Goal: Task Accomplishment & Management: Manage account settings

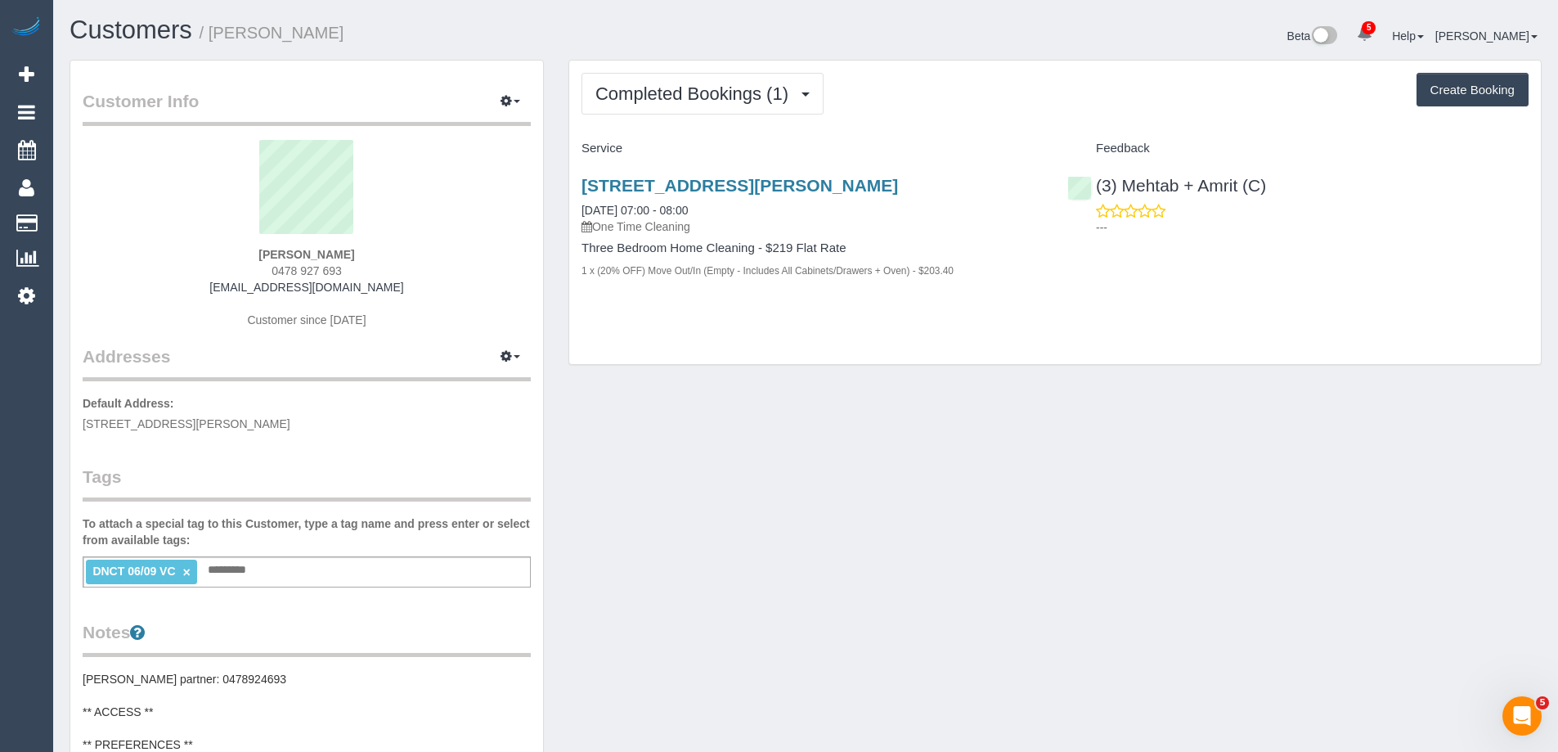
click at [1300, 321] on div "Completed Bookings (1) Completed Bookings (1) Upcoming Bookings (0) Cancelled B…" at bounding box center [1055, 213] width 972 height 304
drag, startPoint x: 377, startPoint y: 290, endPoint x: 223, endPoint y: 293, distance: 154.6
click at [223, 293] on div "Simon Young 0478 927 693 charpsyoung@gmail.com Customer since 2025" at bounding box center [307, 242] width 448 height 205
copy link "[EMAIL_ADDRESS][DOMAIN_NAME]"
click at [1492, 285] on div "60 Mcewan Road, Heidelberg Heights, VIC 3081 06/09/2025 07:00 - 08:00 One Time …" at bounding box center [1055, 236] width 972 height 149
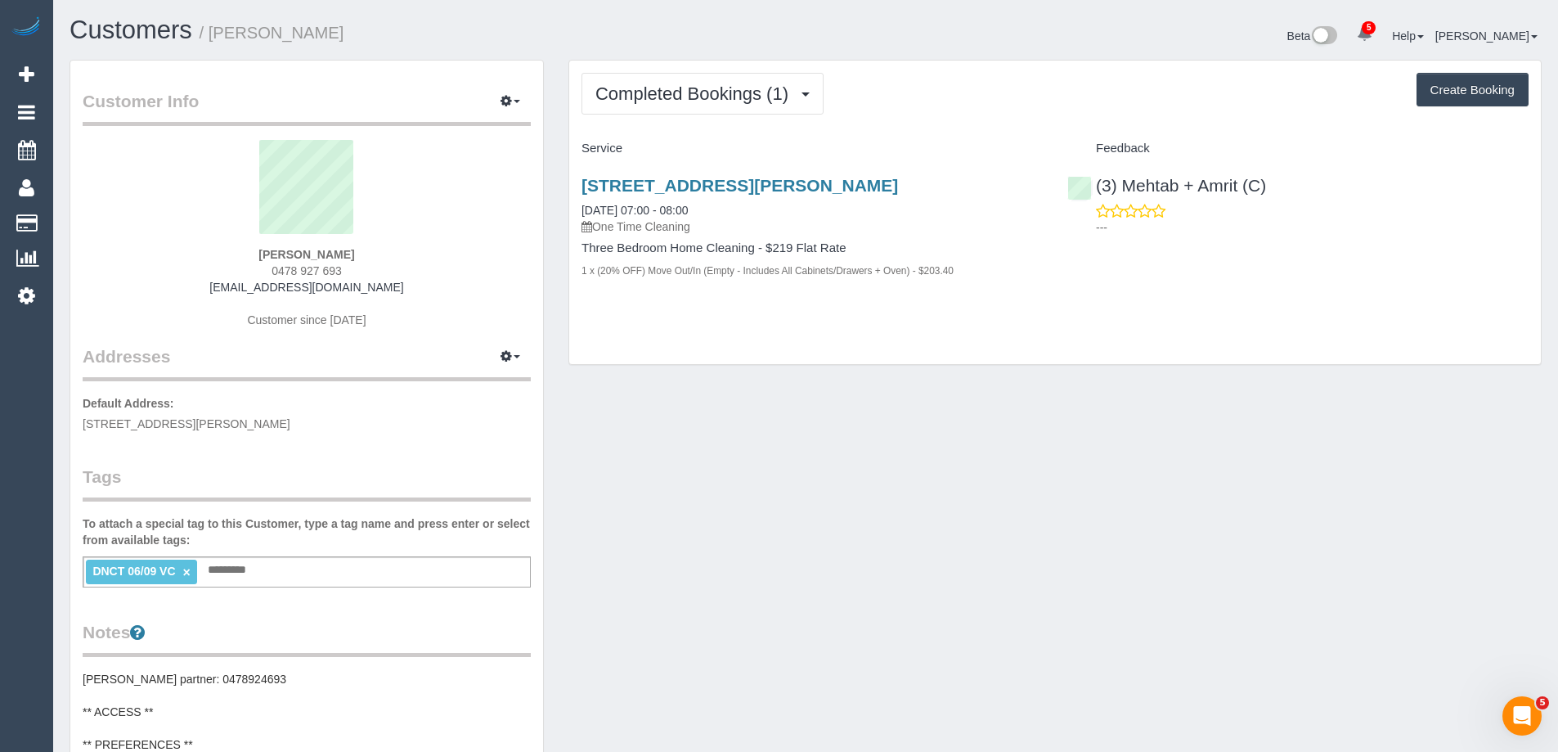
click at [129, 243] on sui-profile-pic at bounding box center [307, 193] width 424 height 106
drag, startPoint x: 381, startPoint y: 260, endPoint x: 183, endPoint y: 262, distance: 198.0
click at [233, 258] on div "Simon Young 0478 927 693 charpsyoung@gmail.com Customer since 2025" at bounding box center [307, 242] width 448 height 205
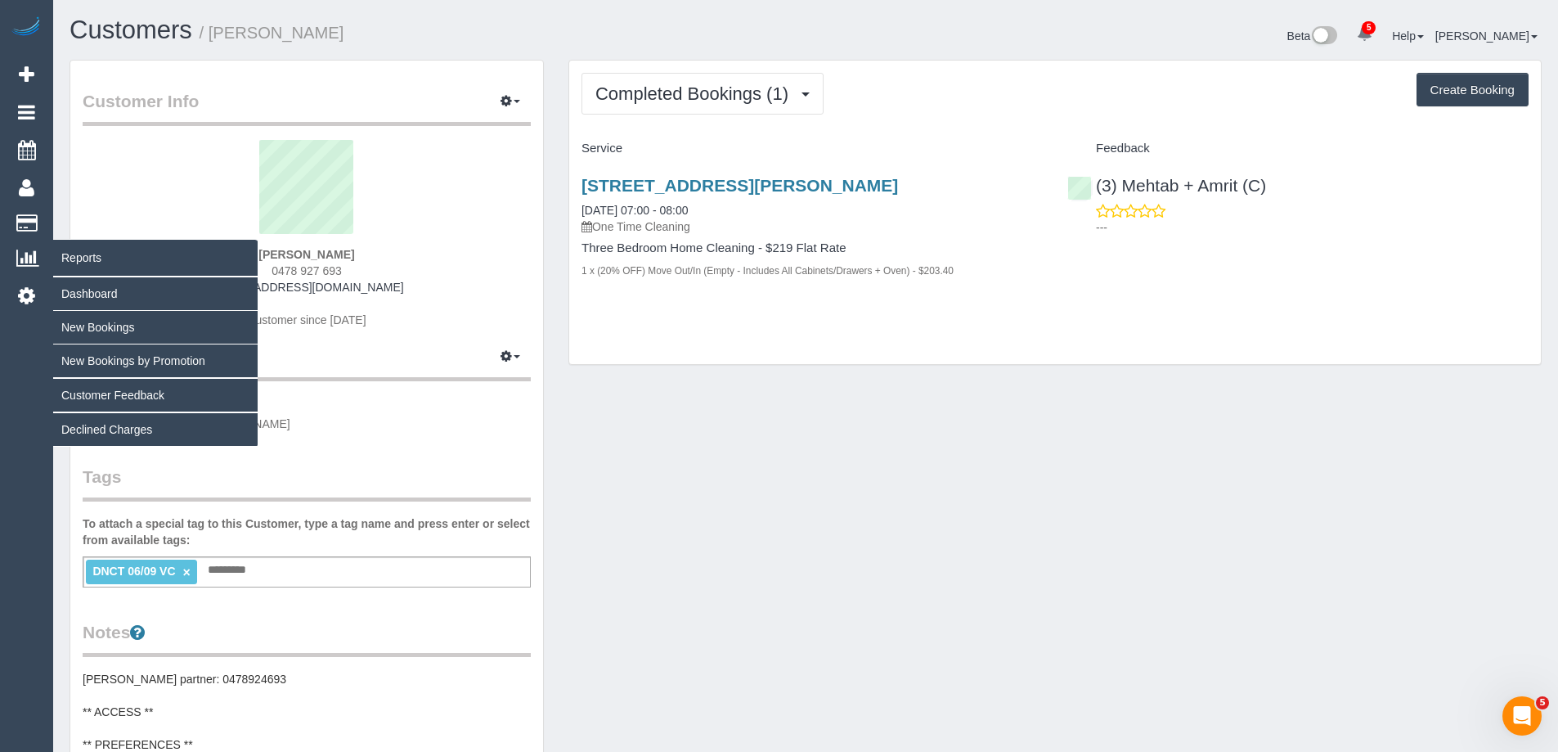
copy strong "Simon Young"
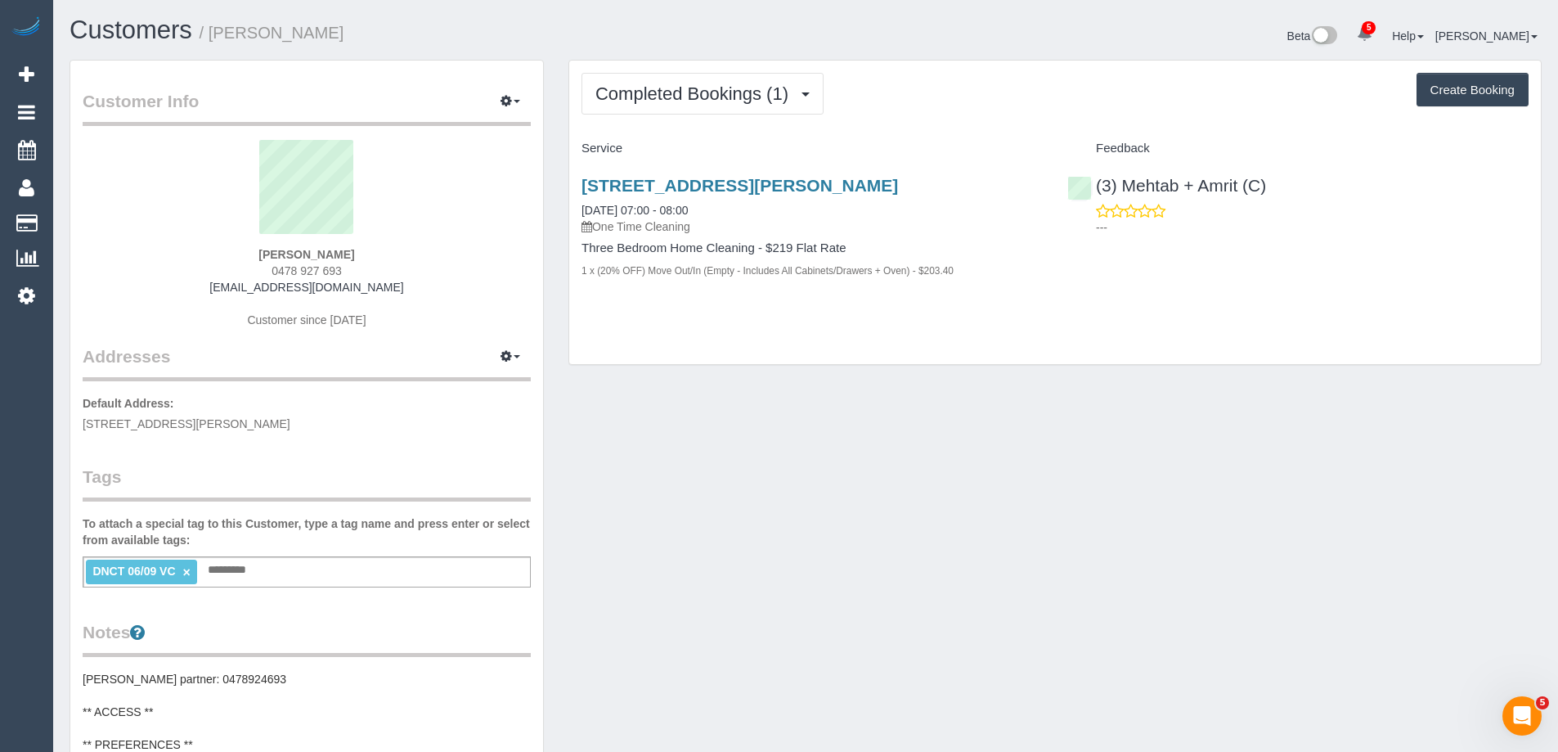
click at [103, 243] on sui-profile-pic at bounding box center [307, 193] width 424 height 106
drag, startPoint x: 362, startPoint y: 257, endPoint x: 8, endPoint y: 291, distance: 355.1
click at [200, 258] on div "Simon Young 0478 927 693 charpsyoung@gmail.com Customer since 2025" at bounding box center [307, 242] width 448 height 205
copy strong "Simon Young"
click at [879, 487] on div "Customer Info Edit Contact Info Send Message Email Preferences Special Sales Ta…" at bounding box center [805, 683] width 1497 height 1247
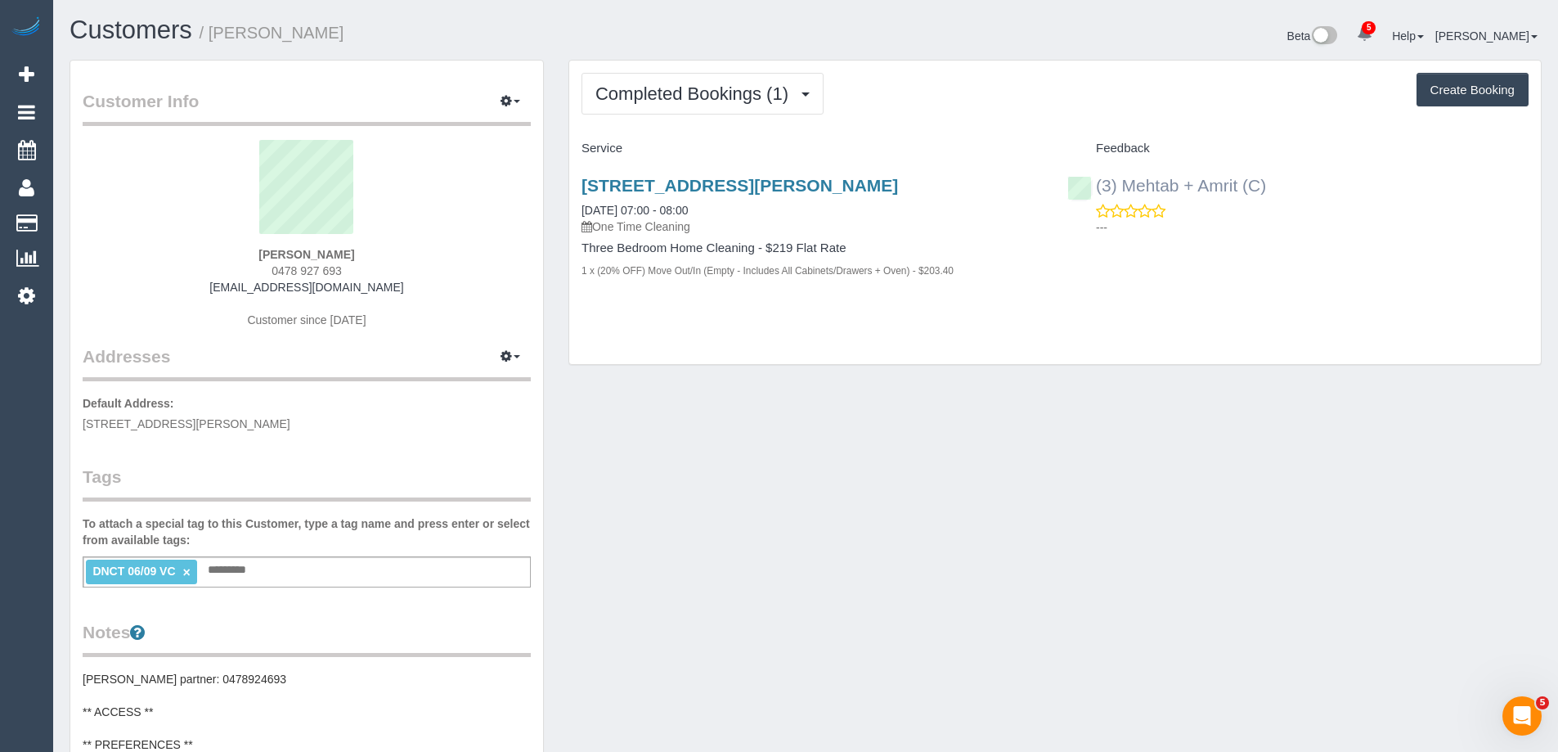
click at [1090, 190] on div "(3) Mehtab + Amrit (C) ---" at bounding box center [1298, 202] width 486 height 80
copy link "(3) Mehtab + Amrit (C)"
drag, startPoint x: 223, startPoint y: 253, endPoint x: 191, endPoint y: 250, distance: 32.0
click at [192, 249] on div "Simon Young 0478 927 693 charpsyoung@gmail.com Customer since 2025" at bounding box center [307, 242] width 448 height 205
copy strong "Simon Young"
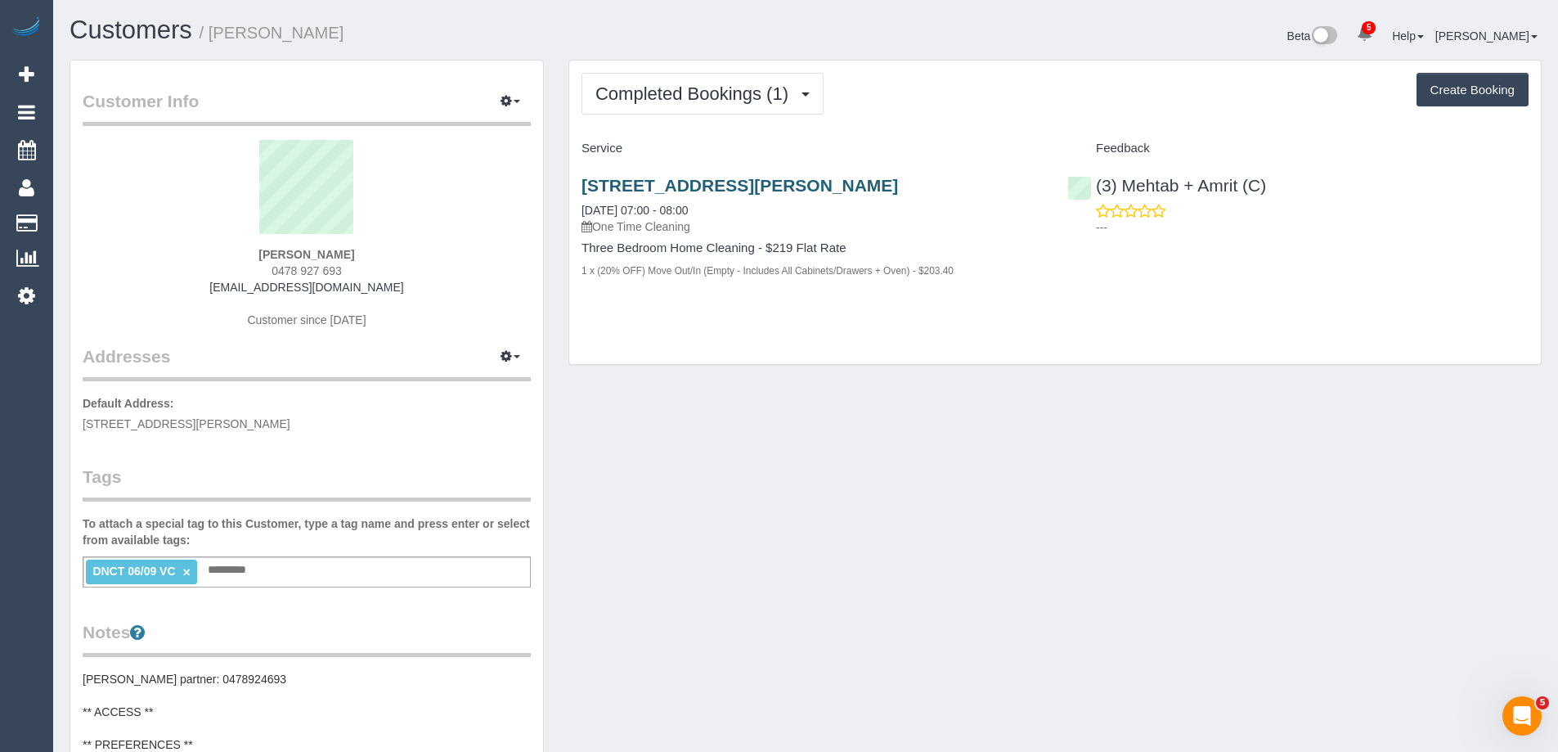
drag, startPoint x: 811, startPoint y: 187, endPoint x: 582, endPoint y: 189, distance: 229.1
click at [582, 189] on h3 "60 Mcewan Road, Heidelberg Heights, VIC 3081" at bounding box center [812, 185] width 461 height 19
copy link "60 Mcewan Road, Heidelberg Heights, VIC 3081"
click at [188, 574] on link "×" at bounding box center [185, 572] width 7 height 14
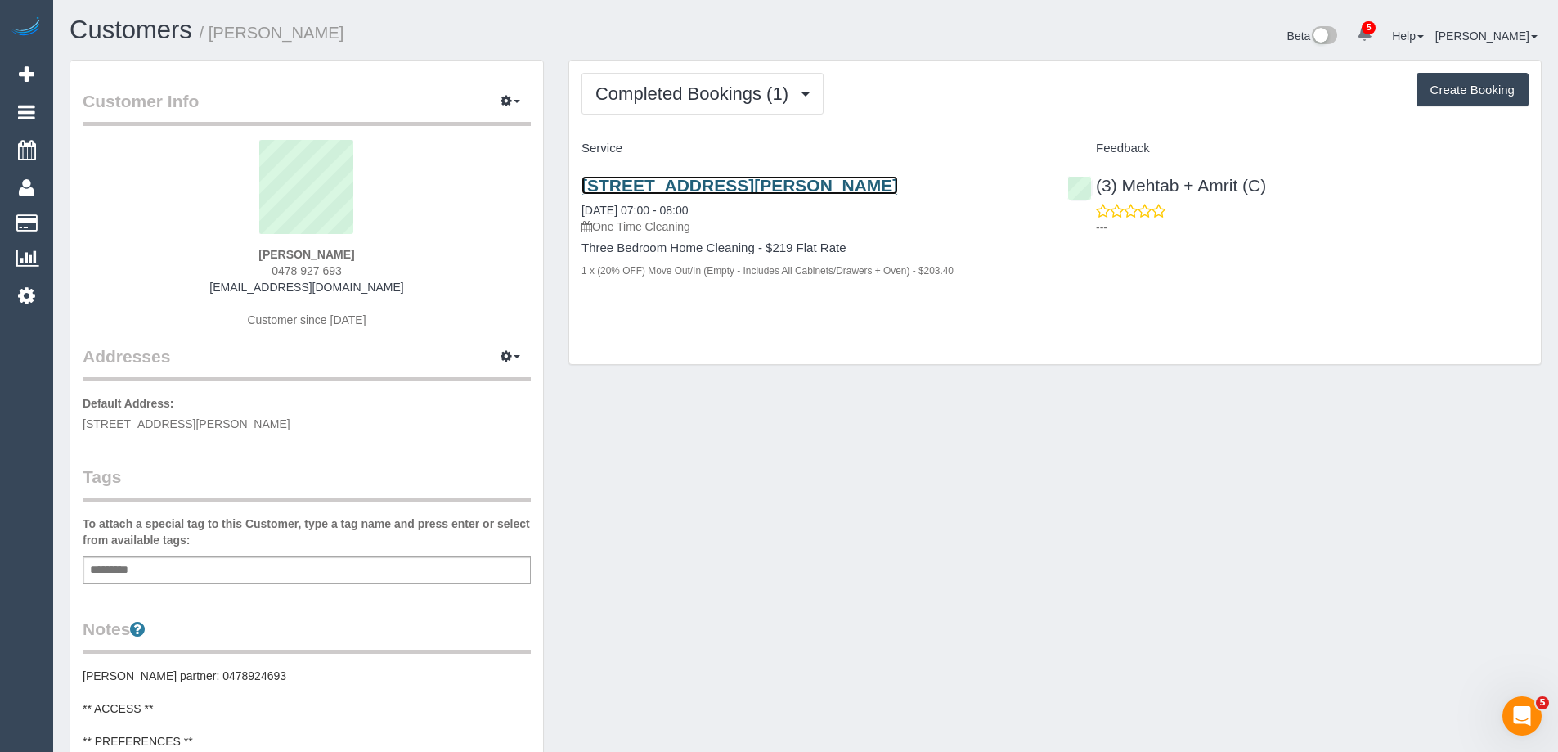
drag, startPoint x: 778, startPoint y: 179, endPoint x: 757, endPoint y: 179, distance: 20.5
drag, startPoint x: 353, startPoint y: 255, endPoint x: 234, endPoint y: 254, distance: 118.6
click at [235, 254] on div "Simon Young 0478 927 693 charpsyoung@gmail.com Customer since 2025" at bounding box center [307, 242] width 448 height 205
copy strong "Simon Young"
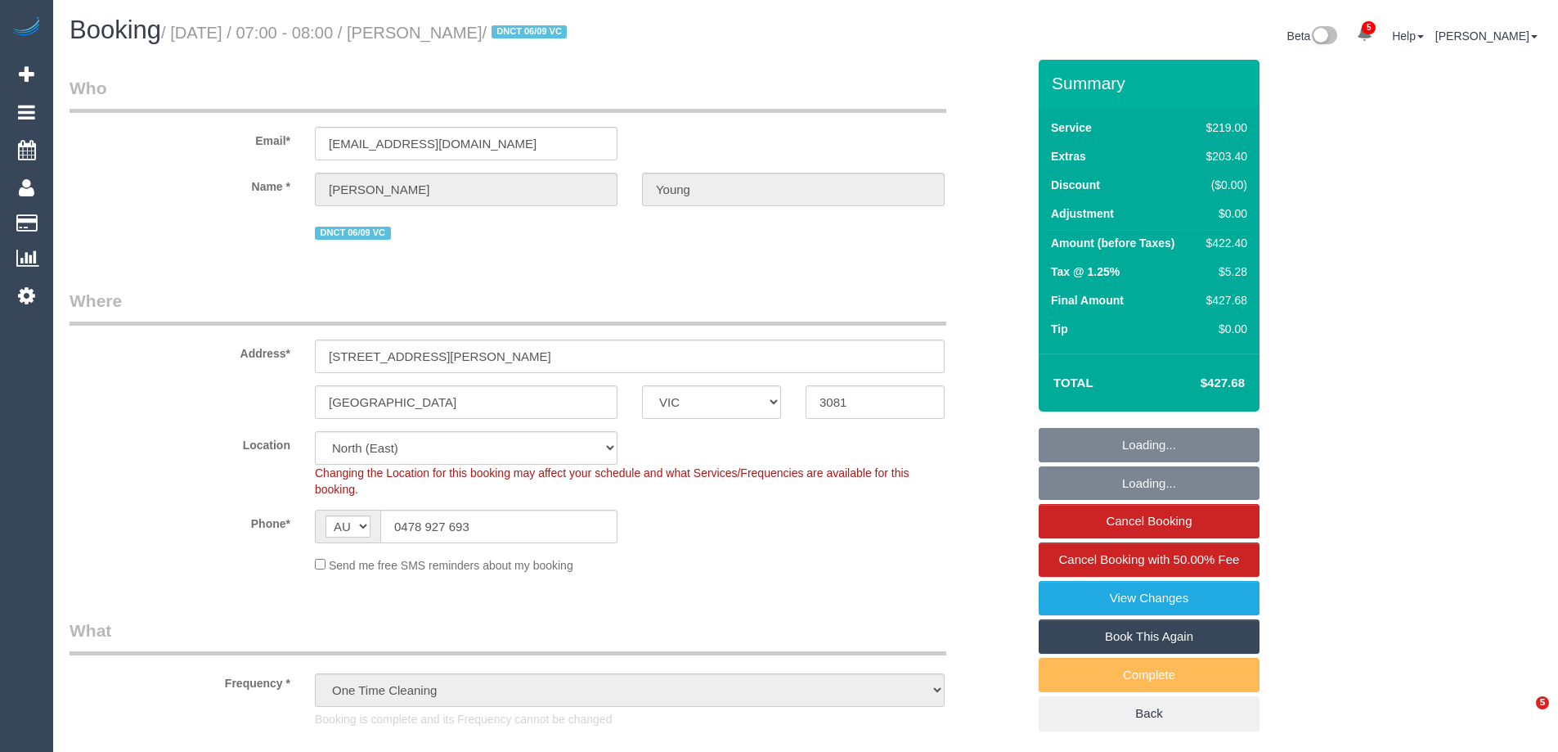
select select "VIC"
select select "number:28"
select select "number:15"
select select "number:18"
select select "number:22"
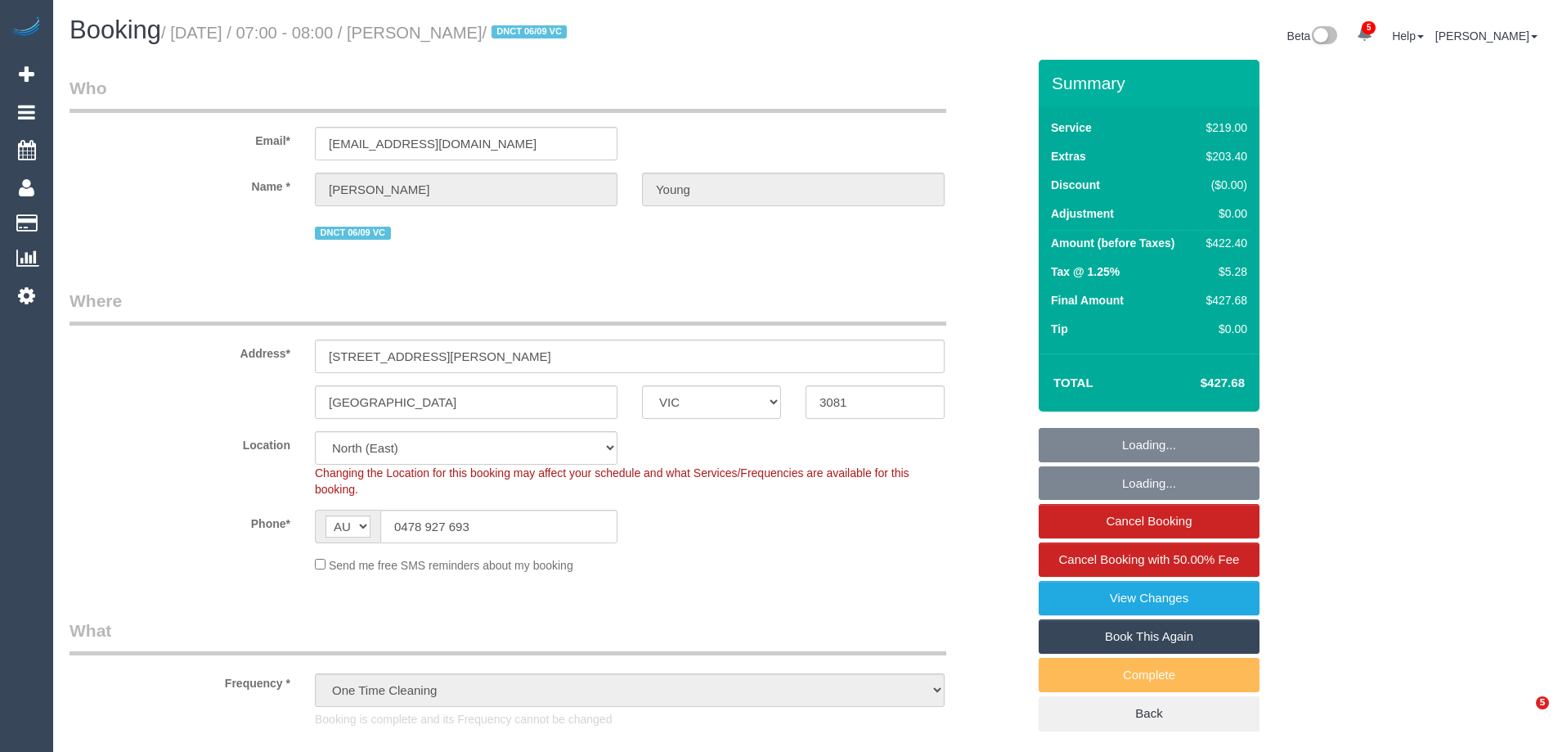
select select "number:35"
select select "number:26"
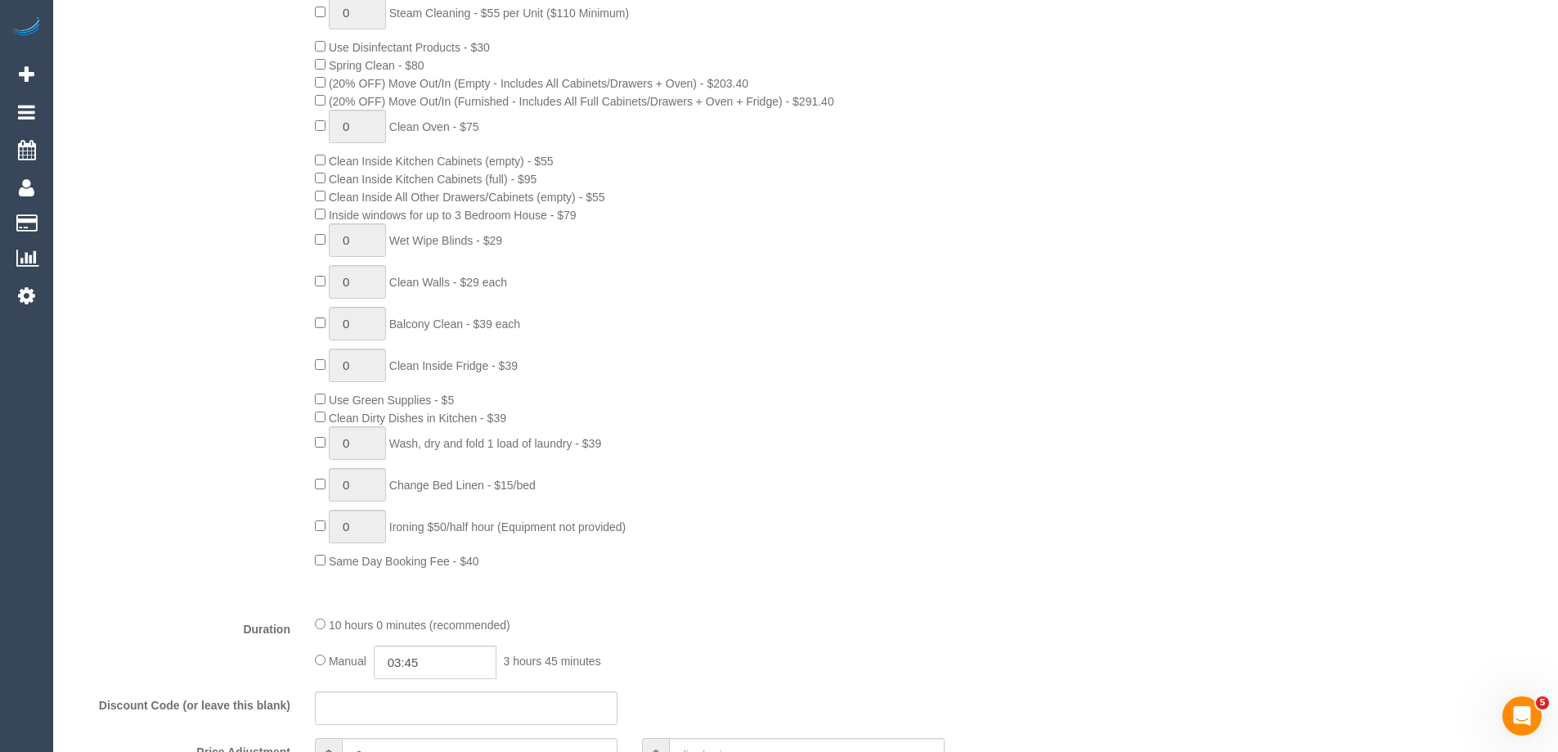
scroll to position [1309, 0]
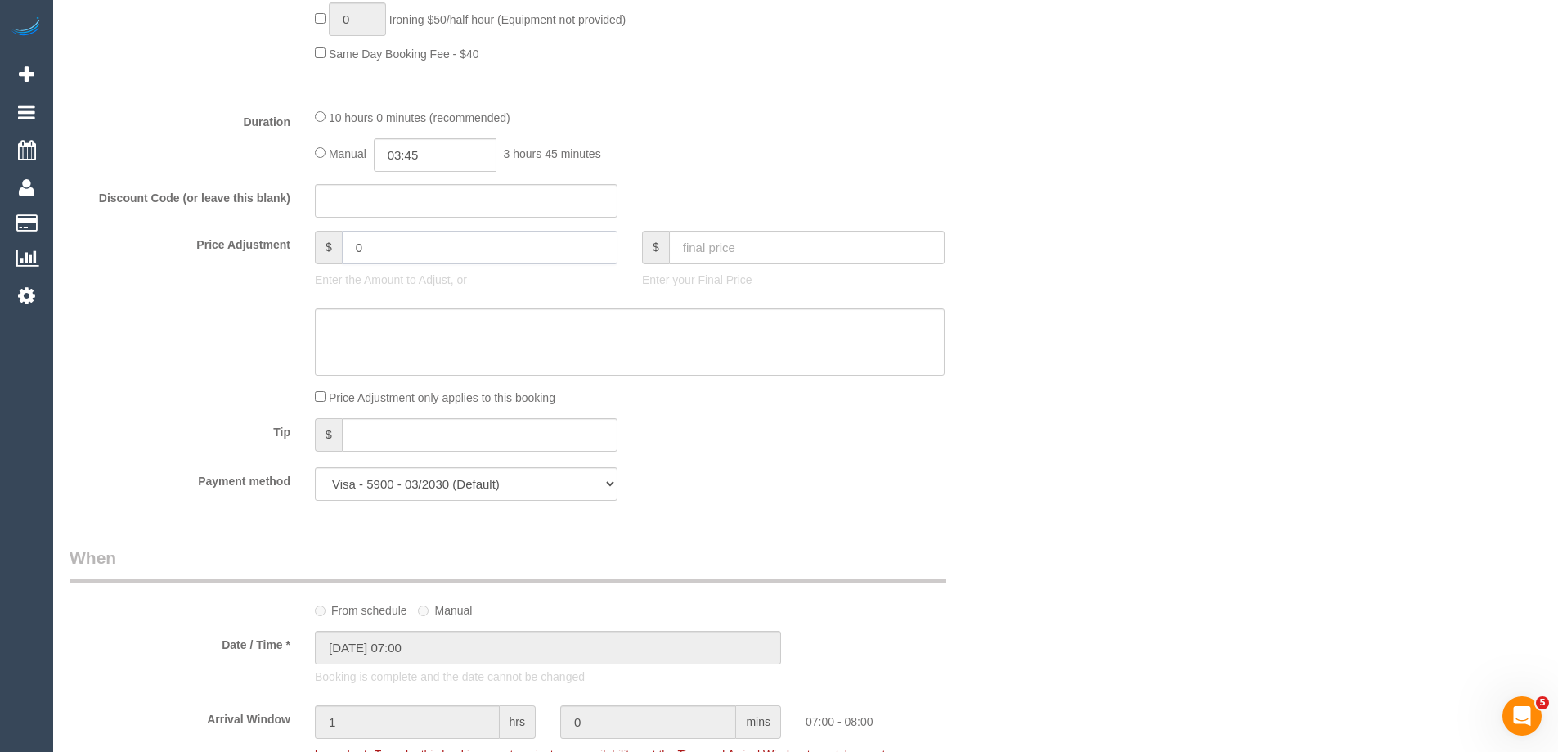
click at [380, 231] on input "0" at bounding box center [480, 248] width 276 height 34
click at [343, 245] on input "126.72" at bounding box center [480, 248] width 276 height 34
type input "-126.72"
click at [398, 356] on textarea at bounding box center [630, 341] width 630 height 67
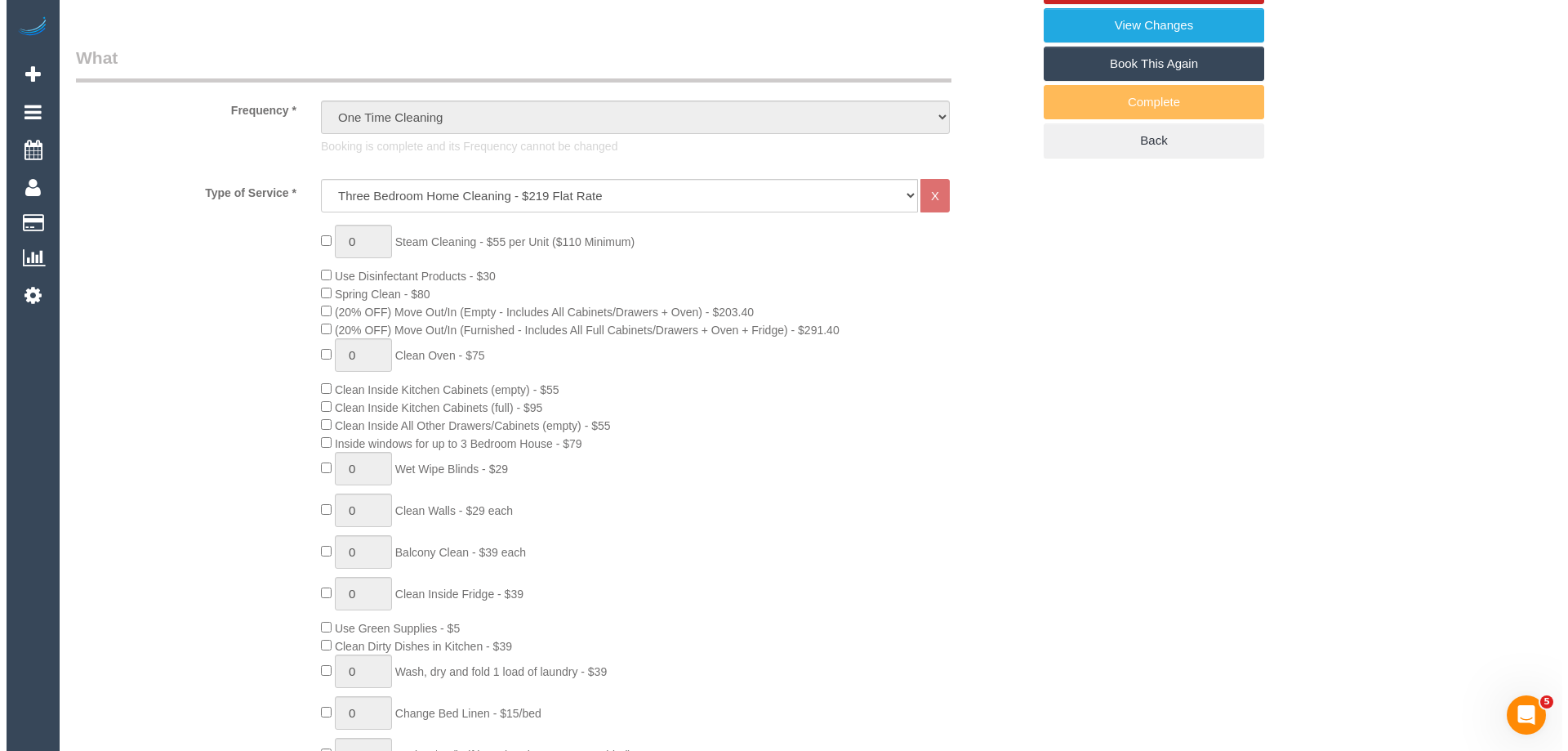
scroll to position [0, 0]
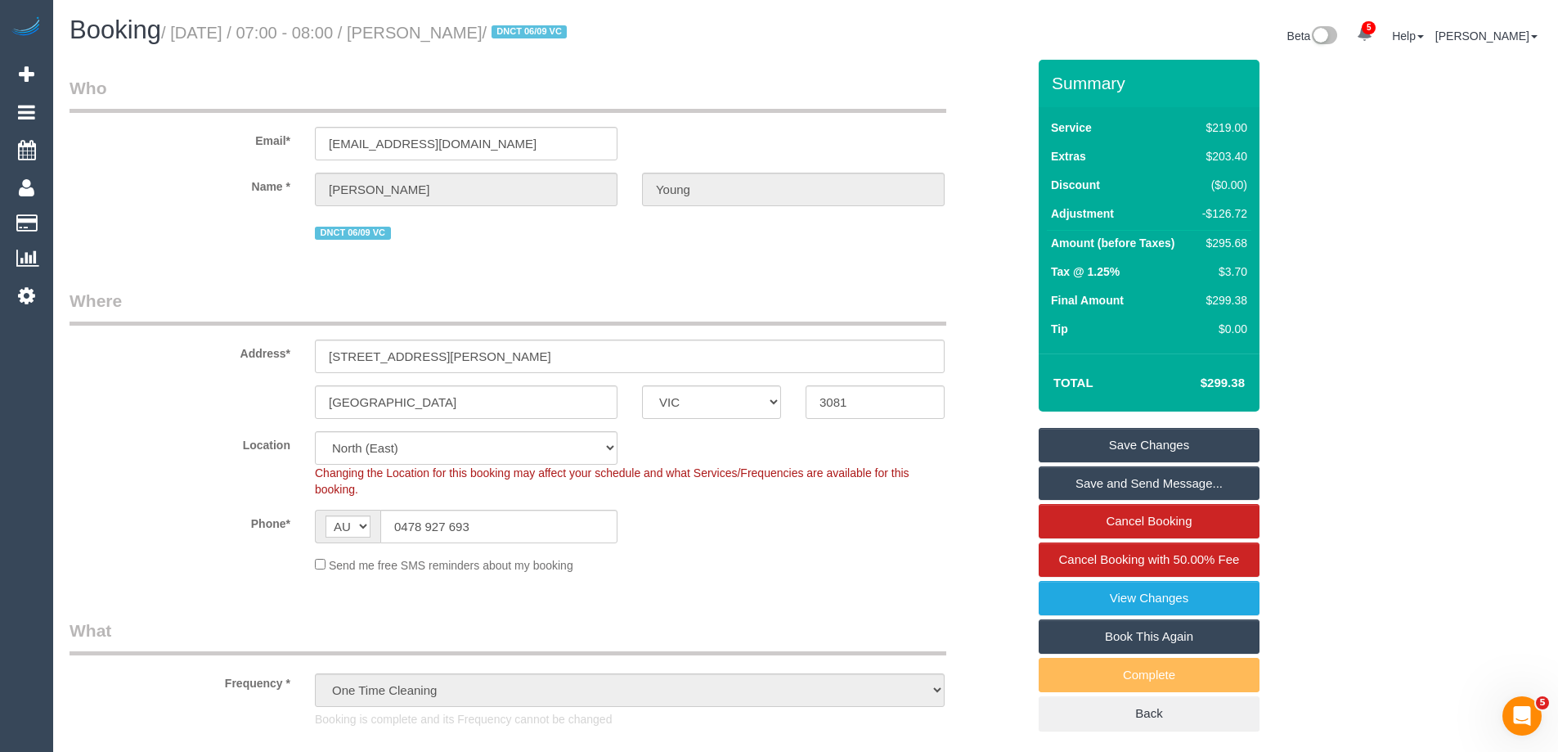
type textarea "Customer given 30% discount due to complaint via email VC"
click at [1167, 431] on link "Save Changes" at bounding box center [1149, 445] width 221 height 34
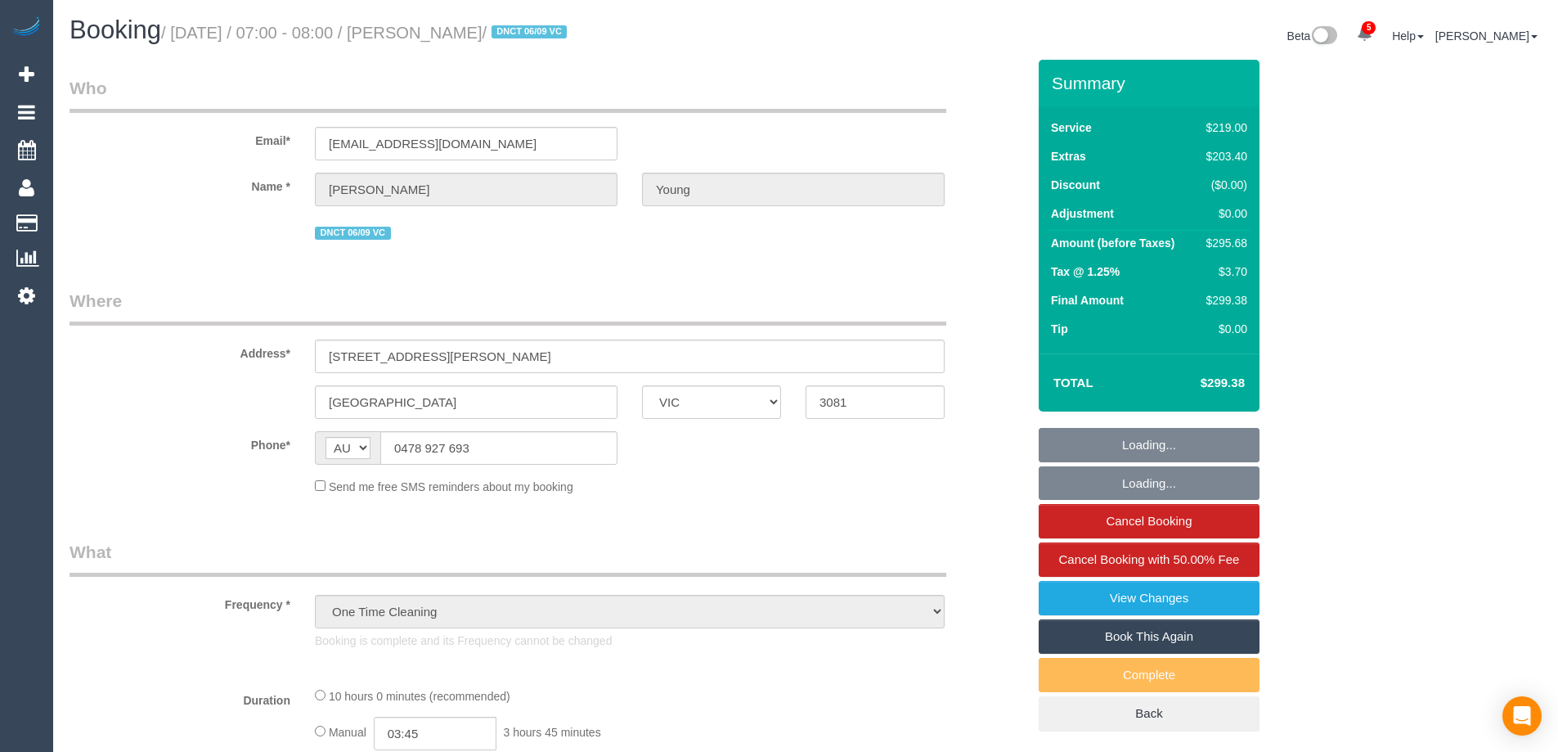
select select "VIC"
select select "number:28"
select select "number:15"
select select "number:18"
select select "number:22"
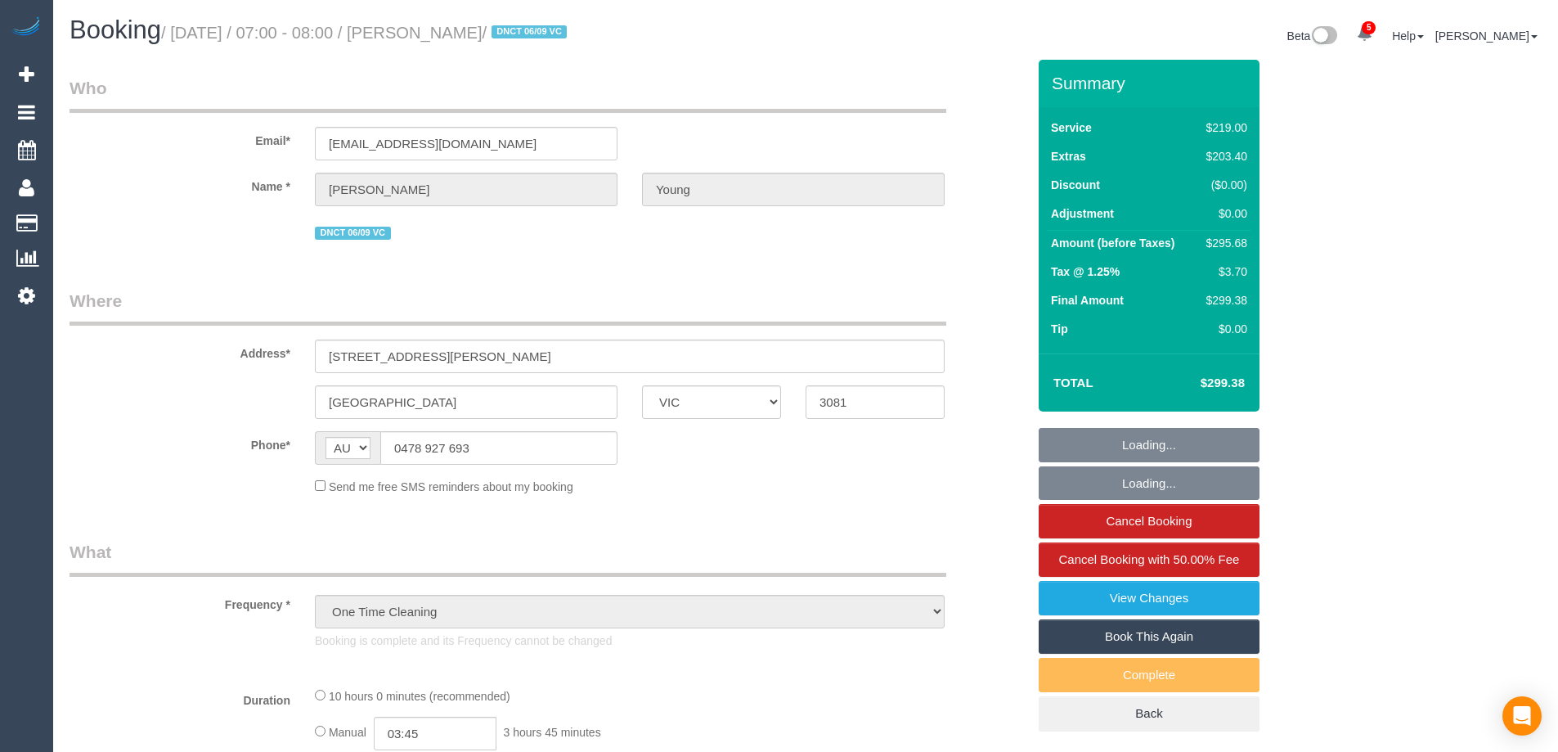
select select "number:35"
select select "number:26"
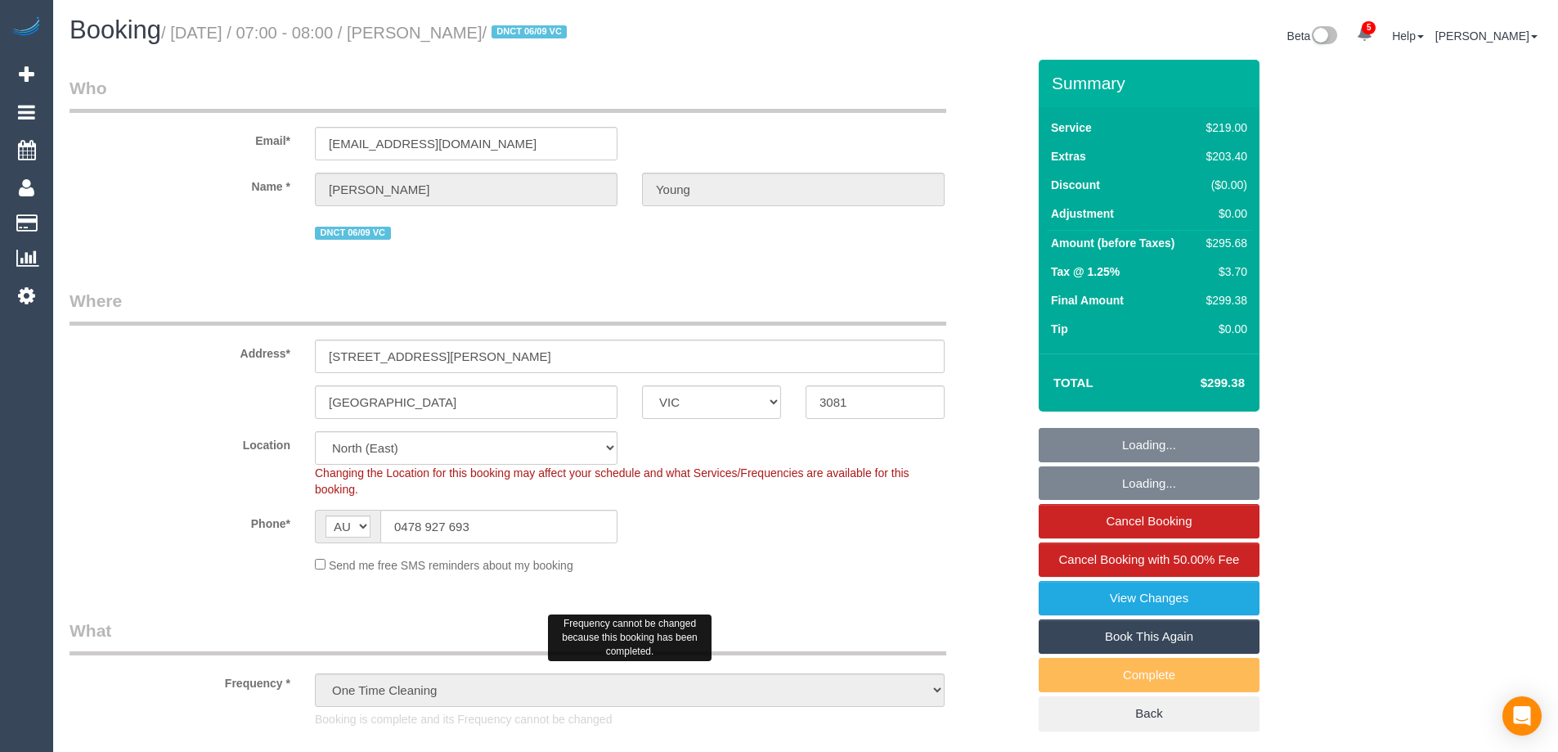
select select "object:771"
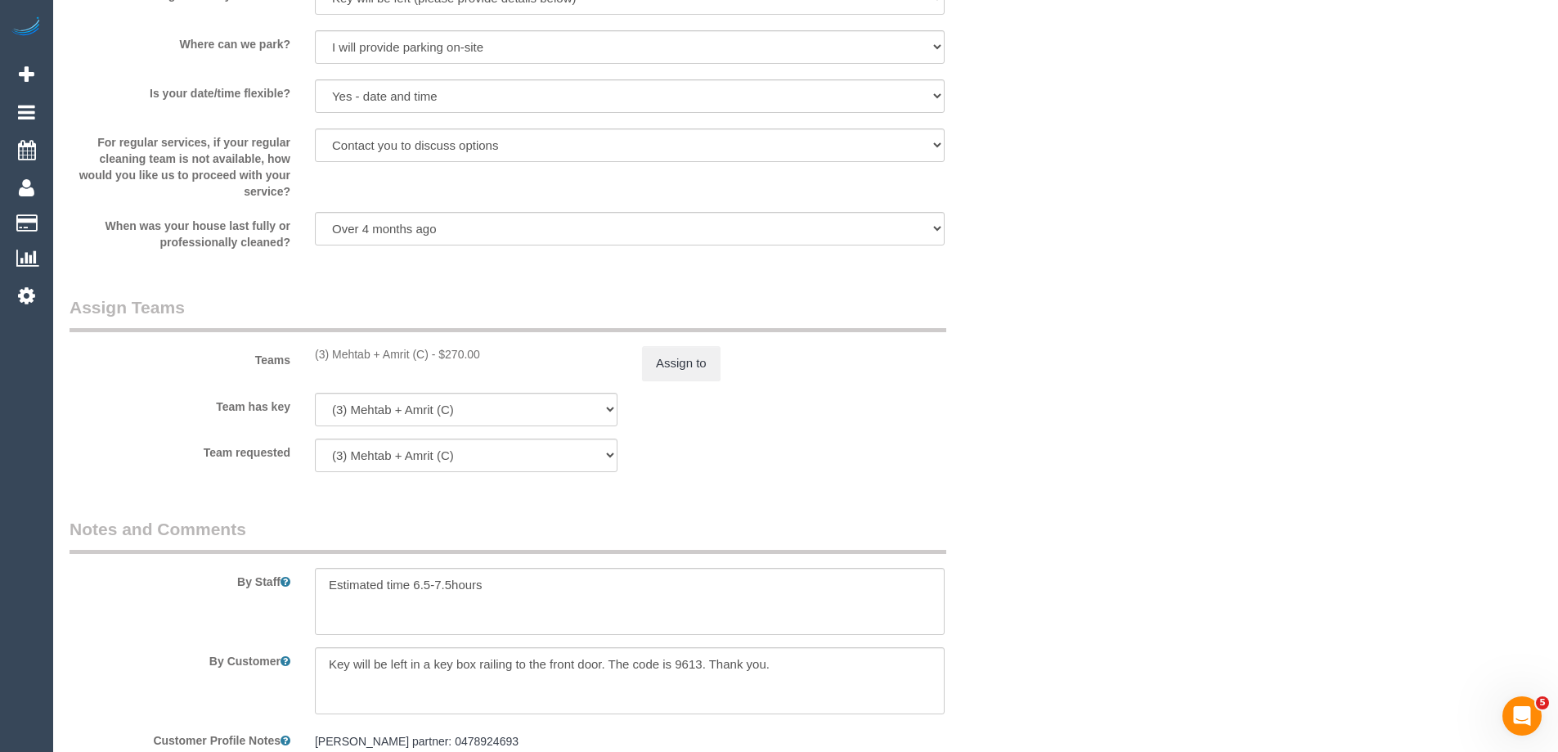
scroll to position [2454, 0]
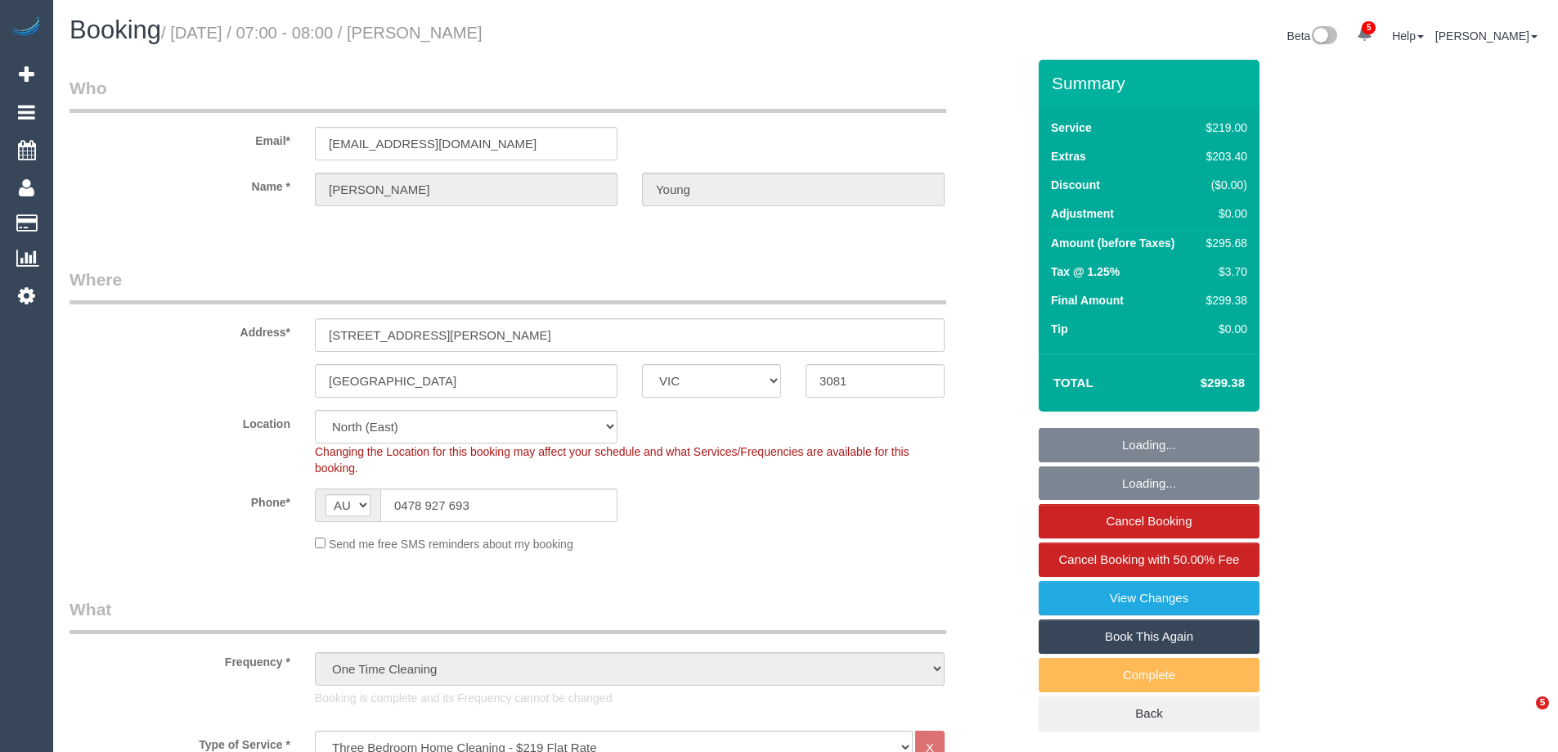
select select "VIC"
select select "object:1353"
select select "number:28"
select select "number:15"
select select "number:18"
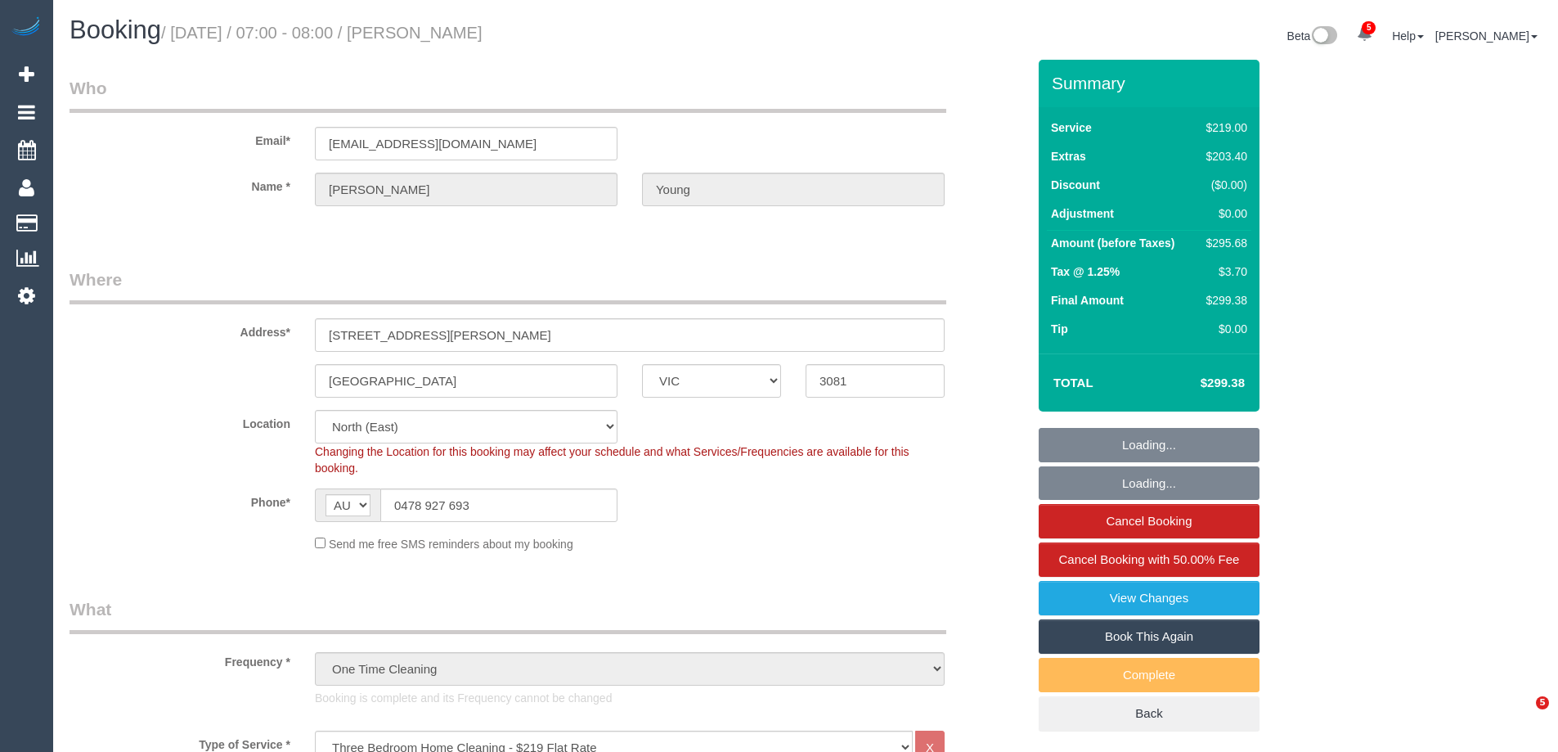
select select "number:22"
select select "number:35"
select select "number:26"
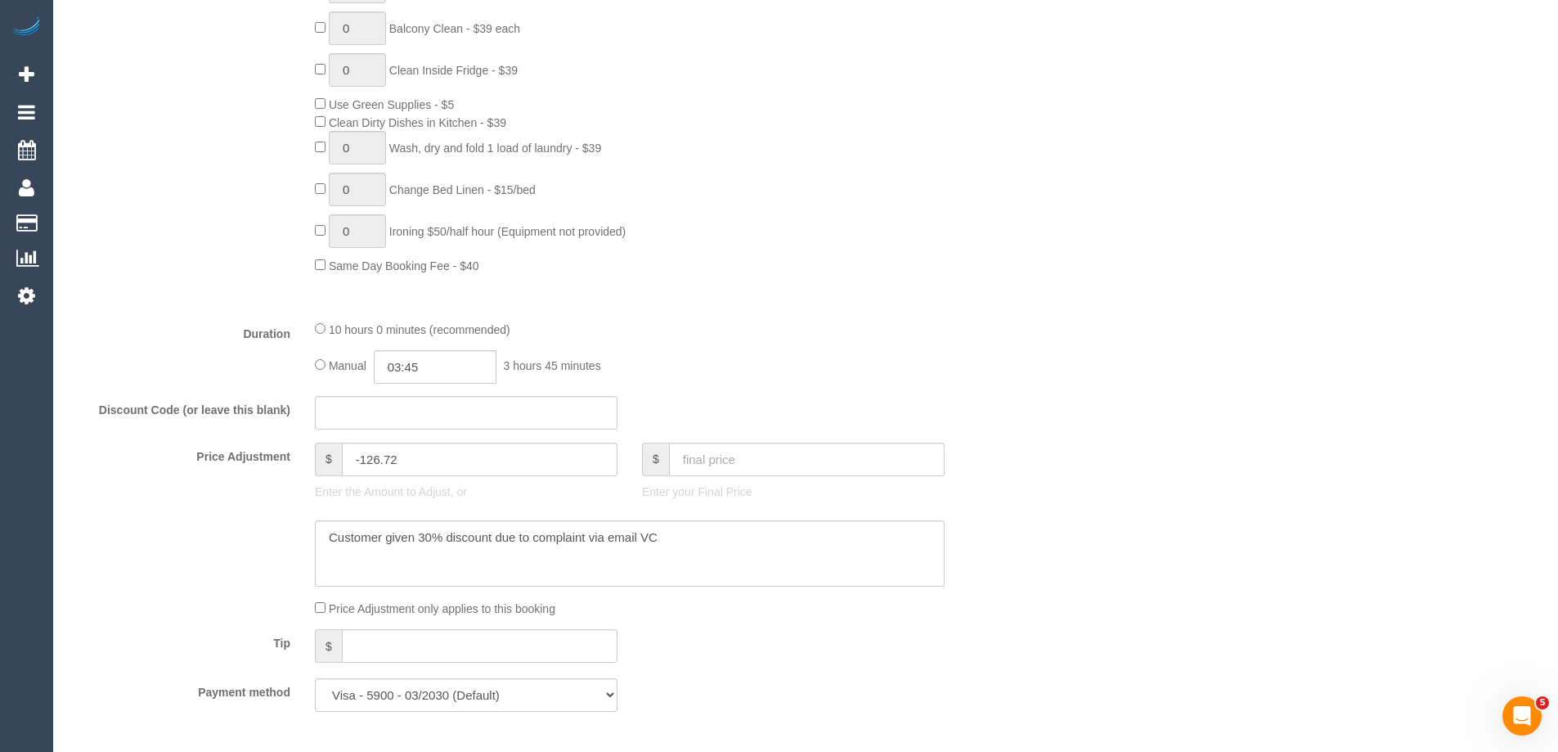
scroll to position [1391, 0]
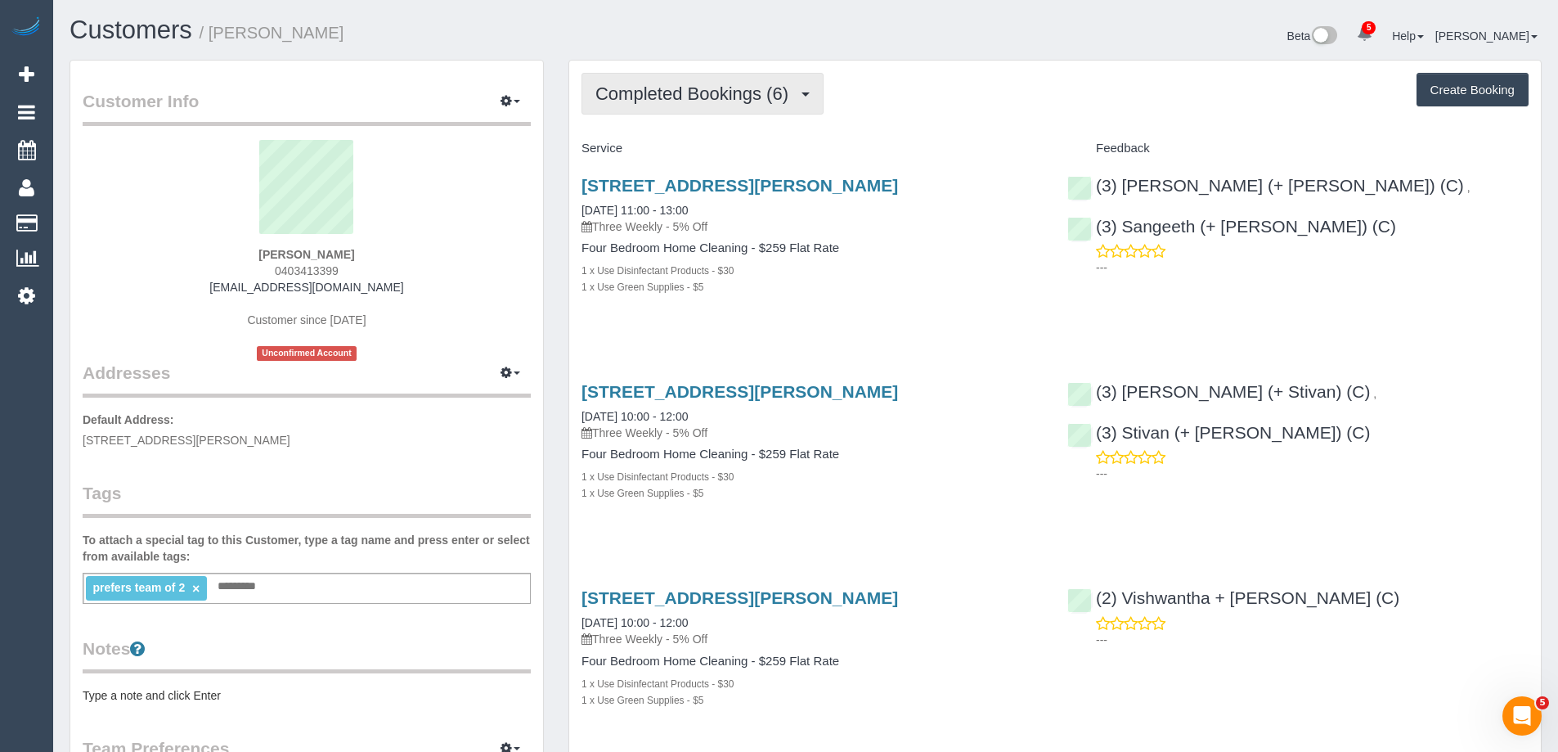
click at [760, 92] on span "Completed Bookings (6)" at bounding box center [696, 93] width 201 height 20
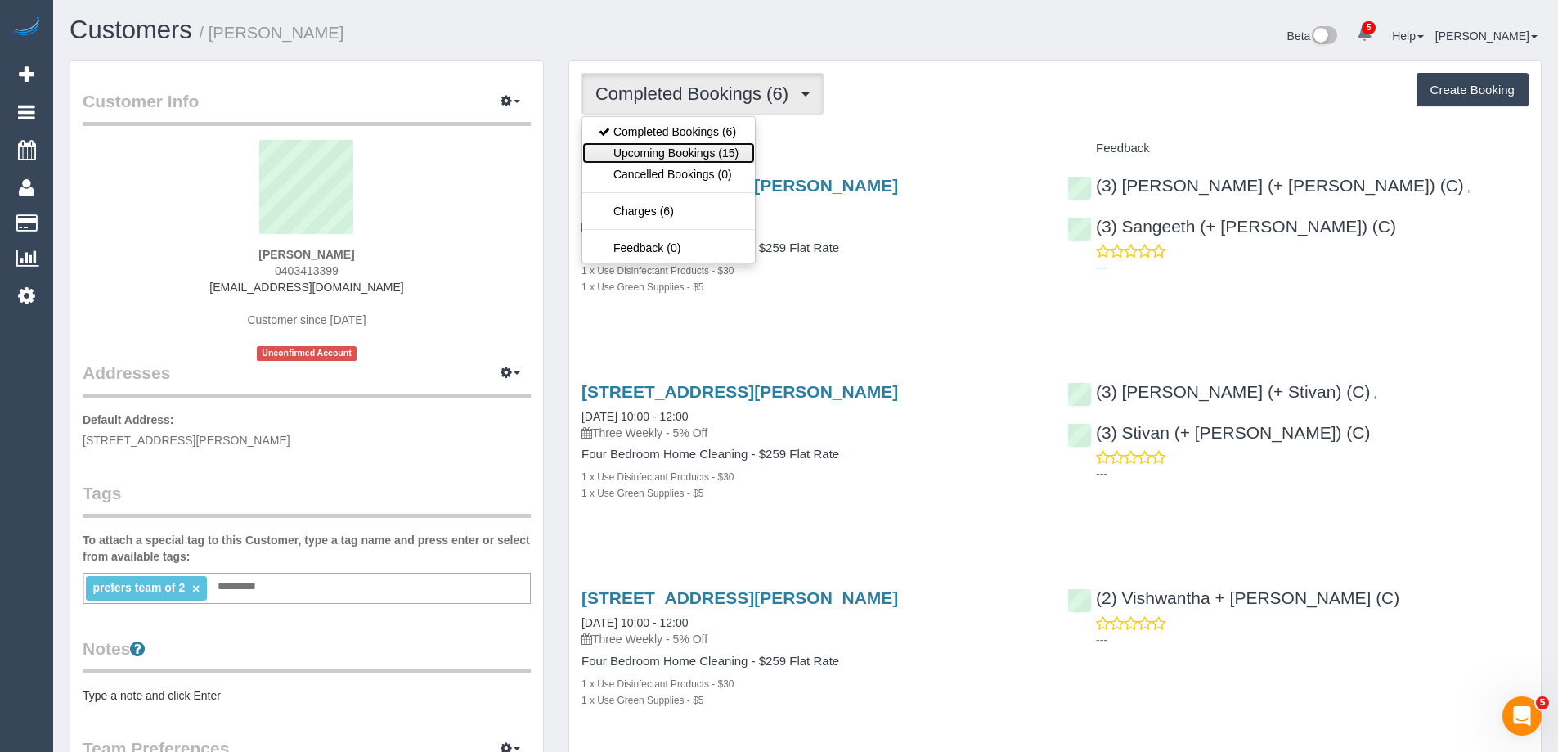
click at [736, 149] on link "Upcoming Bookings (15)" at bounding box center [668, 152] width 173 height 21
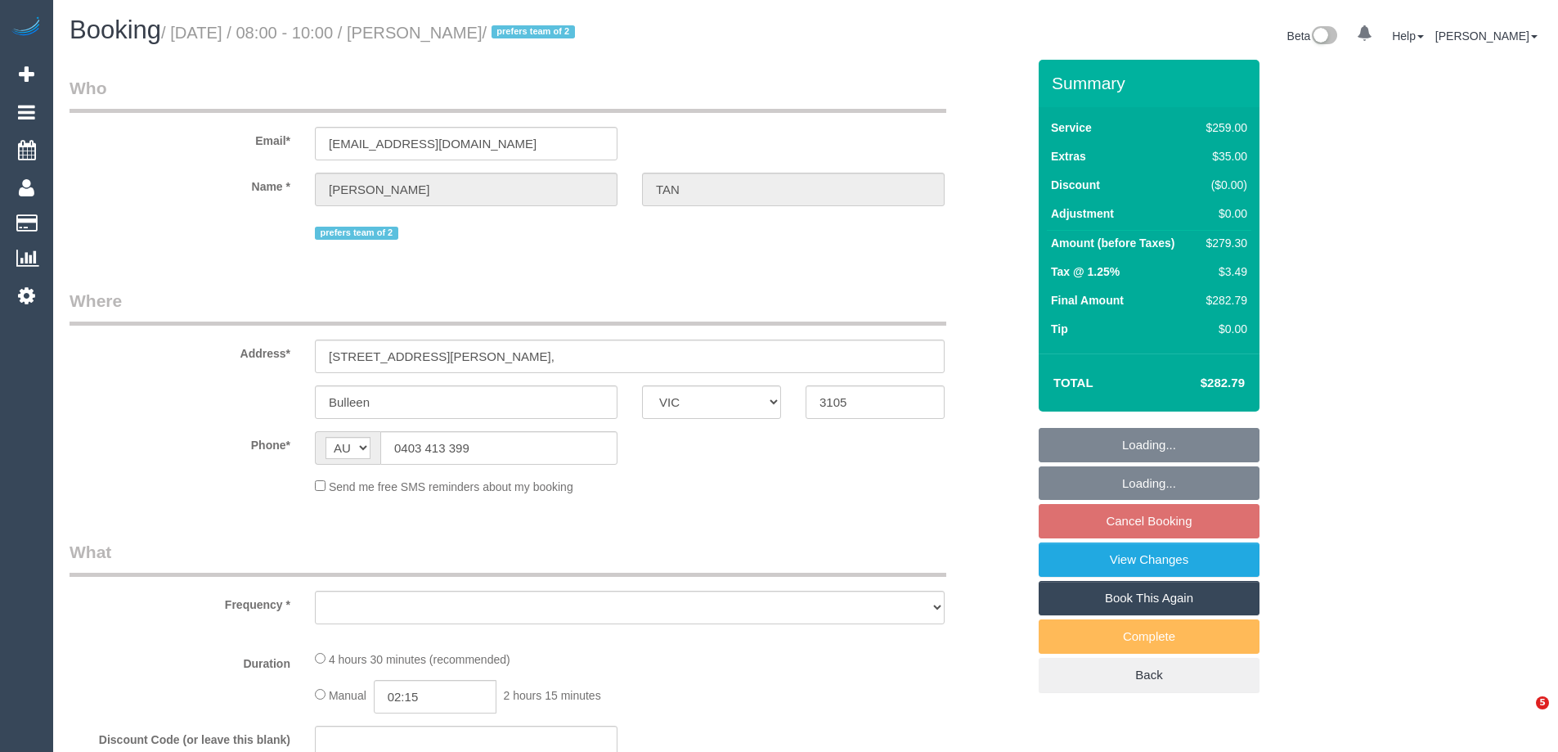
select select "VIC"
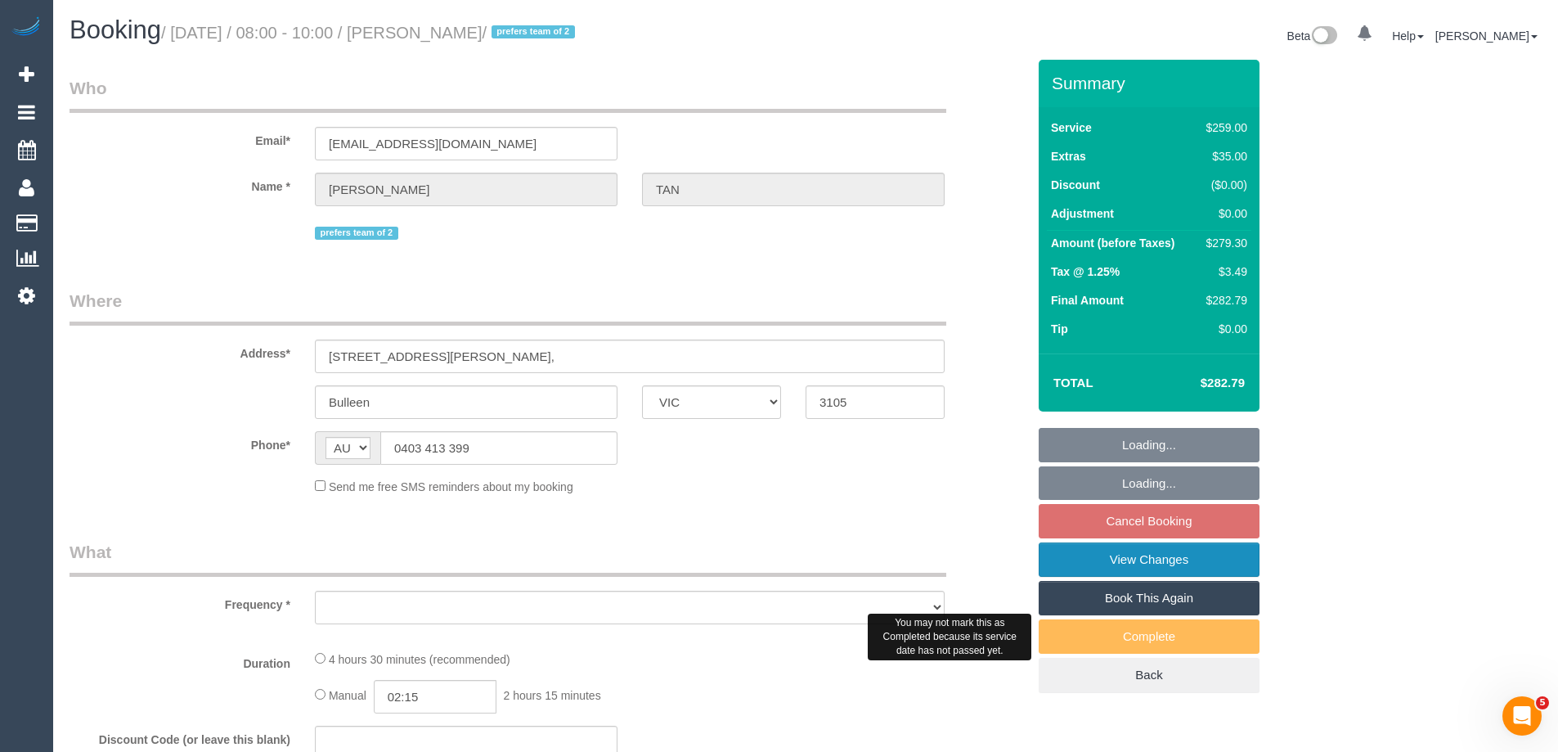
select select "number:28"
select select "number:14"
select select "number:19"
select select "number:24"
select select "number:34"
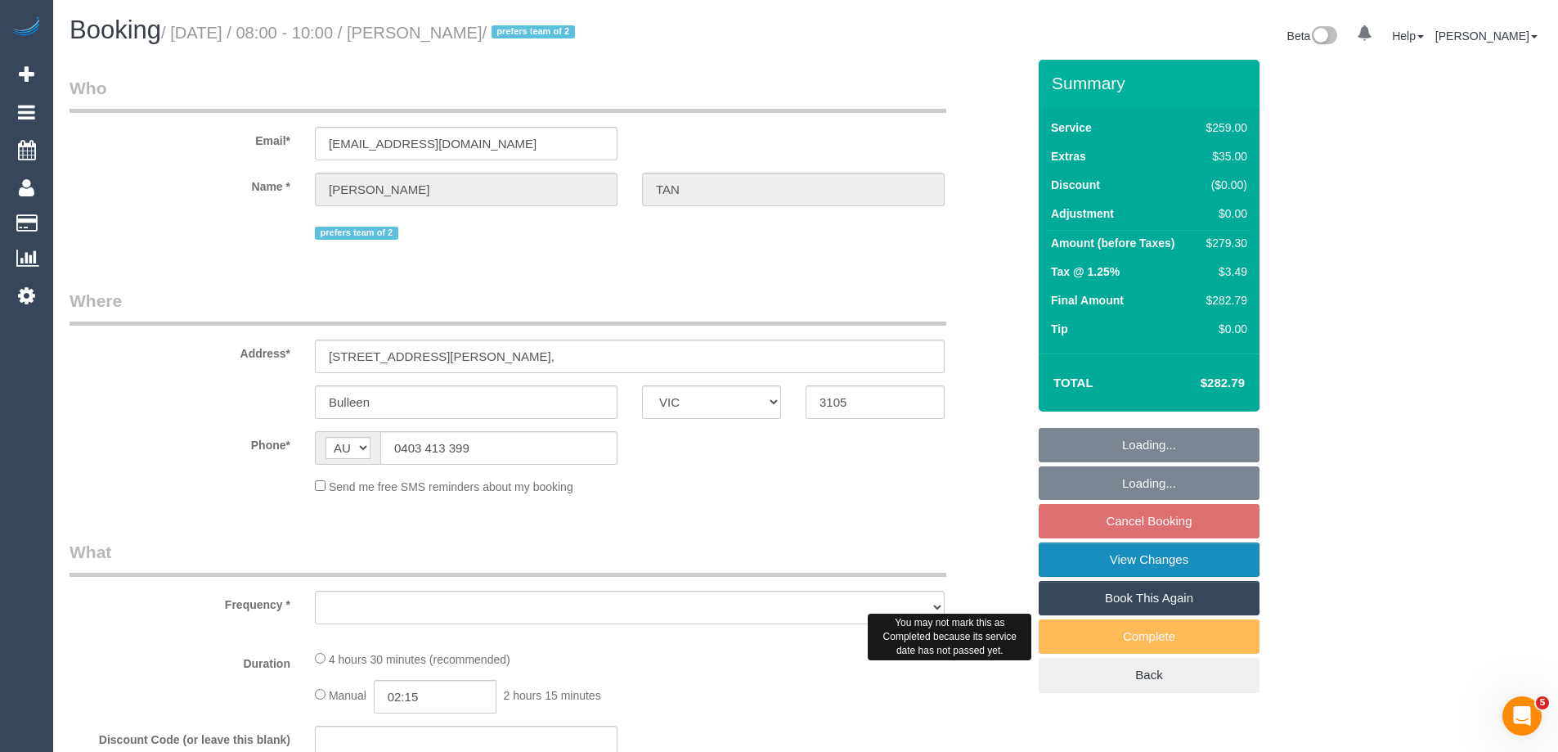
select select "number:26"
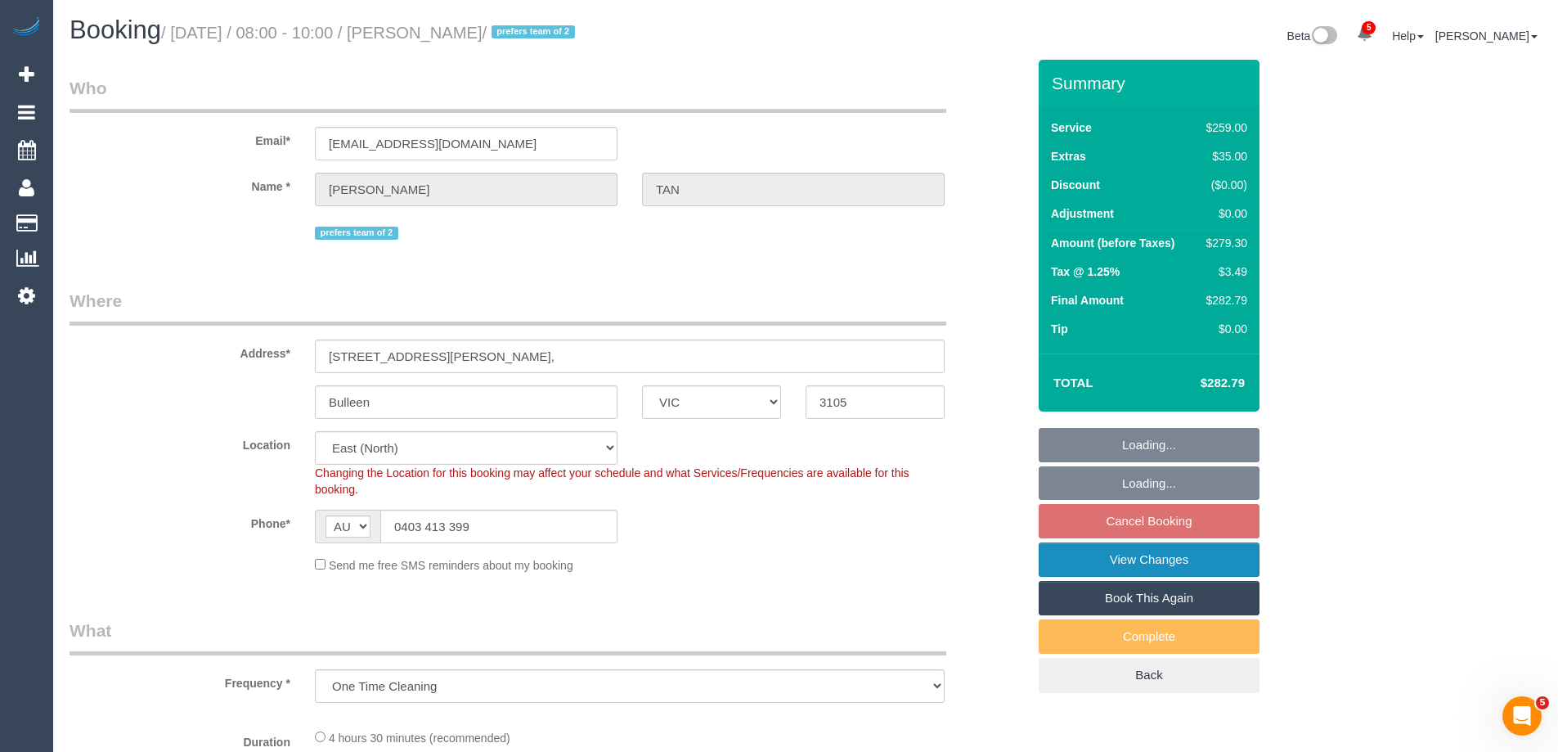
click at [1134, 567] on link "View Changes" at bounding box center [1149, 559] width 221 height 34
select select "object:1209"
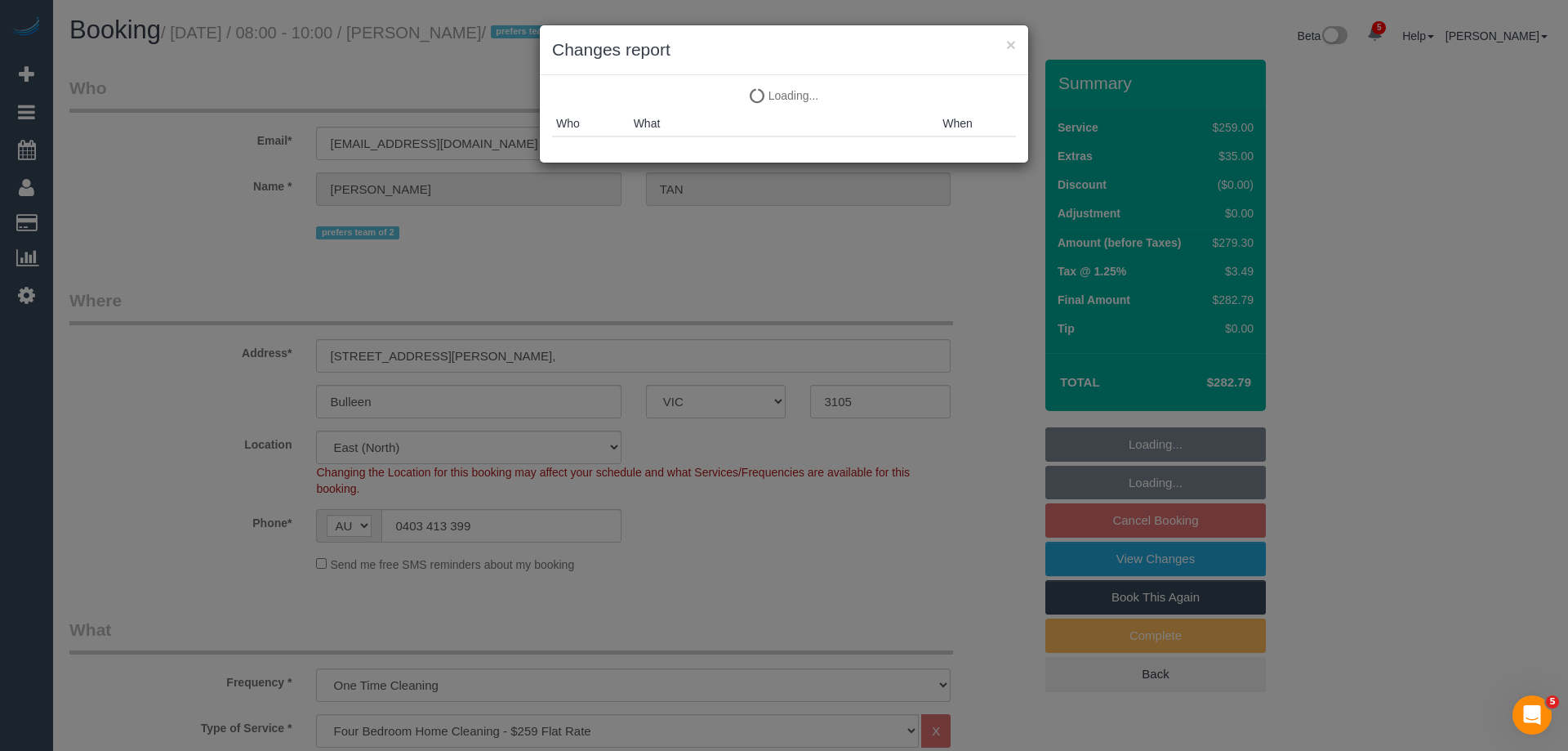
select select "spot1"
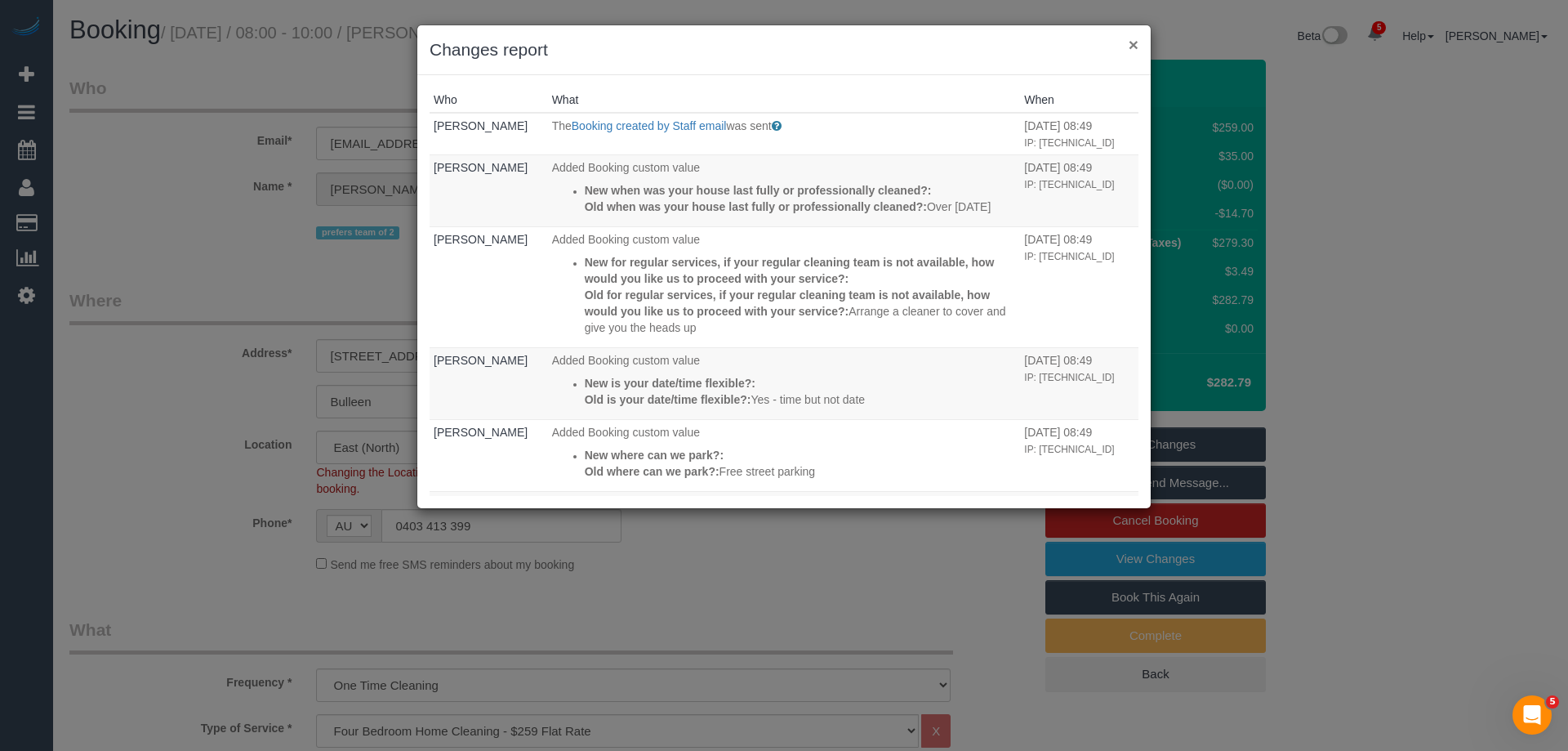
click at [1136, 40] on button "×" at bounding box center [1134, 44] width 10 height 17
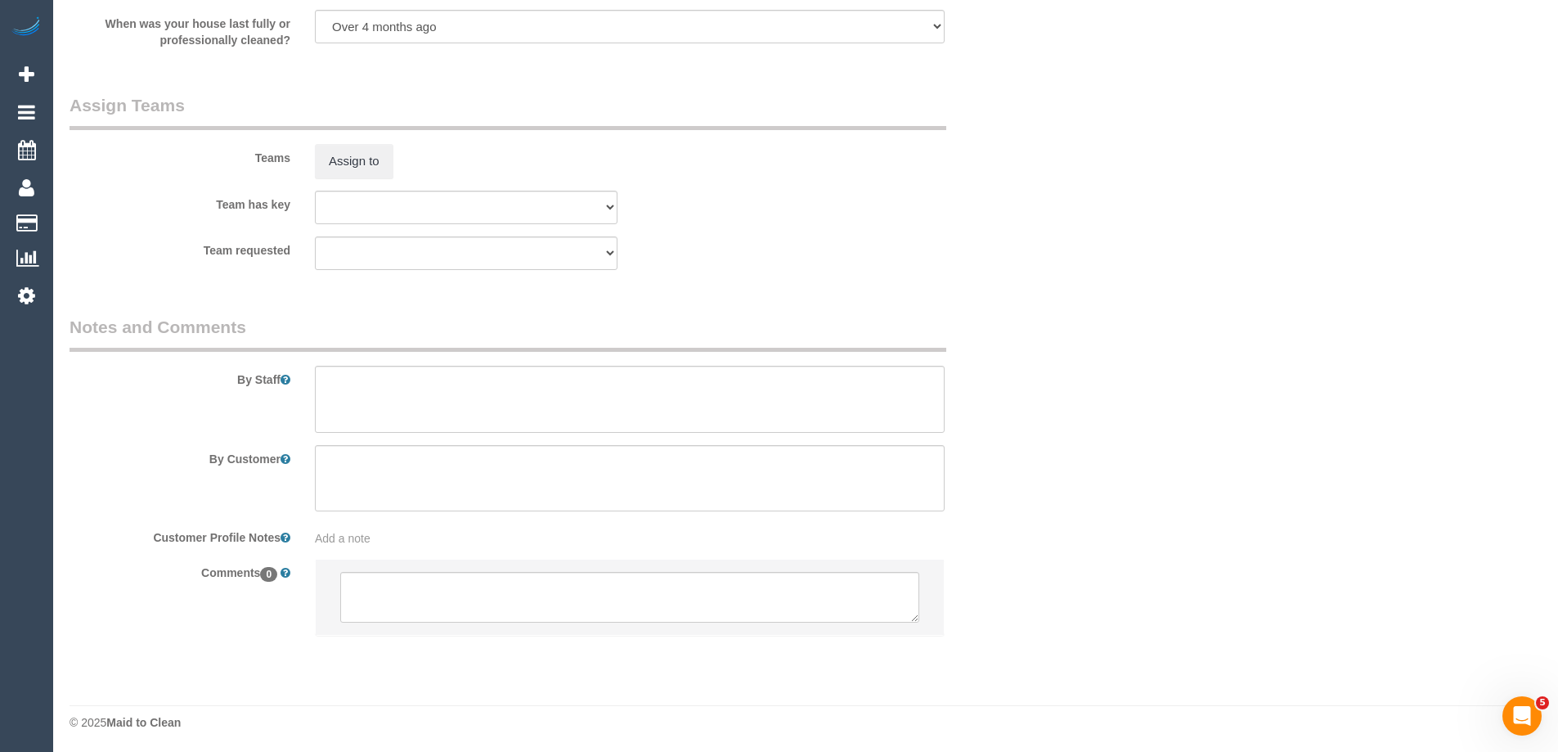
scroll to position [2412, 0]
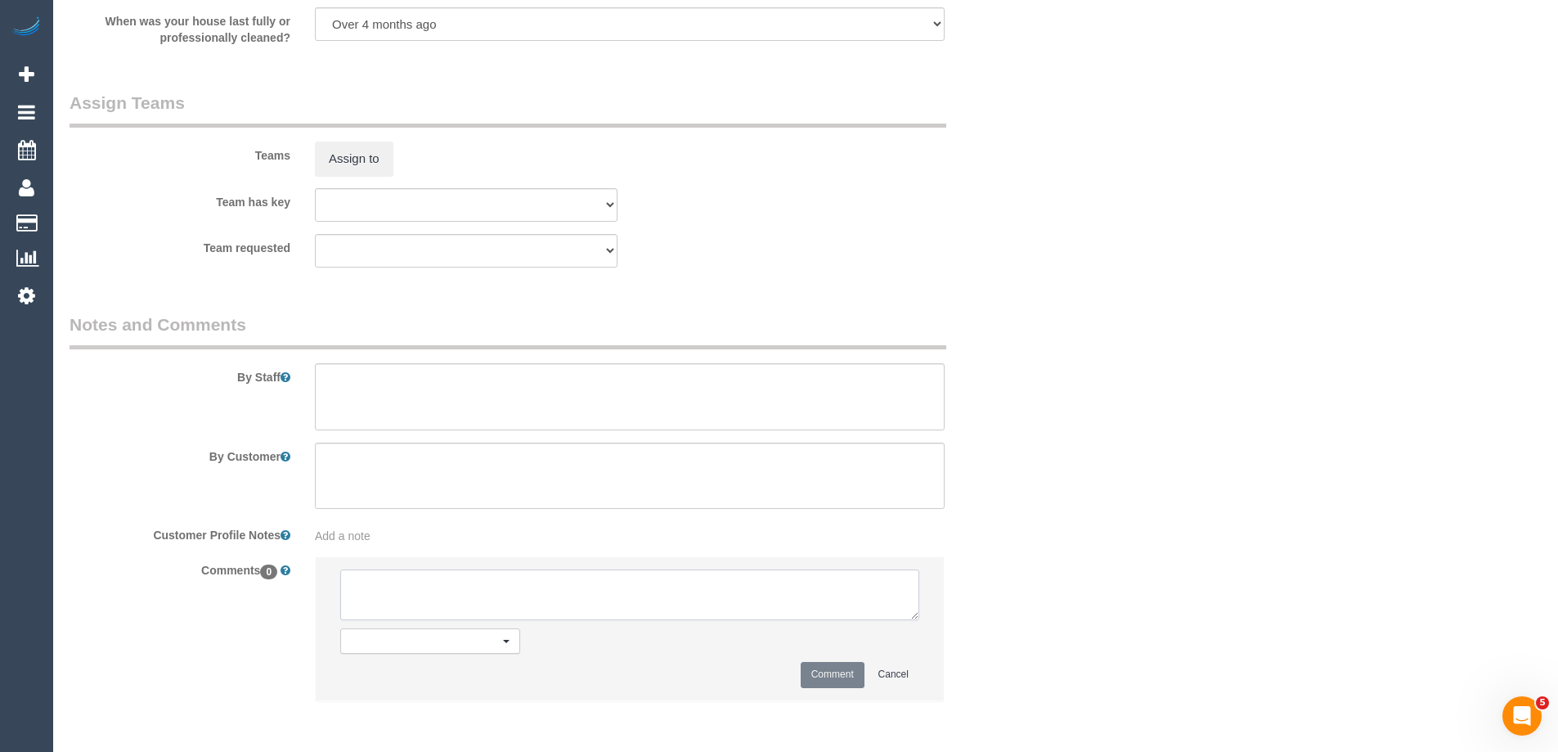
click at [541, 580] on textarea at bounding box center [629, 594] width 579 height 51
paste textarea "She just wants it done before the end of the week"
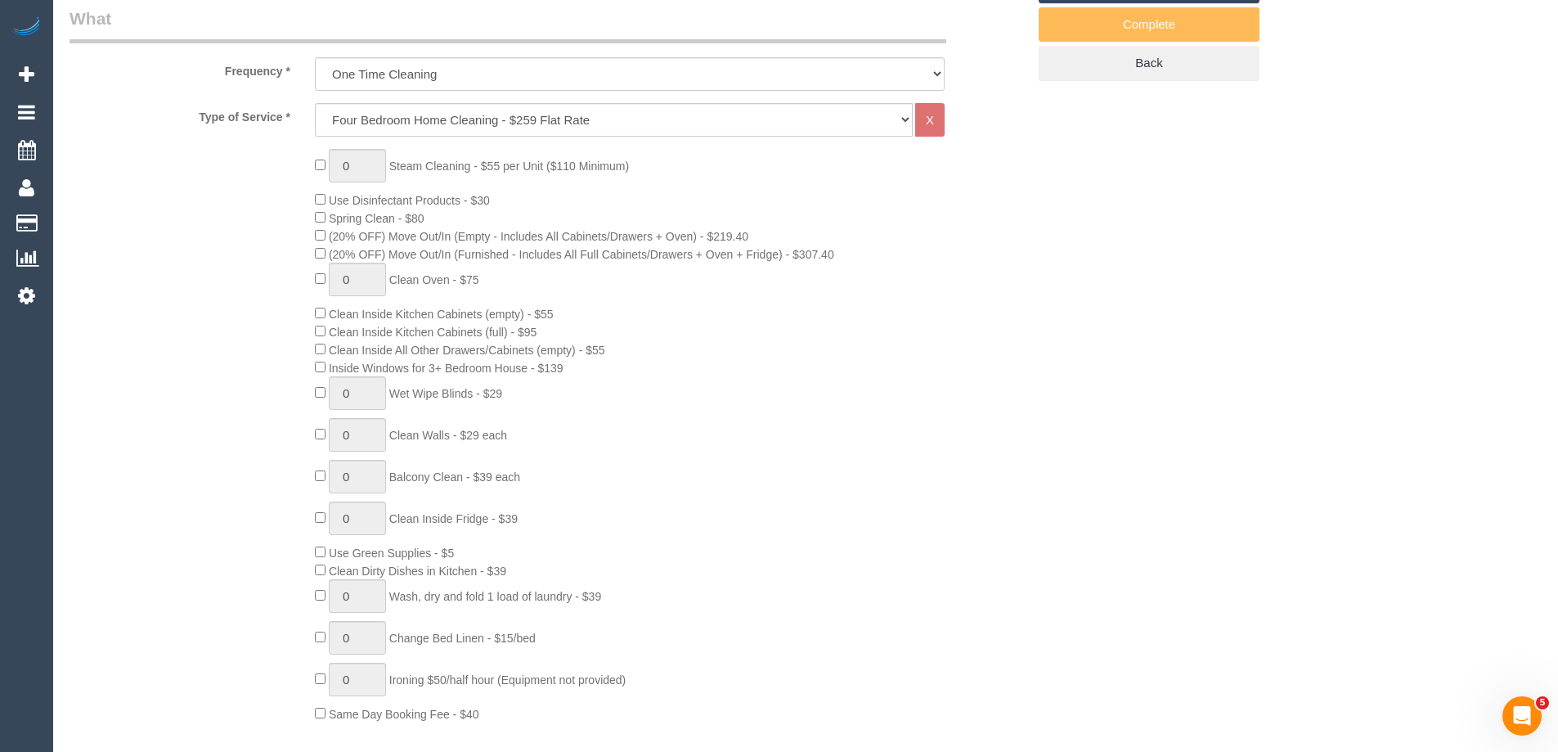
scroll to position [0, 0]
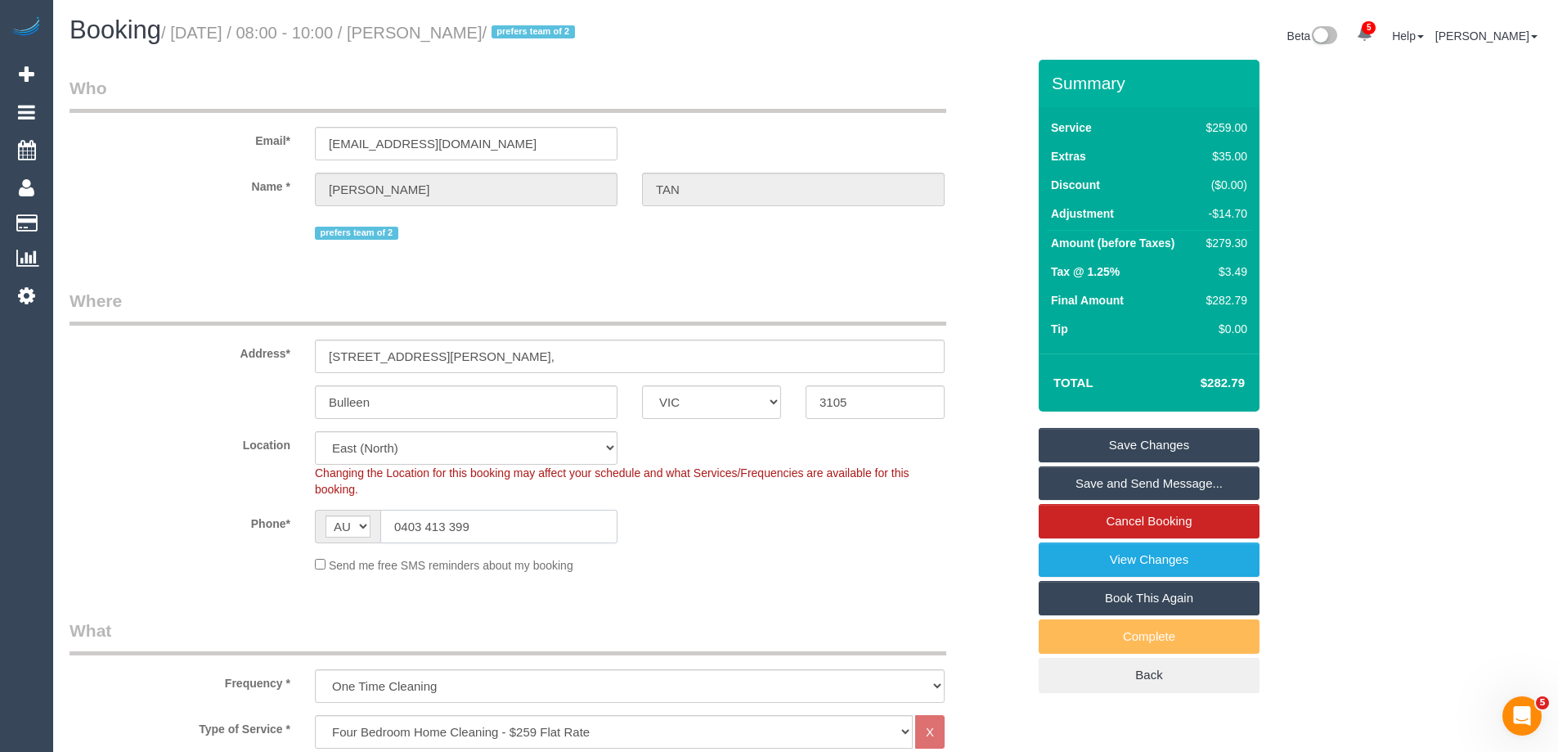
drag, startPoint x: 510, startPoint y: 526, endPoint x: 171, endPoint y: 527, distance: 339.5
click at [172, 525] on div "Phone* AF AL DZ AD AO AI AQ AG AR AM AW AU AT AZ BS BH BD BB BY BE BZ BJ BM BT …" at bounding box center [548, 527] width 982 height 34
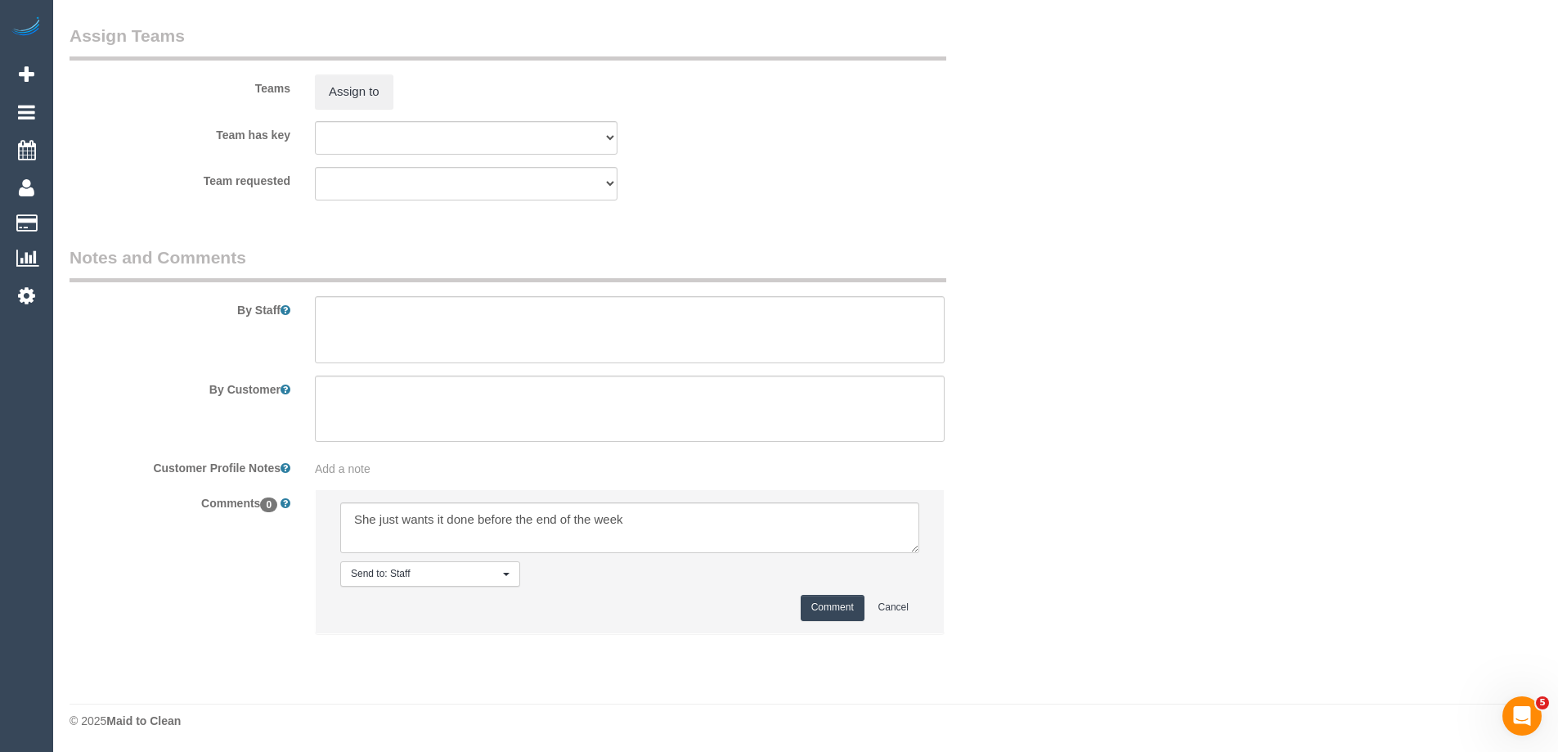
scroll to position [2479, 0]
click at [734, 522] on textarea at bounding box center [629, 526] width 579 height 51
type textarea "She just wants it done before the end of the week Today available until 5pm tod…"
click at [829, 604] on button "Comment" at bounding box center [833, 606] width 64 height 25
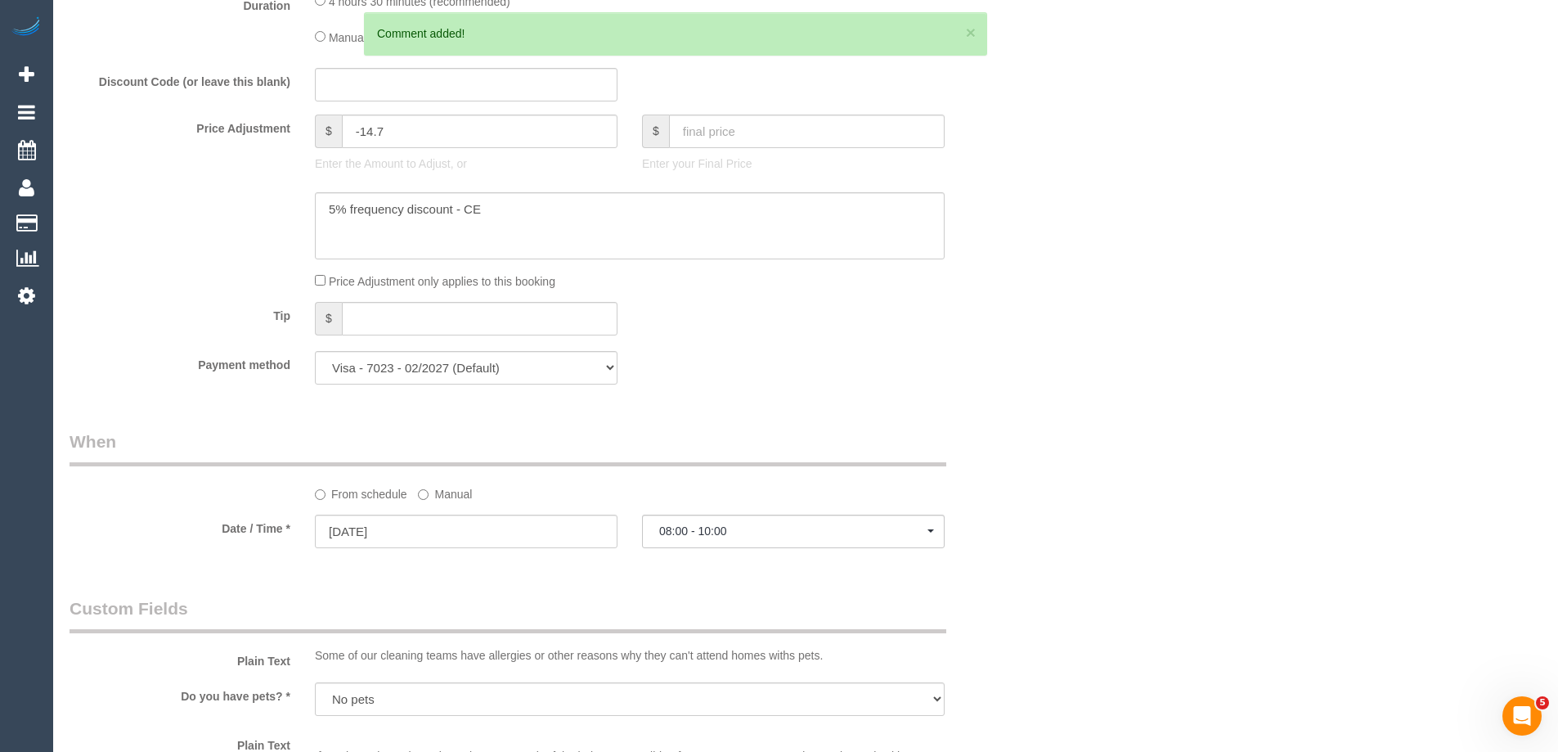
scroll to position [1661, 0]
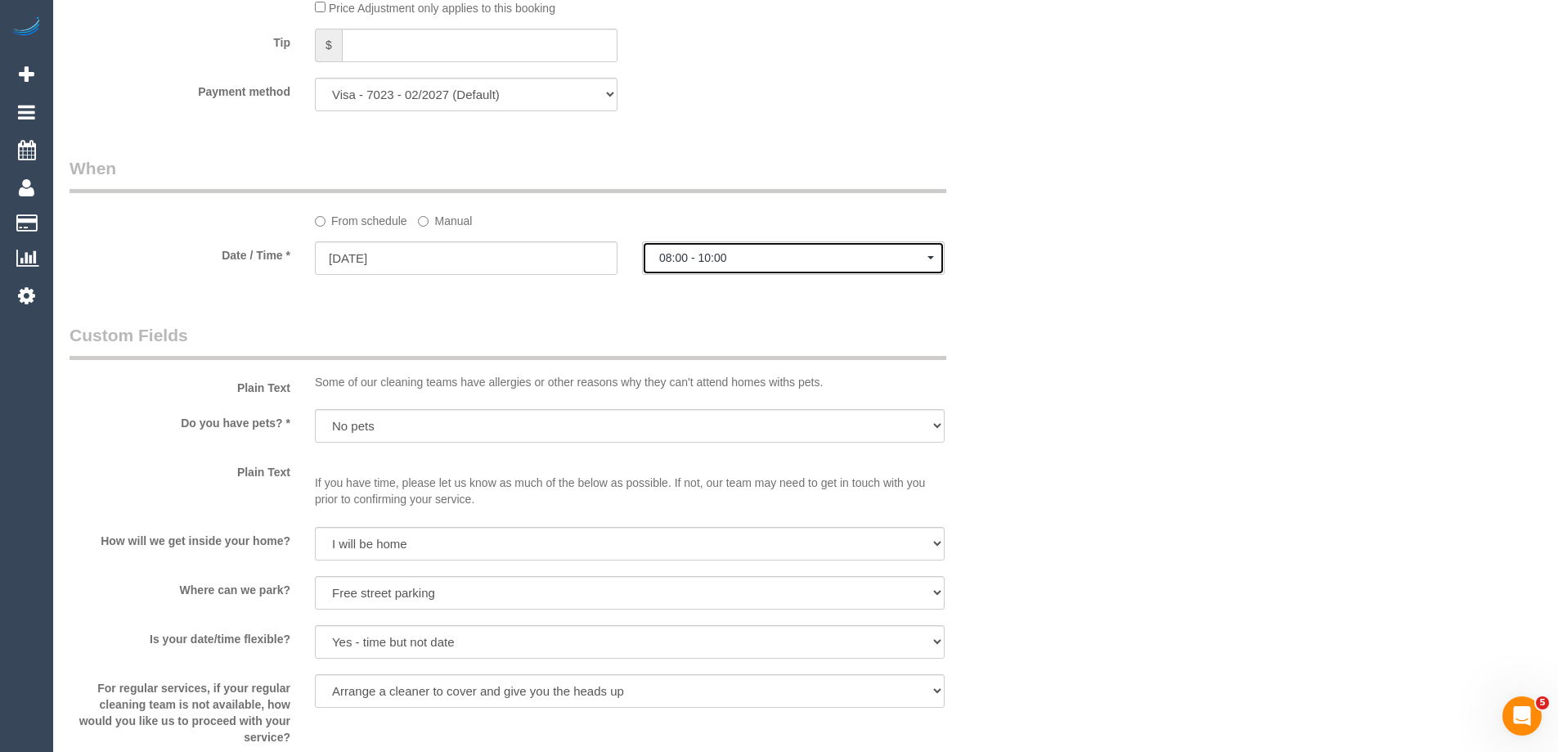
click at [746, 262] on span "08:00 - 10:00" at bounding box center [793, 257] width 268 height 13
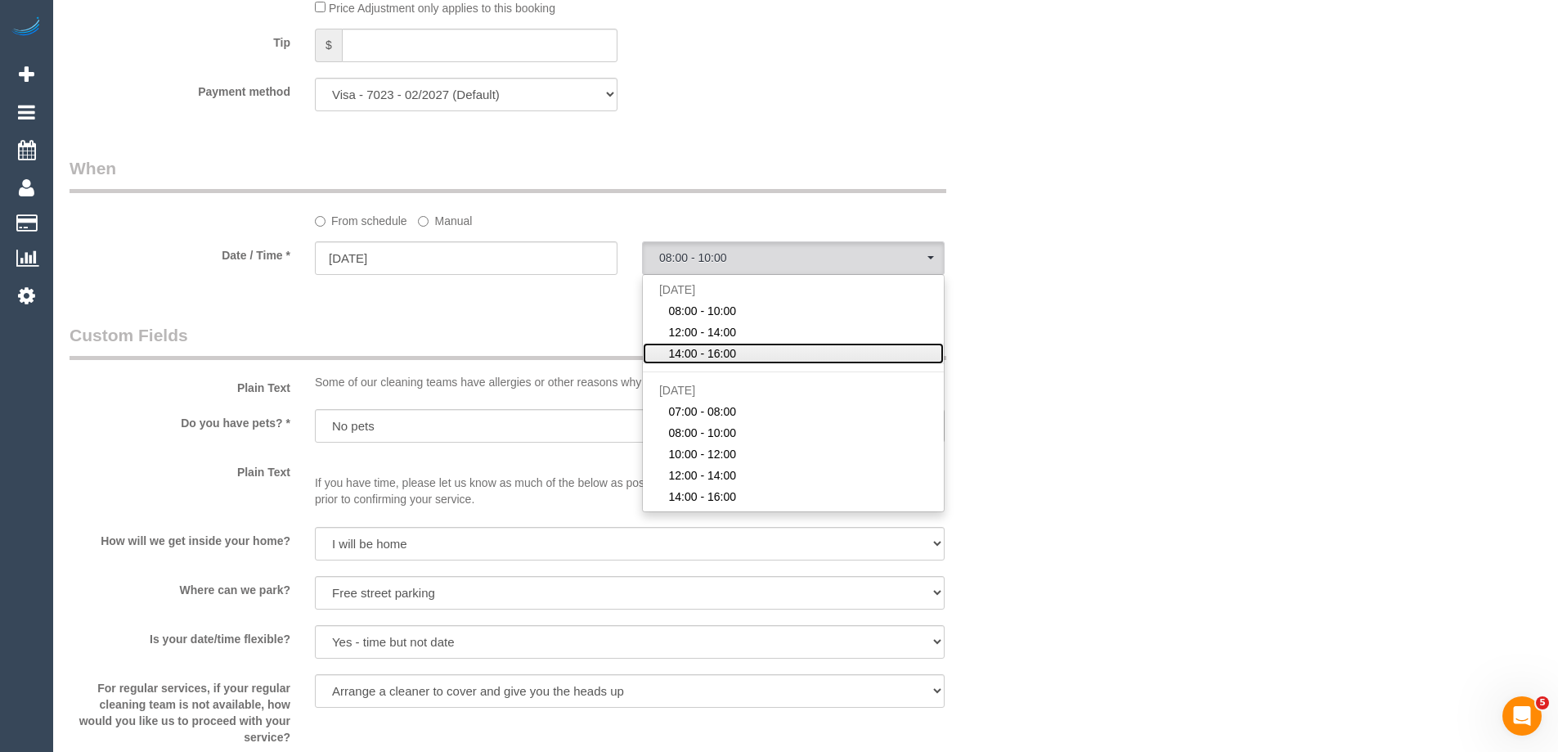
click at [755, 352] on link "14:00 - 16:00" at bounding box center [793, 353] width 301 height 21
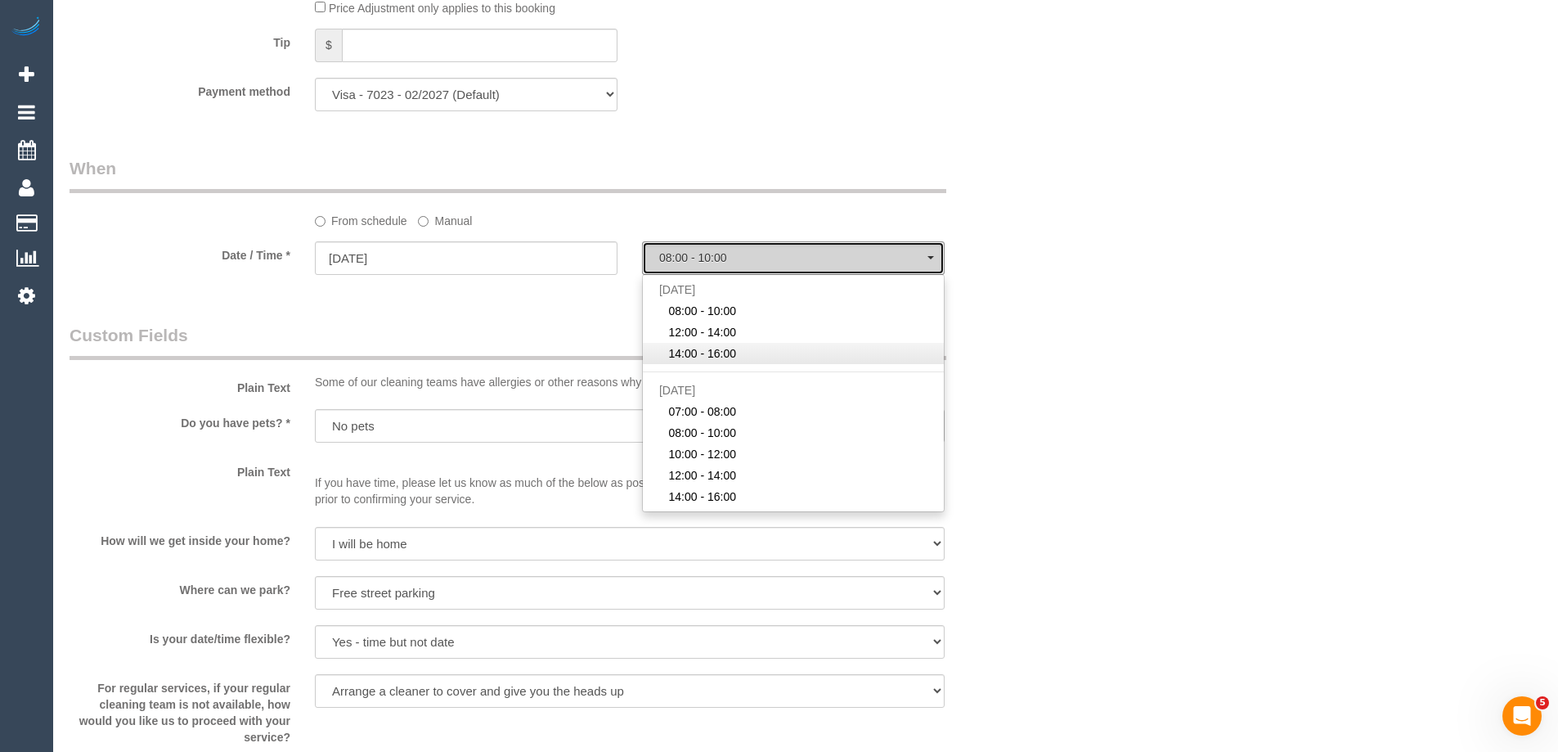
select select "spot3"
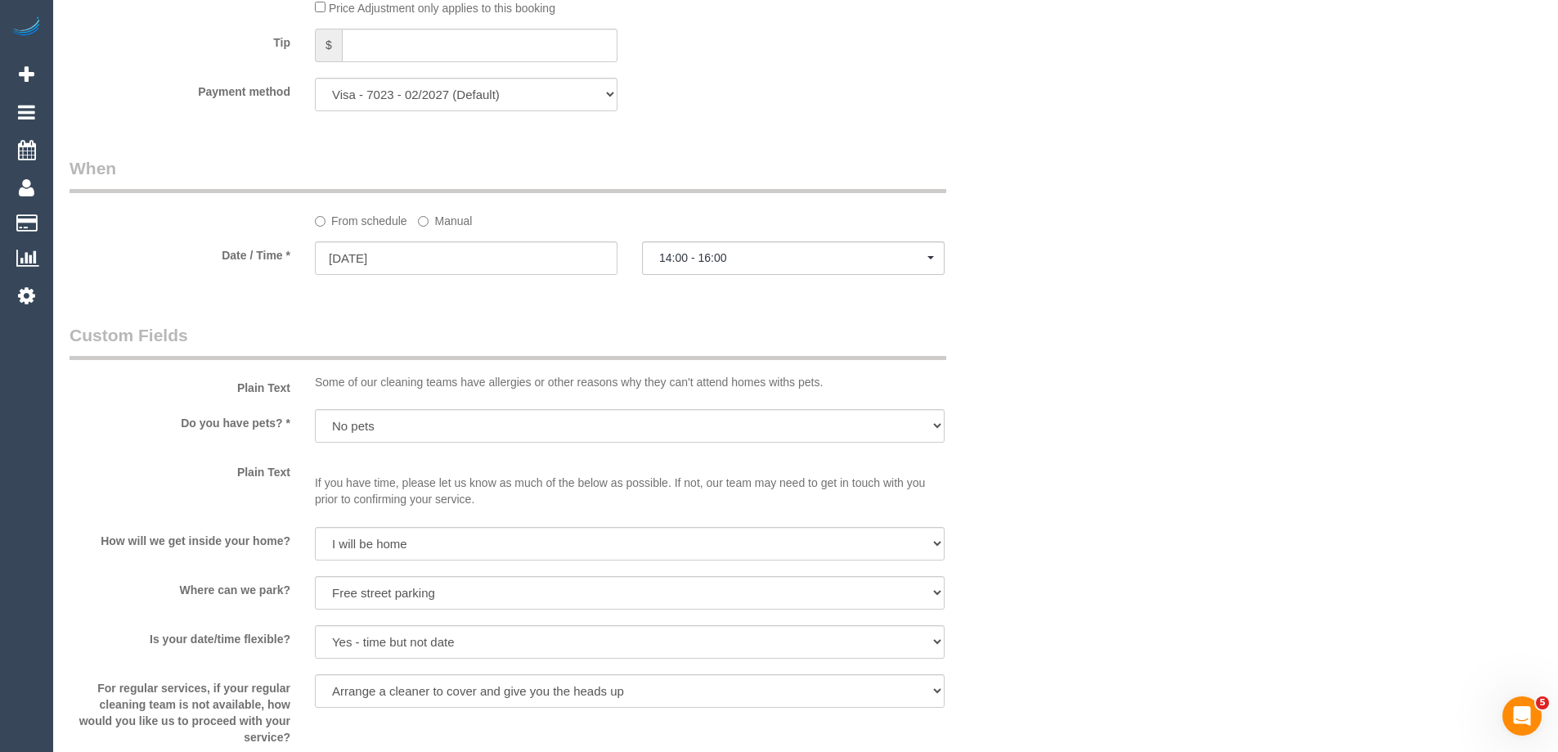
click at [631, 324] on legend "Custom Fields" at bounding box center [508, 341] width 877 height 37
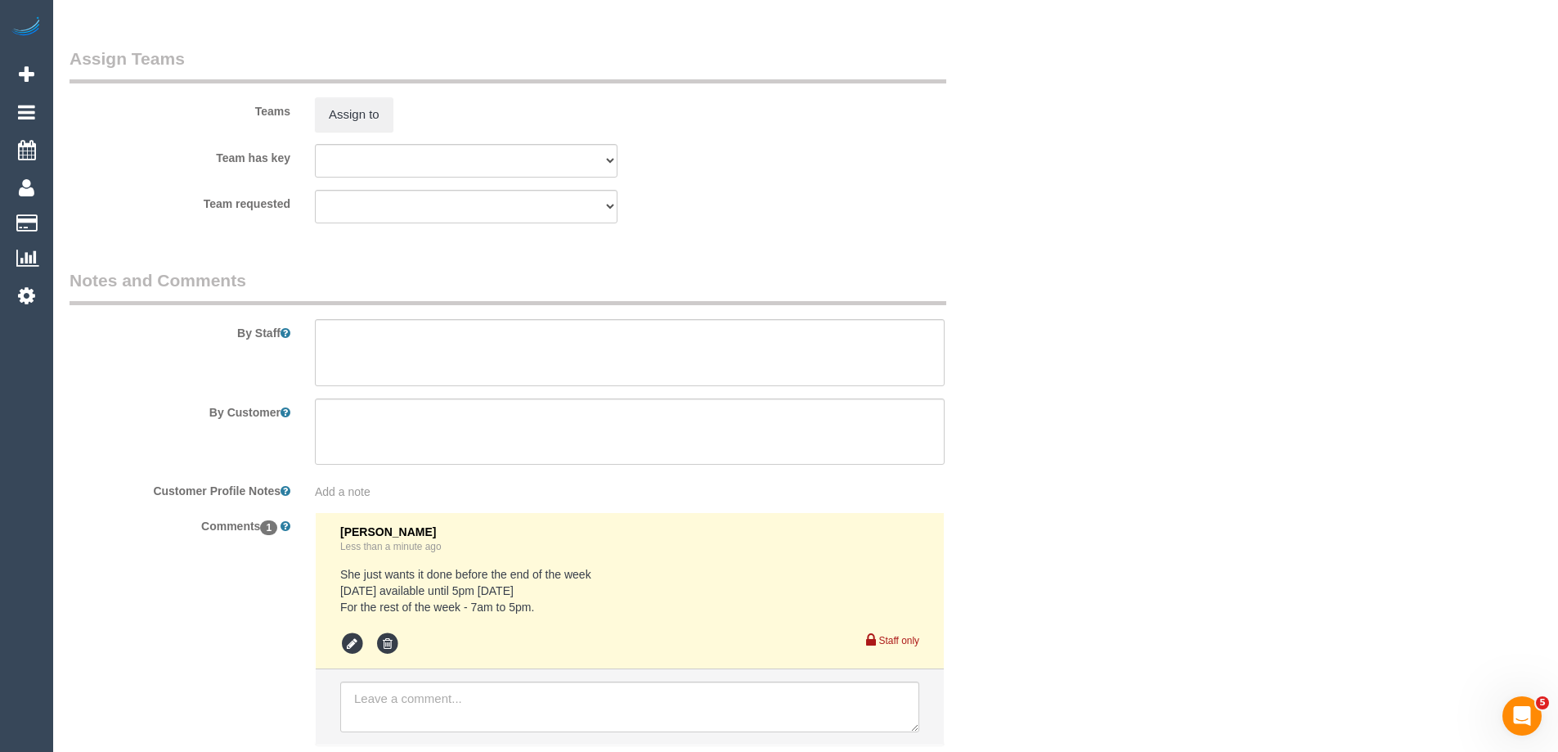
scroll to position [2568, 0]
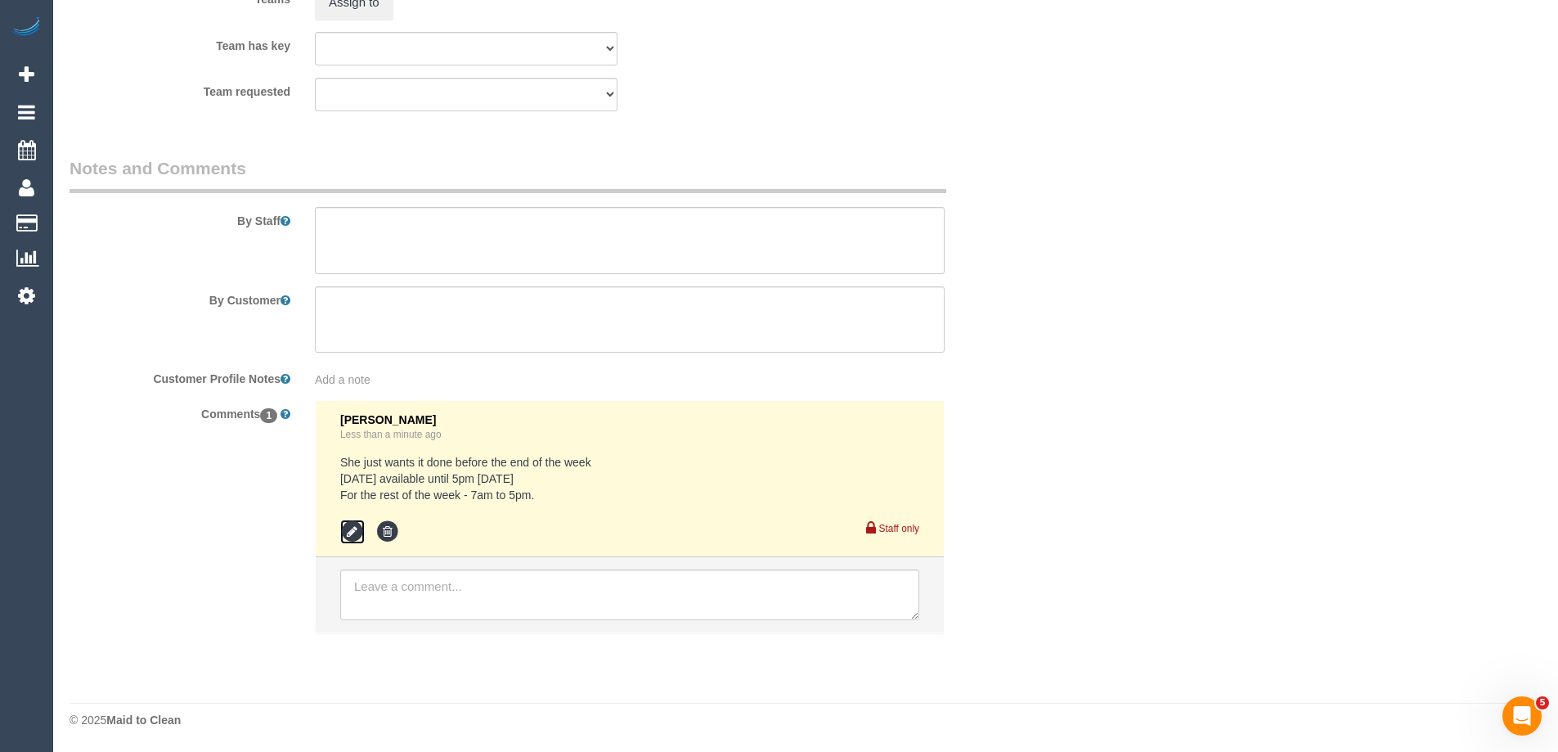
click at [353, 531] on icon at bounding box center [352, 531] width 25 height 25
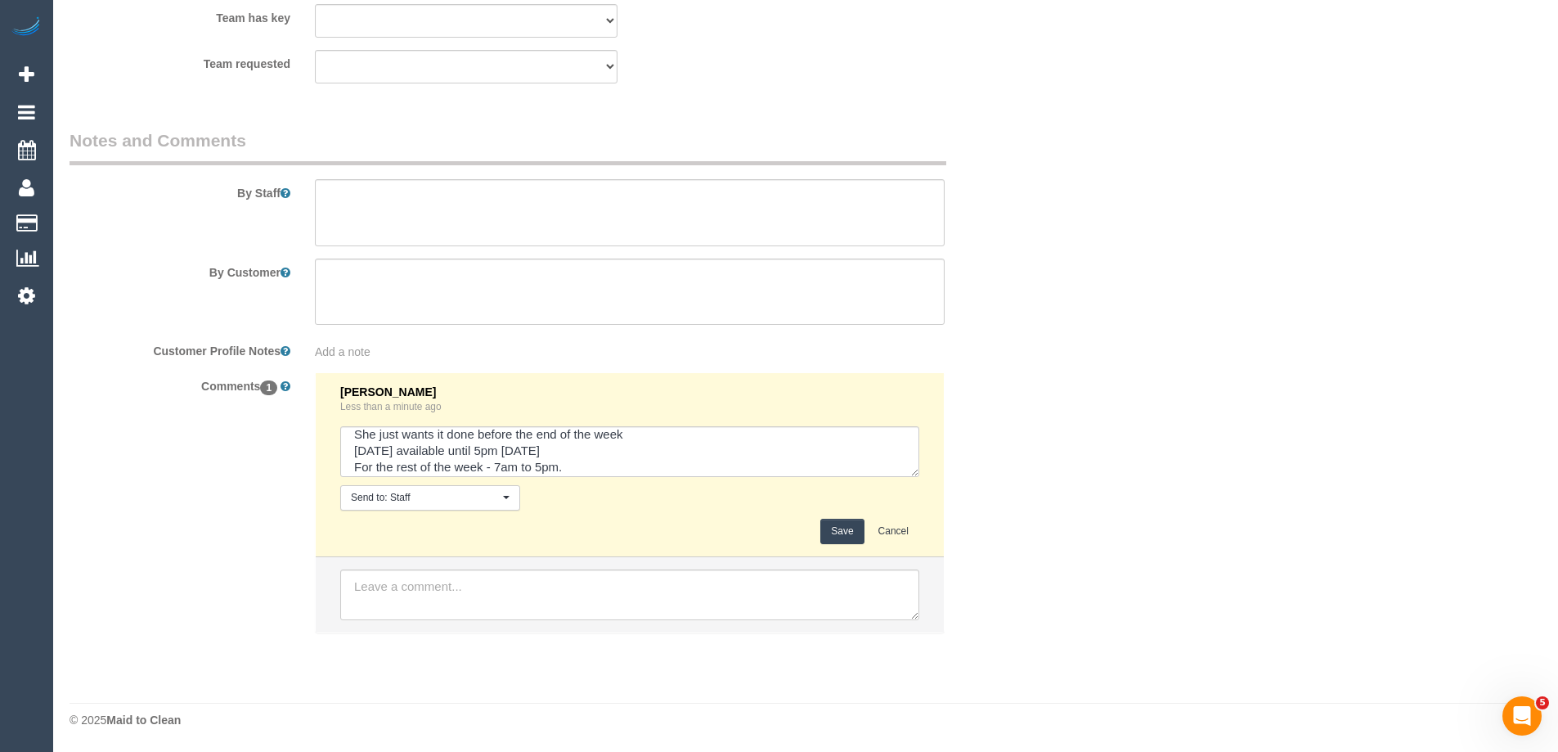
scroll to position [16, 0]
click at [590, 452] on textarea at bounding box center [629, 451] width 579 height 51
click at [447, 474] on textarea at bounding box center [629, 451] width 579 height 51
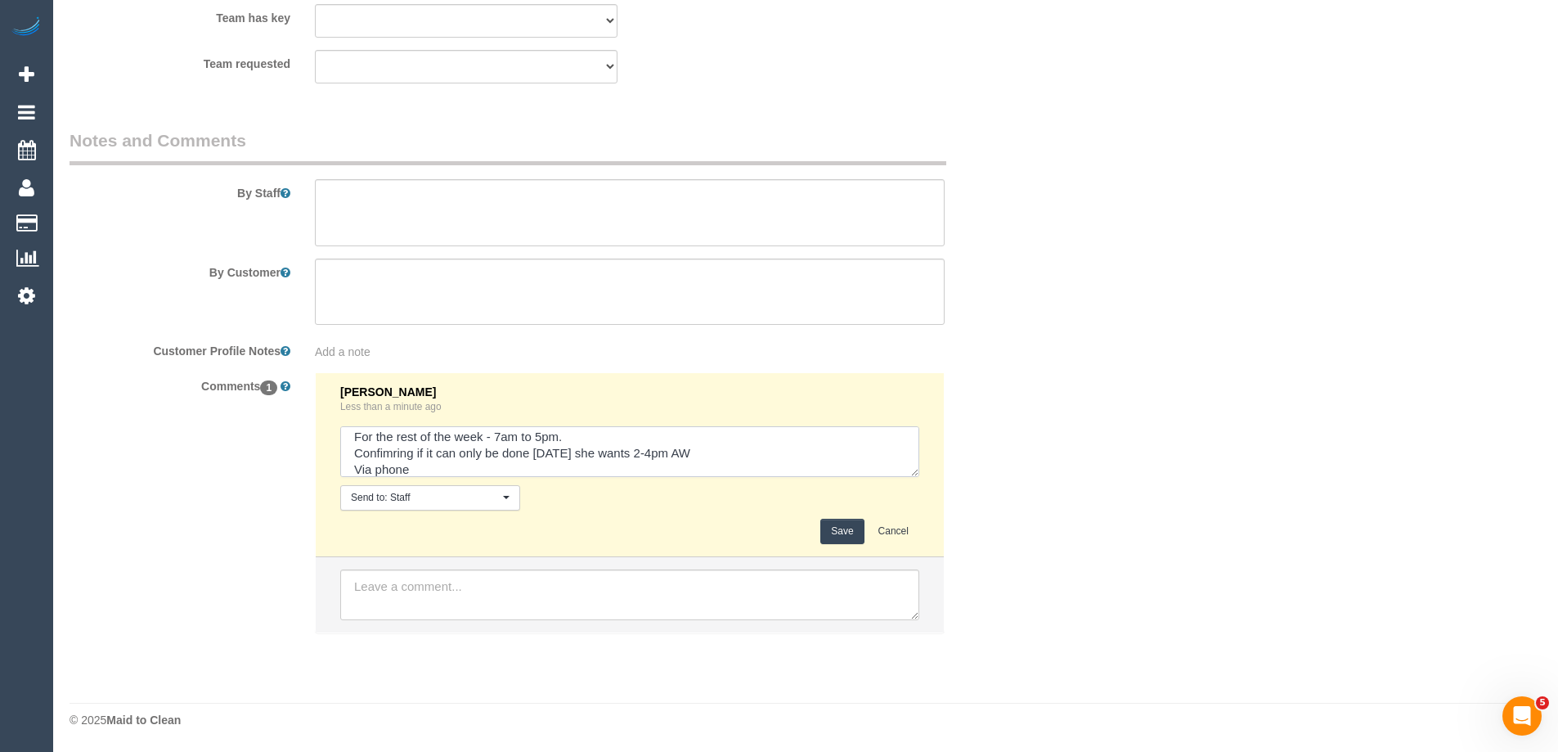
type textarea "She just wants it done before the end of the week Today available until 5pm tod…"
click at [840, 524] on button "Save" at bounding box center [841, 531] width 43 height 25
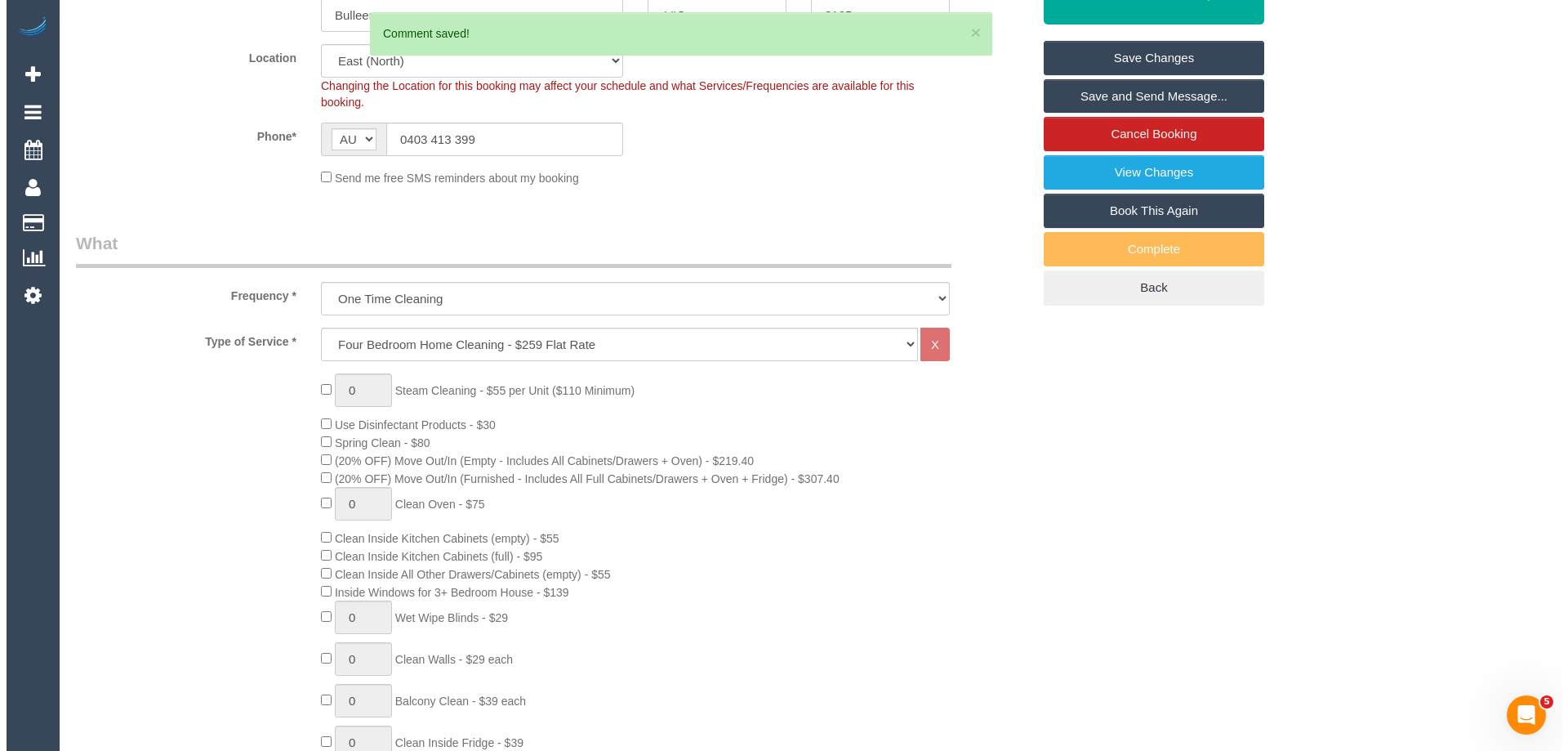
scroll to position [0, 0]
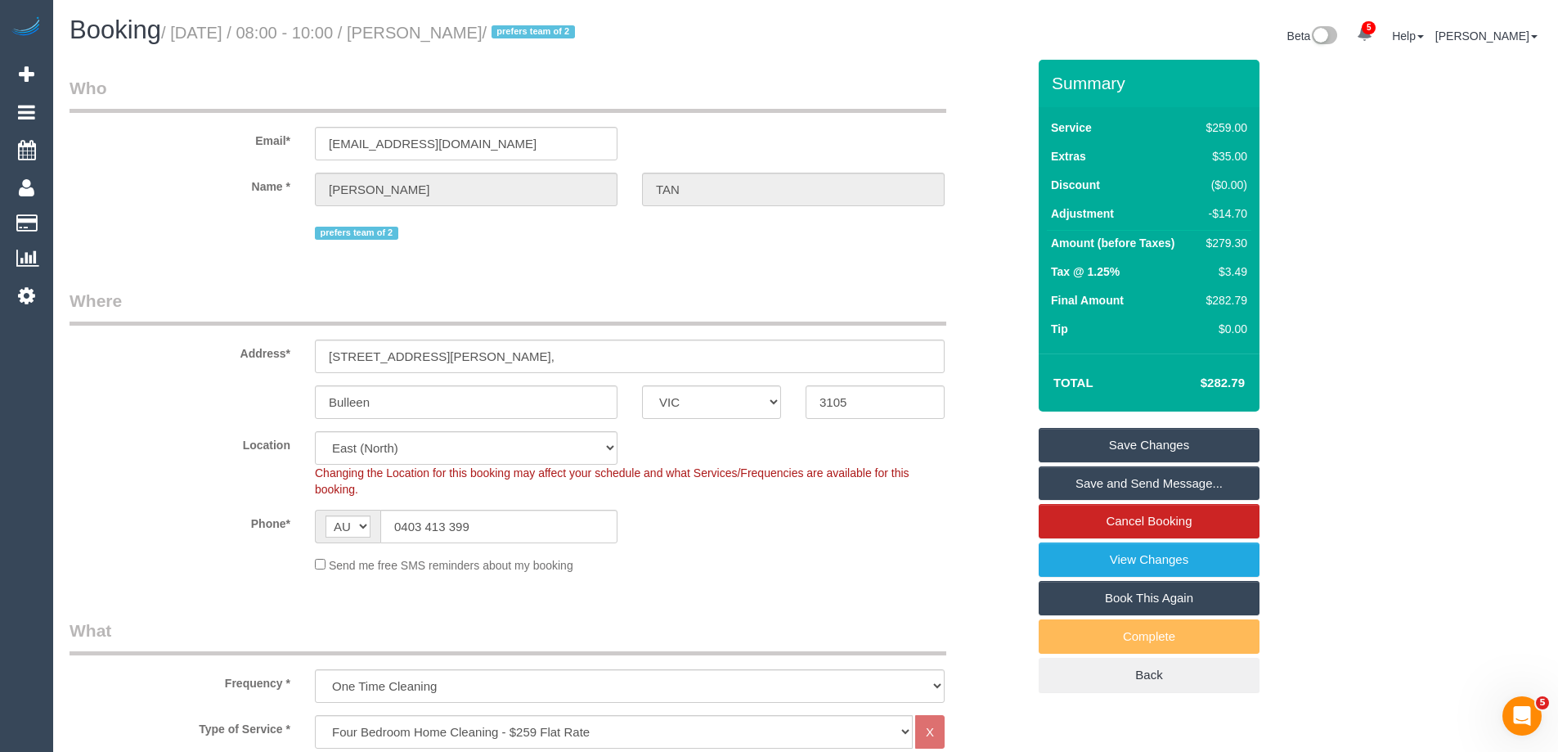
click at [1186, 437] on link "Save Changes" at bounding box center [1149, 445] width 221 height 34
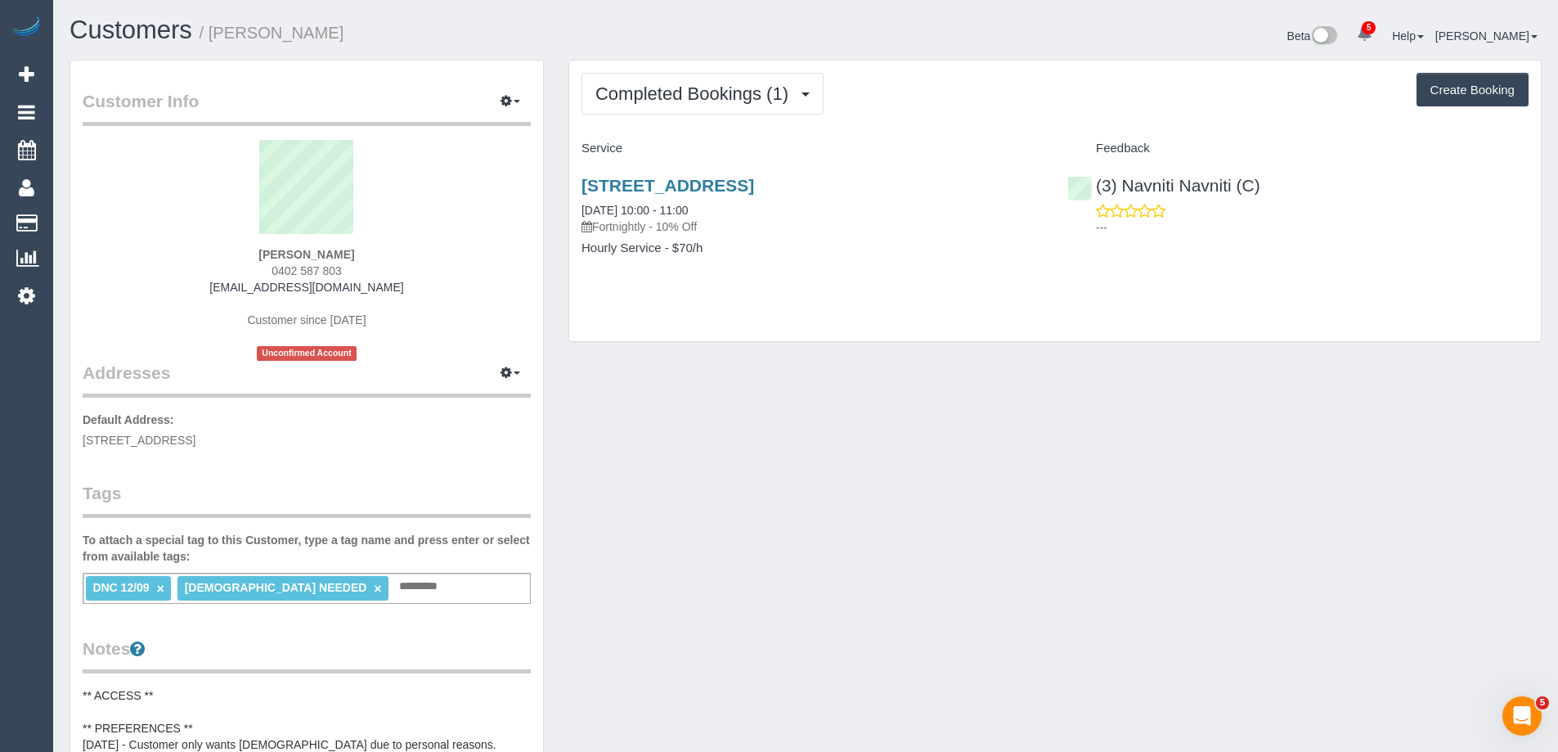
drag, startPoint x: 354, startPoint y: 273, endPoint x: 239, endPoint y: 277, distance: 115.4
click at [239, 277] on div "[PERSON_NAME] 0402 587 803 [EMAIL_ADDRESS][DOMAIN_NAME] Customer since [DATE] U…" at bounding box center [307, 250] width 448 height 221
copy span "0402 587 803"
click at [777, 76] on button "Completed Bookings (1)" at bounding box center [703, 94] width 242 height 42
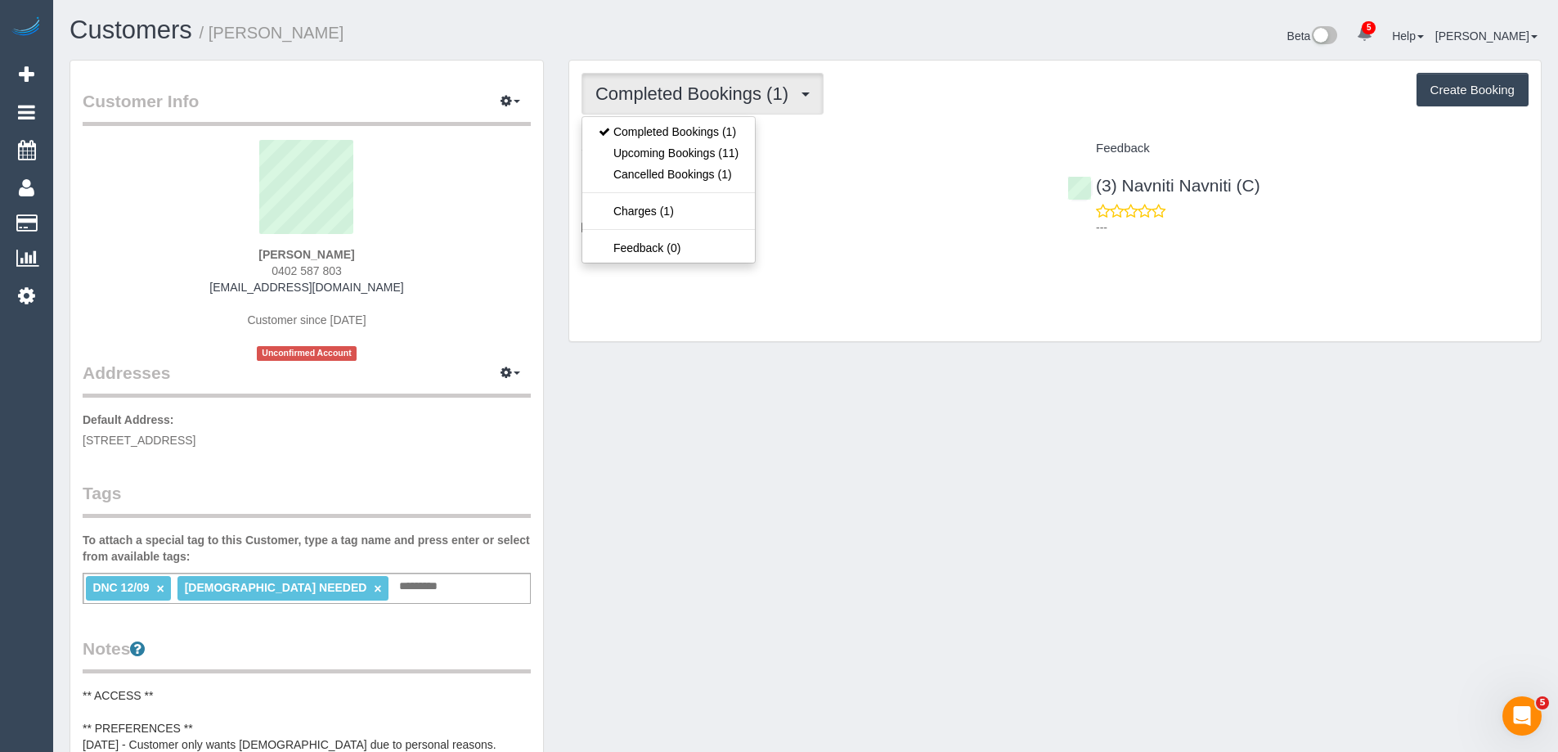
click at [995, 116] on div "Completed Bookings (1) Completed Bookings (1) Upcoming Bookings (11) Cancelled …" at bounding box center [1055, 201] width 972 height 281
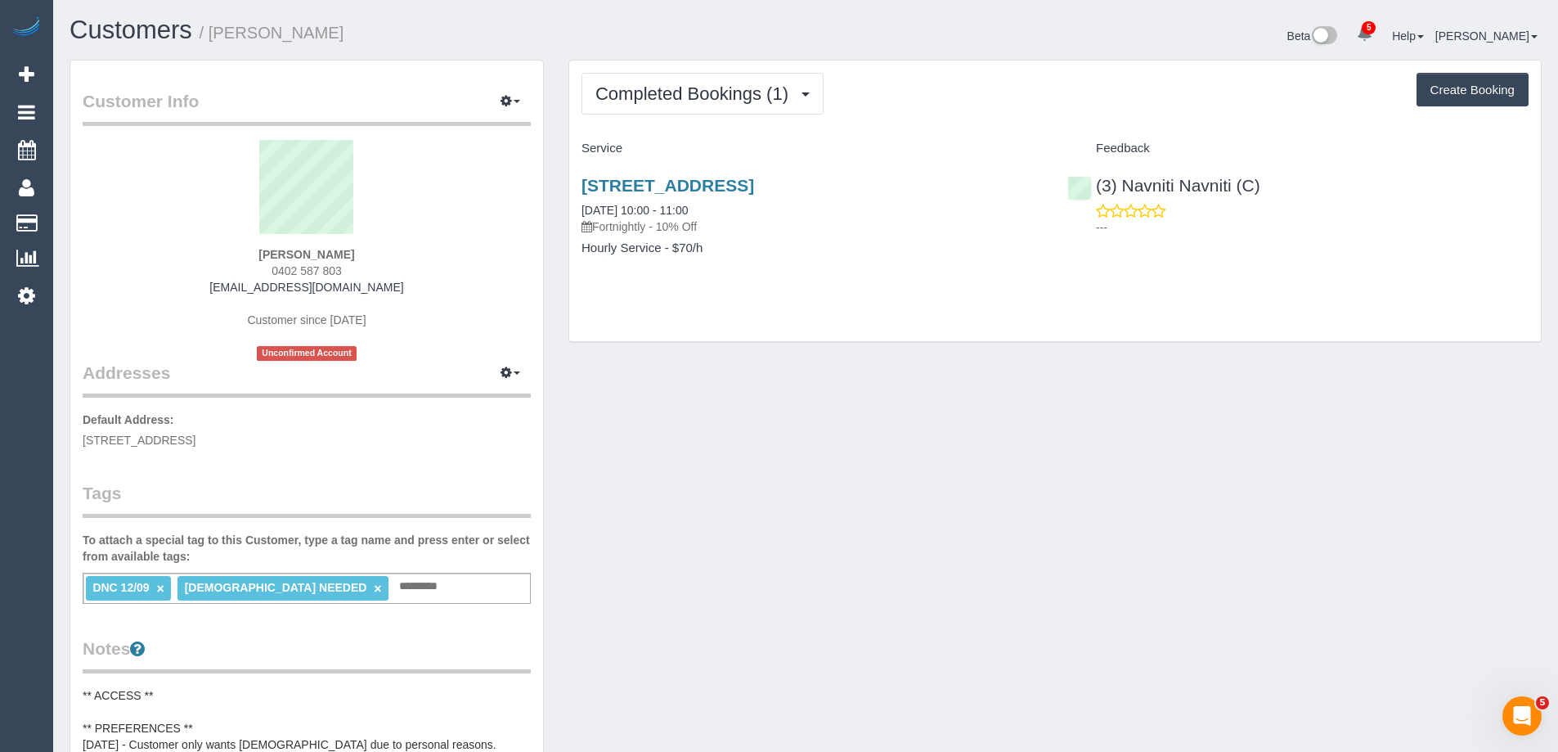
drag, startPoint x: 387, startPoint y: 254, endPoint x: 217, endPoint y: 254, distance: 170.2
click at [218, 254] on div "Grant Arbuckle 0402 587 803 grant@loanstudio.com.au Customer since 2025 Unconfi…" at bounding box center [307, 250] width 448 height 221
copy strong "Grant Arbuckle"
click at [766, 100] on span "Completed Bookings (1)" at bounding box center [696, 93] width 201 height 20
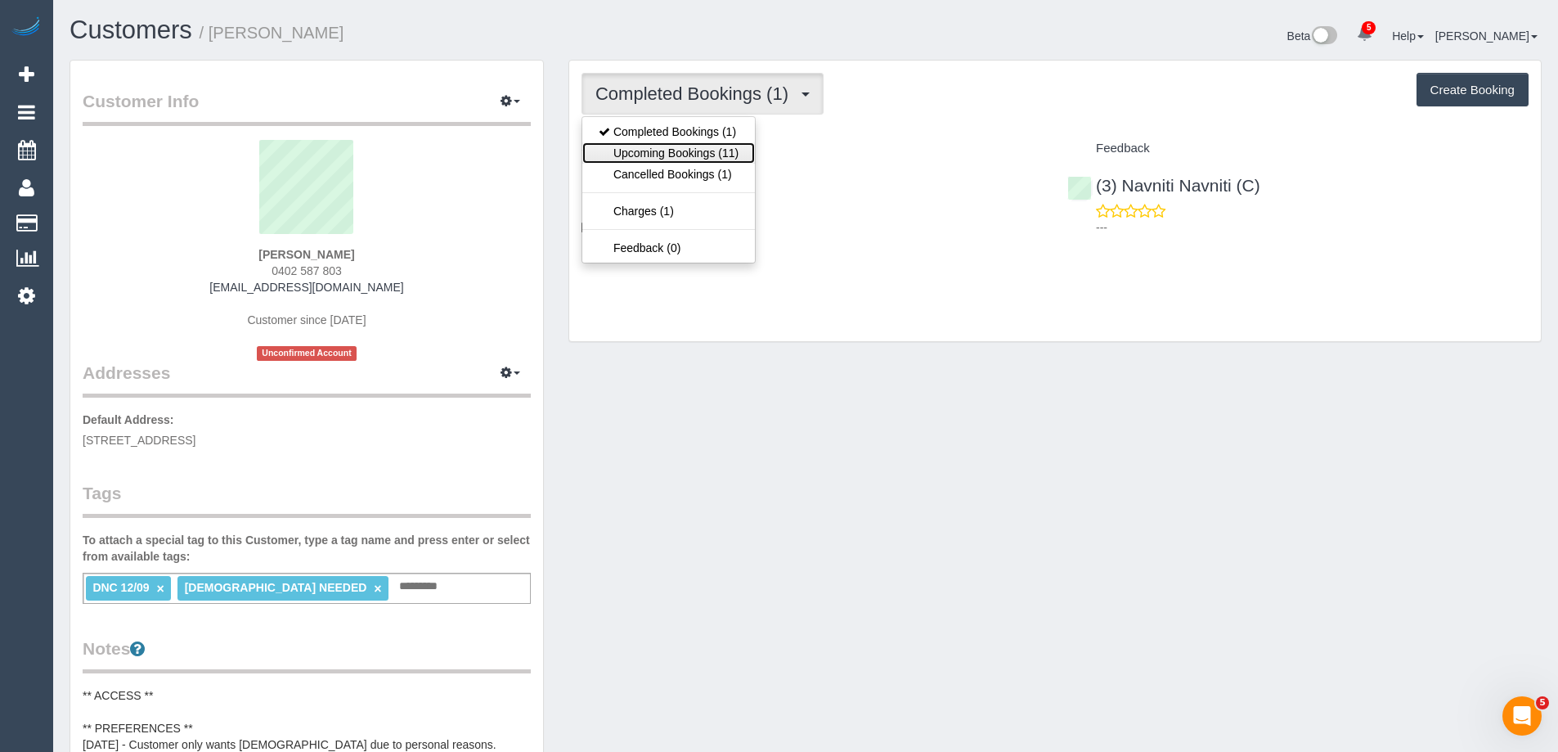
click at [699, 154] on link "Upcoming Bookings (11)" at bounding box center [668, 152] width 173 height 21
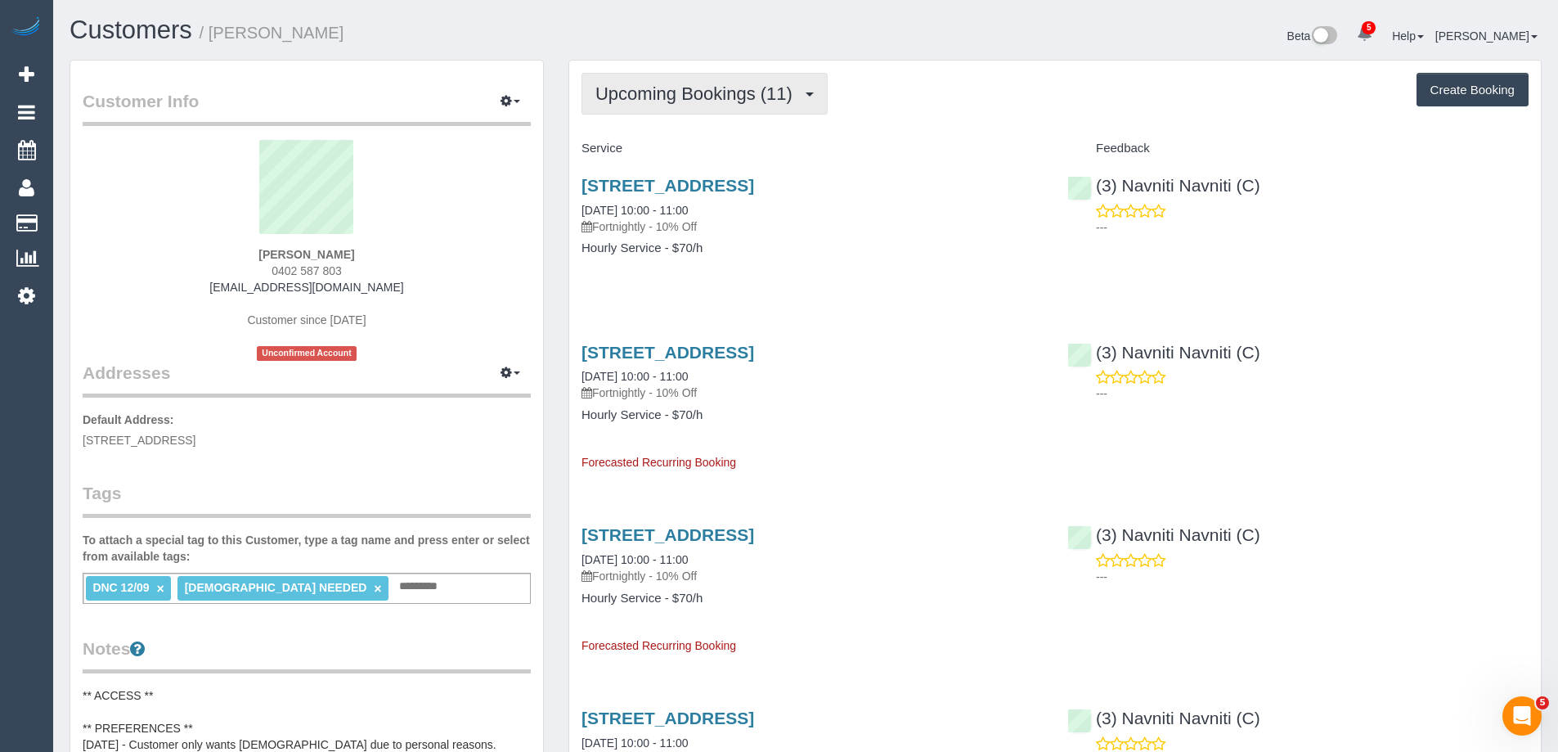
click at [722, 81] on button "Upcoming Bookings (11)" at bounding box center [705, 94] width 246 height 42
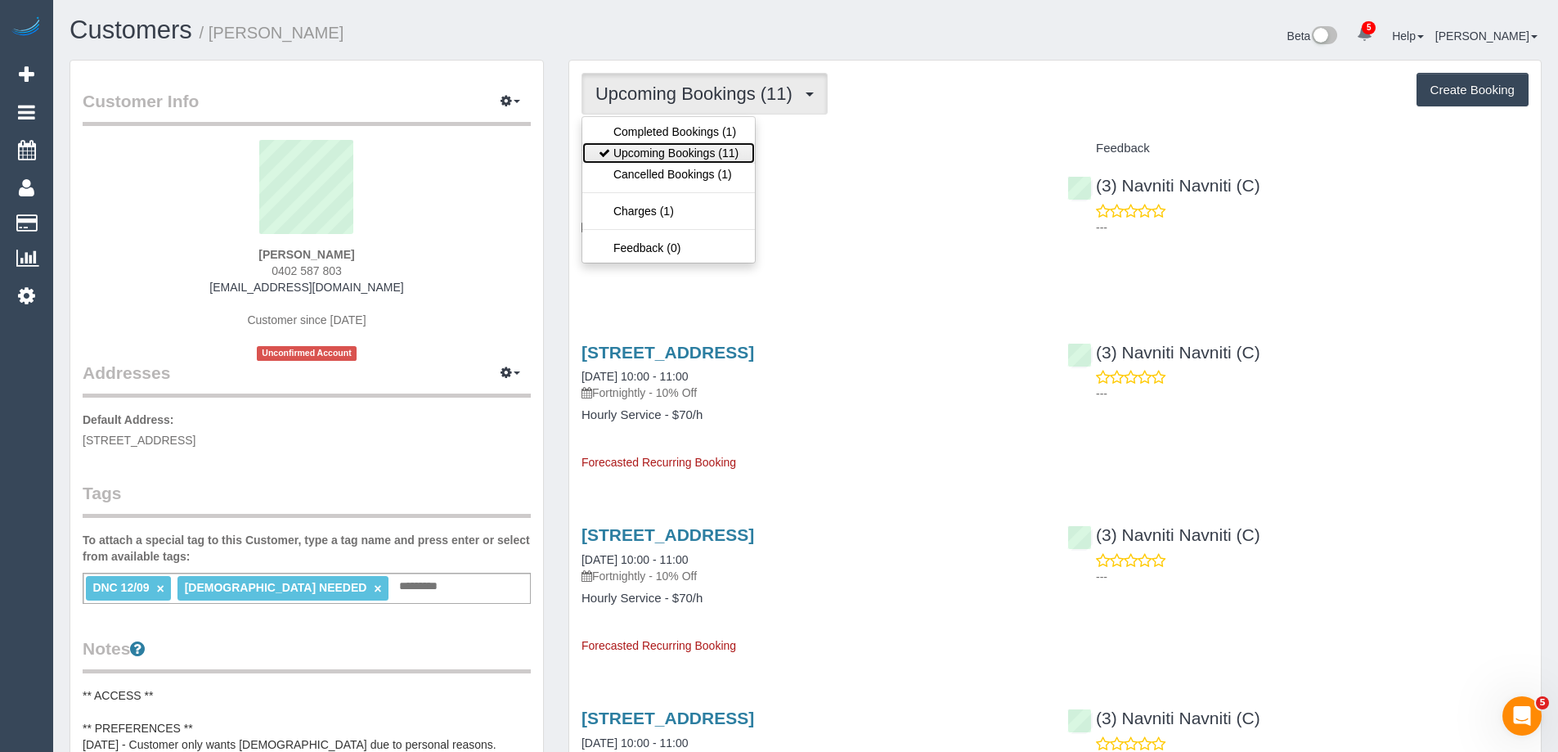
click at [641, 158] on link "Upcoming Bookings (11)" at bounding box center [668, 152] width 173 height 21
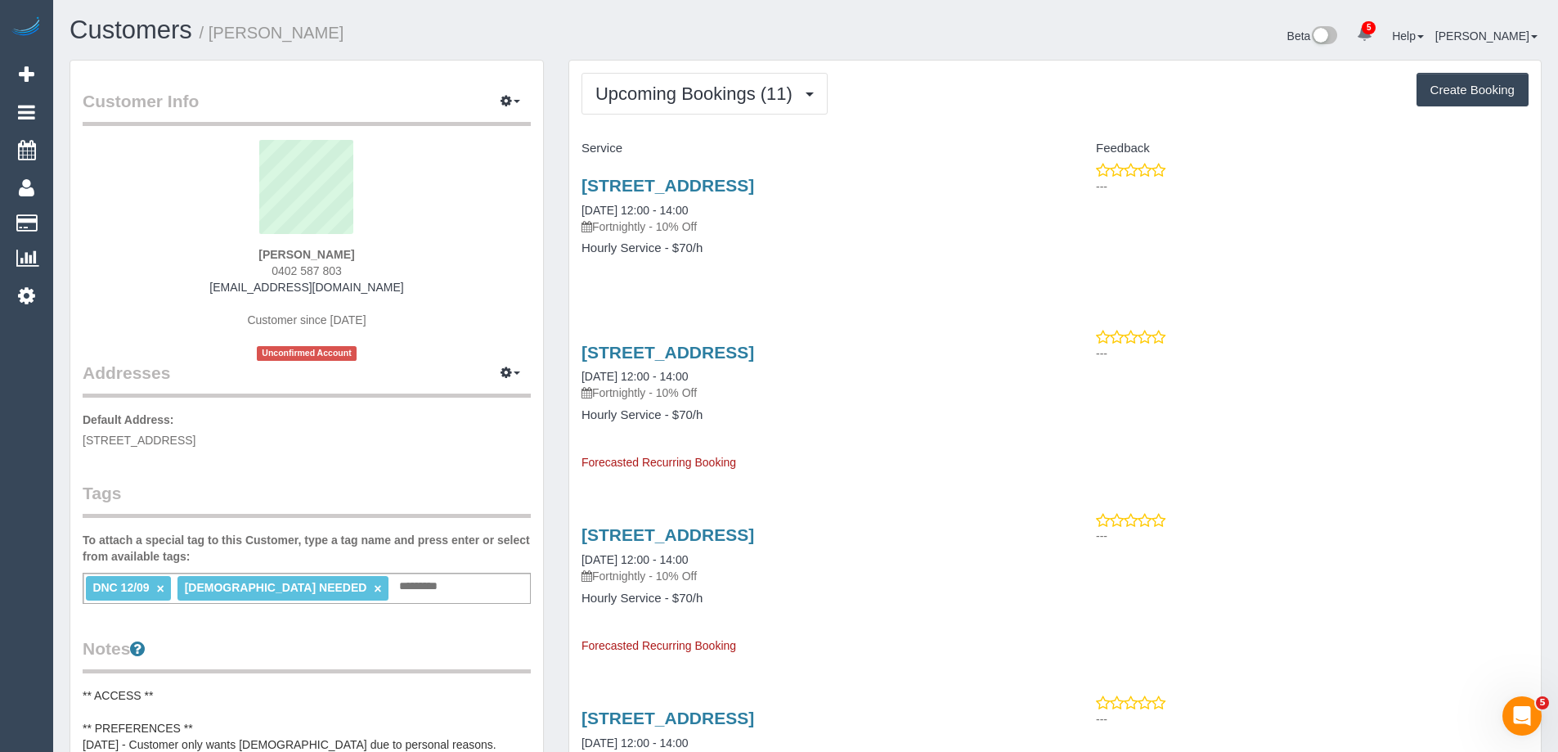
click at [158, 593] on link "×" at bounding box center [160, 589] width 7 height 14
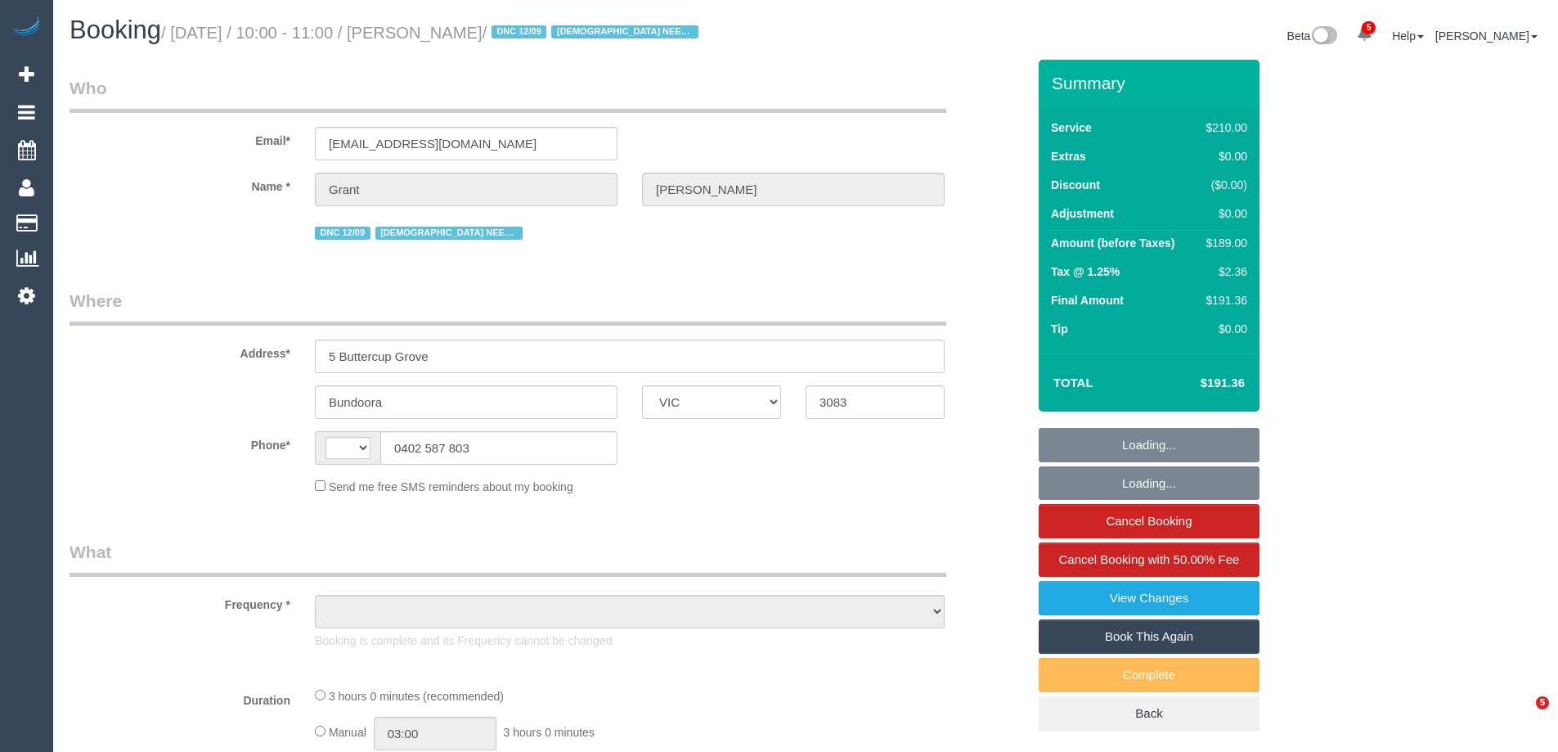
select select "VIC"
select select "object:556"
select select "string:stripe-pm_1RvnLP2GScqysDRVt4v4WotE"
select select "180"
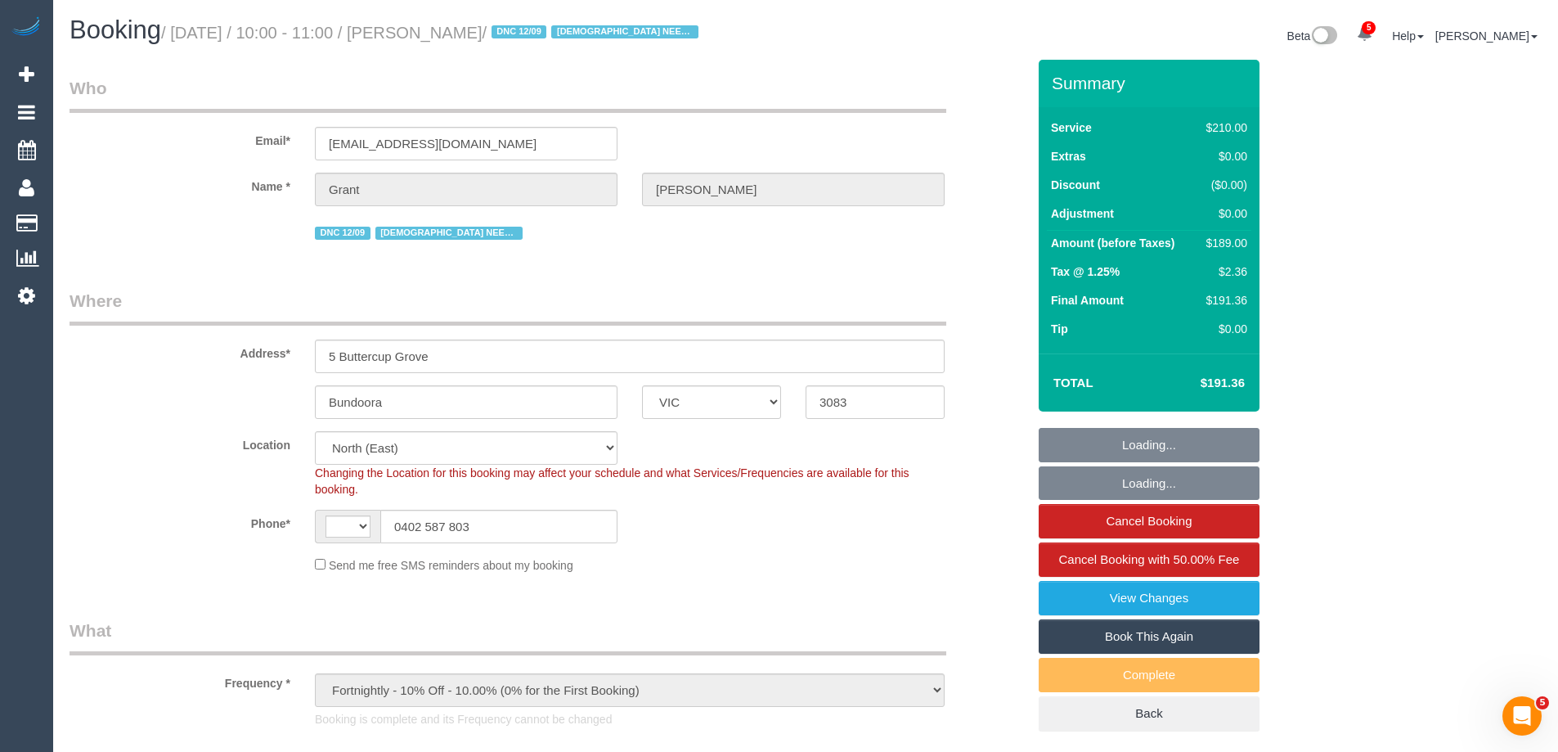
select select "object:1440"
select select "string:AU"
select select "number:28"
select select "number:14"
select select "number:19"
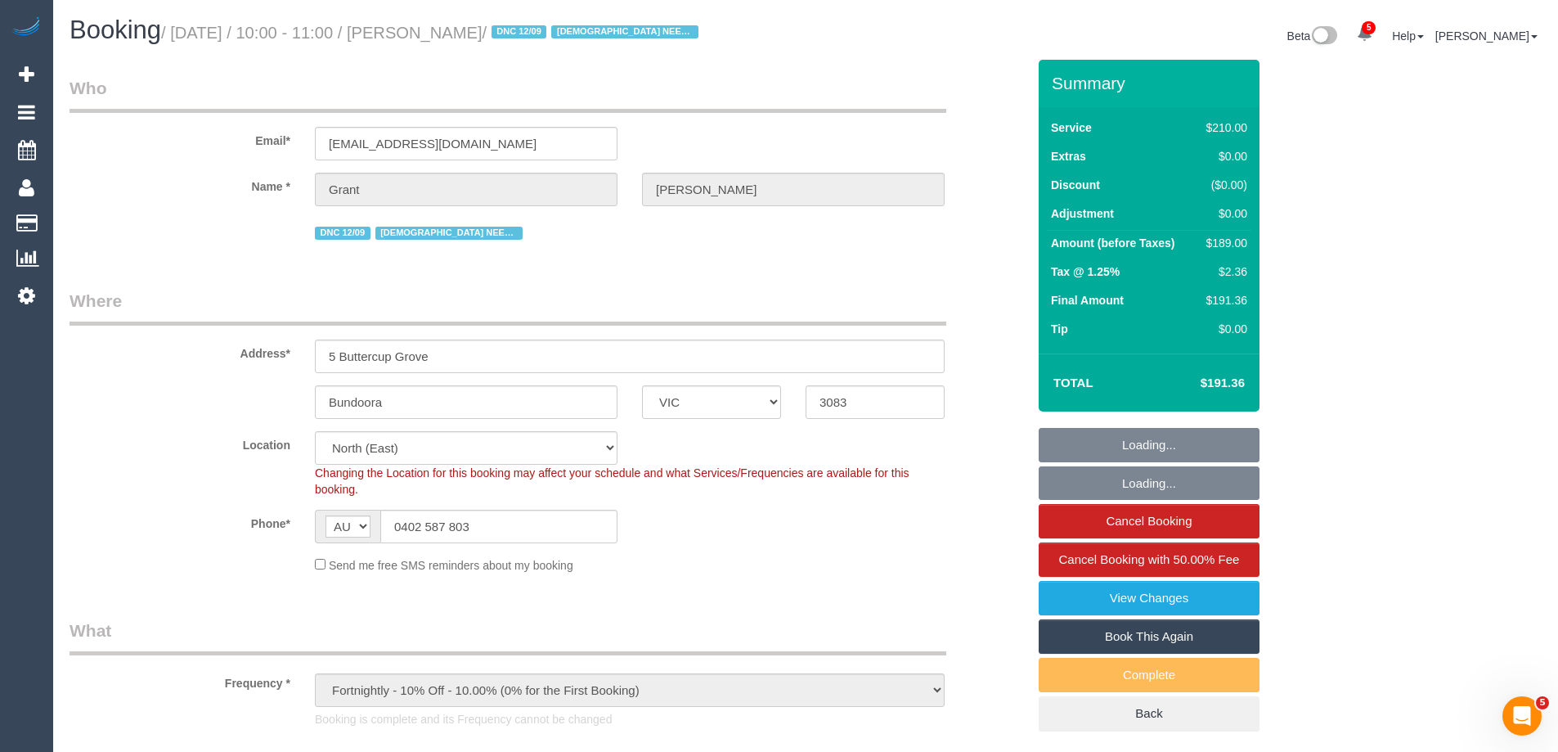
select select "number:25"
select select "number:35"
select select "number:12"
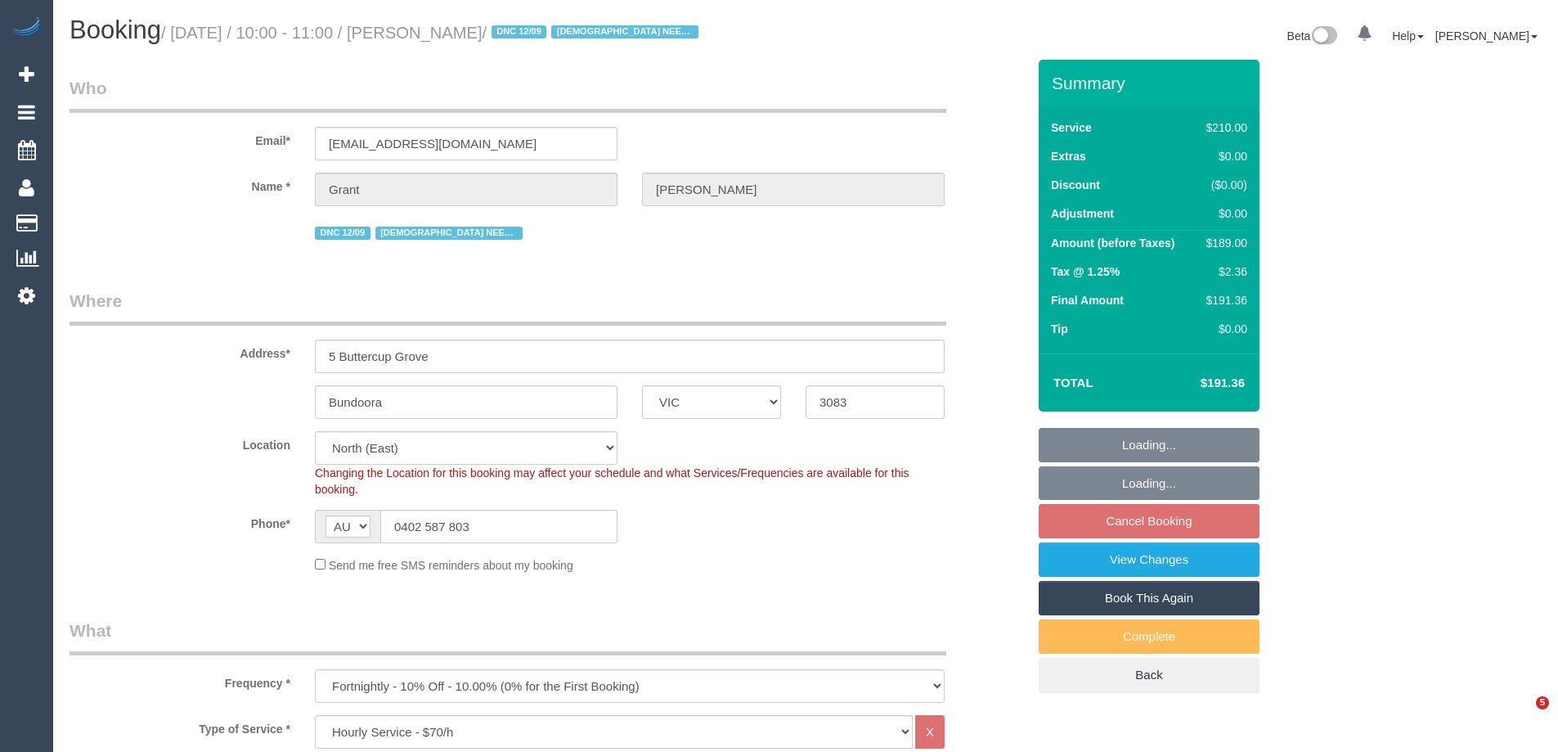
select select "VIC"
select select "180"
select select "number:28"
select select "number:14"
select select "number:19"
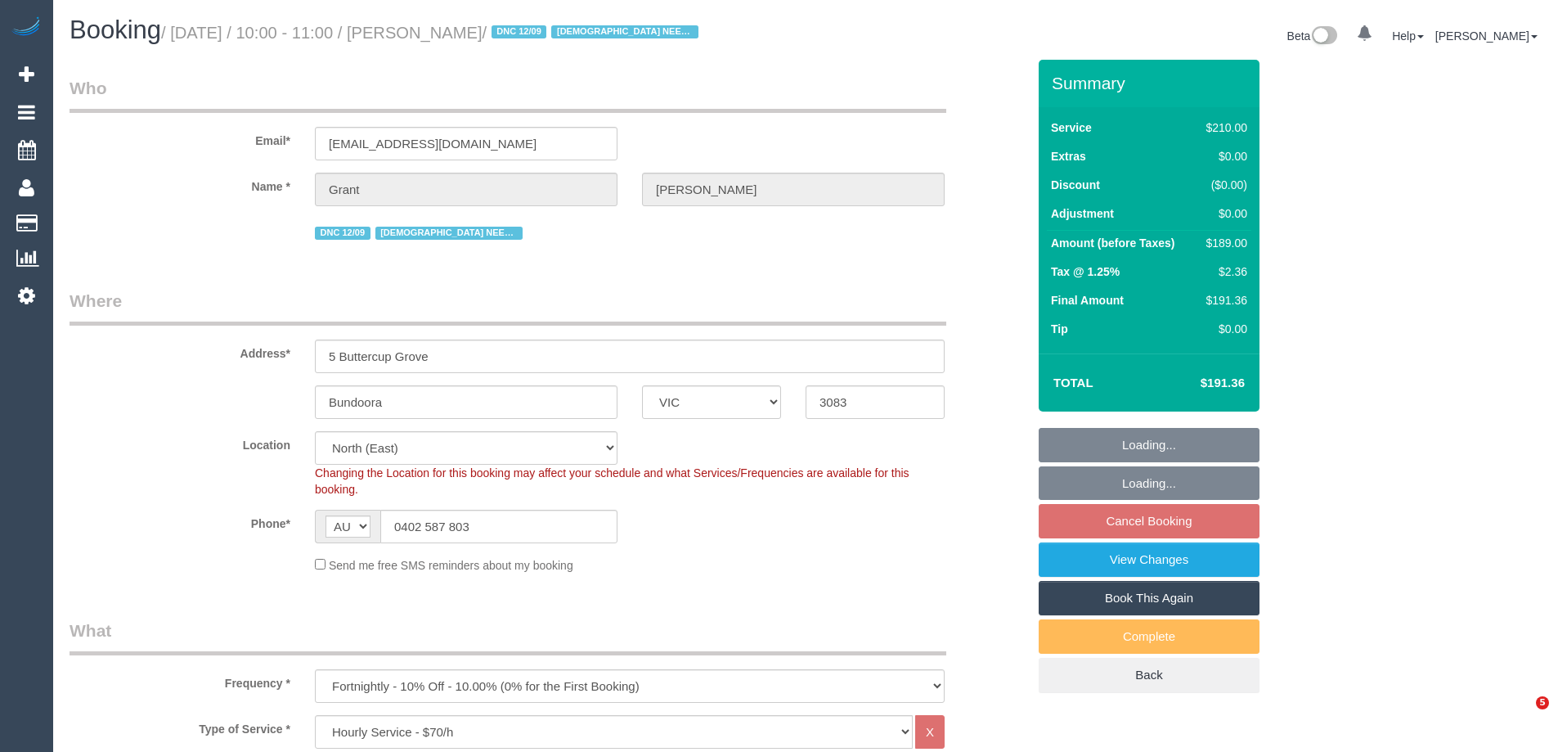
select select "number:25"
select select "number:35"
select select "number:12"
select select "object:903"
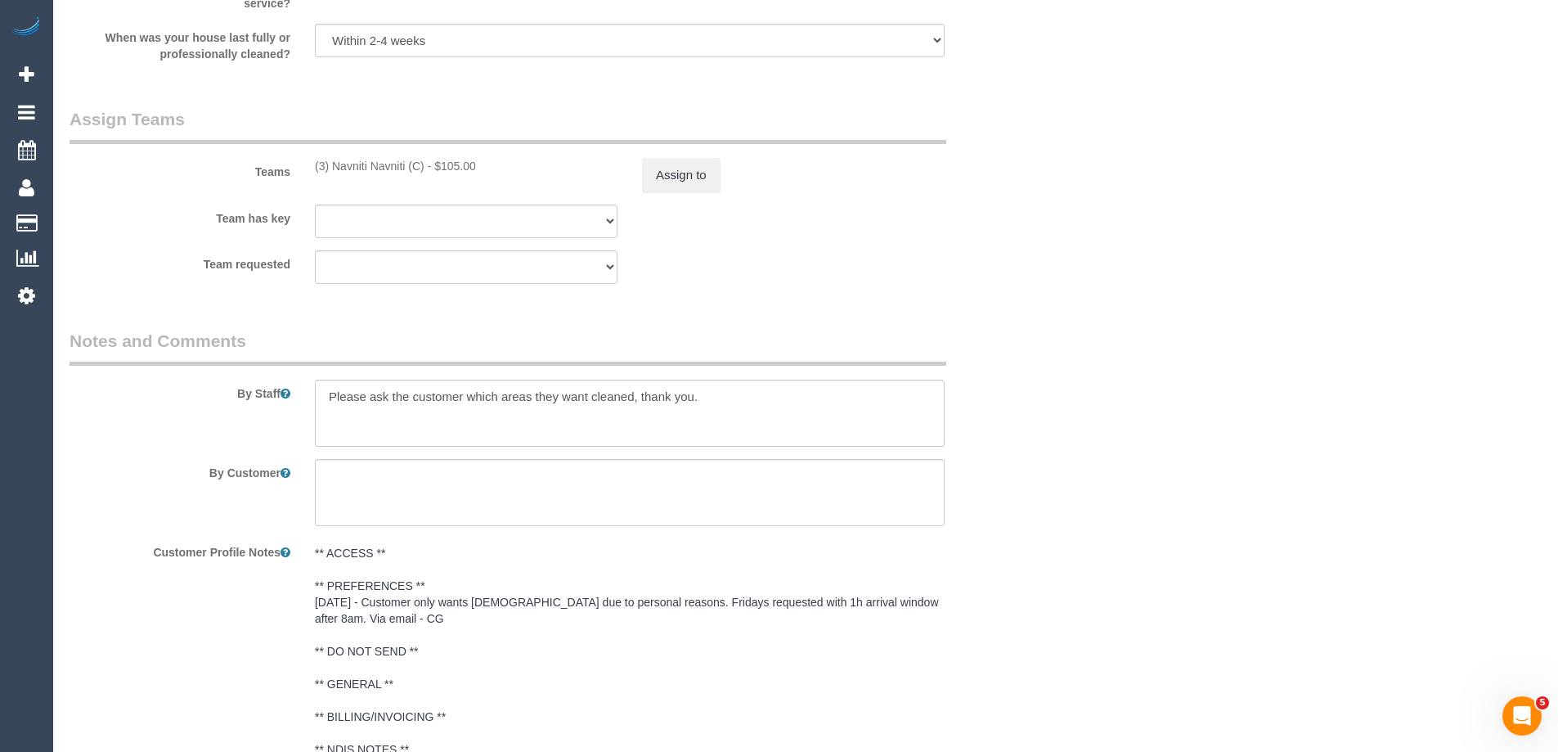
scroll to position [2662, 0]
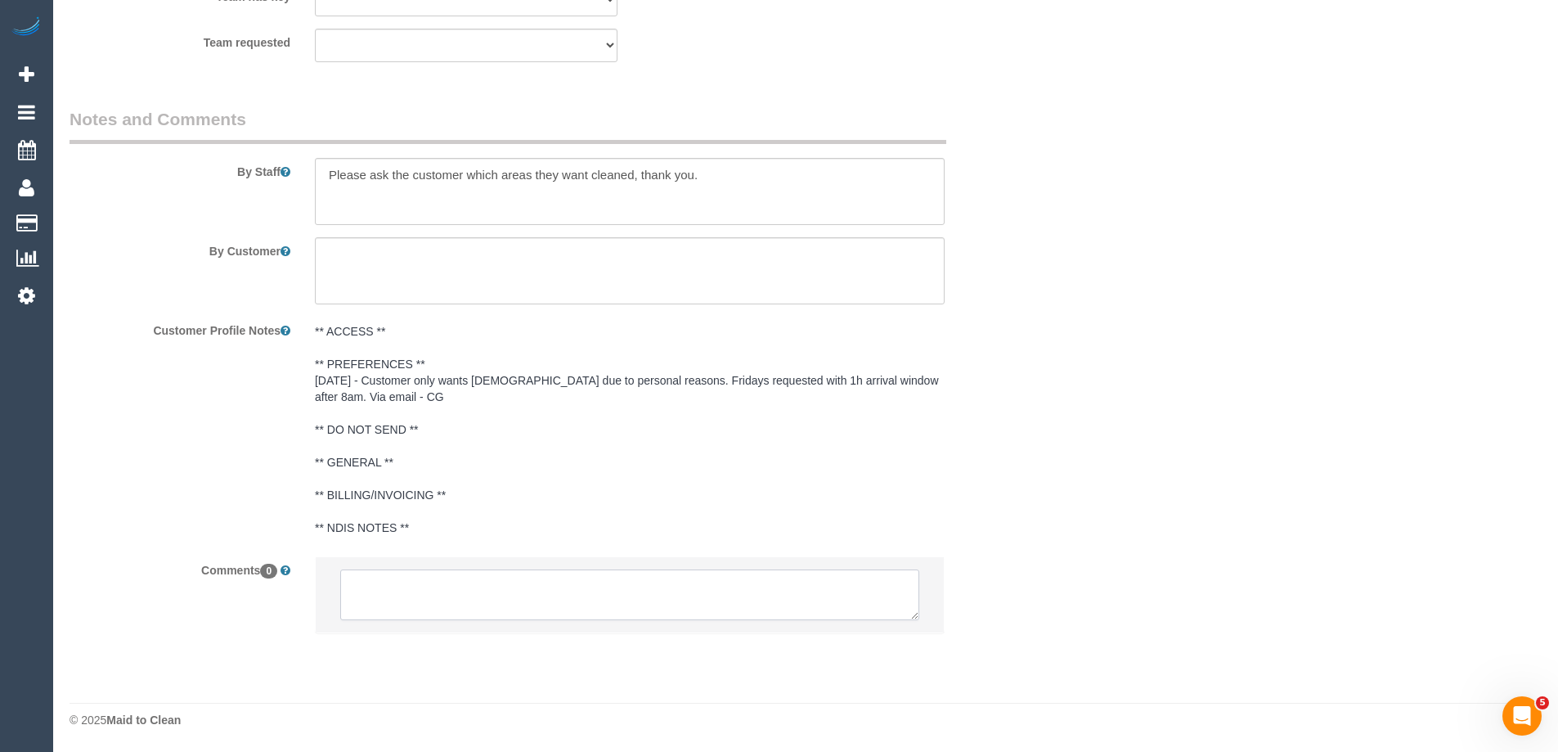
click at [866, 573] on textarea at bounding box center [629, 594] width 579 height 51
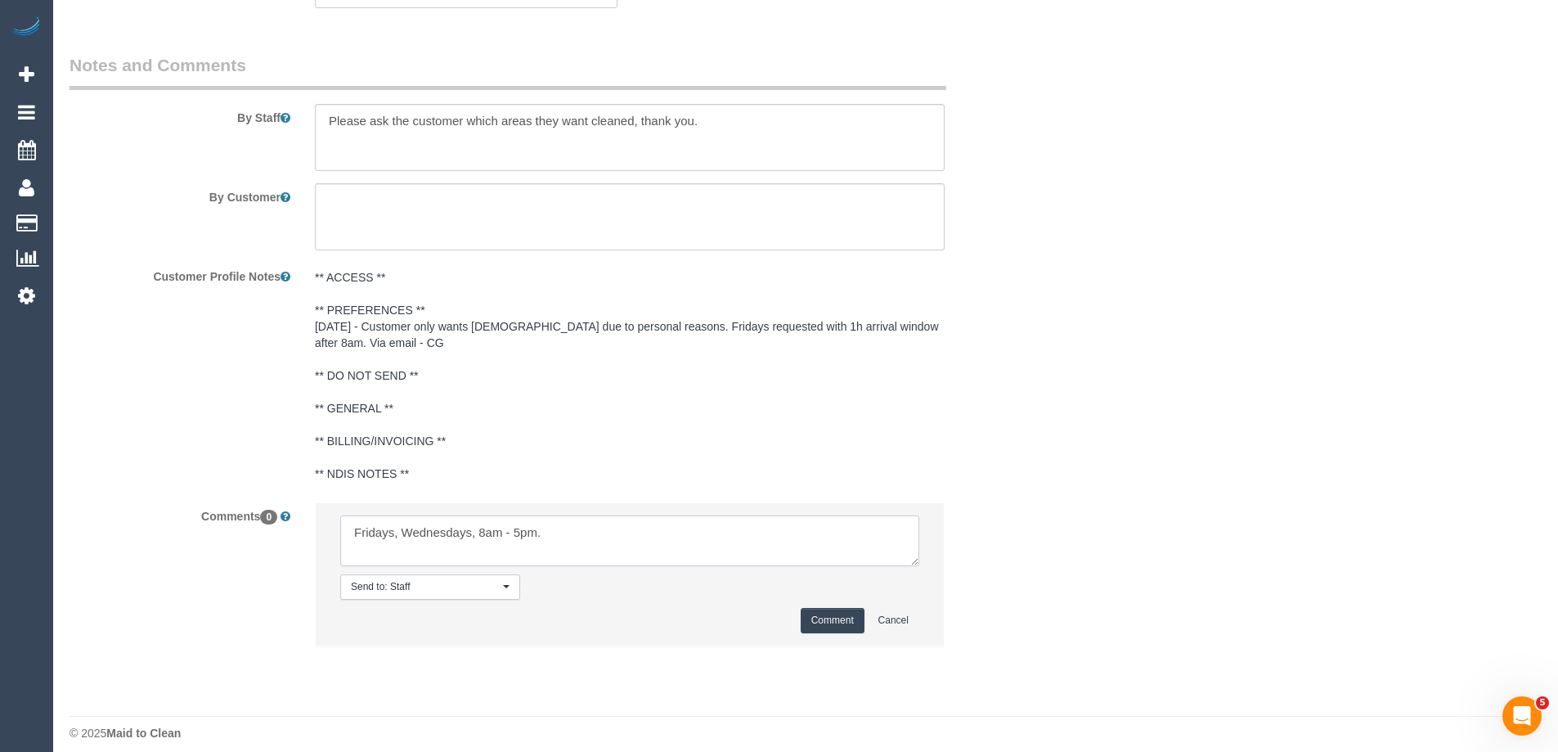
scroll to position [2729, 0]
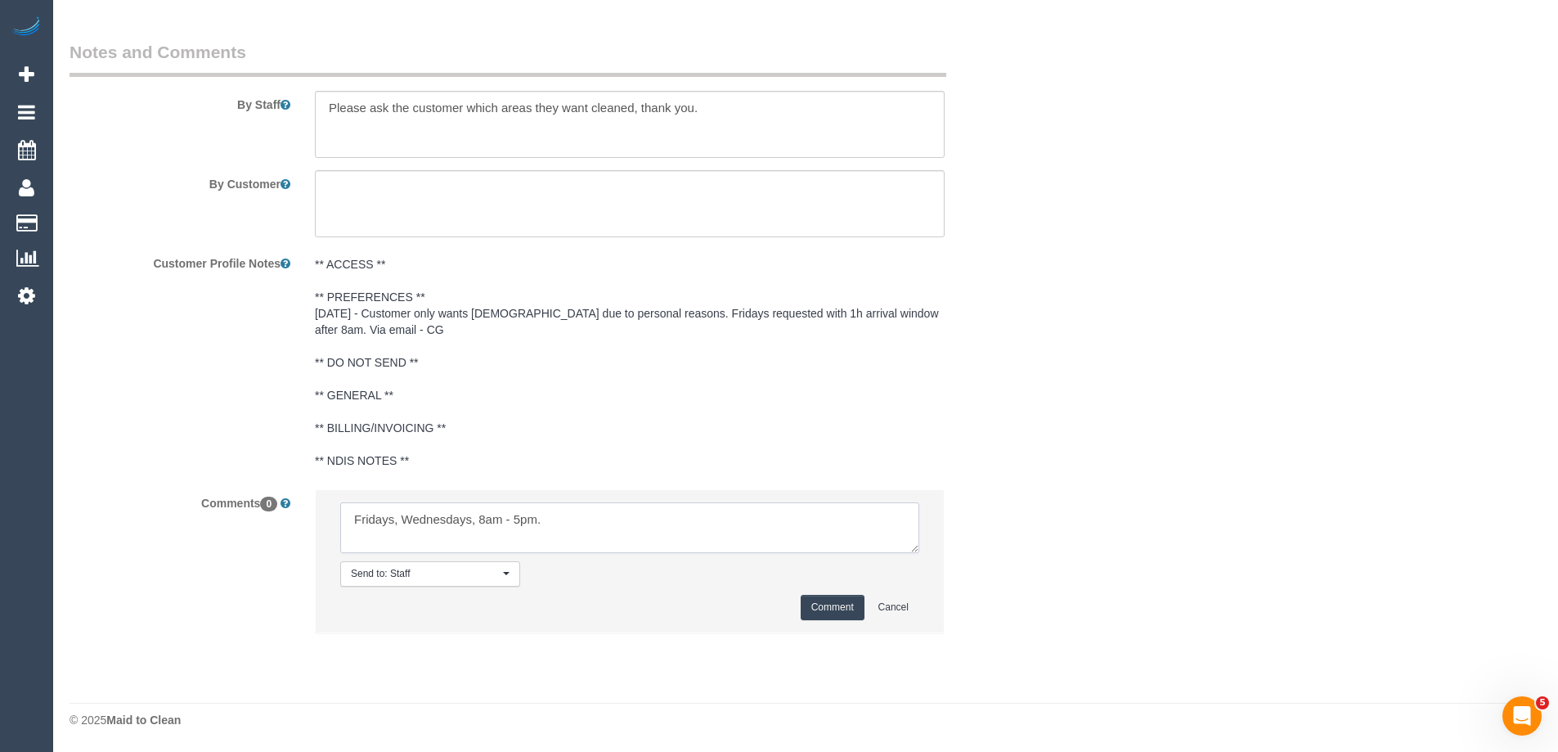
click at [573, 524] on textarea at bounding box center [629, 527] width 579 height 51
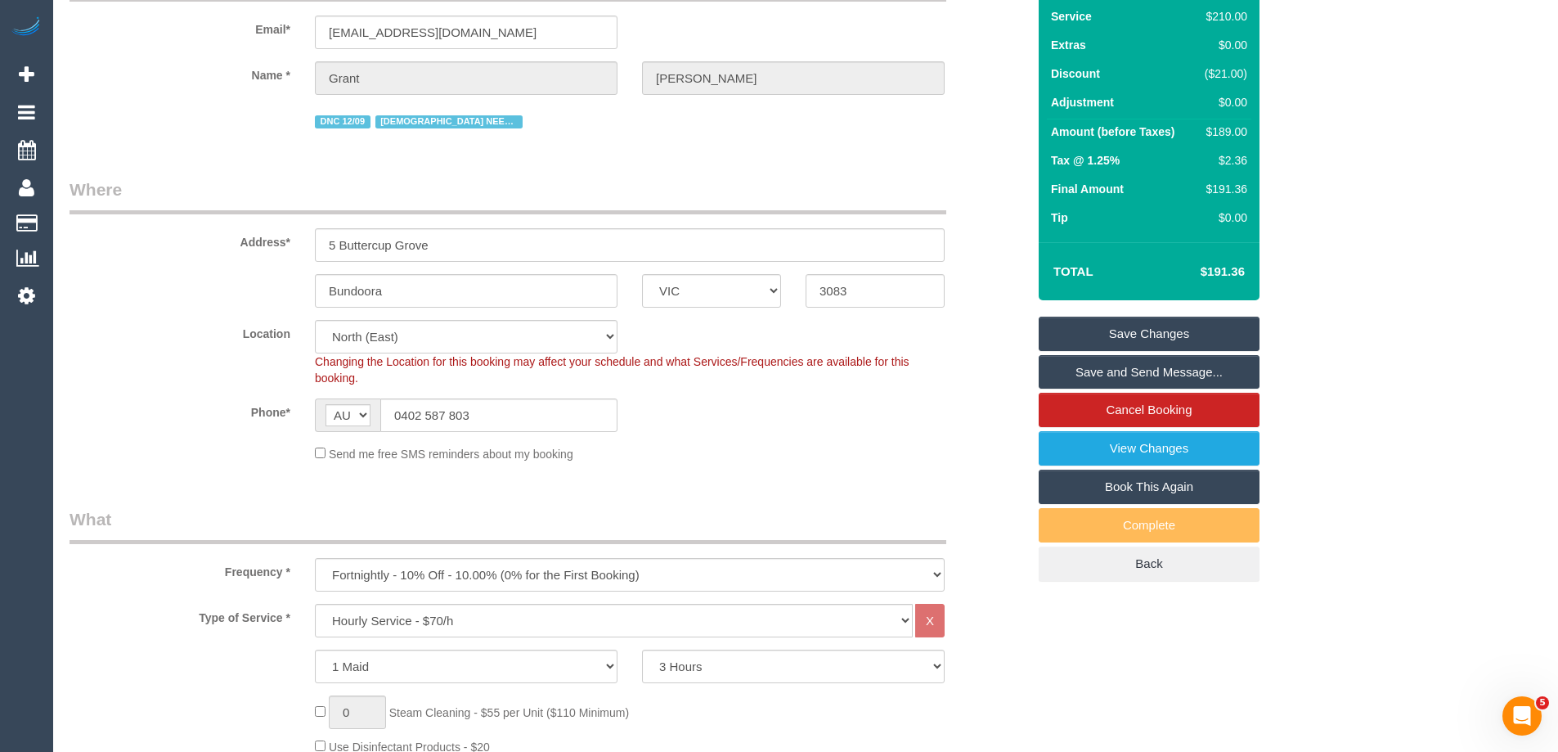
scroll to position [0, 0]
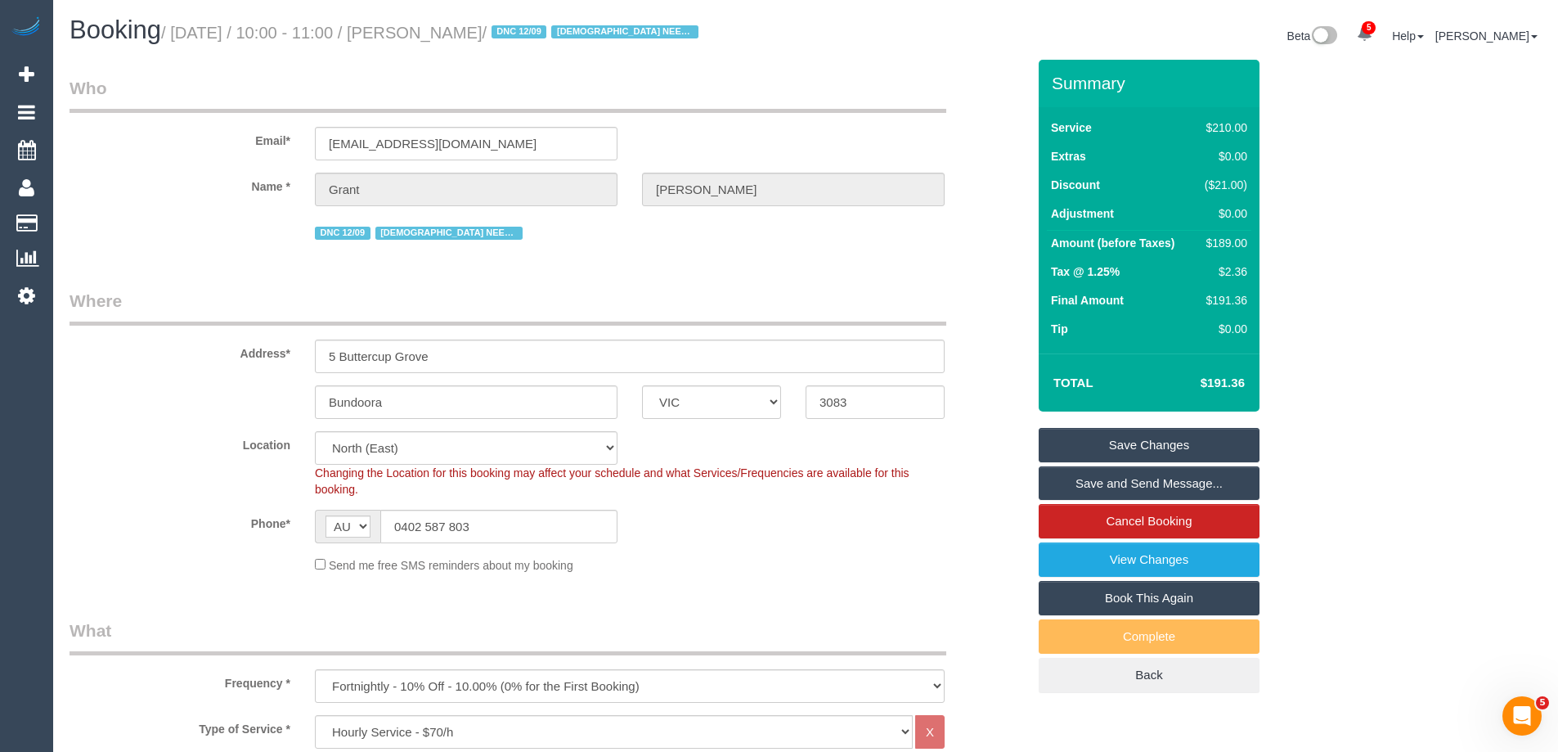
type textarea "Fridays, Wednesdays, 8am - 5pm."
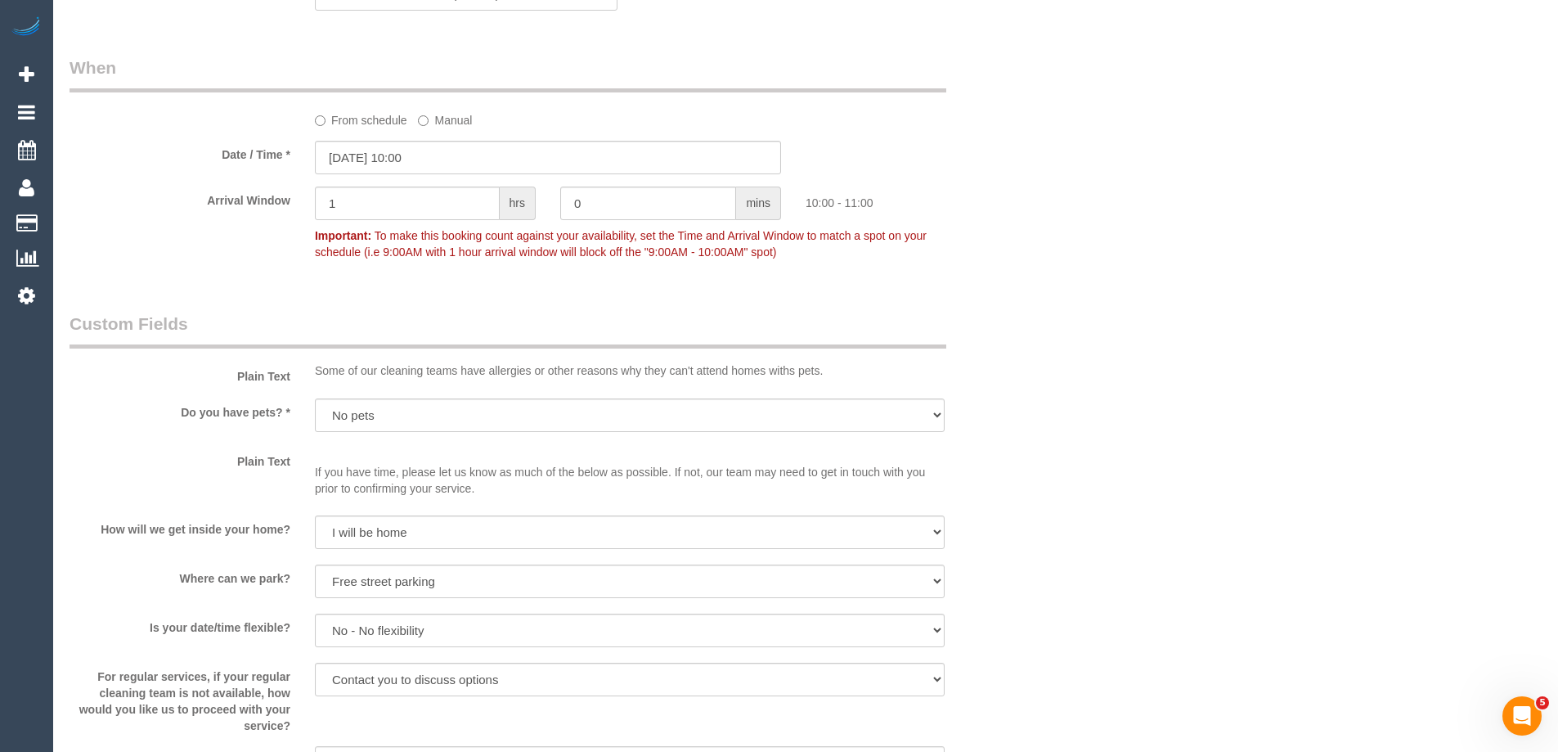
scroll to position [1391, 0]
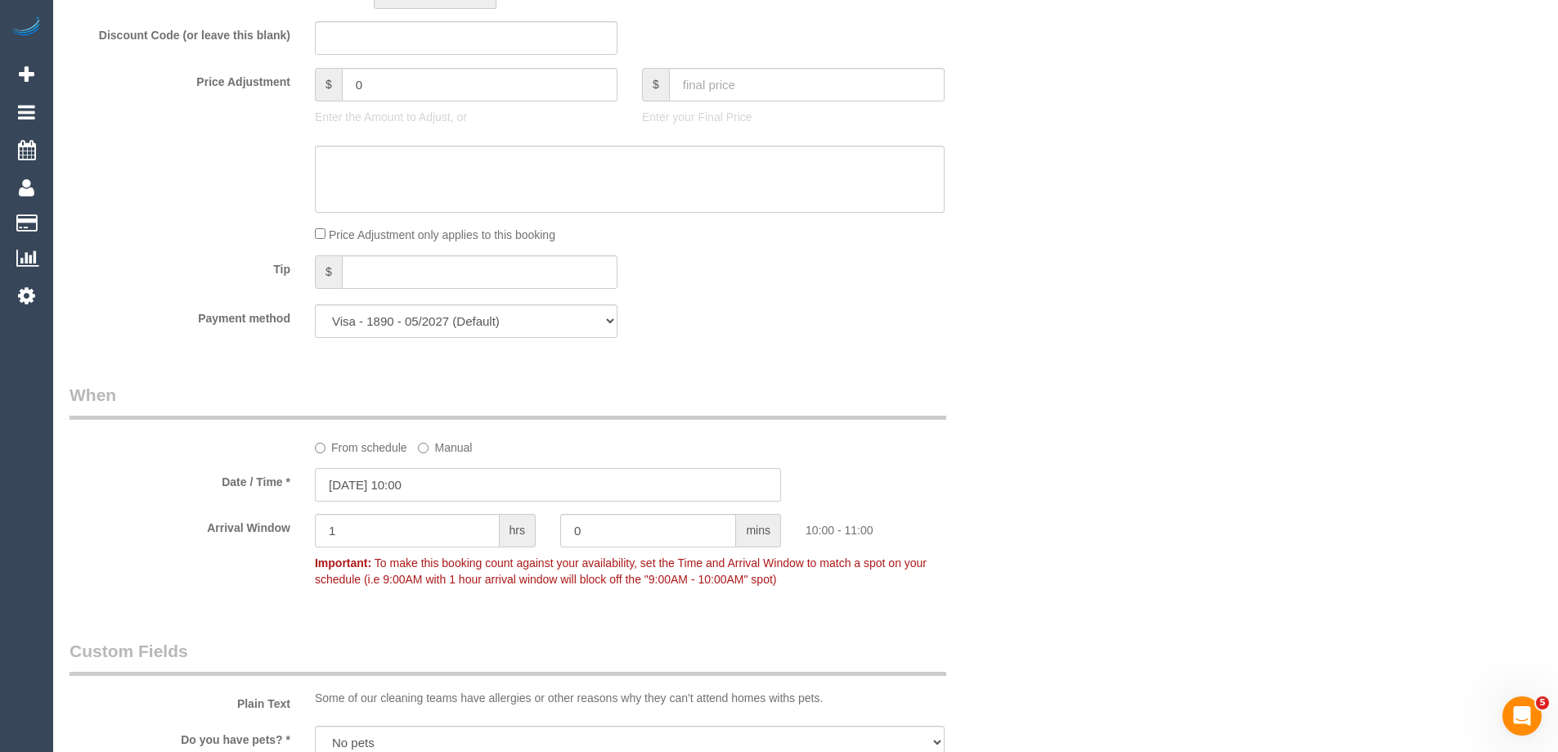
click at [447, 478] on input "26/09/2025 10:00" at bounding box center [548, 485] width 466 height 34
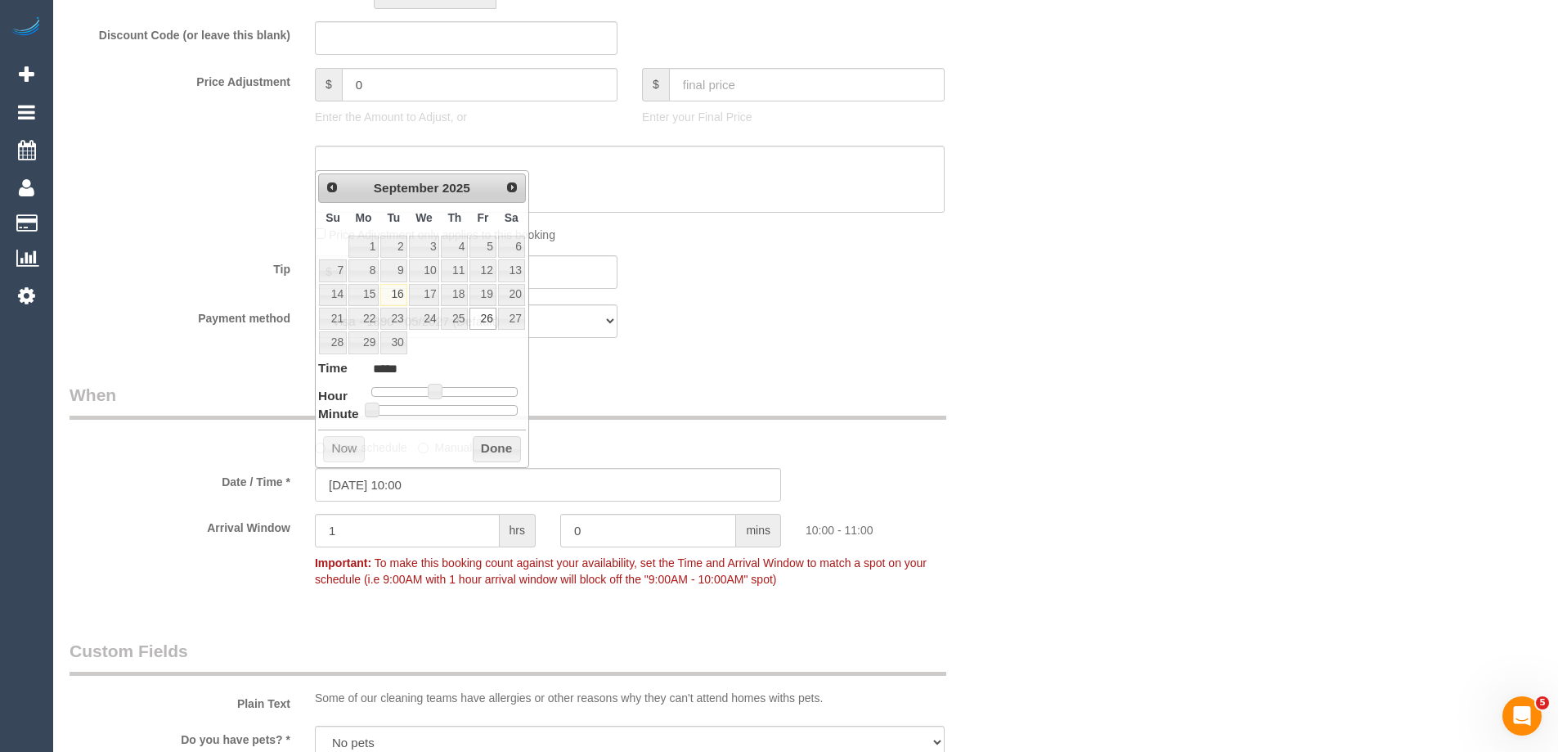
click at [789, 325] on div "Payment method Visa - 1890 - 05/2027 (Default) Add Credit Card ─────────────── …" at bounding box center [548, 321] width 982 height 34
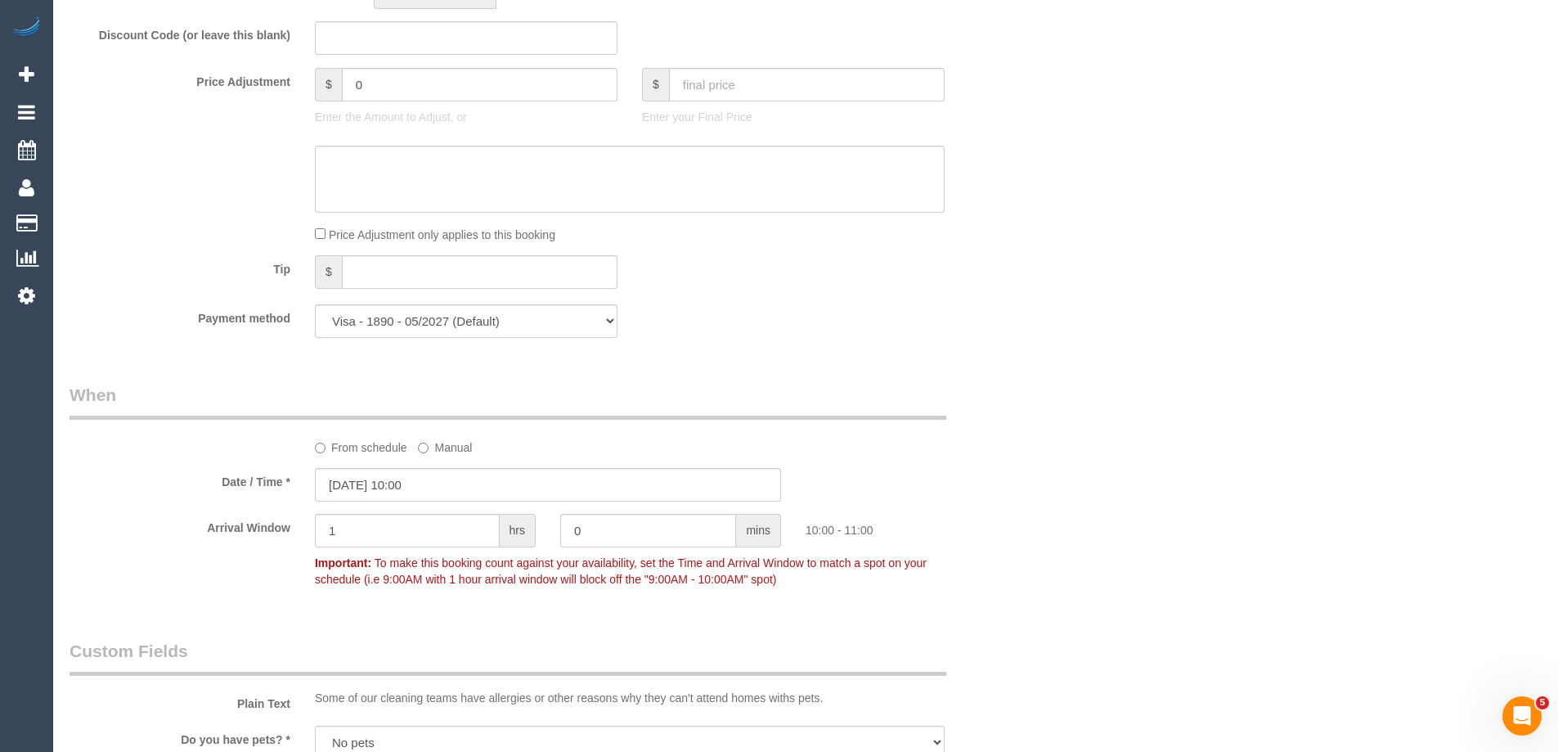
click at [346, 444] on label "From schedule" at bounding box center [361, 445] width 92 height 22
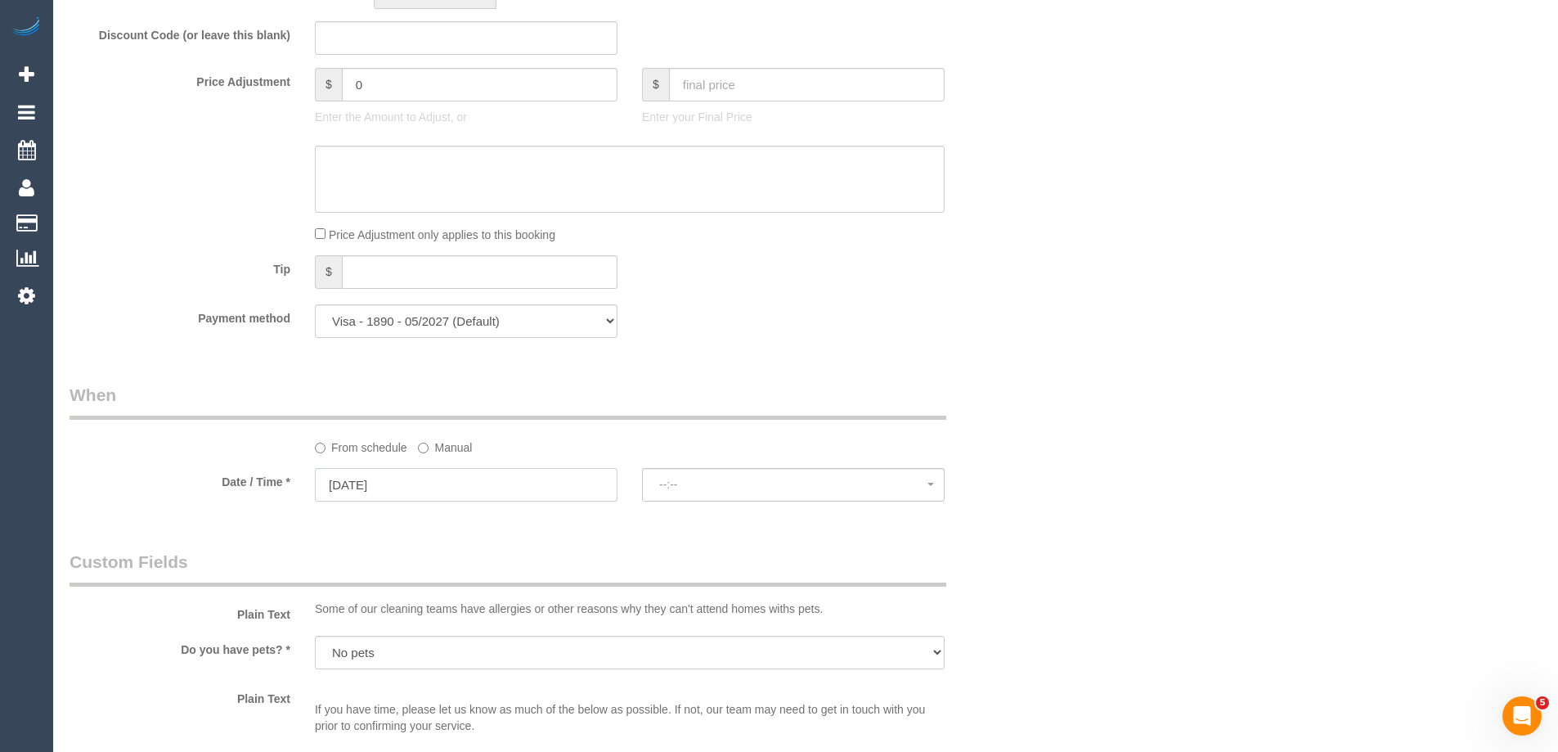
click at [464, 485] on input "26/09/2025" at bounding box center [466, 485] width 303 height 34
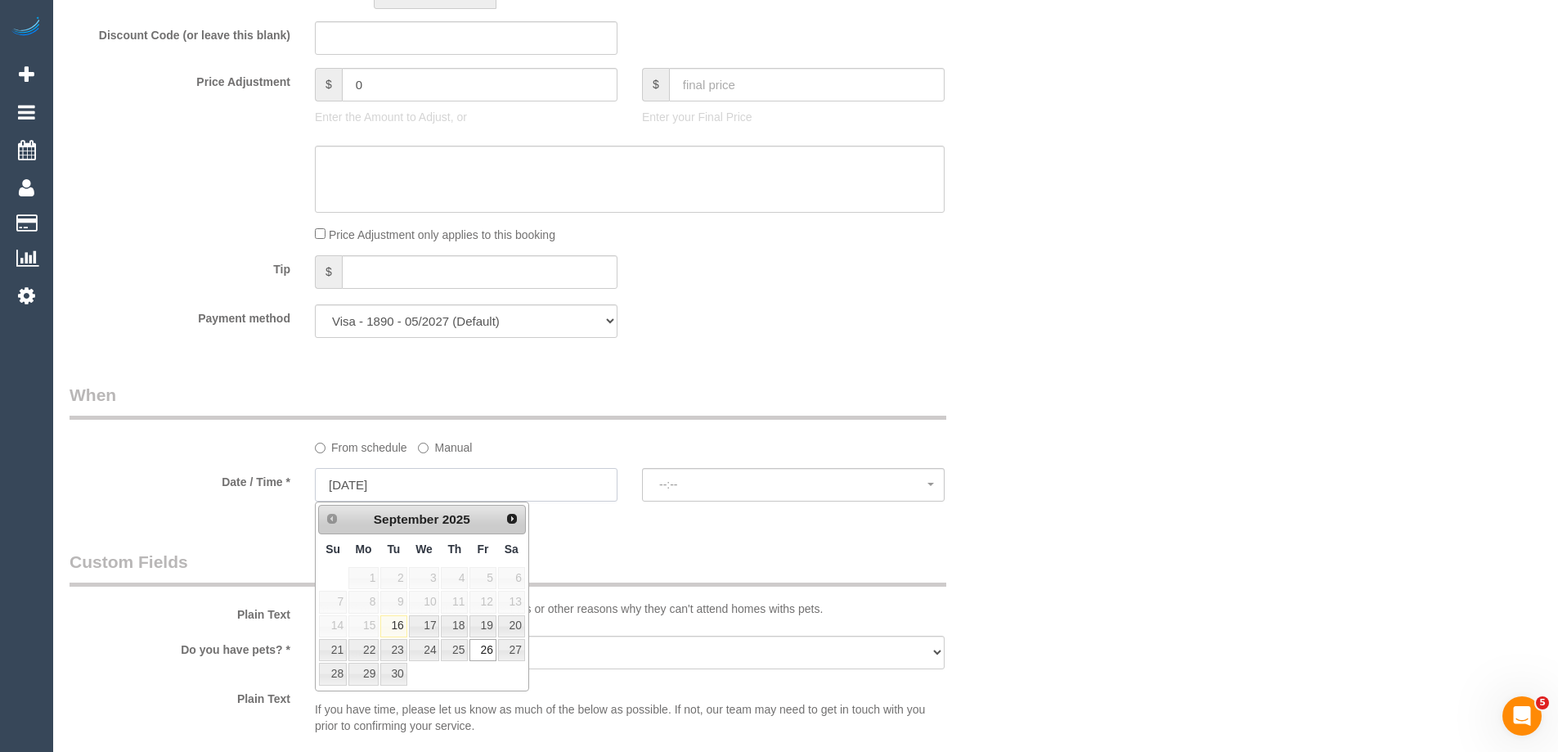
select select "spot18"
click at [492, 625] on link "19" at bounding box center [483, 626] width 26 height 22
type input "19/09/2025"
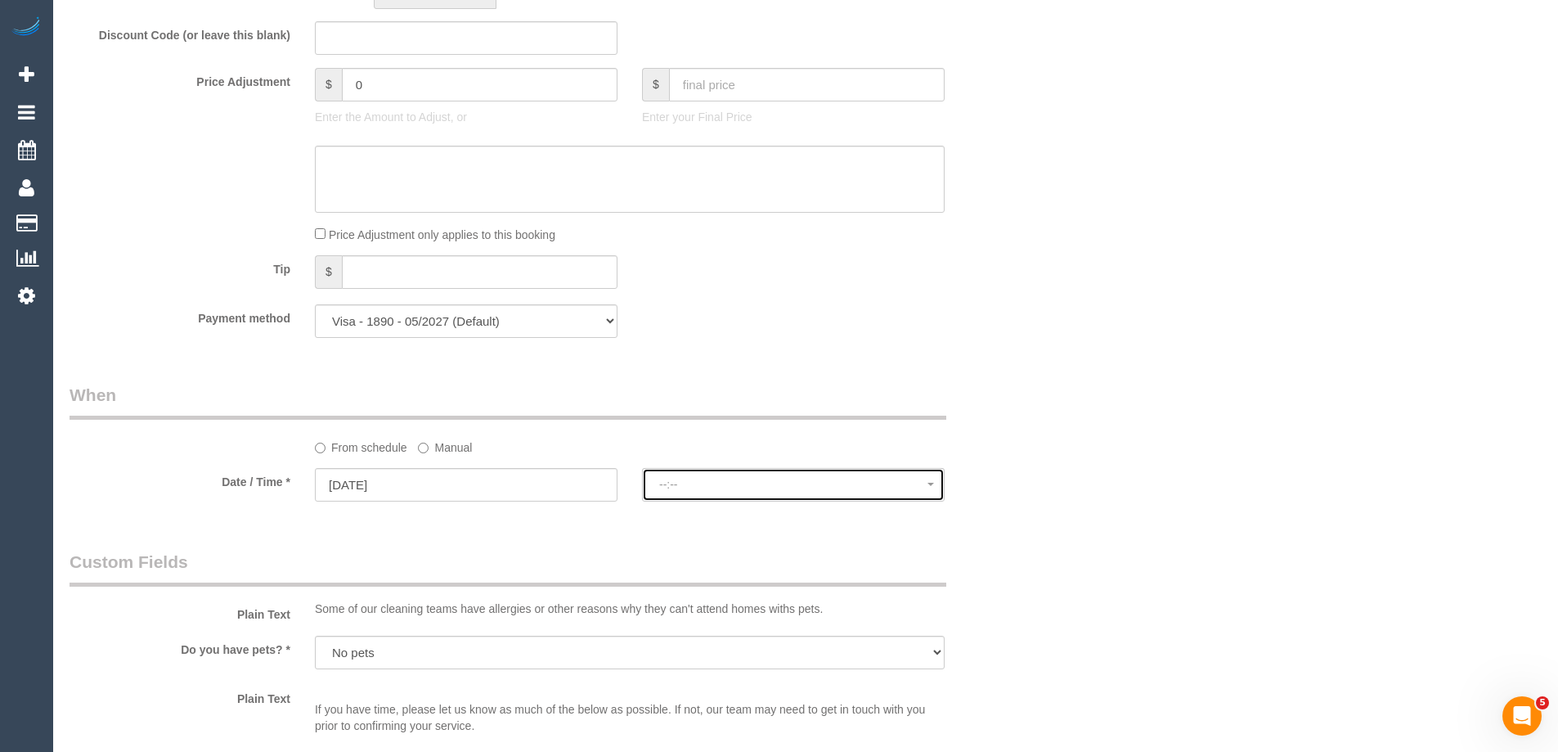
select select "spot35"
click at [792, 491] on span "12:00 - 14:00" at bounding box center [793, 484] width 268 height 13
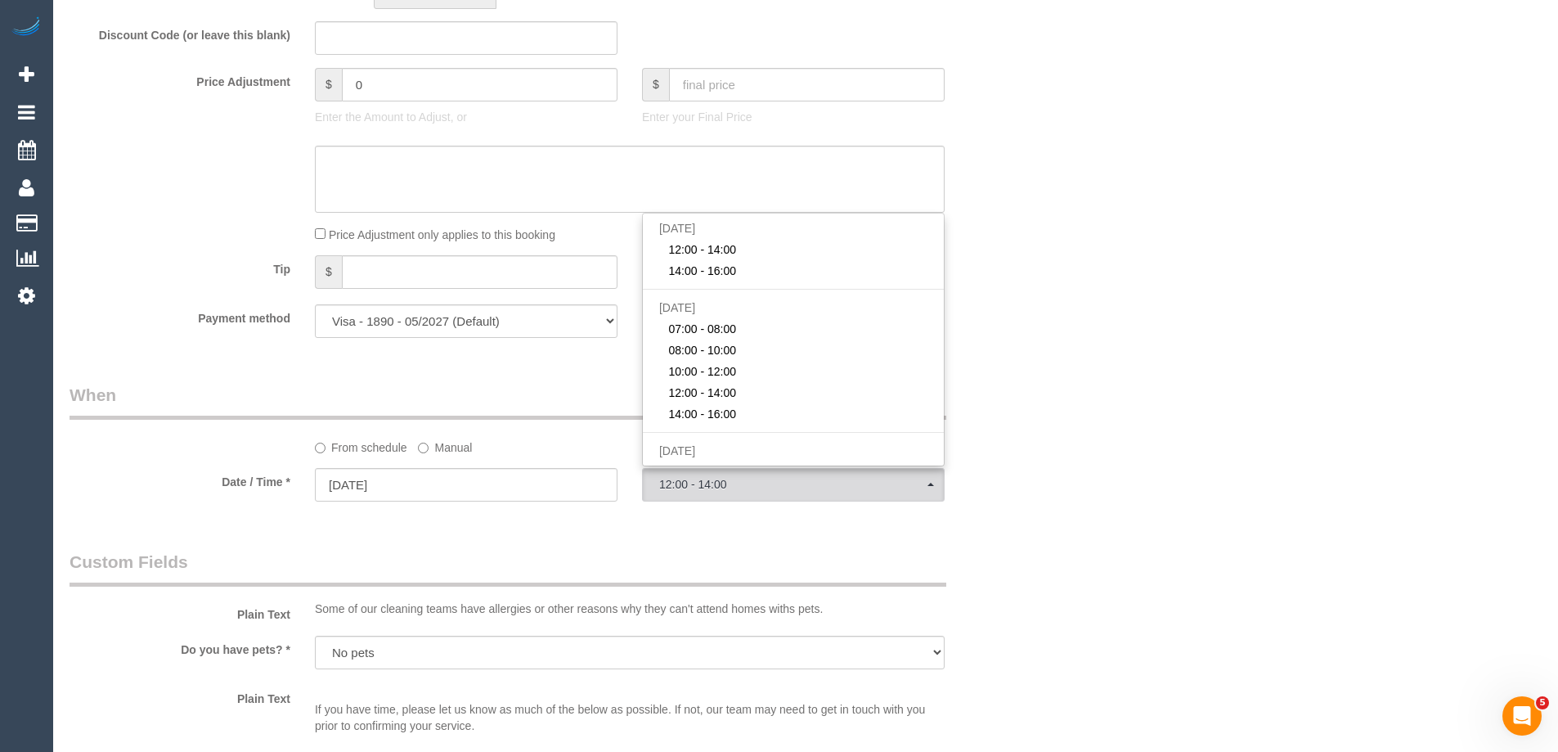
click at [1113, 319] on div "Who Email* grant@loanstudio.com.au Name * Grant Arbuckle DNC 12/09 FEMALE NEEDE…" at bounding box center [806, 306] width 1472 height 3275
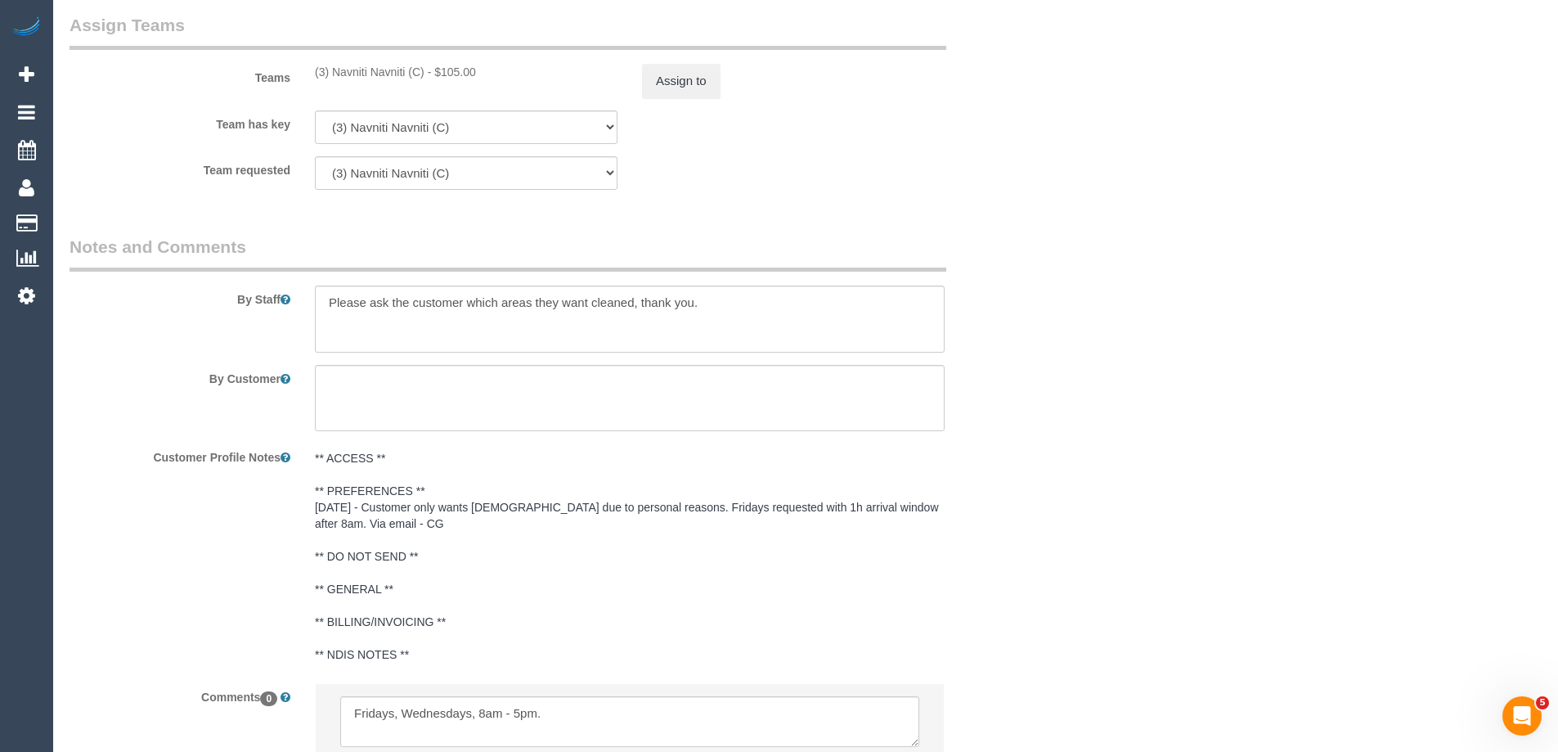
scroll to position [2536, 0]
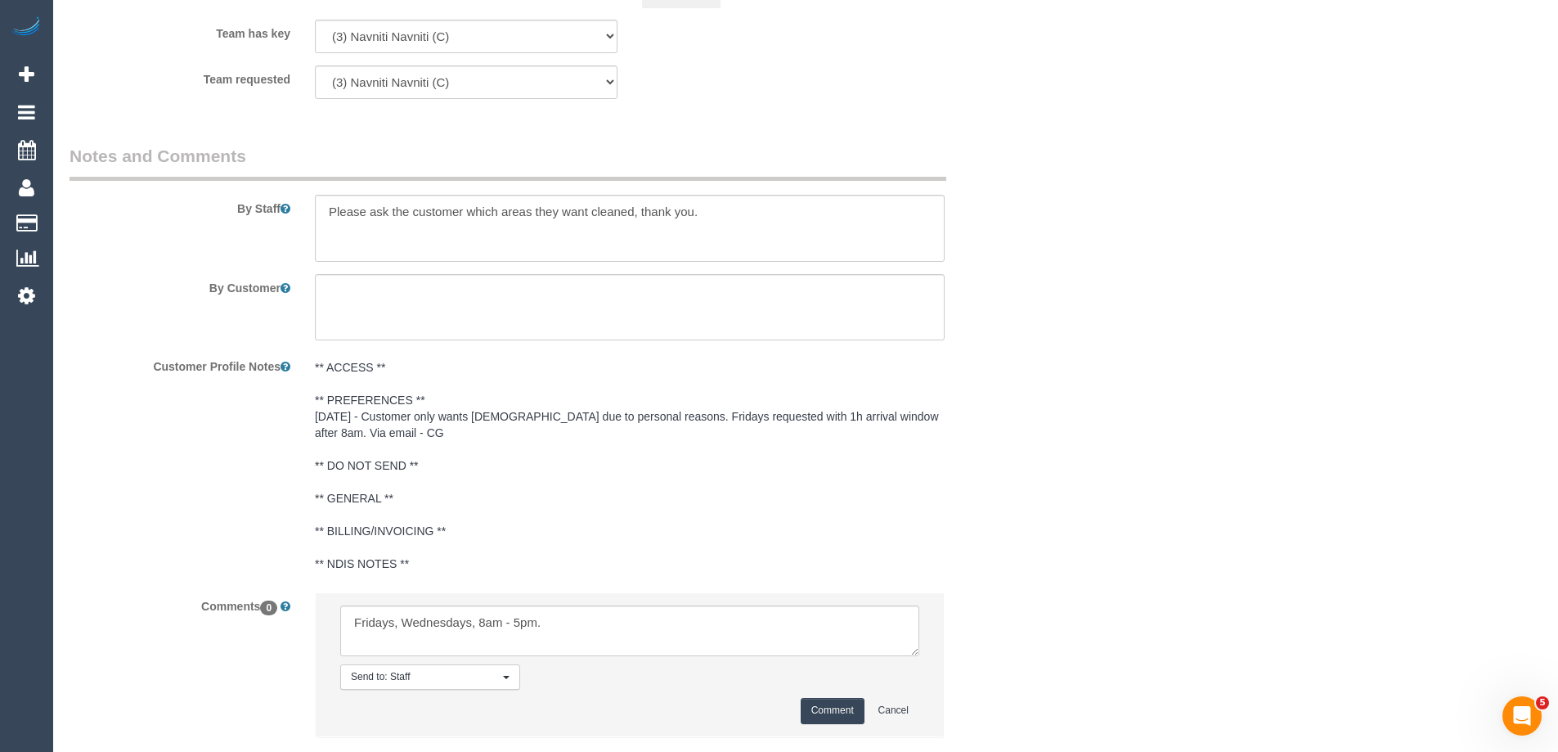
click at [323, 366] on pre "** ACCESS ** ** PREFERENCES ** 14/08/25 - Customer only wants female due to per…" at bounding box center [630, 465] width 630 height 213
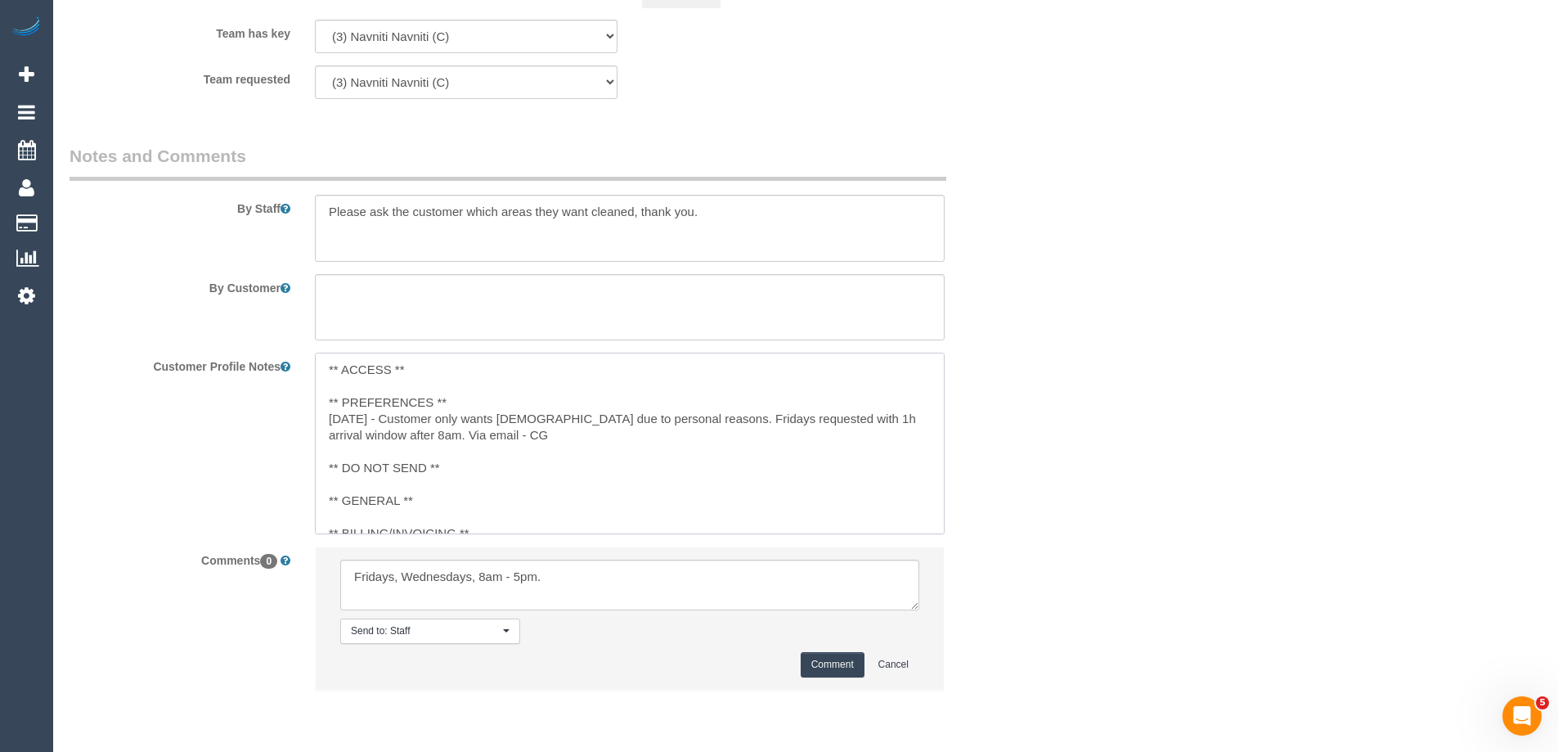
click at [425, 371] on textarea "** ACCESS ** ** PREFERENCES ** 14/08/25 - Customer only wants female due to per…" at bounding box center [630, 443] width 630 height 181
click at [403, 371] on textarea "** ACCESS **0424 744420 ** PREFERENCES ** 14/08/25 - Customer only wants female…" at bounding box center [630, 443] width 630 height 181
click at [411, 371] on textarea "** ACCESS ** Sam - 0424 744420 ** PREFERENCES ** 14/08/25 - Customer only wants…" at bounding box center [630, 443] width 630 height 181
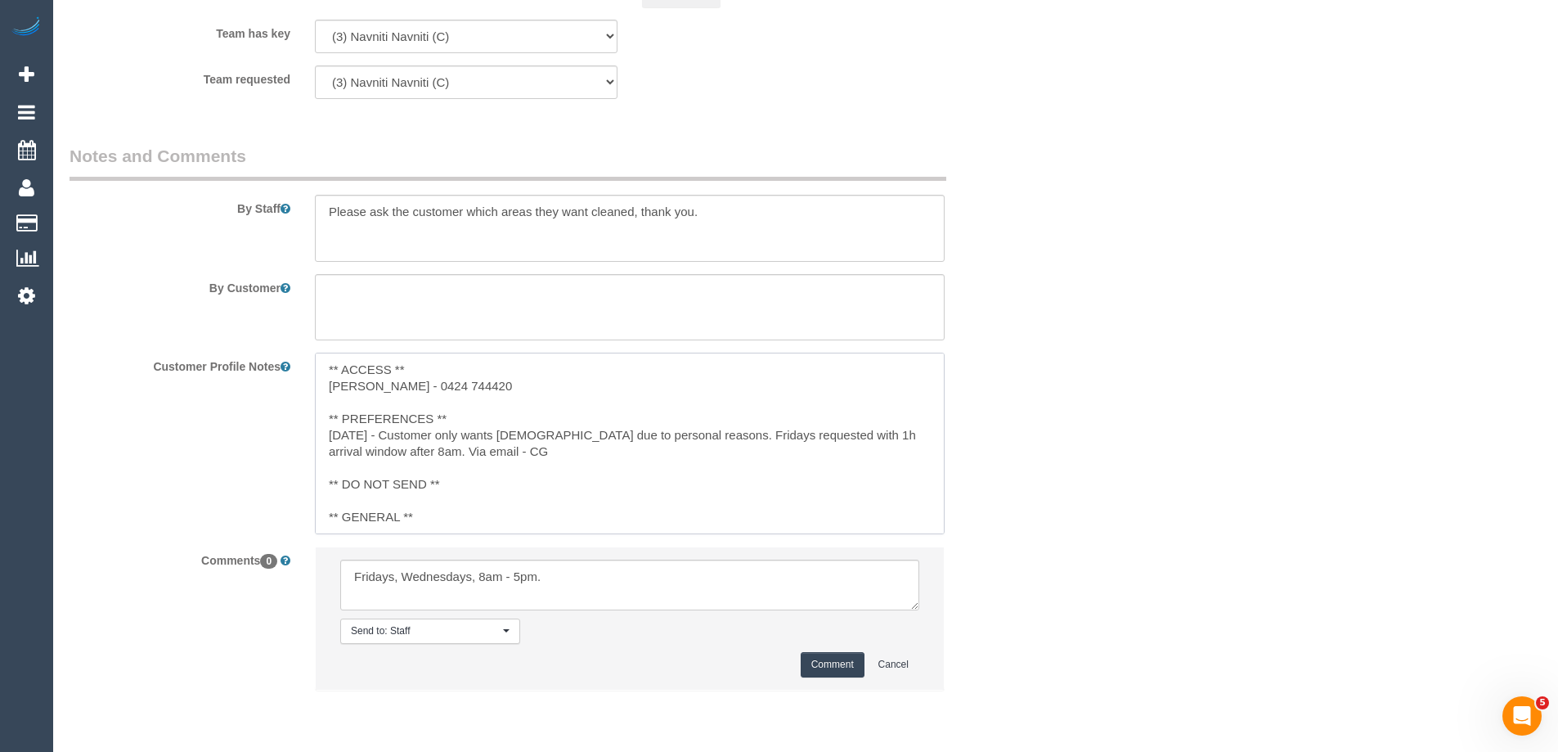
click at [360, 390] on textarea "** ACCESS ** Sam - 0424 744420 ** PREFERENCES ** 14/08/25 - Customer only wants…" at bounding box center [630, 443] width 630 height 181
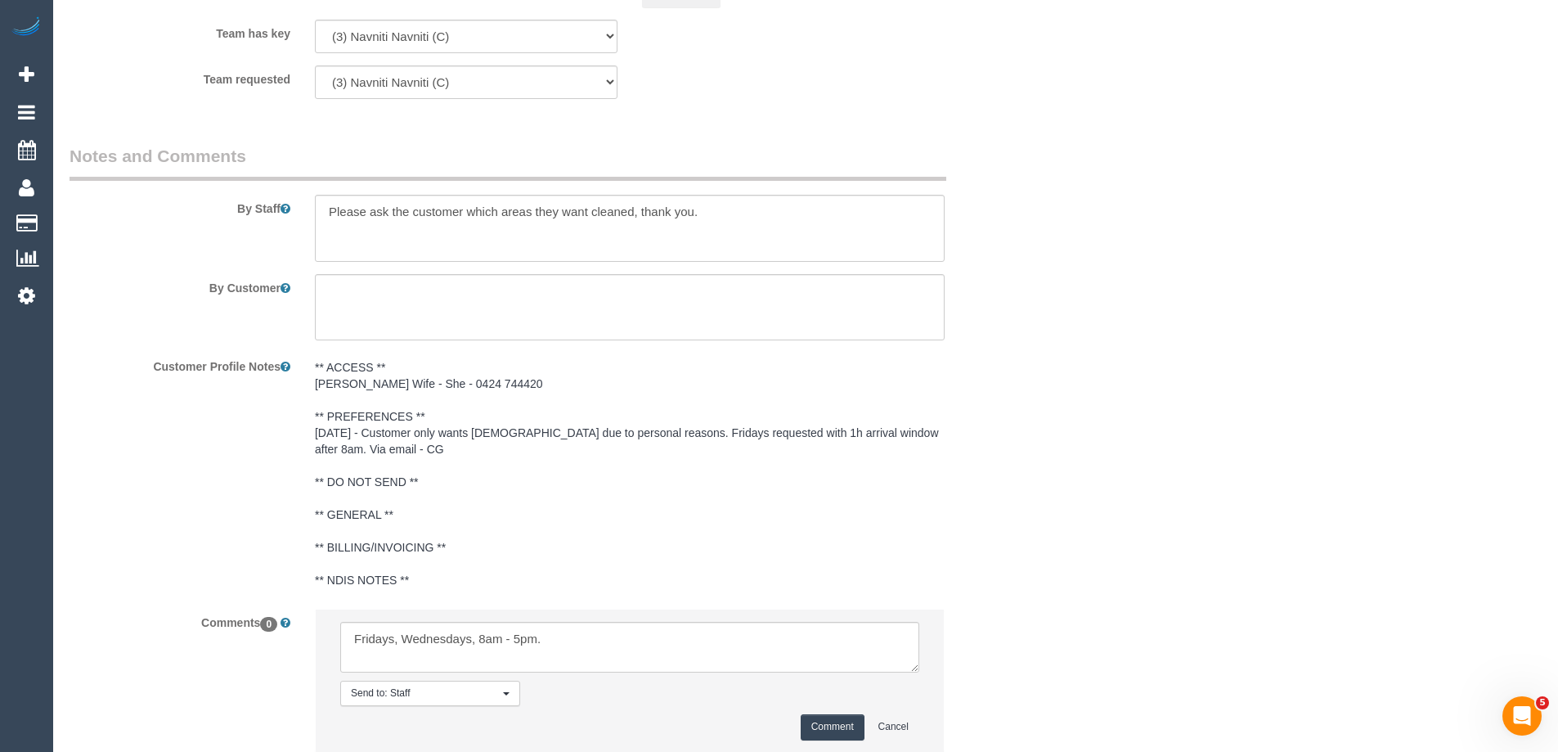
click at [416, 411] on pre "** ACCESS ** Sam Wife - She - 0424 744420 ** PREFERENCES ** 14/08/25 - Customer…" at bounding box center [630, 473] width 630 height 229
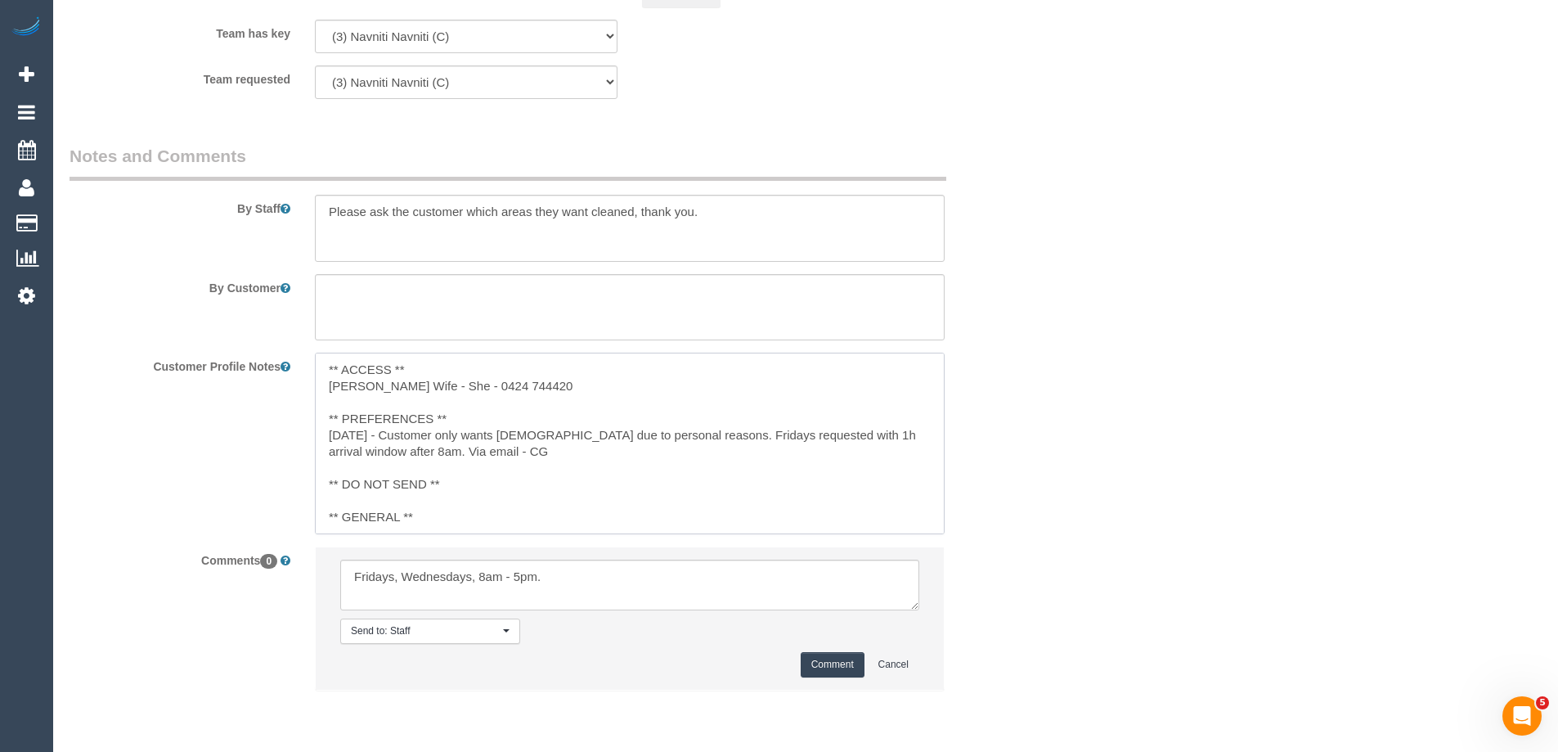
click at [416, 385] on textarea "** ACCESS ** Sam Wife - She - 0424 744420 ** PREFERENCES ** 14/08/25 - Customer…" at bounding box center [630, 443] width 630 height 181
drag, startPoint x: 726, startPoint y: 387, endPoint x: 753, endPoint y: 386, distance: 27.0
click at [727, 387] on textarea "** ACCESS ** Sam Wife - She will be home each service - 0424 744420 ** PREFEREN…" at bounding box center [630, 443] width 630 height 181
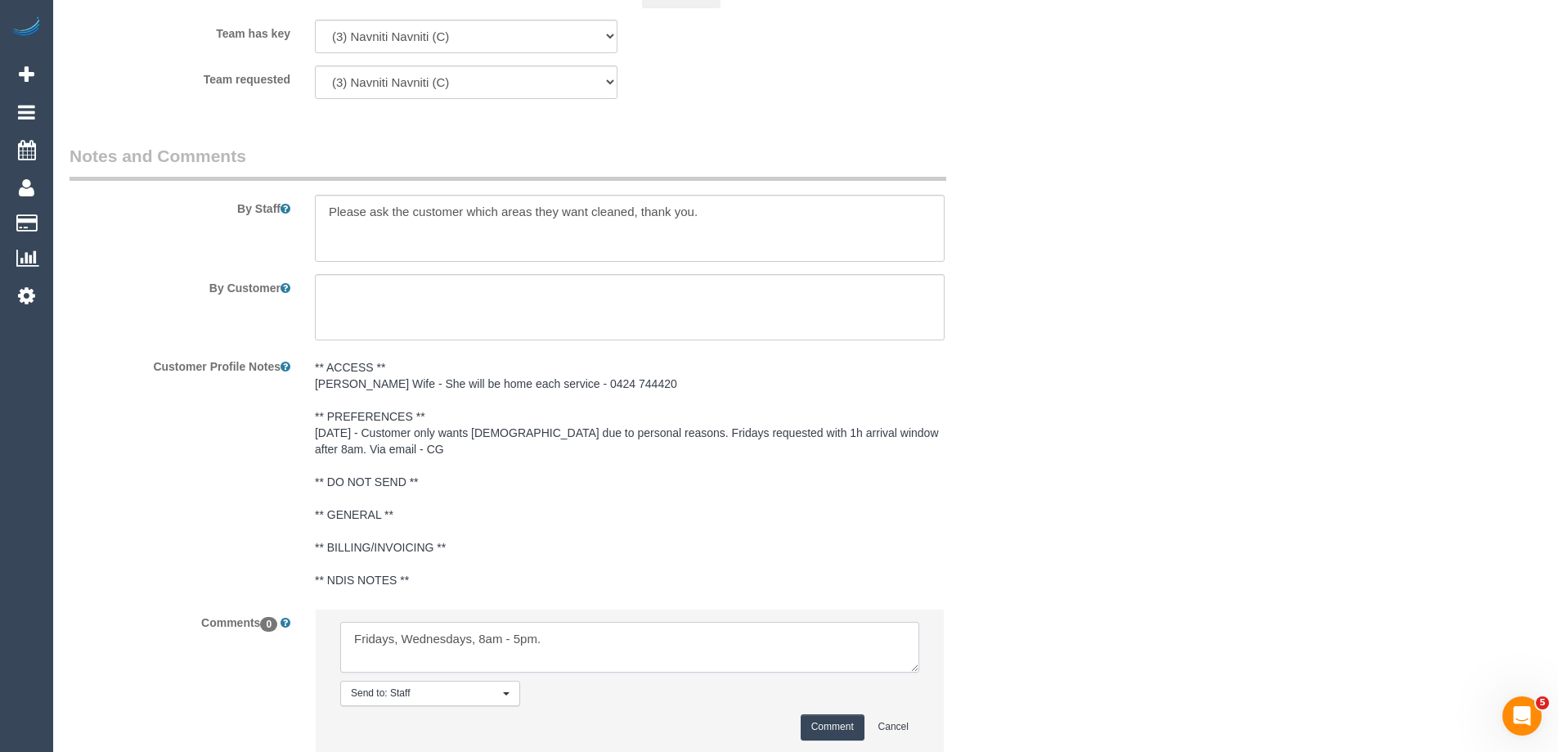
drag, startPoint x: 576, startPoint y: 575, endPoint x: 285, endPoint y: 581, distance: 290.5
click at [285, 581] on sui-booking-comments "By Staff By Customer Customer Profile Notes ** ACCESS ** Sam Wife - She will be…" at bounding box center [548, 457] width 957 height 626
click at [430, 400] on pre "** ACCESS ** Sam Wife - She will be home each service - 0424 744420 ** PREFEREN…" at bounding box center [630, 473] width 630 height 229
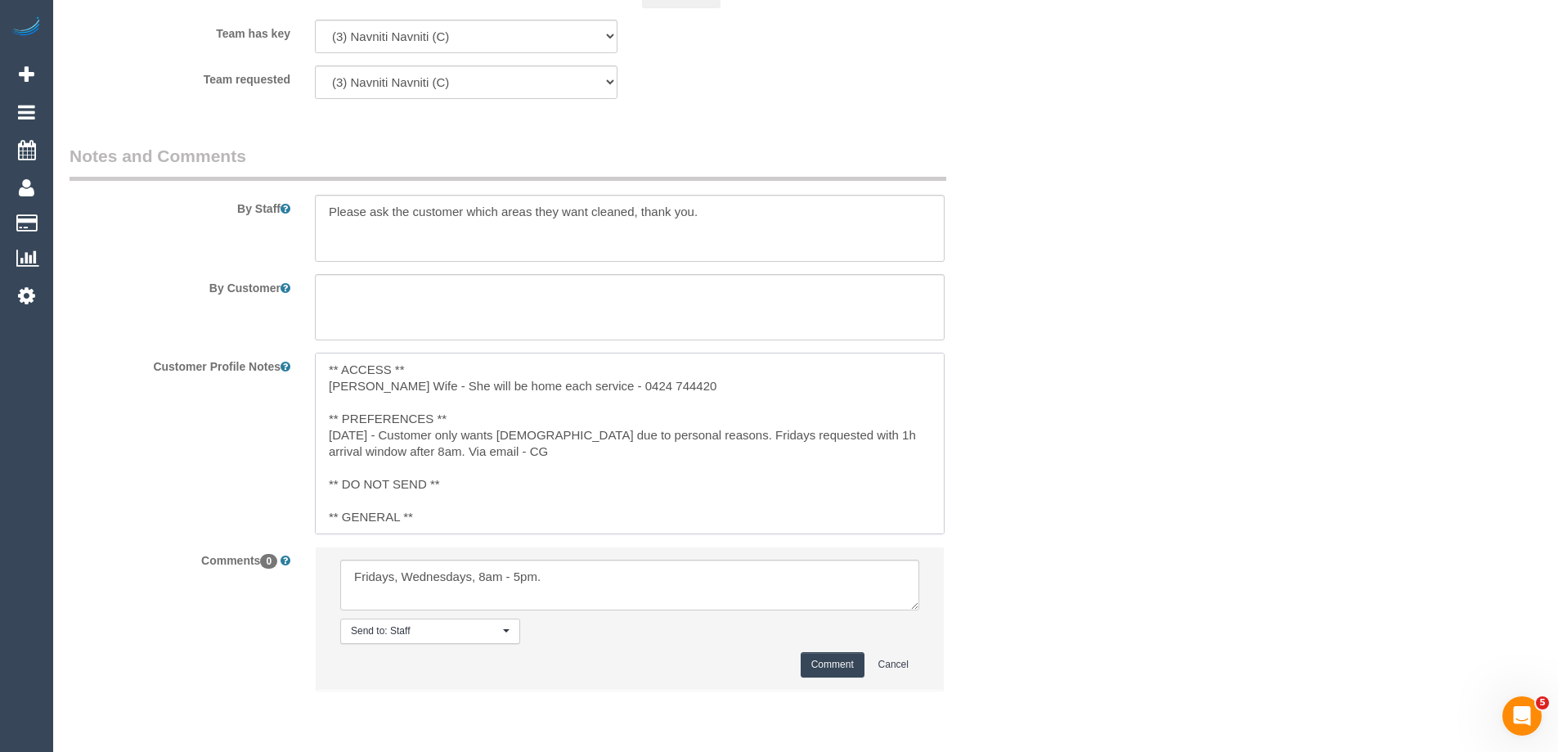
click at [465, 415] on textarea "** ACCESS ** Sam Wife - She will be home each service - 0424 744420 ** PREFEREN…" at bounding box center [630, 443] width 630 height 181
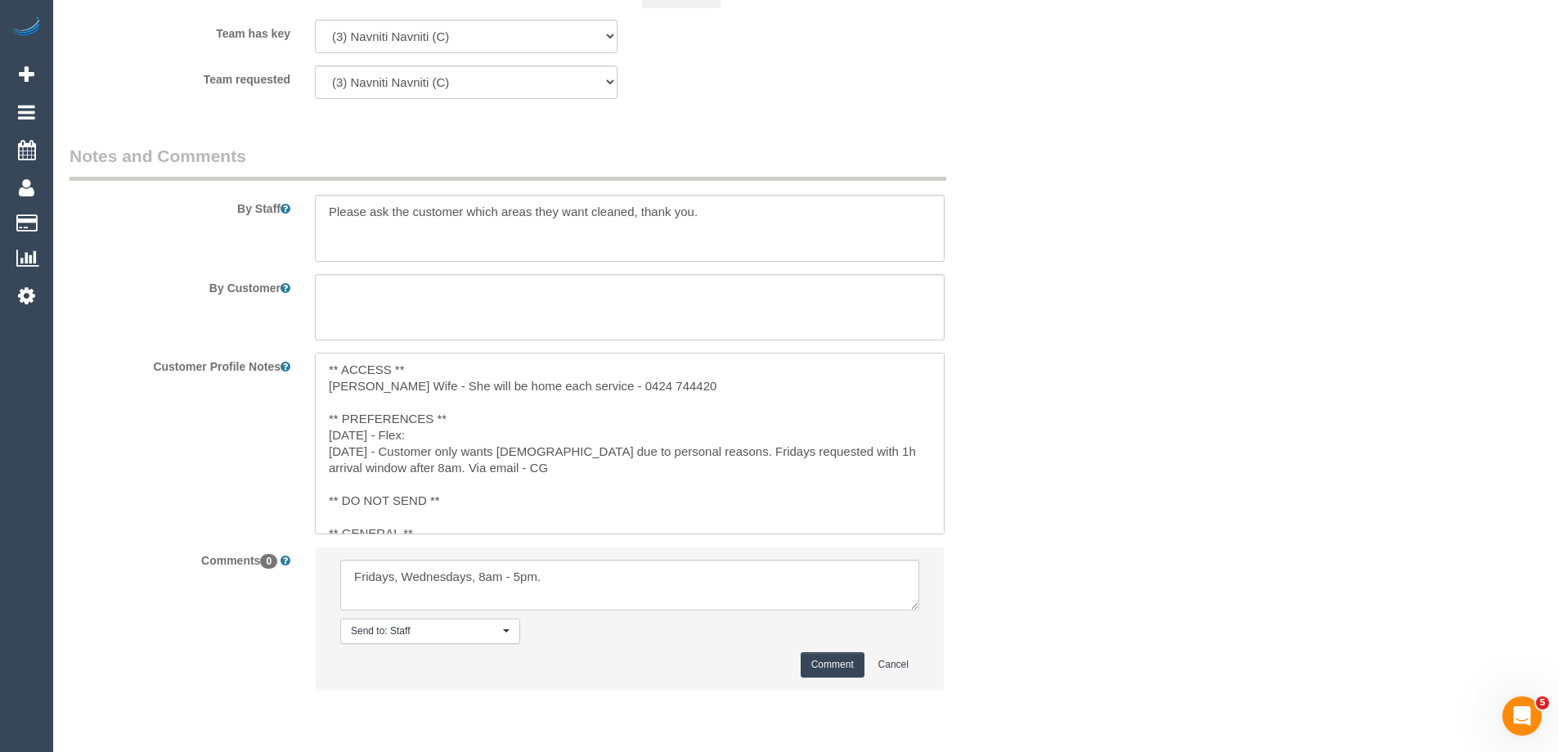
paste textarea "Fridays, Wednesdays, 8am - 5pm."
type textarea "** ACCESS ** Sam Wife - She will be home each service - 0424 744420 ** PREFEREN…"
drag, startPoint x: 429, startPoint y: 588, endPoint x: 306, endPoint y: 594, distance: 122.8
click at [306, 594] on sui-booking-comments "By Staff By Customer Customer Profile Notes ** ACCESS ** Sam Wife - She will be…" at bounding box center [548, 425] width 957 height 563
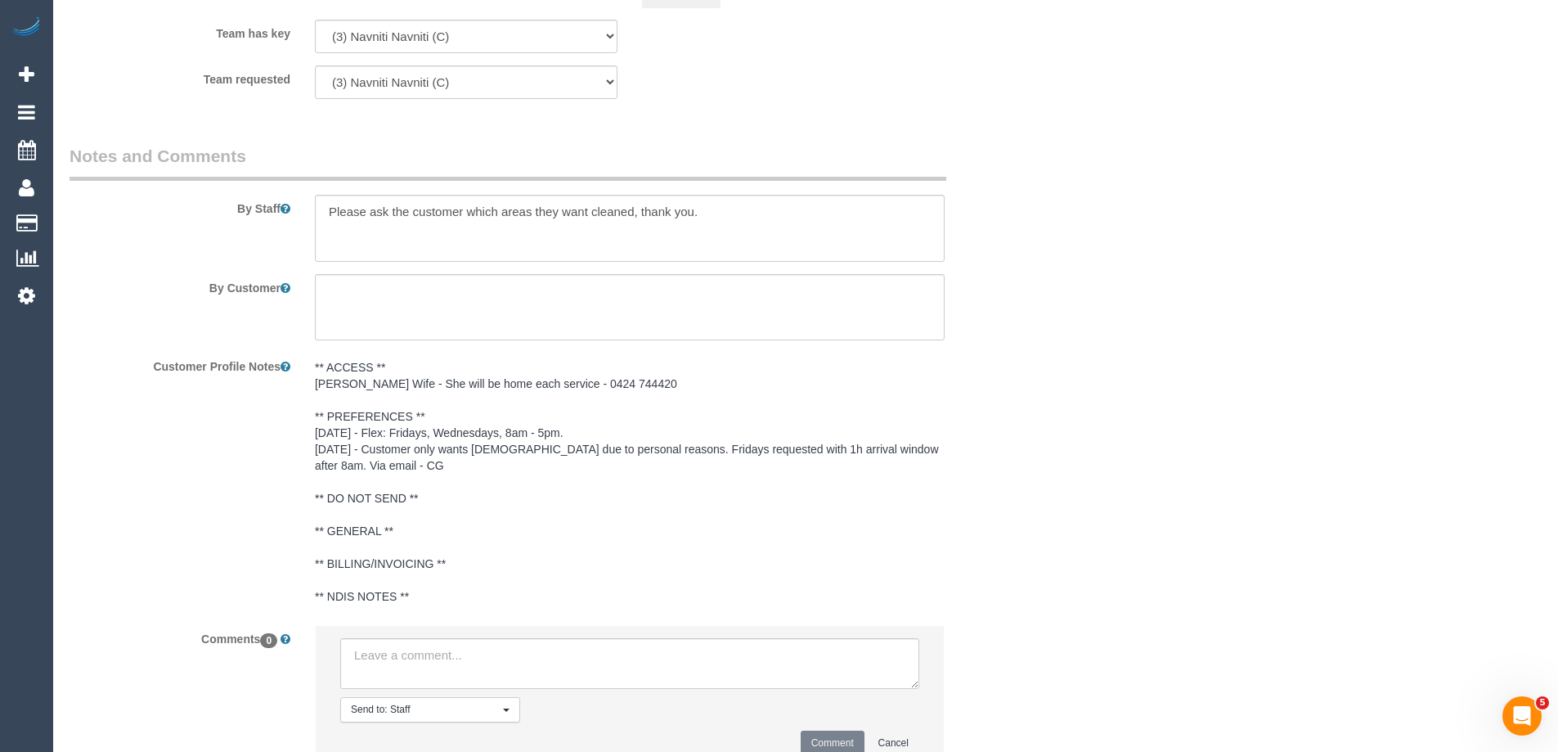
click at [583, 425] on pre "** ACCESS ** Sam Wife - She will be home each service - 0424 744420 ** PREFEREN…" at bounding box center [630, 481] width 630 height 245
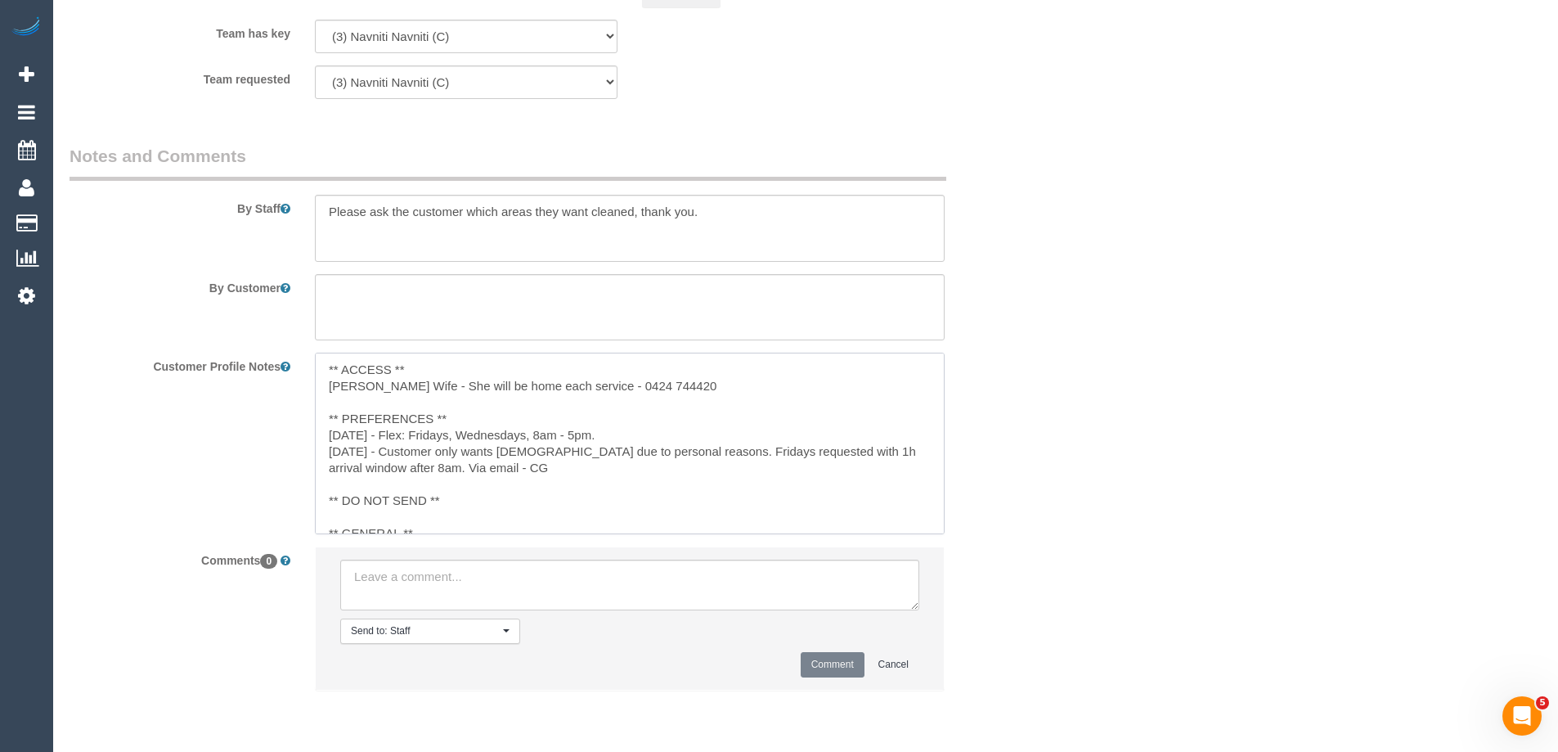
click at [609, 434] on textarea "** ACCESS ** Sam Wife - She will be home each service - 0424 744420 ** PREFEREN…" at bounding box center [630, 443] width 630 height 181
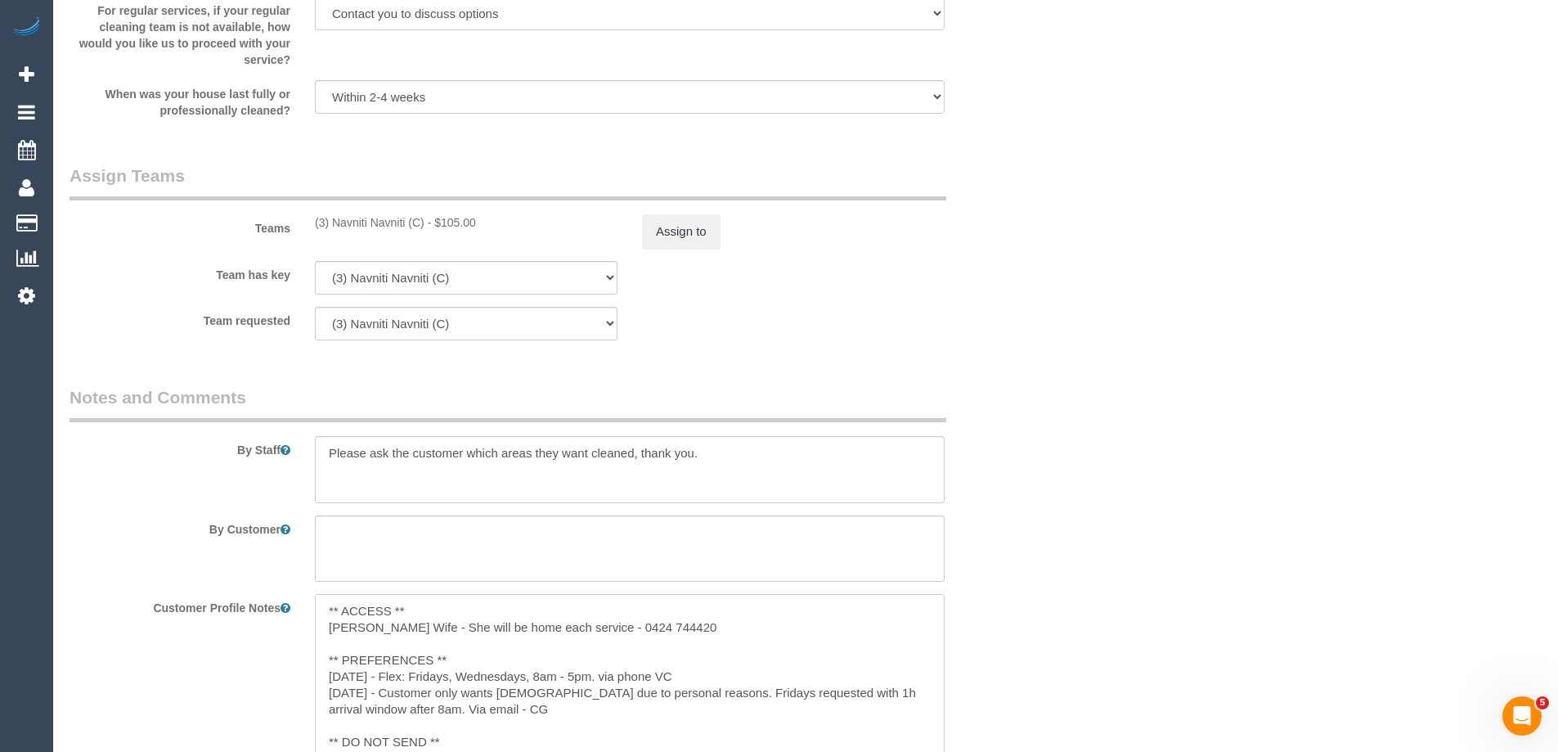
scroll to position [2045, 0]
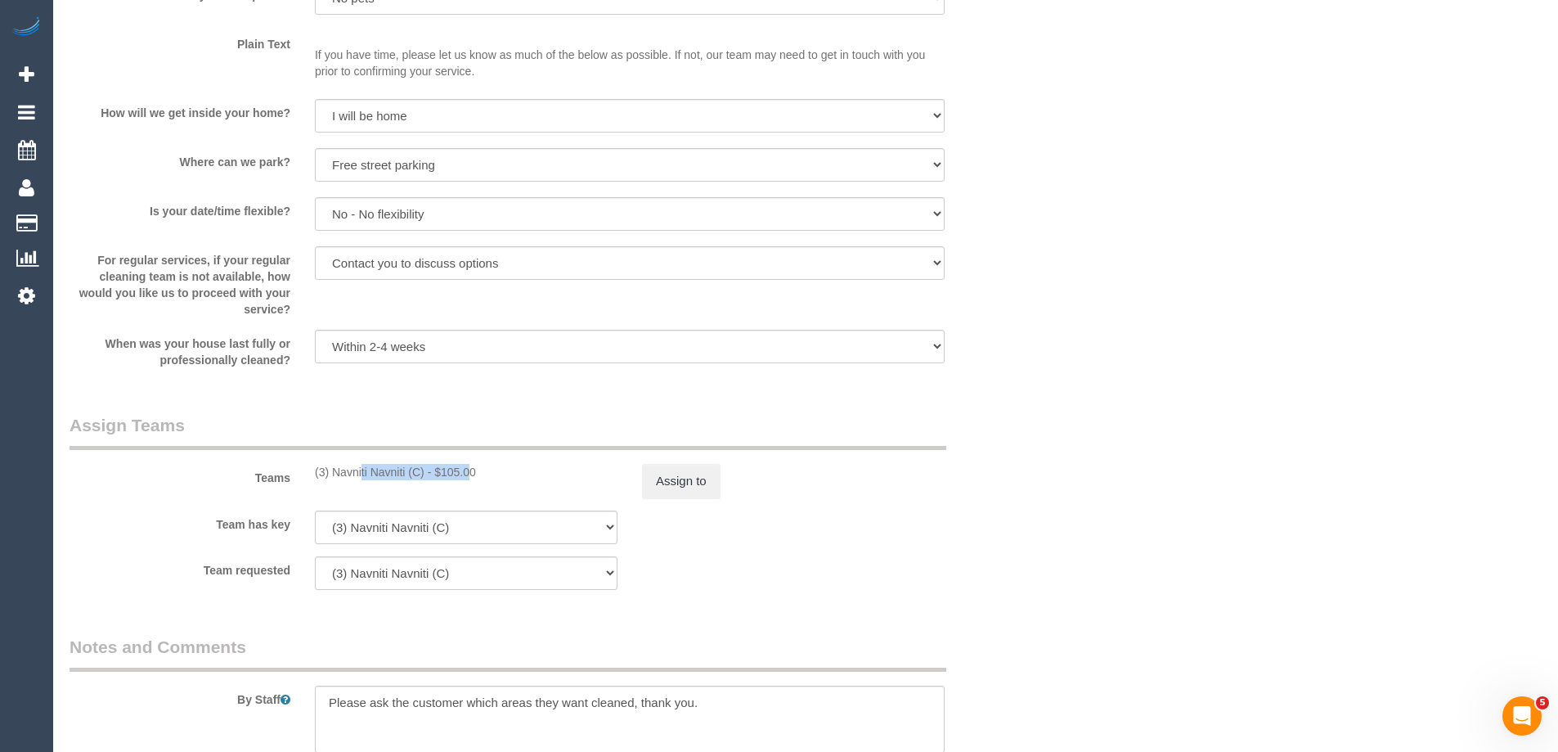
drag, startPoint x: 425, startPoint y: 474, endPoint x: 309, endPoint y: 483, distance: 115.7
click at [309, 483] on div "Teams (3) Navniti Navniti (C) - $105.00 Assign to" at bounding box center [548, 455] width 982 height 85
copy div "(3) Navniti Navniti (C)"
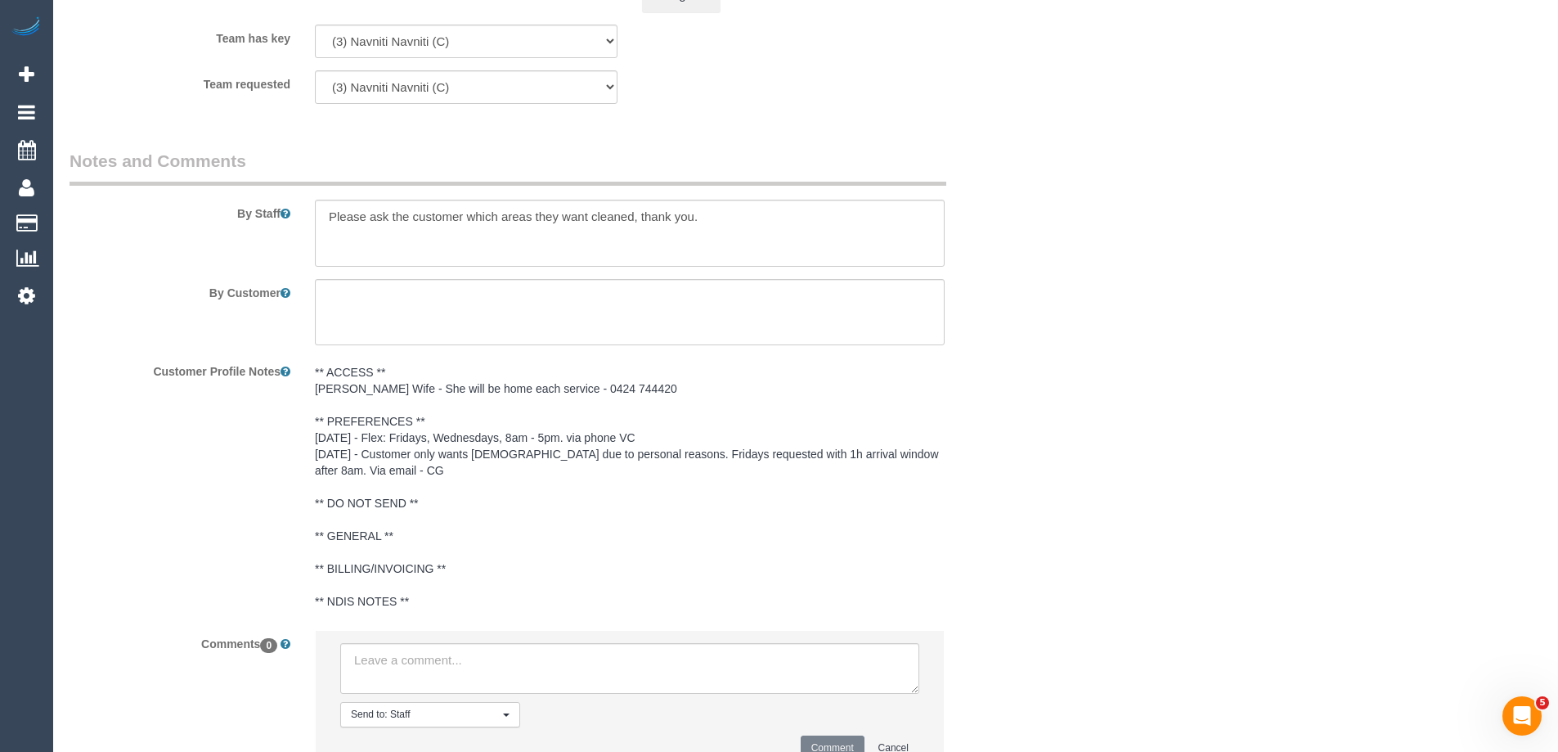
scroll to position [2618, 0]
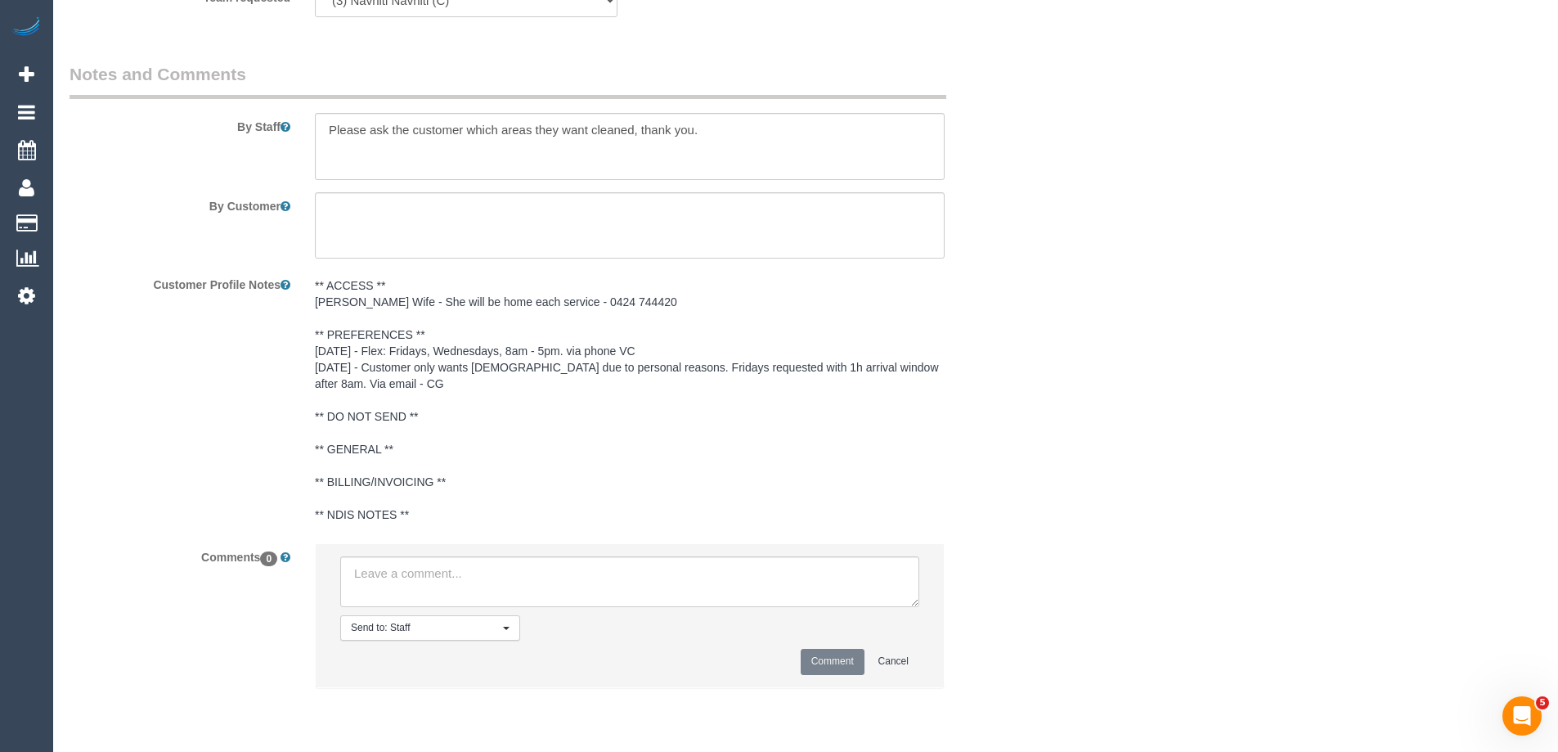
click at [370, 428] on pre "** ACCESS ** Sam Wife - She will be home each service - 0424 744420 ** PREFEREN…" at bounding box center [630, 399] width 630 height 245
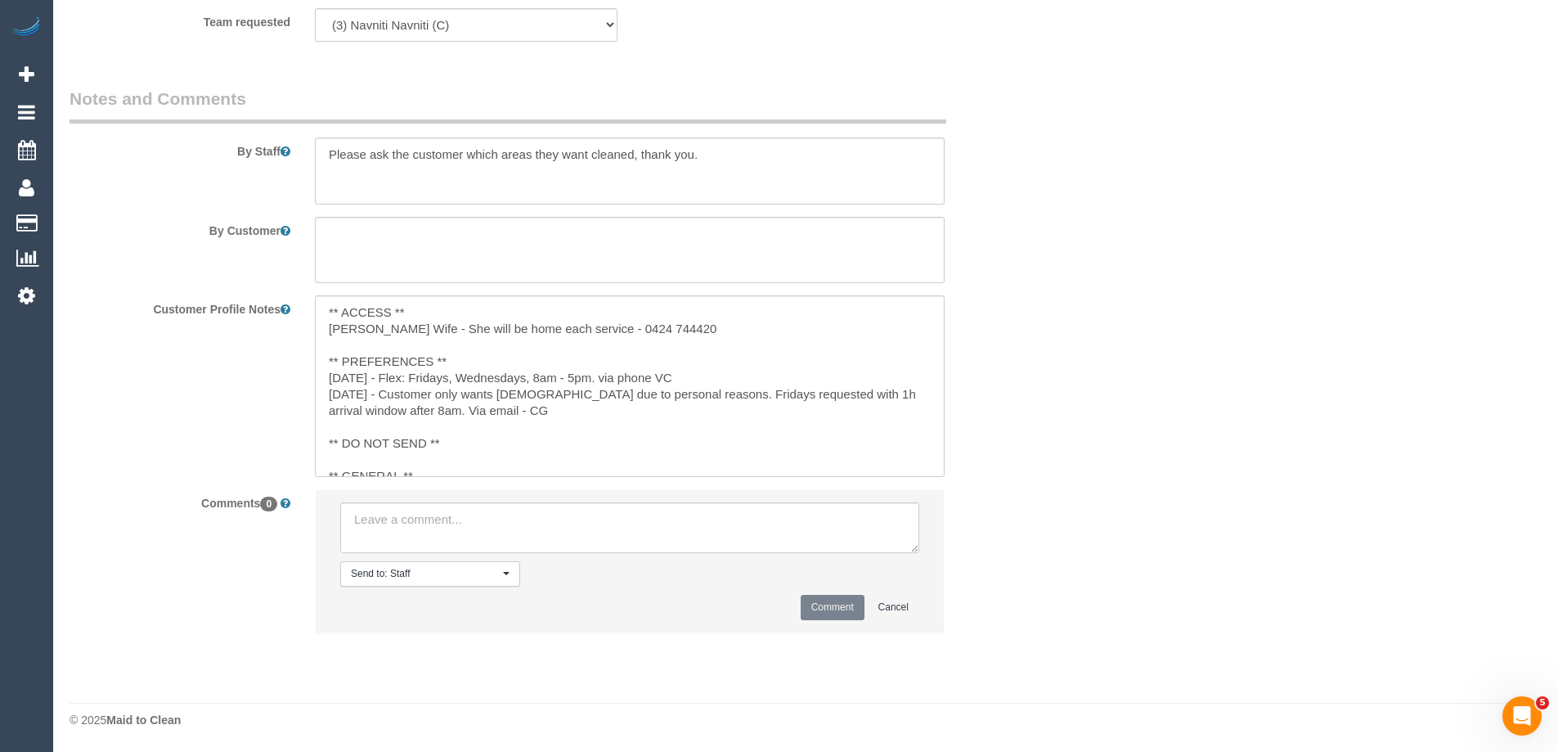
scroll to position [2593, 0]
click at [382, 457] on textarea "** ACCESS ** Sam Wife - She will be home each service - 0424 744420 ** PREFEREN…" at bounding box center [630, 385] width 630 height 181
paste textarea "(3) Navniti Navniti (C)"
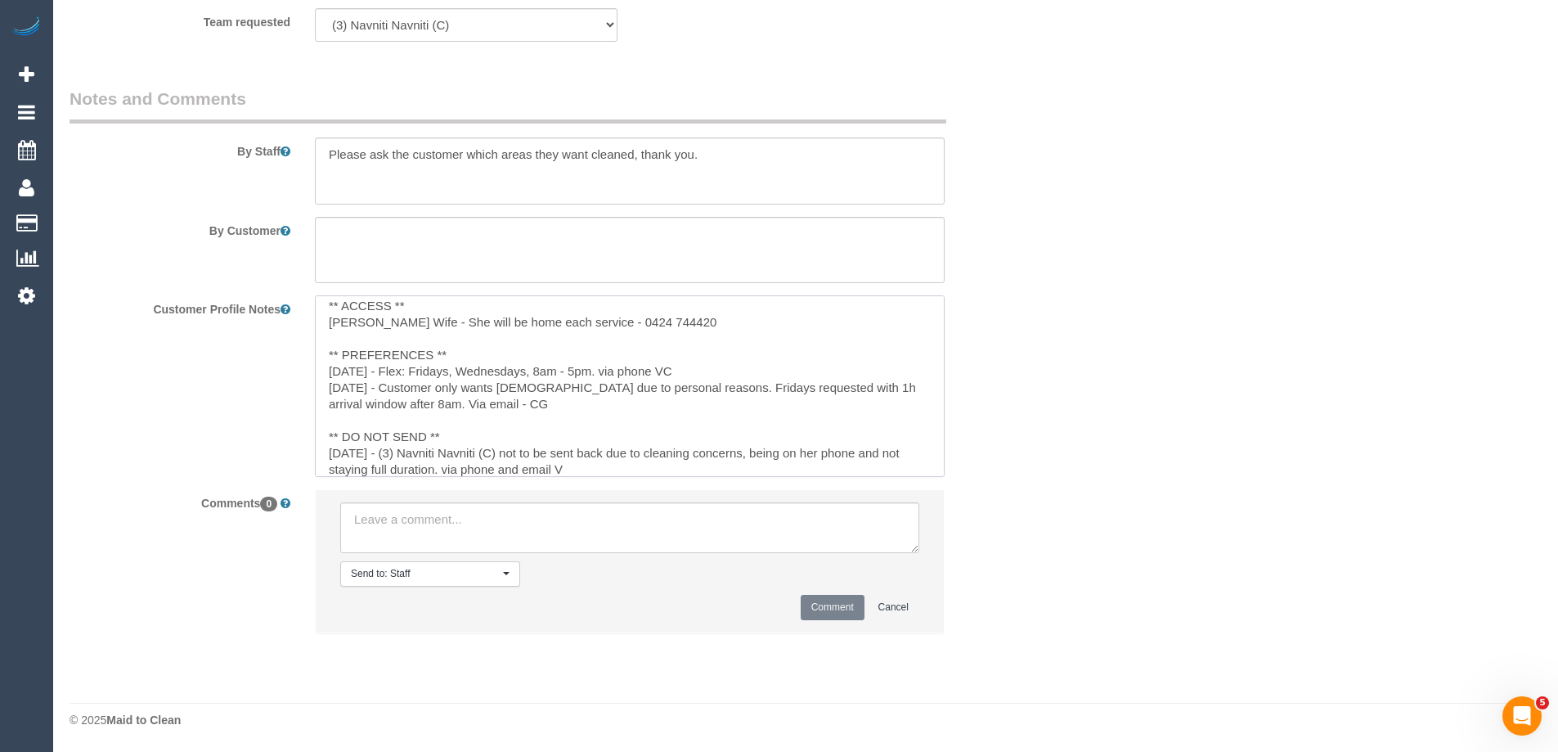
type textarea "** ACCESS ** Sam Wife - She will be home each service - 0424 744420 ** PREFEREN…"
click at [811, 603] on li "Send to: Staff Nothing selected Send to: Staff Send to: Customer Send to: Team …" at bounding box center [630, 561] width 628 height 142
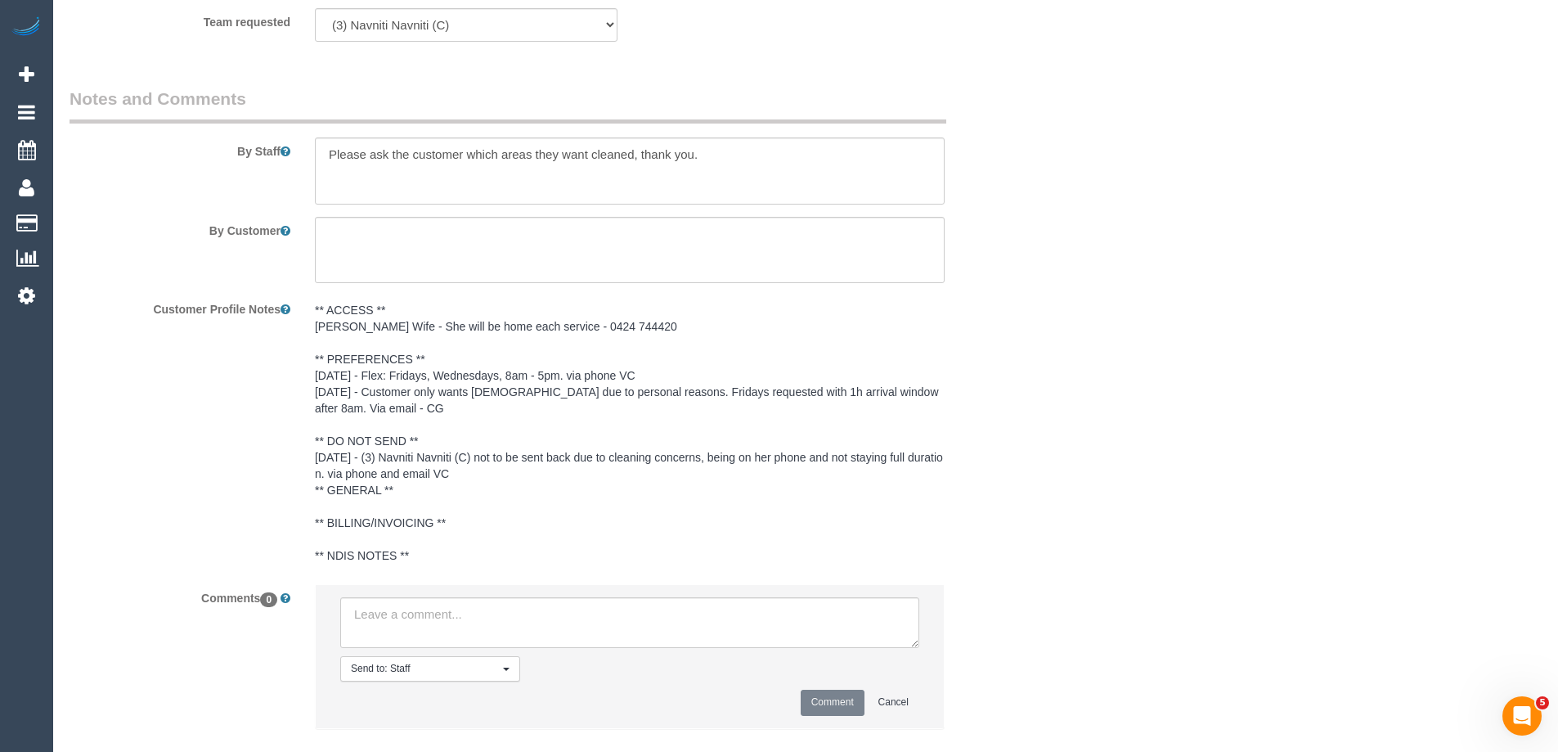
scroll to position [2348, 0]
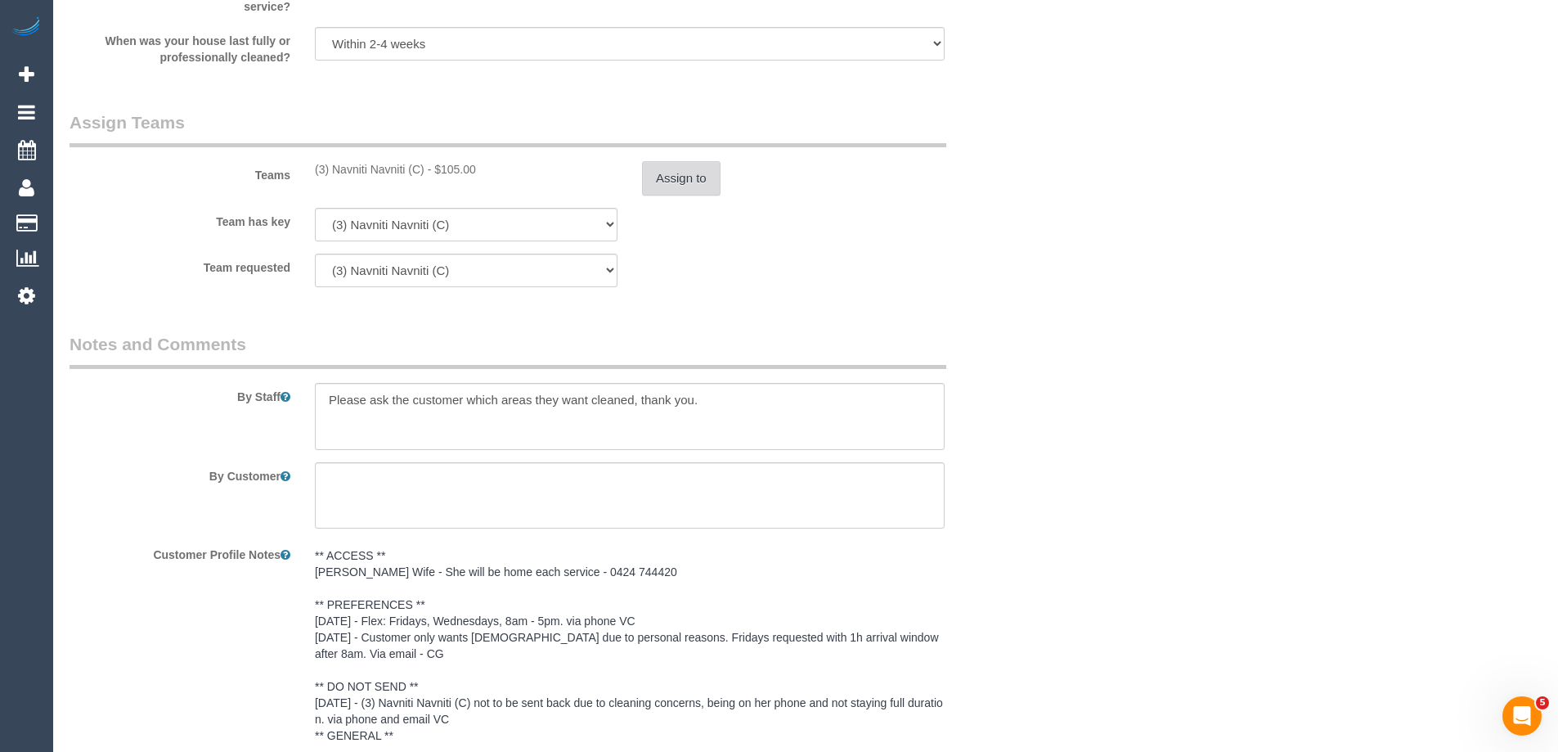
click at [718, 170] on button "Assign to" at bounding box center [681, 178] width 79 height 34
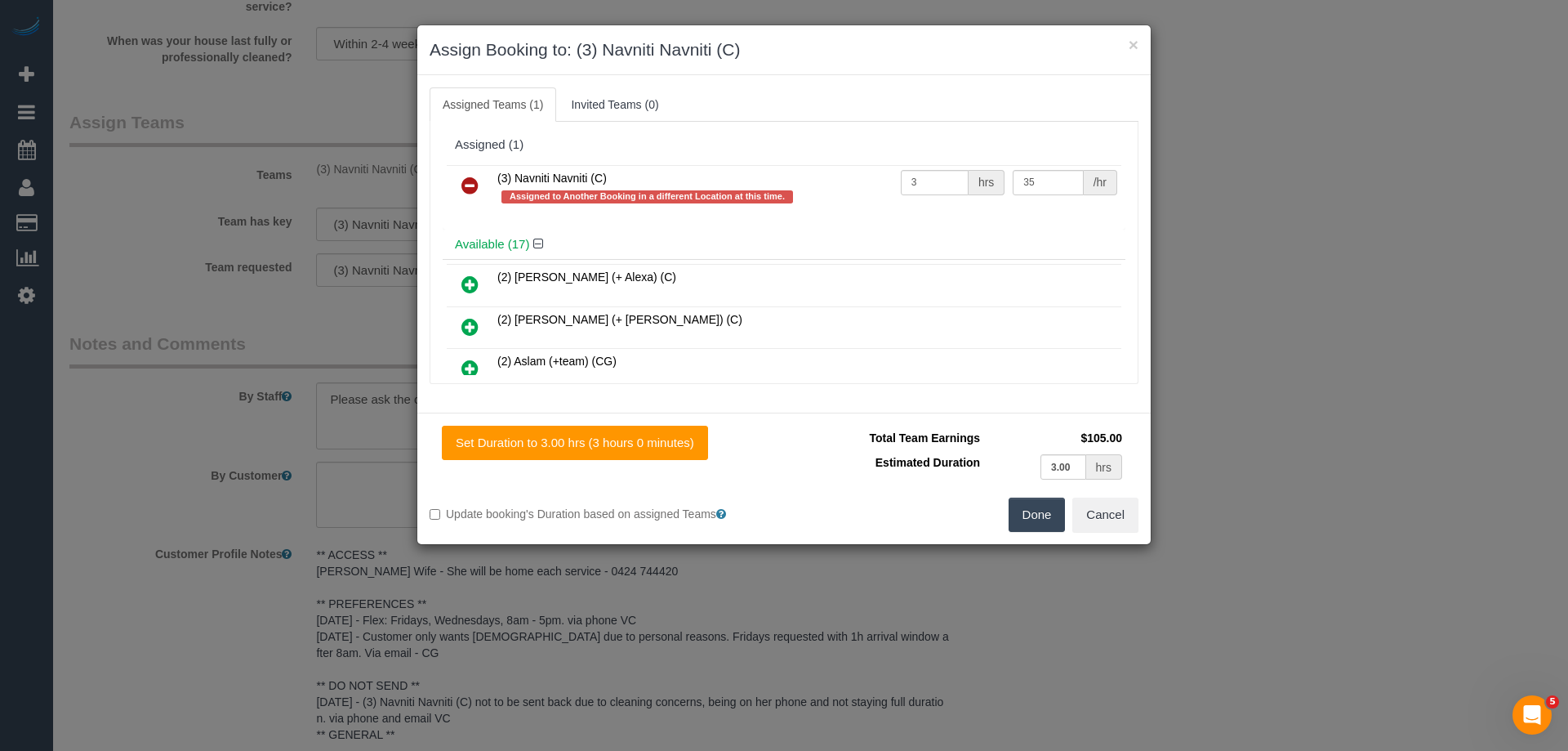
click at [473, 173] on link at bounding box center [470, 186] width 38 height 33
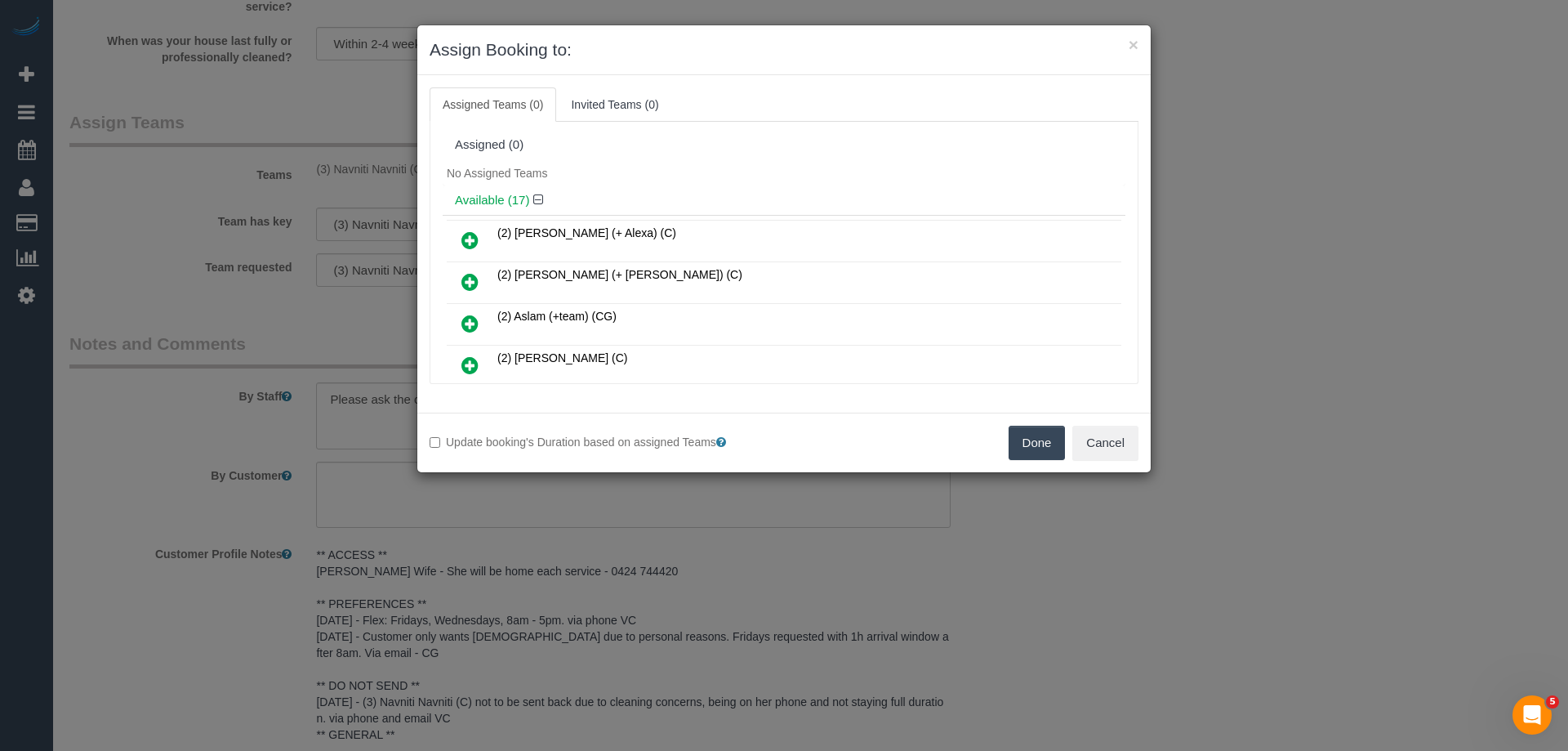
click at [1016, 437] on button "Done" at bounding box center [1036, 442] width 57 height 34
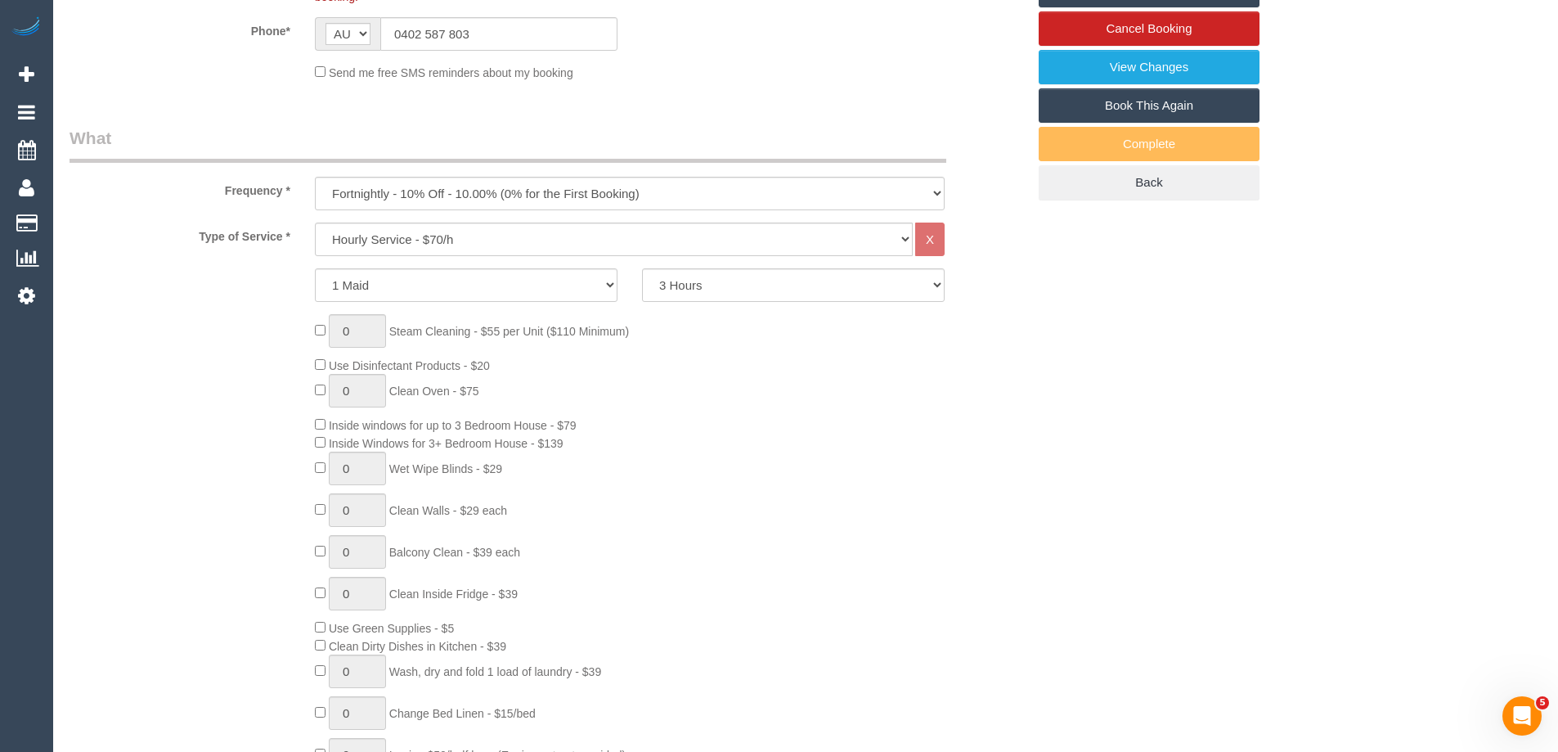
scroll to position [0, 0]
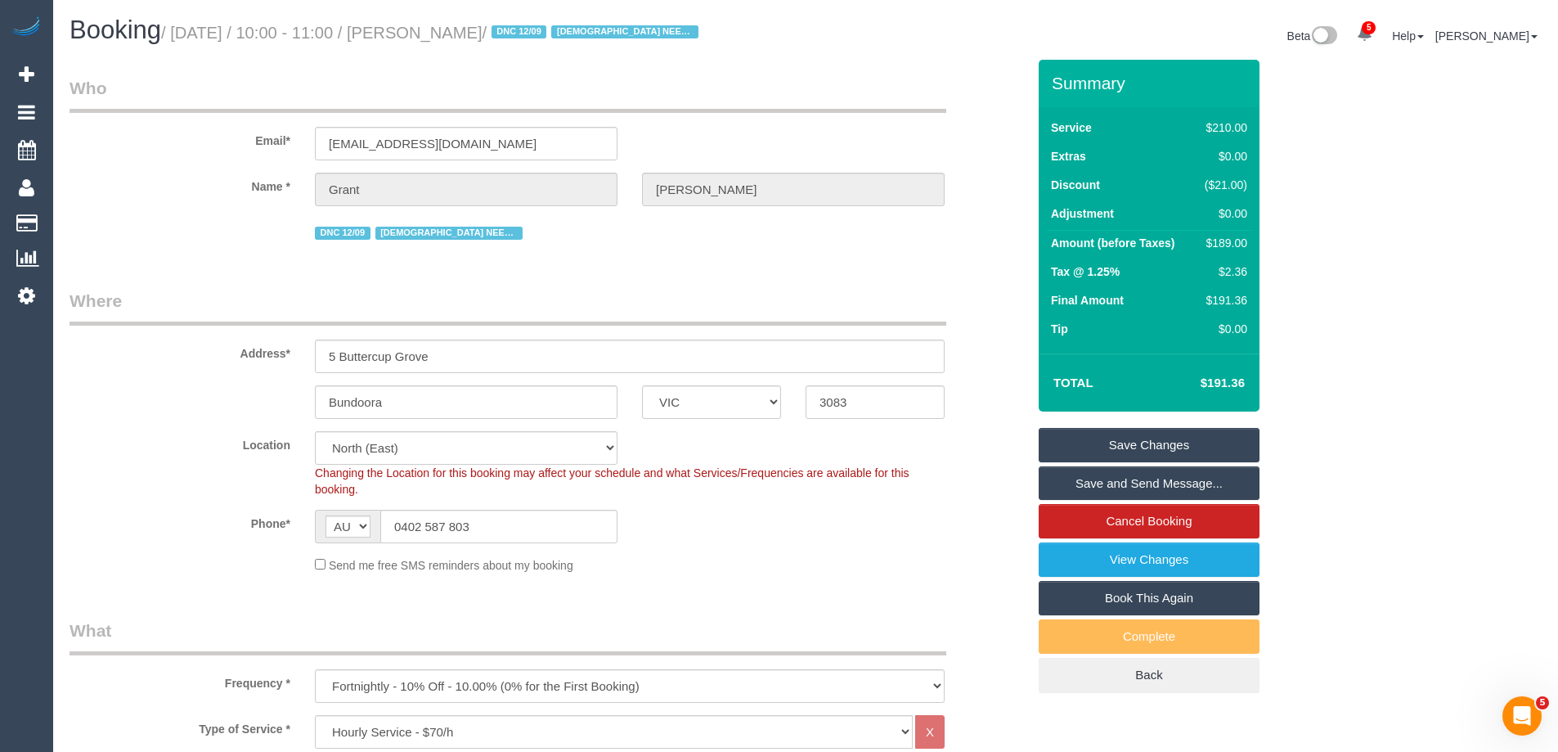
click at [1180, 446] on link "Save Changes" at bounding box center [1149, 445] width 221 height 34
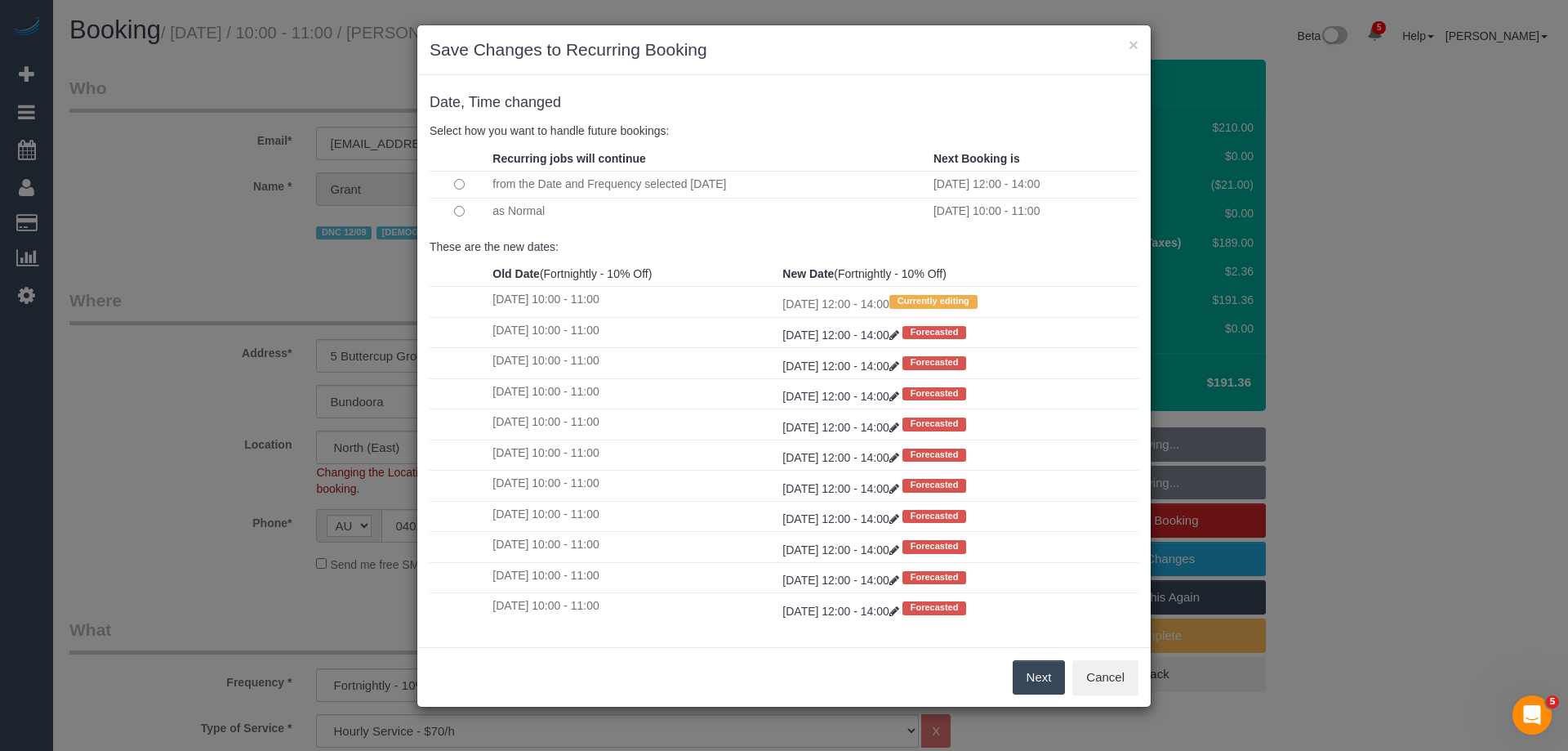
click at [1043, 675] on button "Next" at bounding box center [1038, 677] width 53 height 34
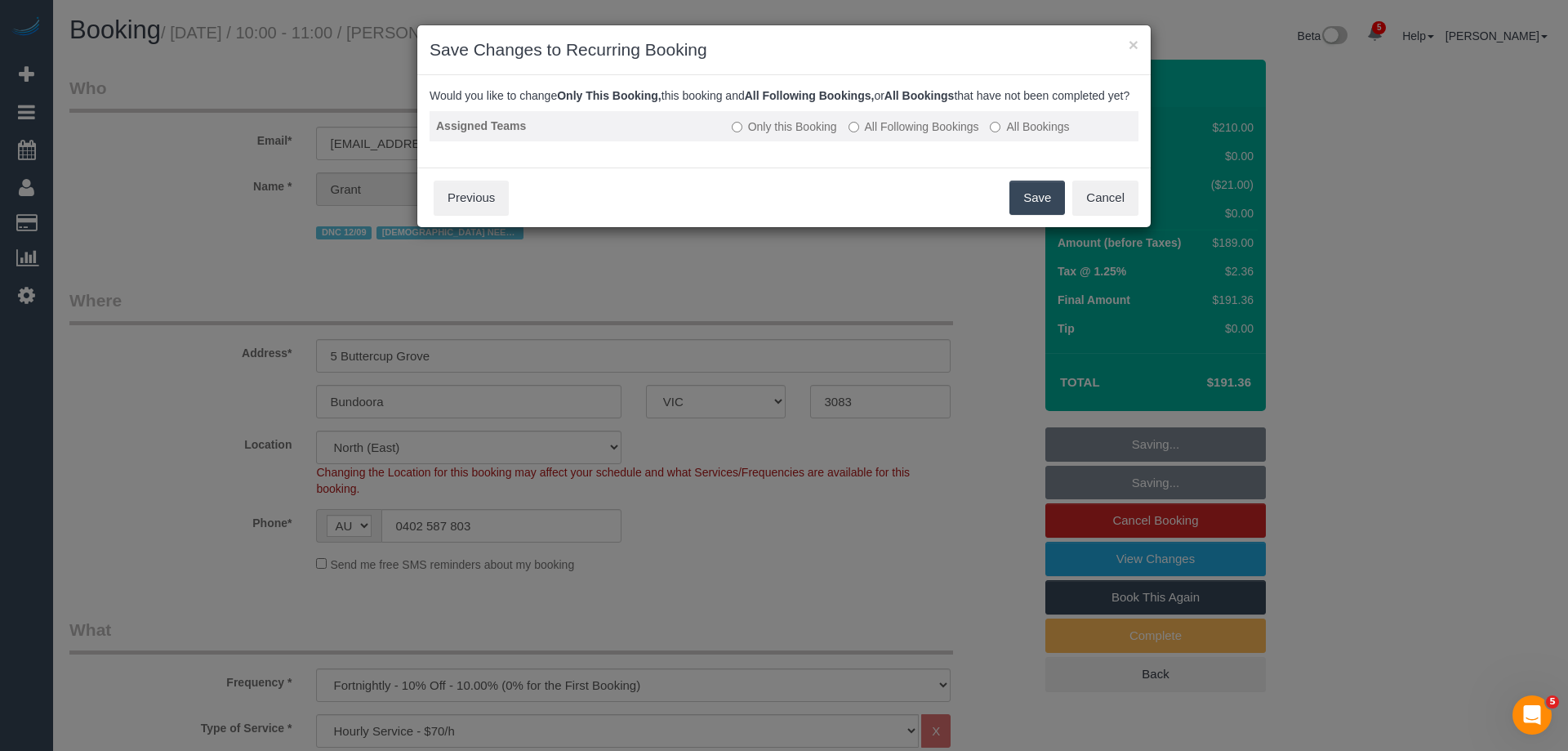
click at [908, 135] on label "All Following Bookings" at bounding box center [913, 127] width 131 height 16
click at [1044, 213] on button "Save" at bounding box center [1037, 198] width 56 height 34
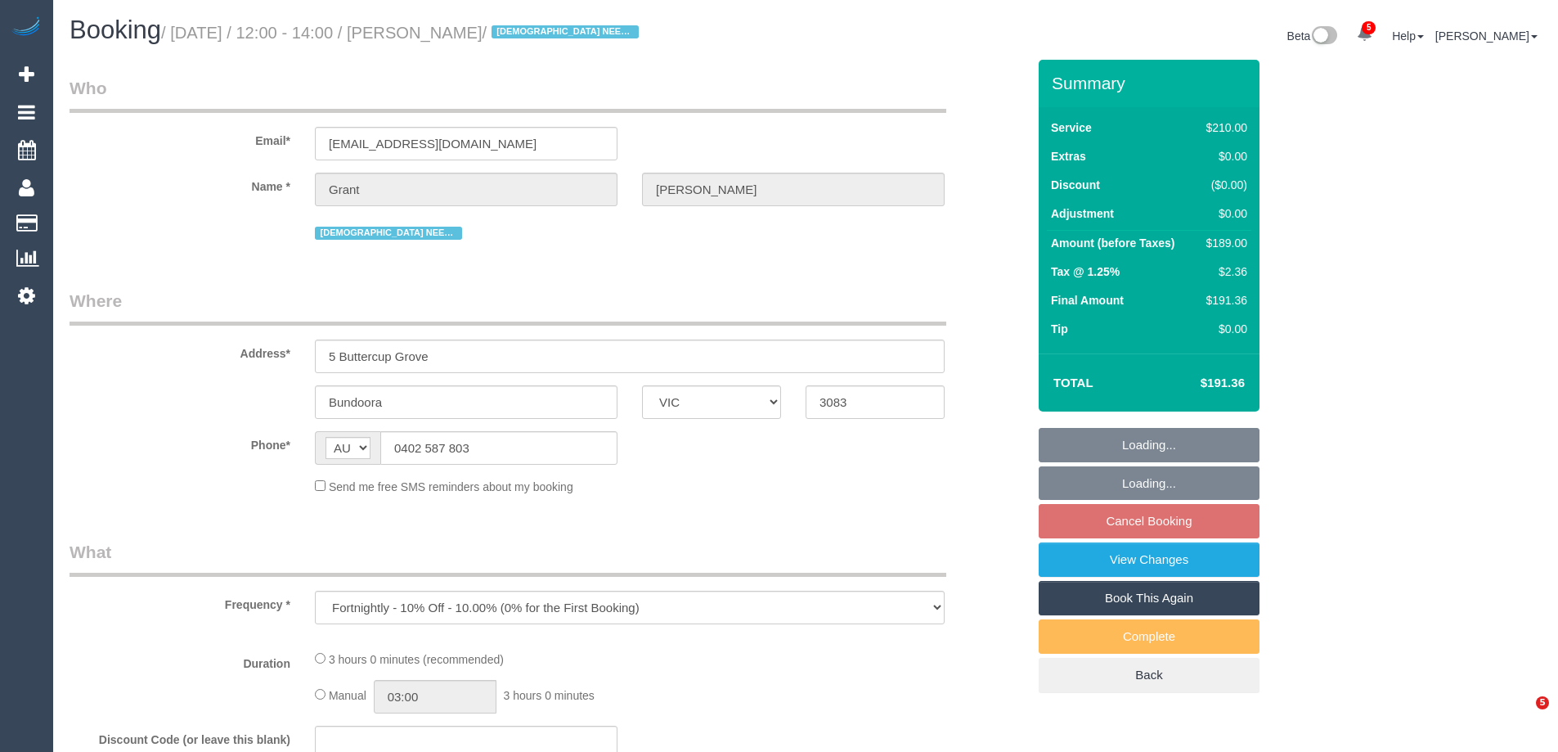
select select "VIC"
select select "180"
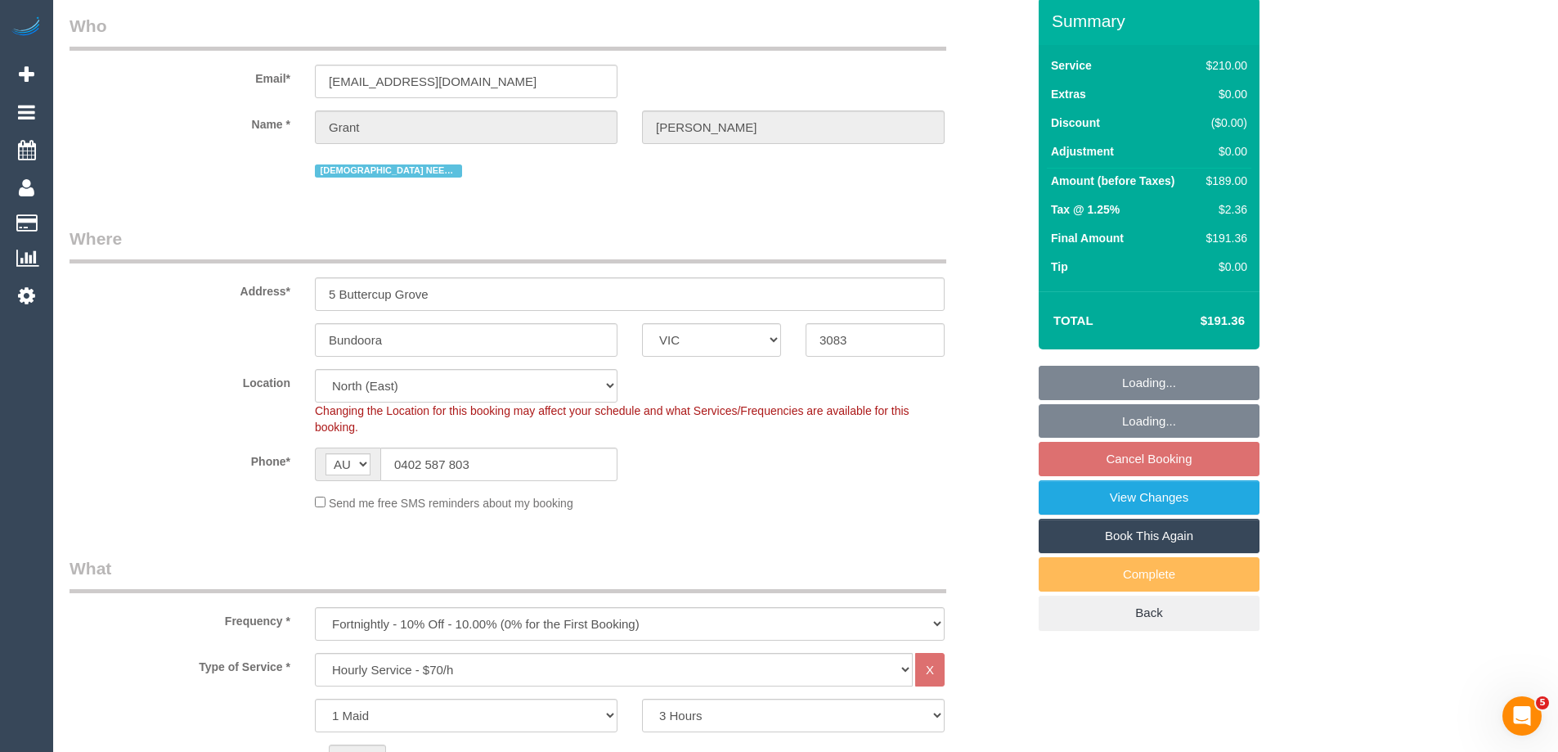
select select "object:893"
select select "number:28"
select select "number:14"
select select "number:19"
select select "number:25"
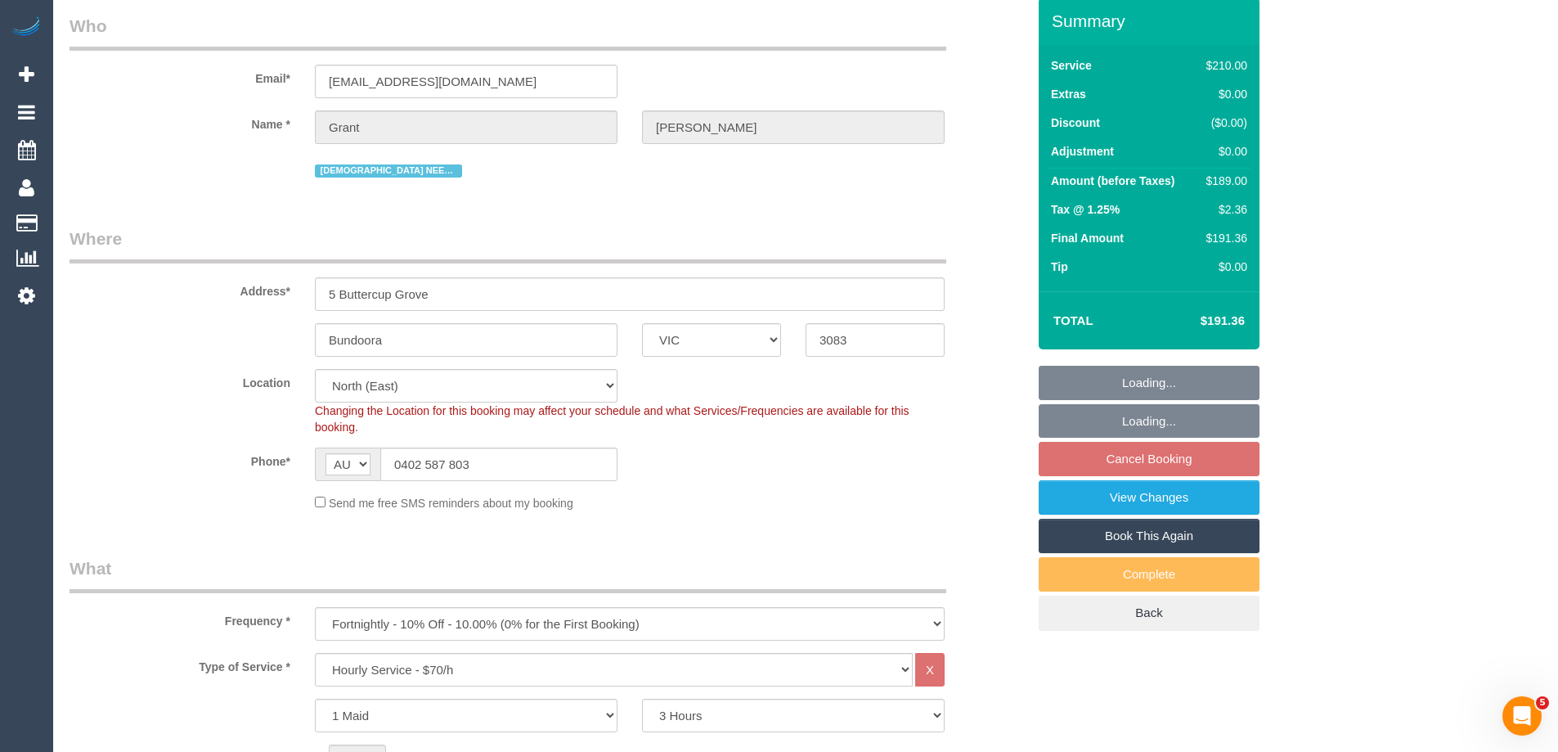
select select "number:35"
select select "number:12"
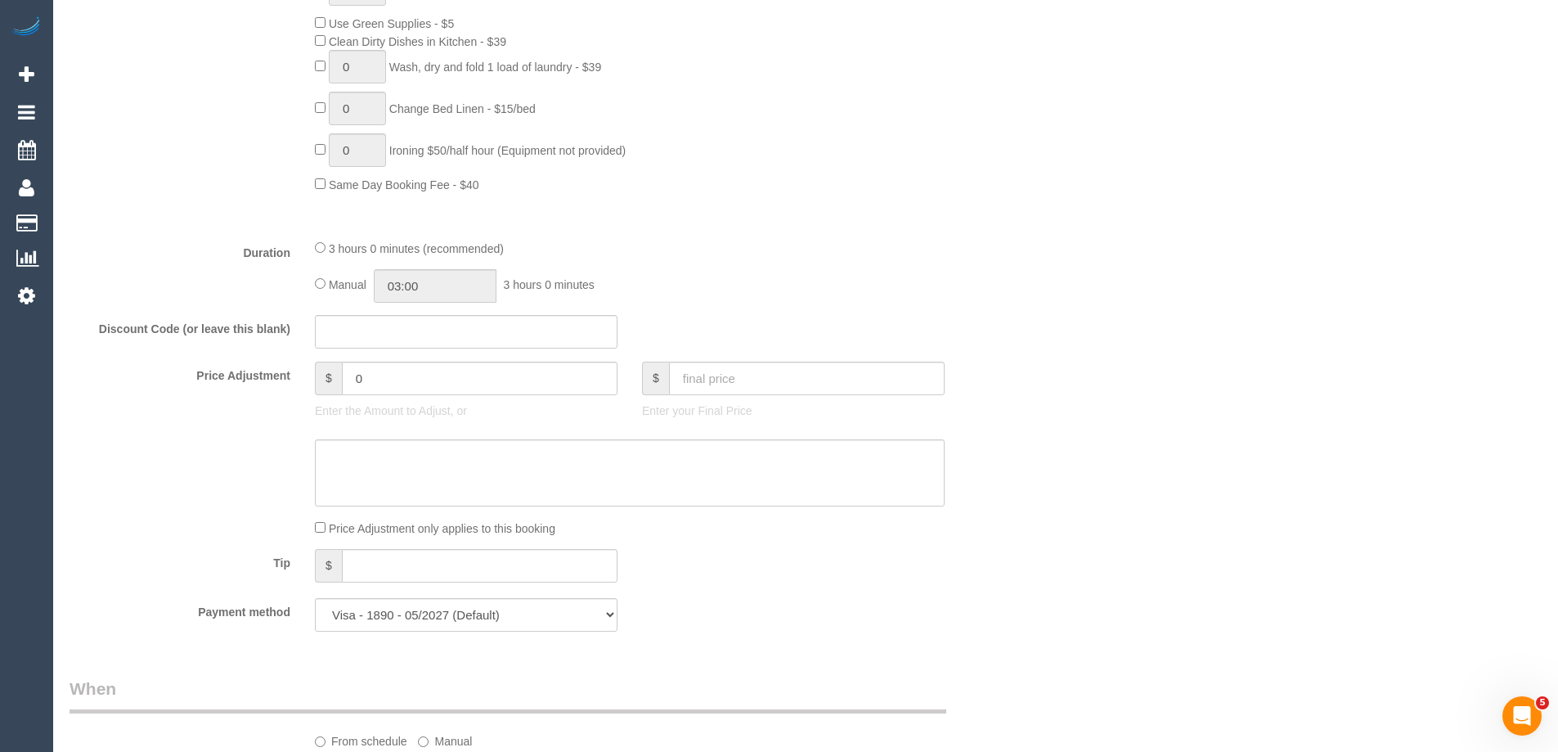
select select "spot1"
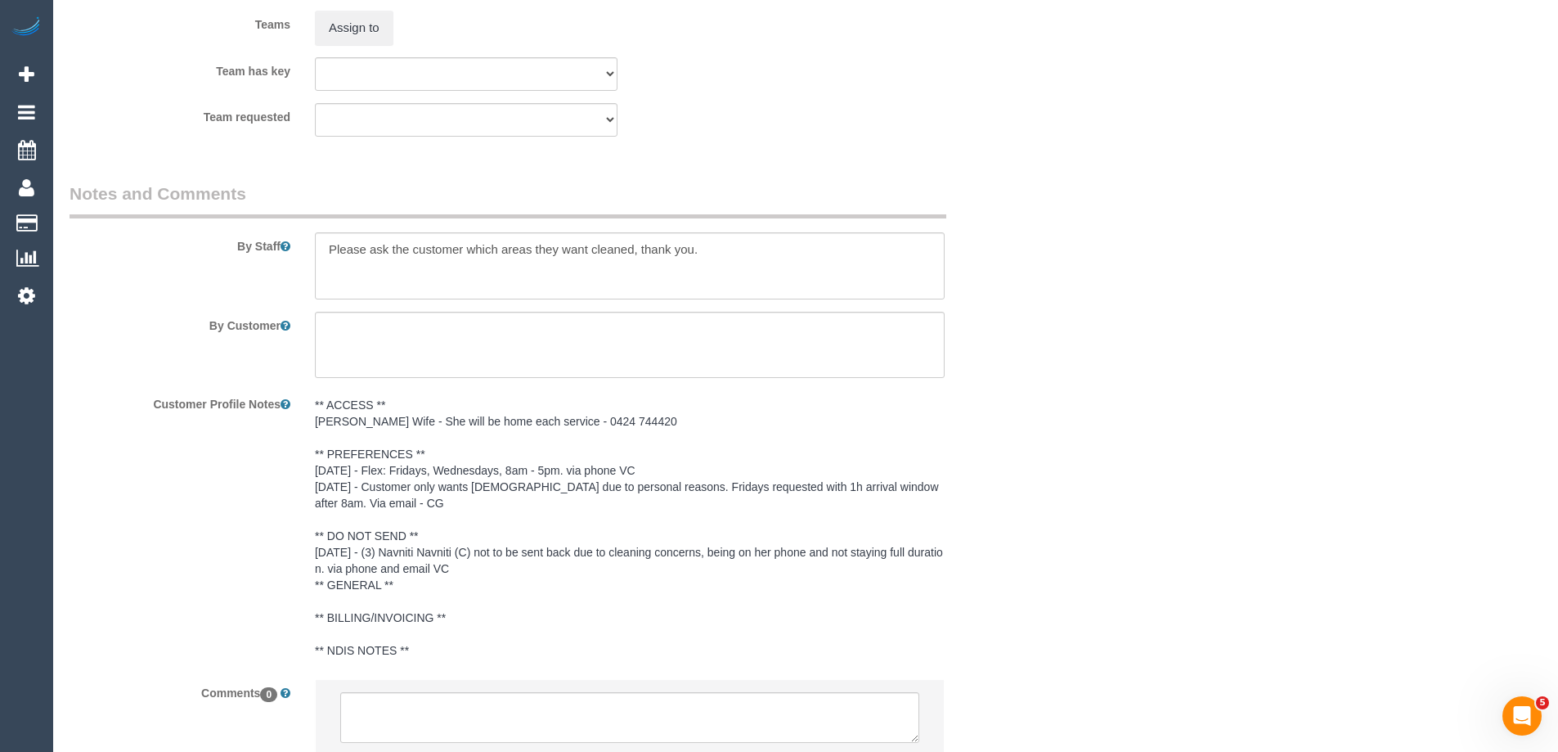
scroll to position [2621, 0]
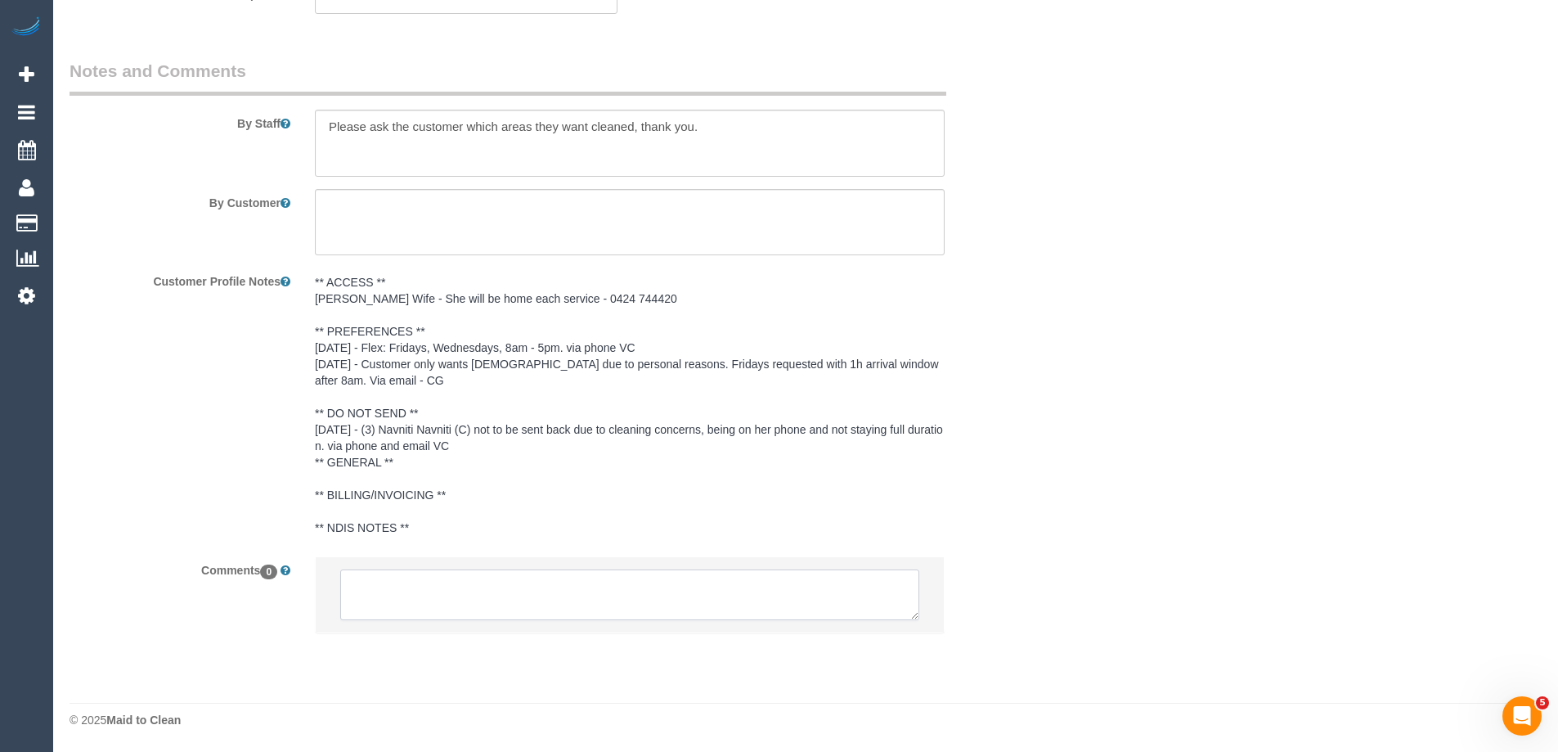
click at [510, 581] on textarea at bounding box center [629, 594] width 579 height 51
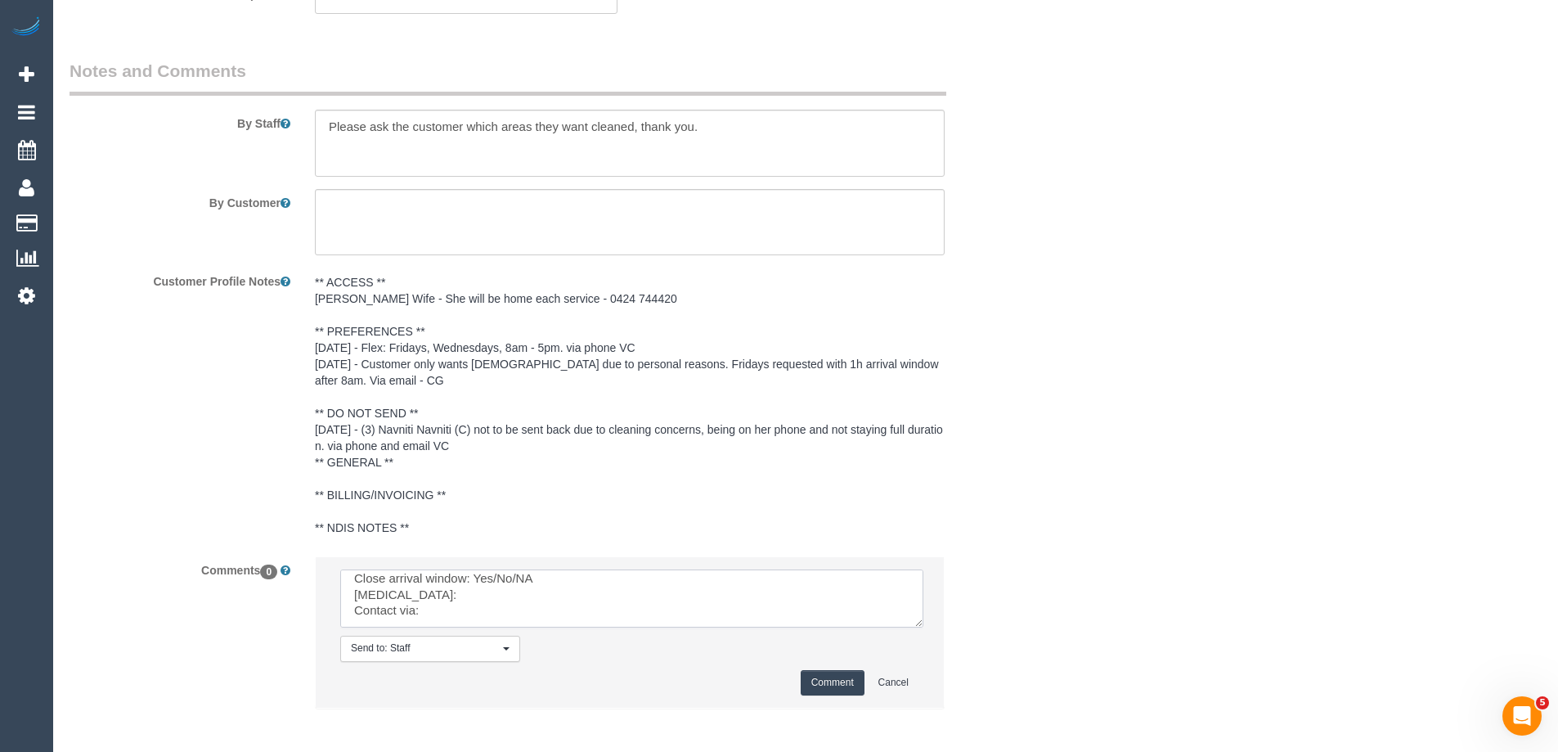
scroll to position [77, 0]
drag, startPoint x: 913, startPoint y: 616, endPoint x: 1101, endPoint y: 780, distance: 249.9
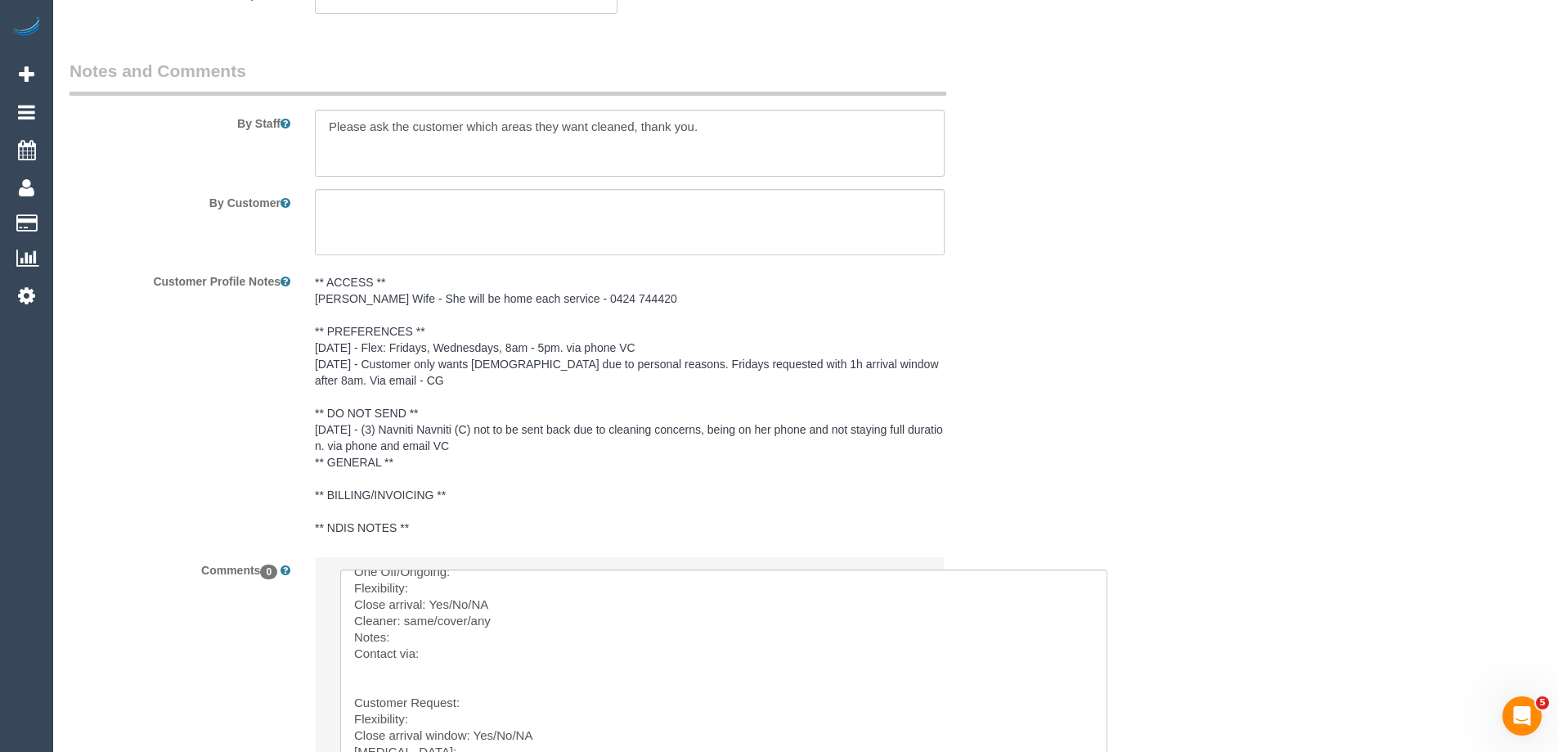
click at [479, 436] on pre "** ACCESS ** Sam Wife - She will be home each service - 0424 744420 ** PREFEREN…" at bounding box center [630, 405] width 630 height 262
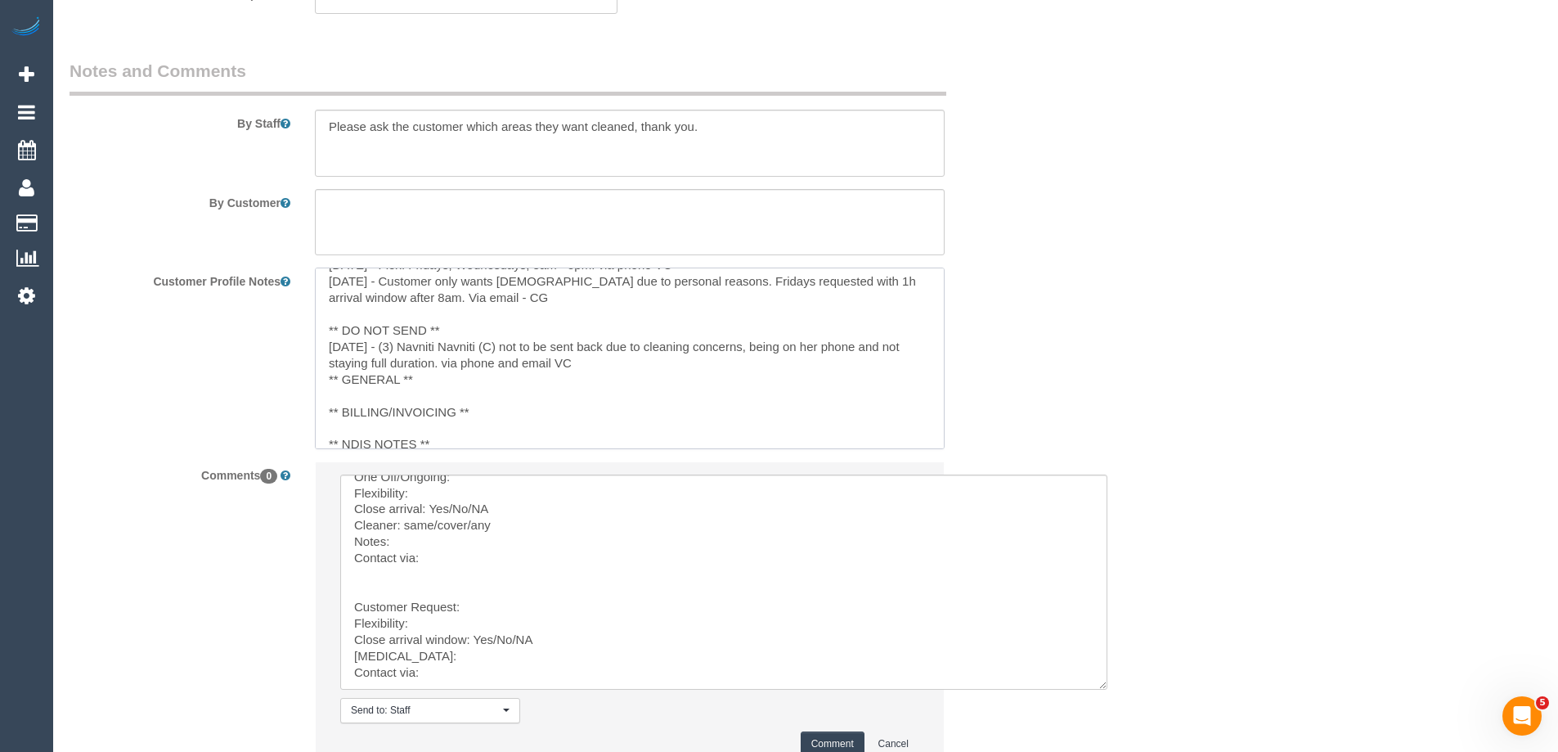
scroll to position [98, 0]
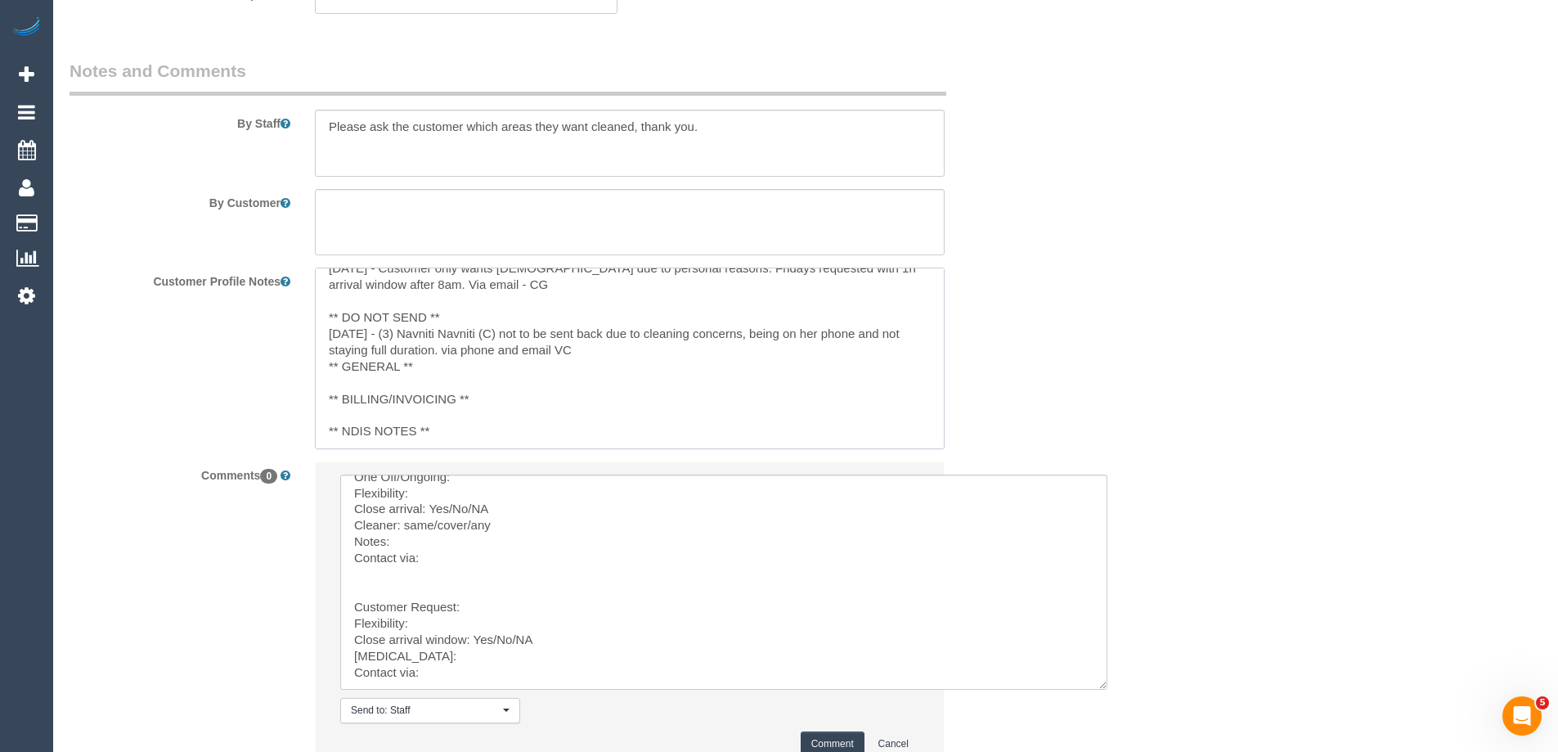
drag, startPoint x: 507, startPoint y: 429, endPoint x: 389, endPoint y: 334, distance: 152.4
click at [389, 334] on textarea "** ACCESS ** Sam Wife - She will be home each service - 0424 744420 ** PREFEREN…" at bounding box center [630, 357] width 630 height 181
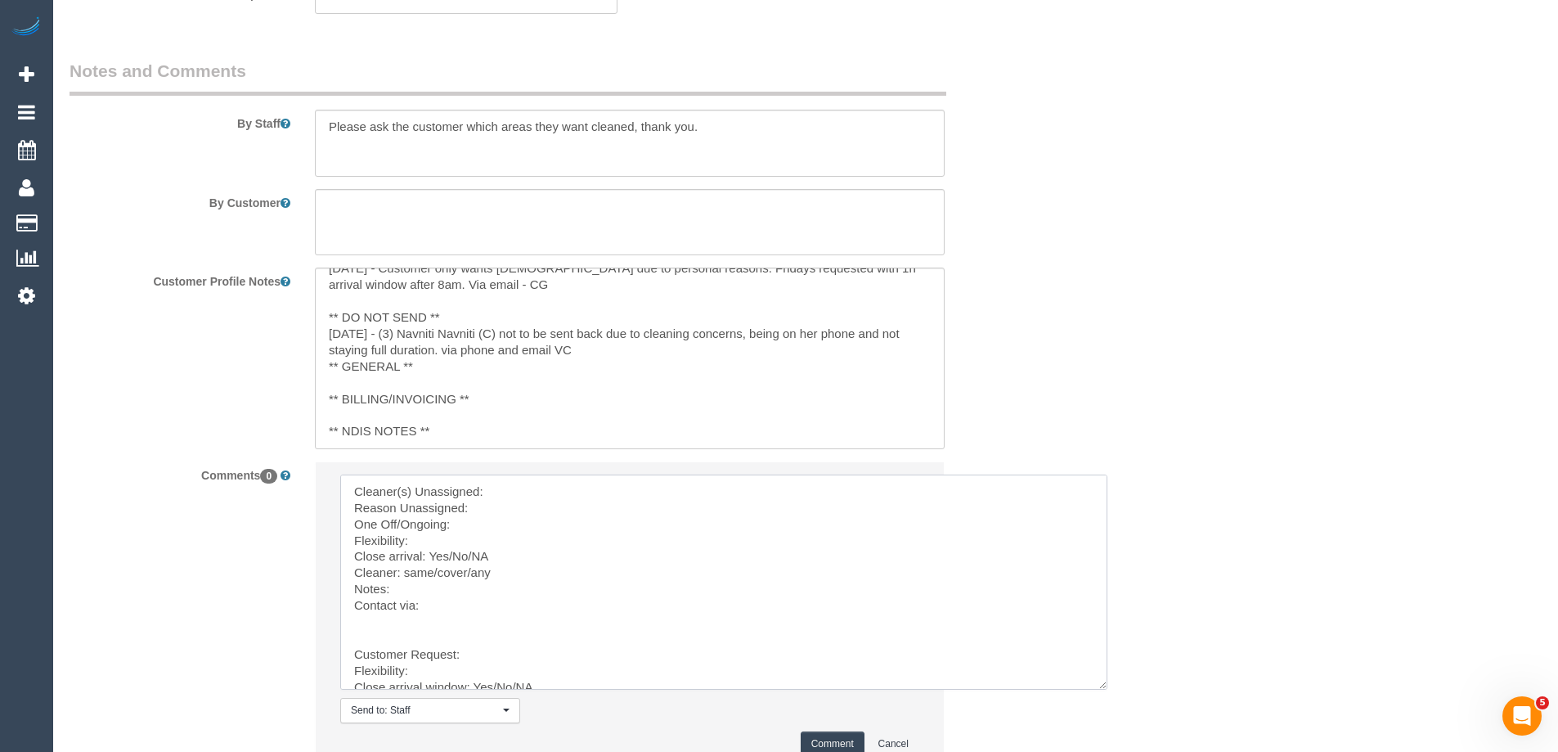
click at [519, 485] on sui-booking-comments "By Staff By Customer Customer Profile Notes ** ACCESS ** Sam Wife - She will be…" at bounding box center [548, 422] width 957 height 727
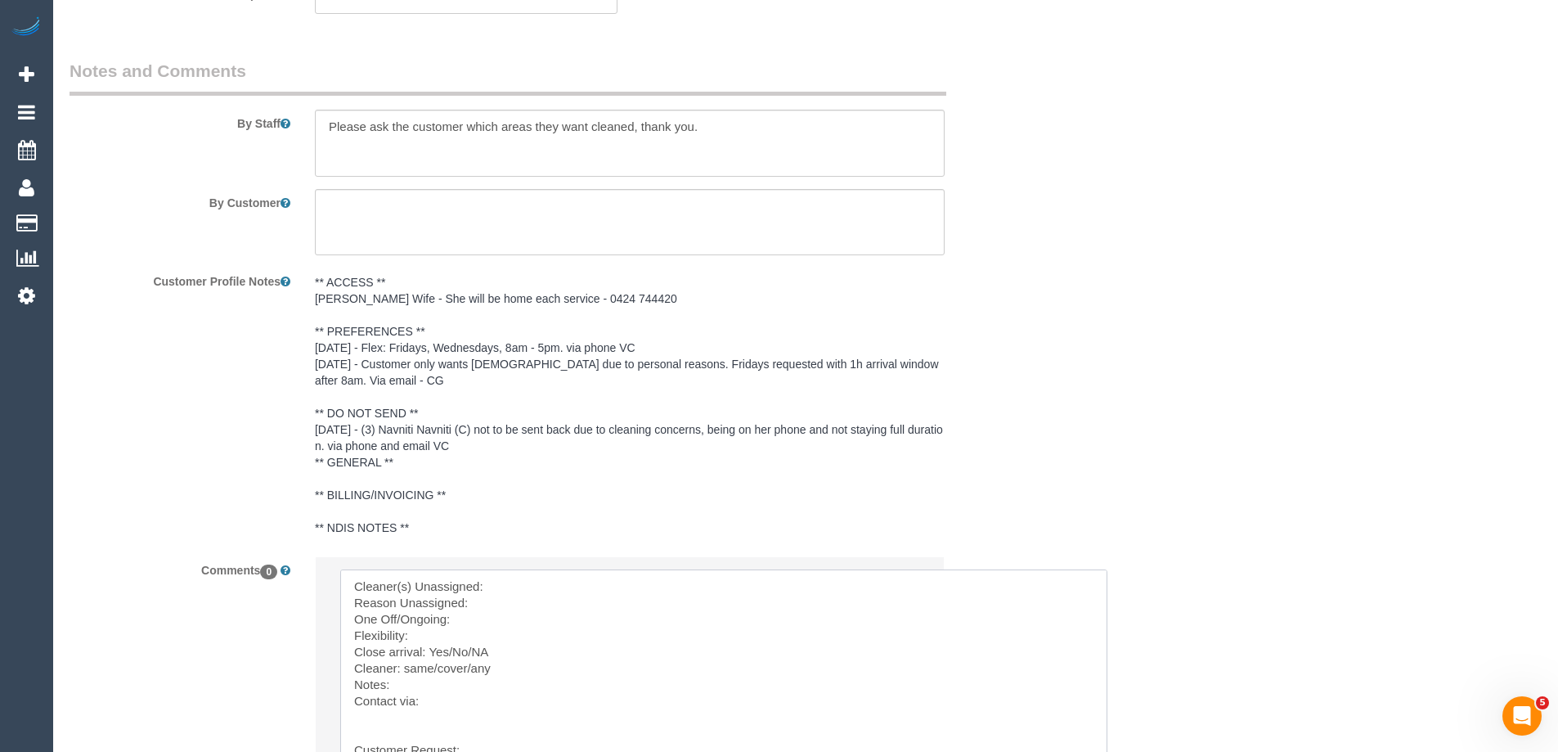
paste textarea "(3) Navniti Navniti (C)"
click at [515, 594] on textarea at bounding box center [723, 676] width 767 height 215
click at [515, 605] on textarea at bounding box center [723, 676] width 767 height 215
click at [524, 615] on textarea at bounding box center [723, 676] width 767 height 215
click at [468, 644] on textarea at bounding box center [723, 676] width 767 height 215
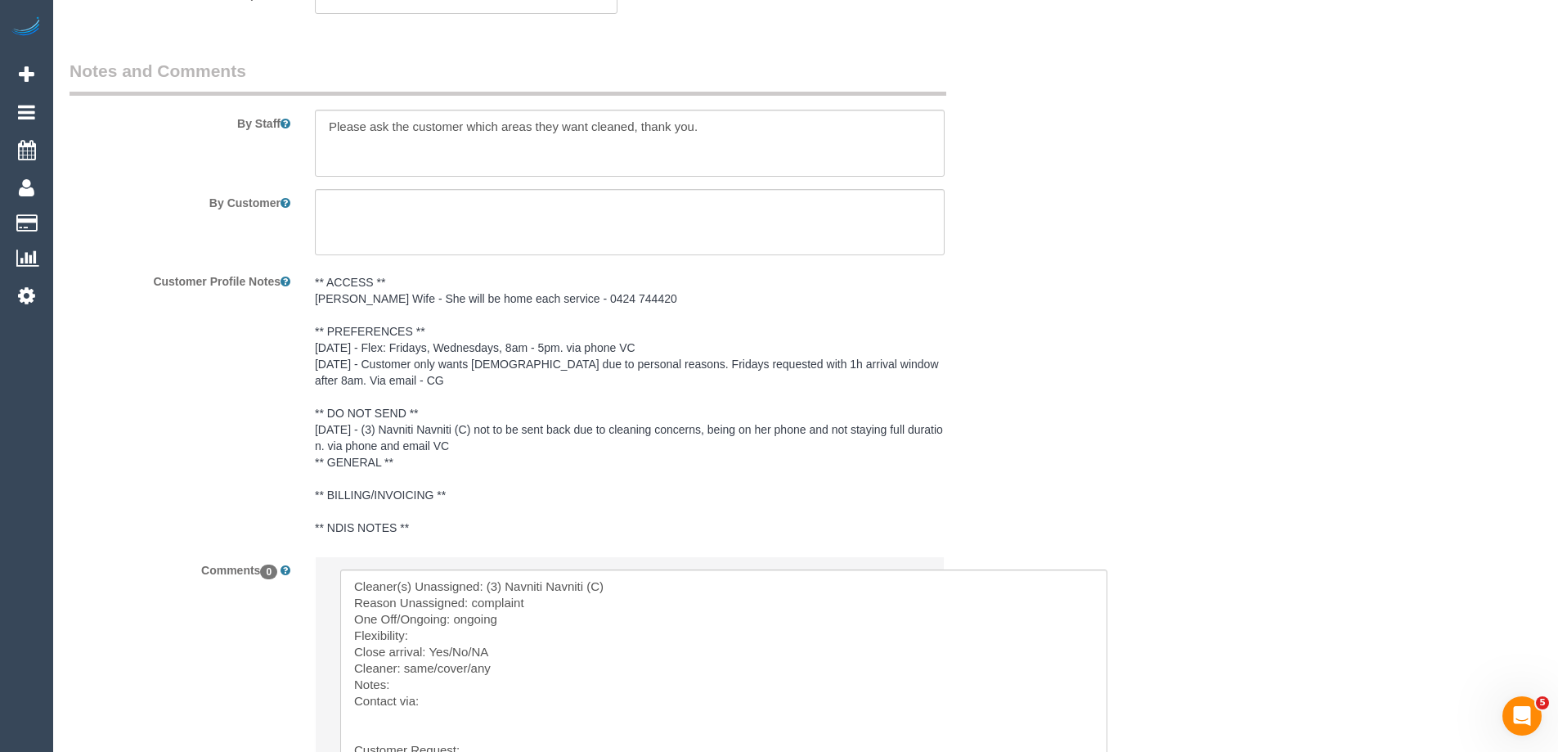
click at [546, 355] on pre "** ACCESS ** Sam Wife - She will be home each service - 0424 744420 ** PREFEREN…" at bounding box center [630, 405] width 630 height 262
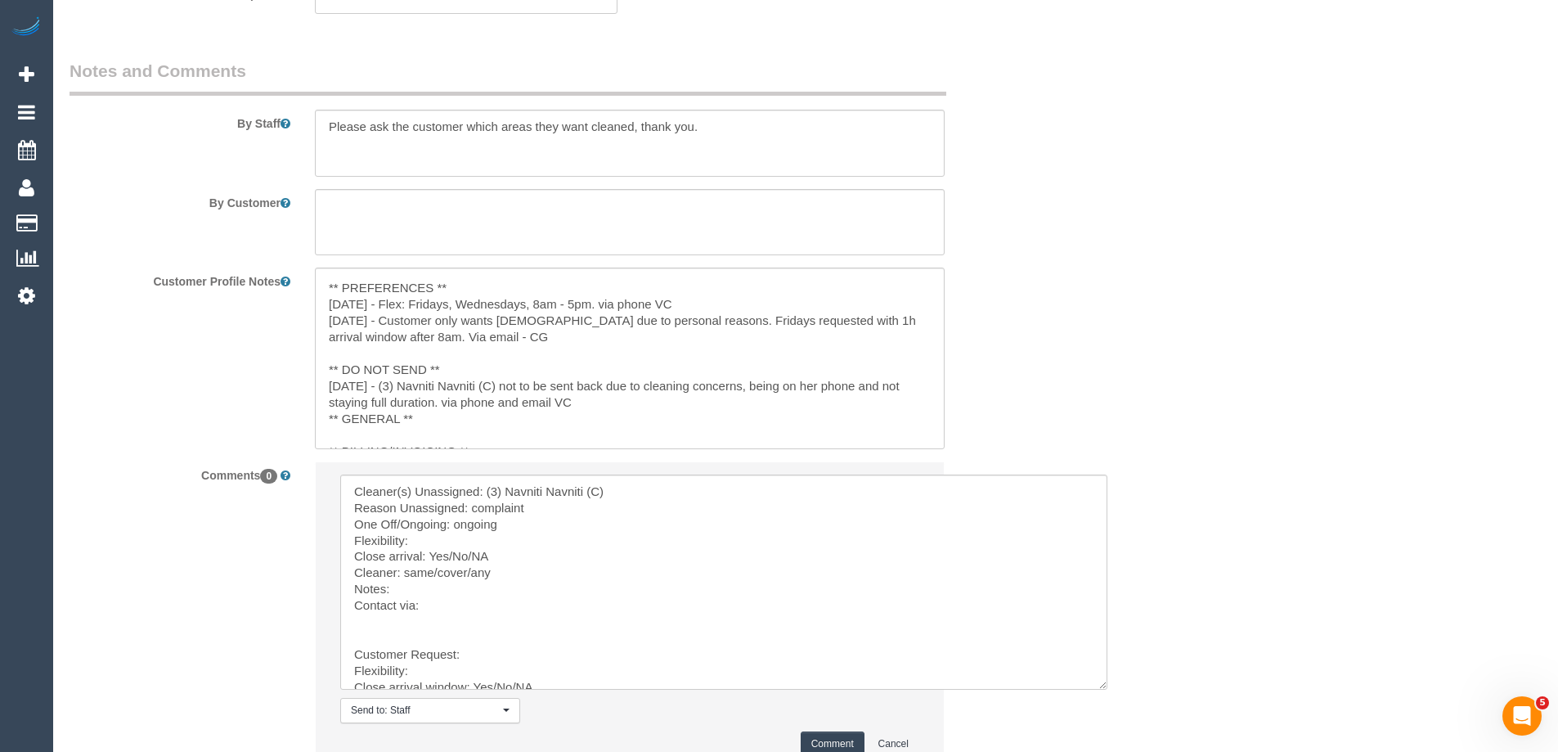
scroll to position [16, 0]
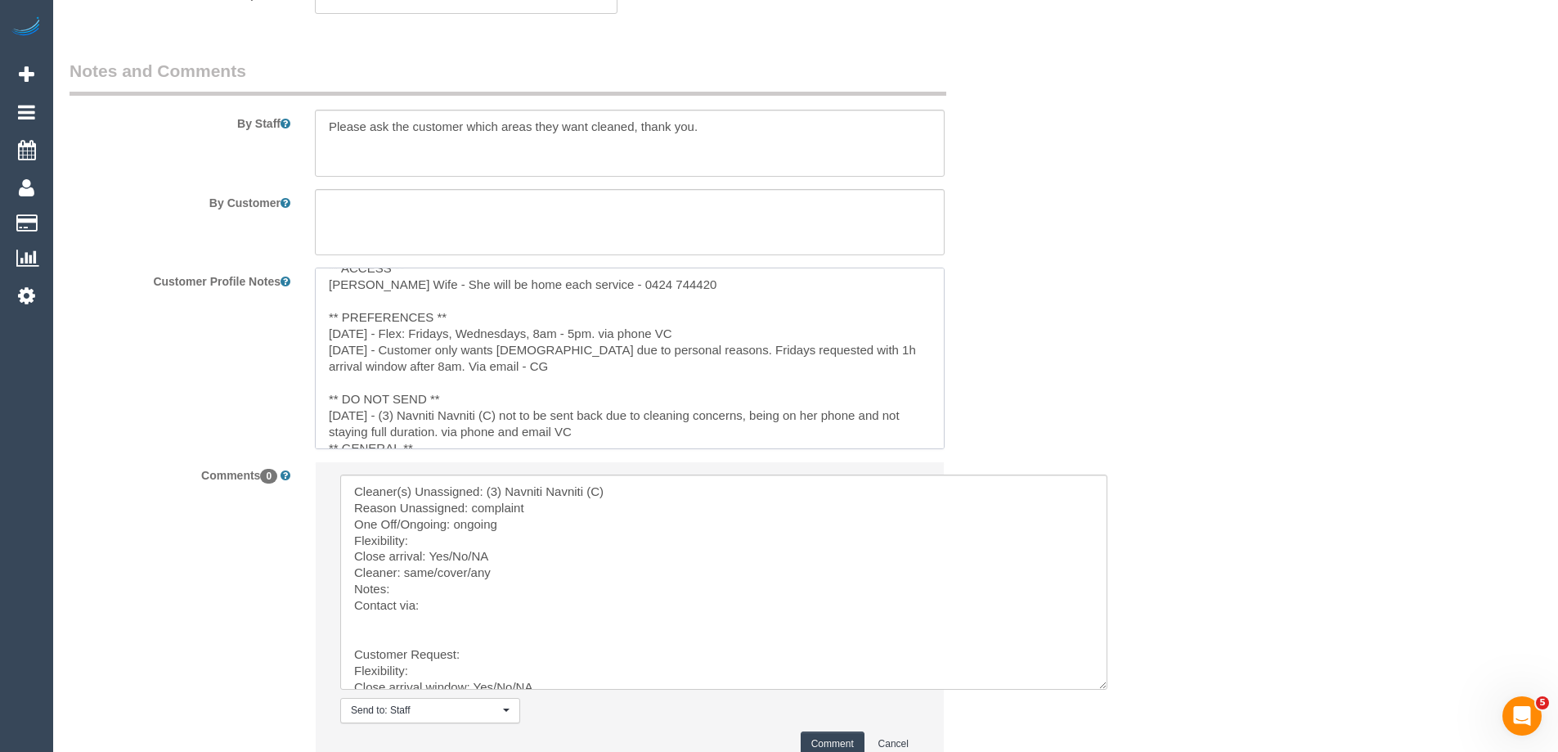
drag, startPoint x: 697, startPoint y: 334, endPoint x: 419, endPoint y: 331, distance: 278.1
click at [419, 331] on textarea "** ACCESS ** Sam Wife - She will be home each service - 0424 744420 ** PREFEREN…" at bounding box center [630, 357] width 630 height 181
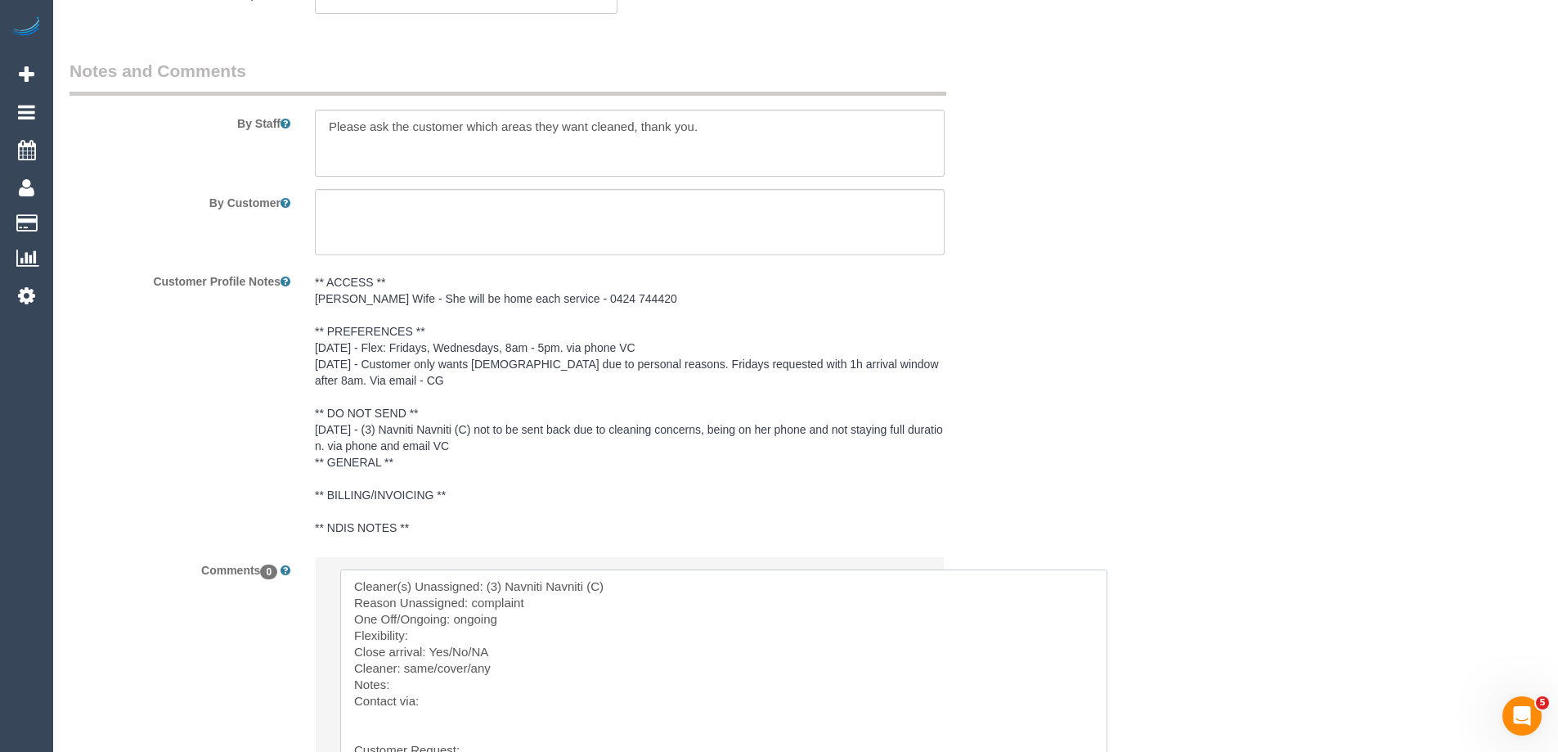
click at [452, 636] on textarea at bounding box center [723, 676] width 767 height 215
paste textarea "Fridays, Wednesdays, 8am - 5pm. via phone VC"
drag, startPoint x: 496, startPoint y: 654, endPoint x: 450, endPoint y: 647, distance: 46.4
click at [450, 647] on textarea at bounding box center [723, 676] width 767 height 215
drag, startPoint x: 476, startPoint y: 670, endPoint x: 405, endPoint y: 665, distance: 71.3
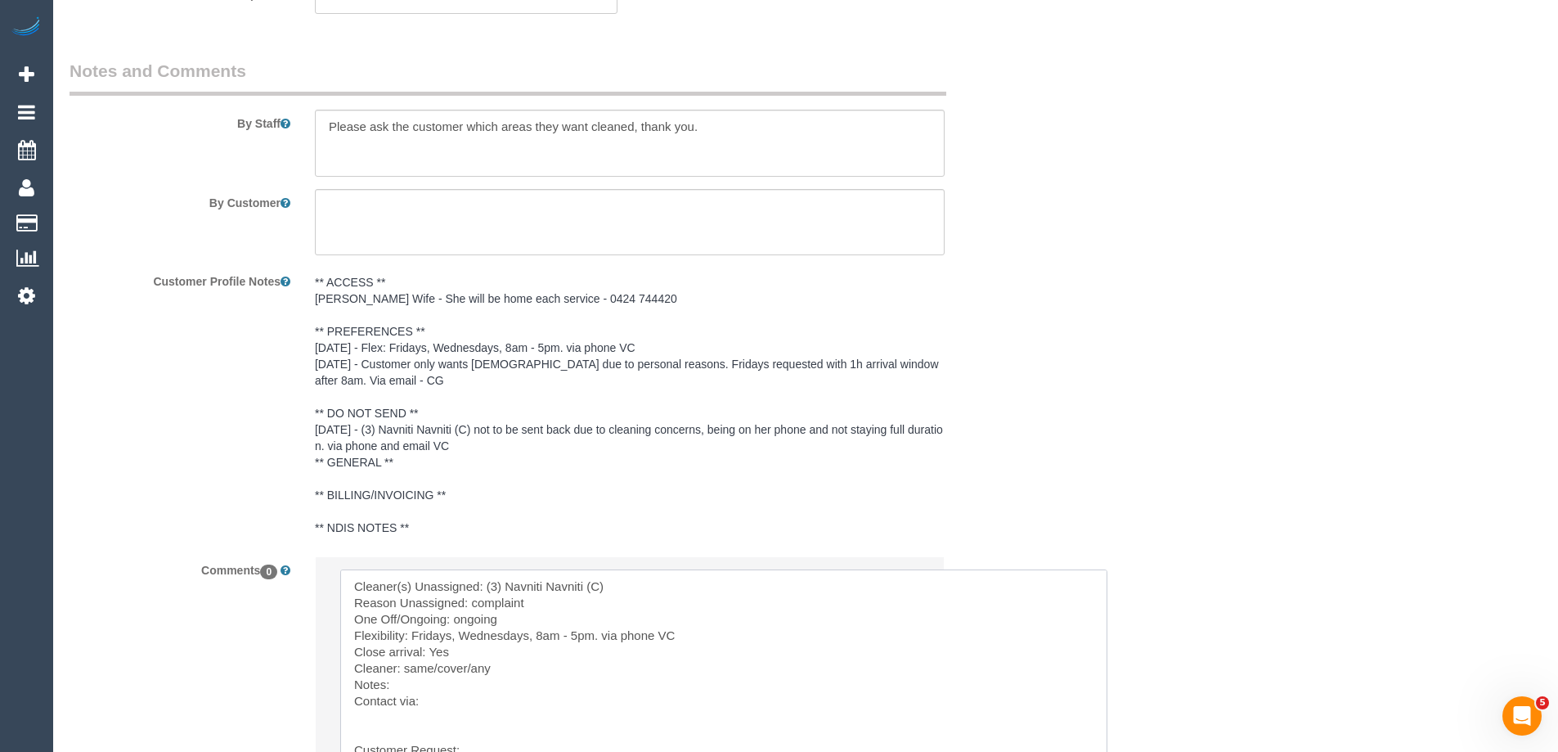
click at [405, 665] on textarea at bounding box center [723, 676] width 767 height 215
click at [423, 689] on textarea at bounding box center [723, 676] width 767 height 215
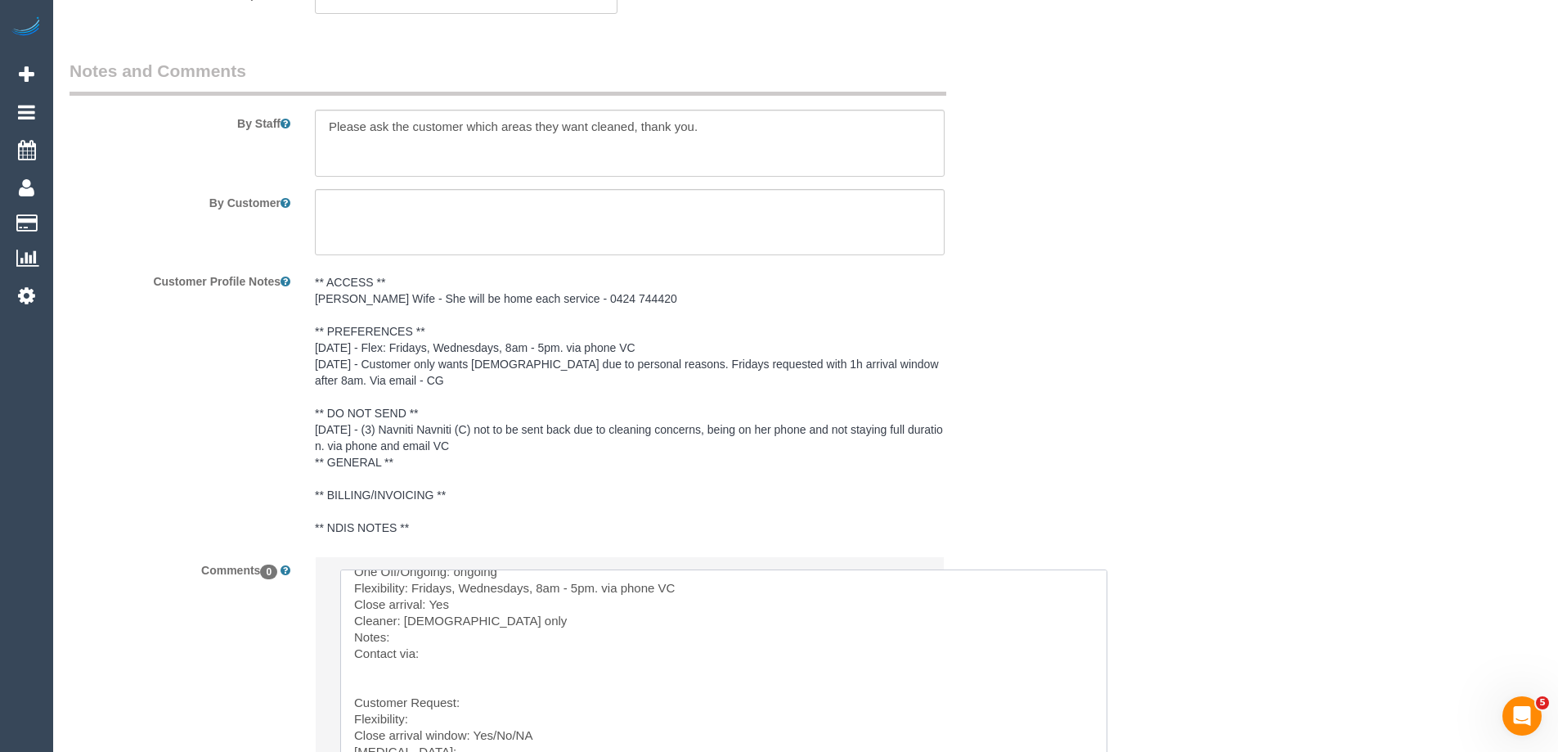
click at [461, 626] on textarea at bounding box center [723, 676] width 767 height 215
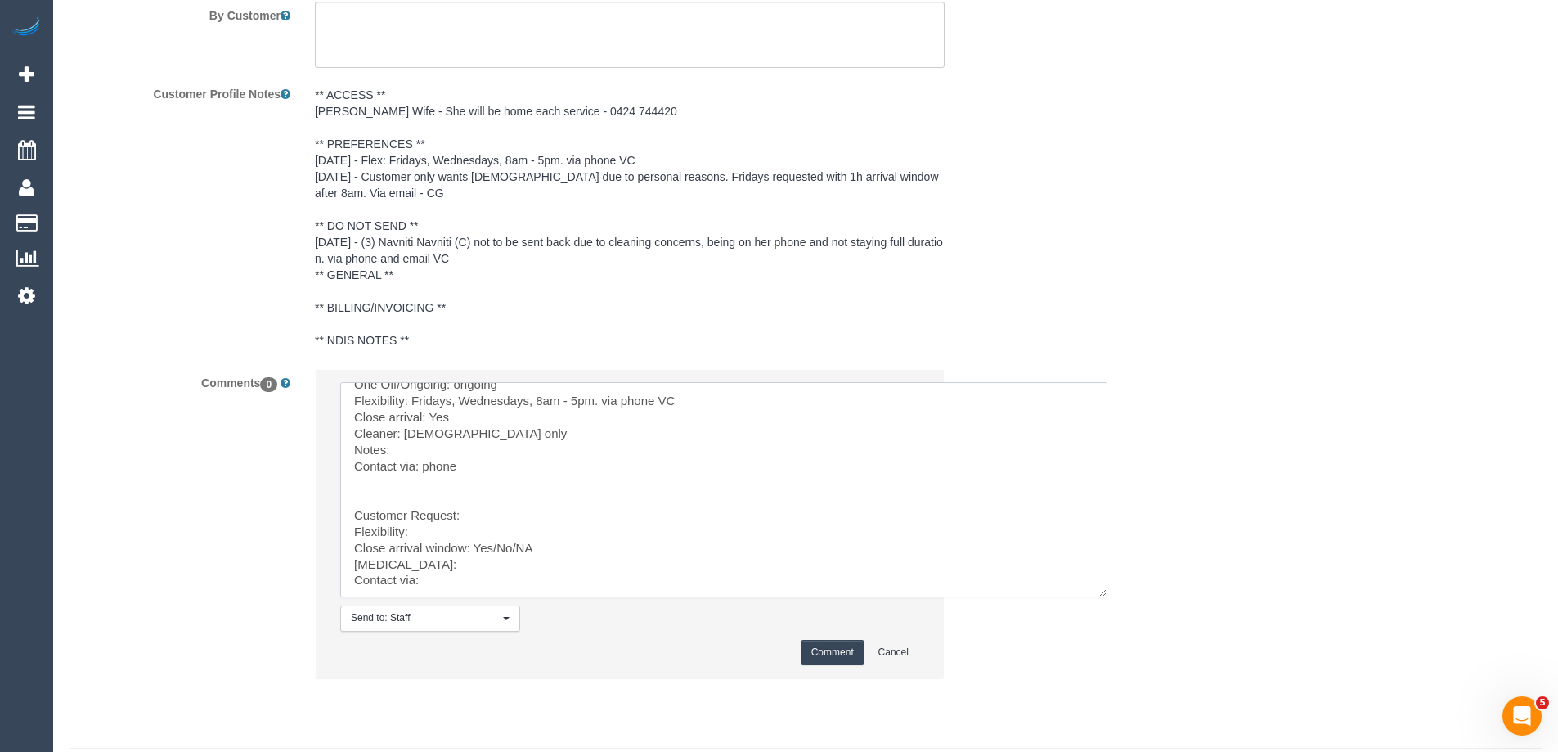
scroll to position [2853, 0]
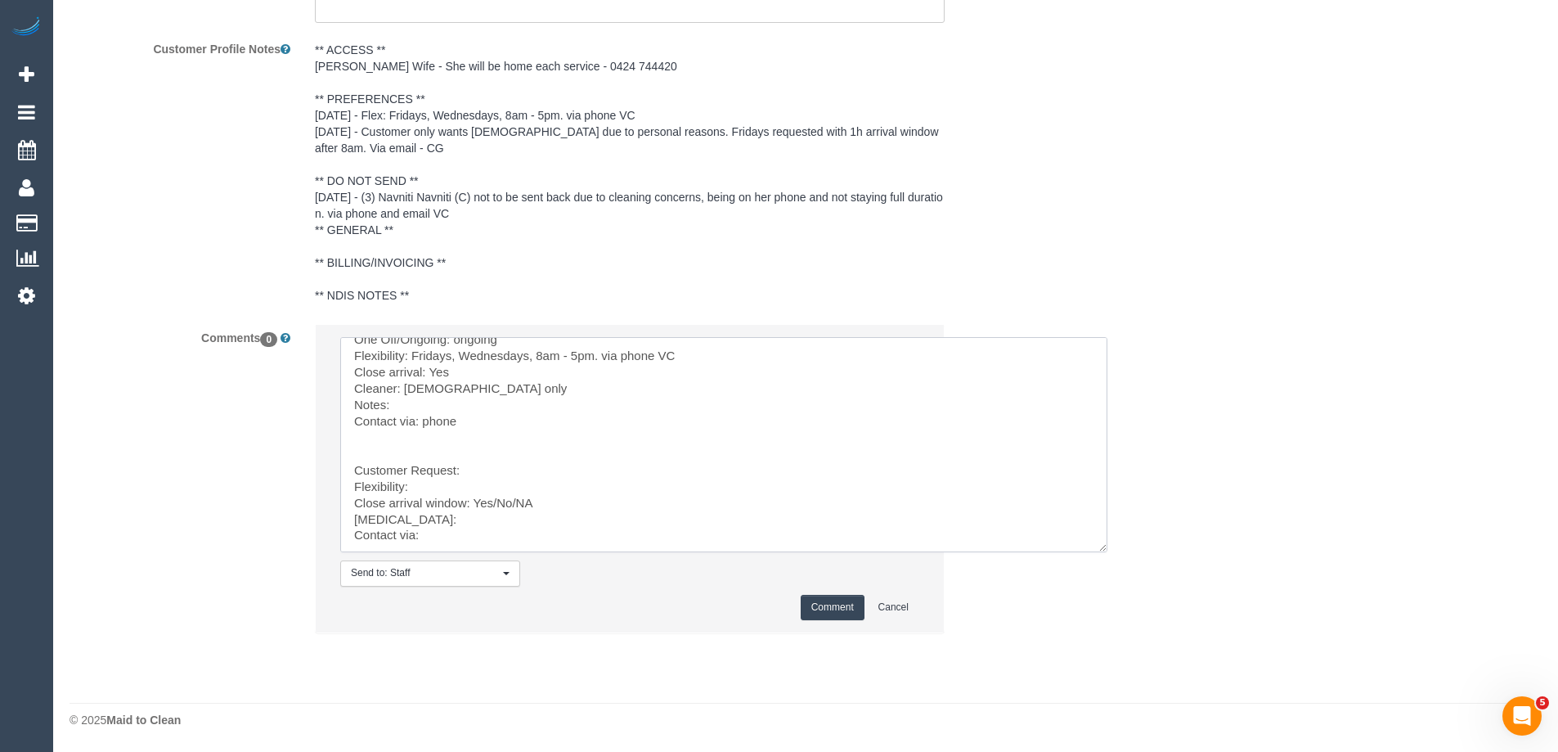
drag, startPoint x: 454, startPoint y: 628, endPoint x: 494, endPoint y: 784, distance: 160.5
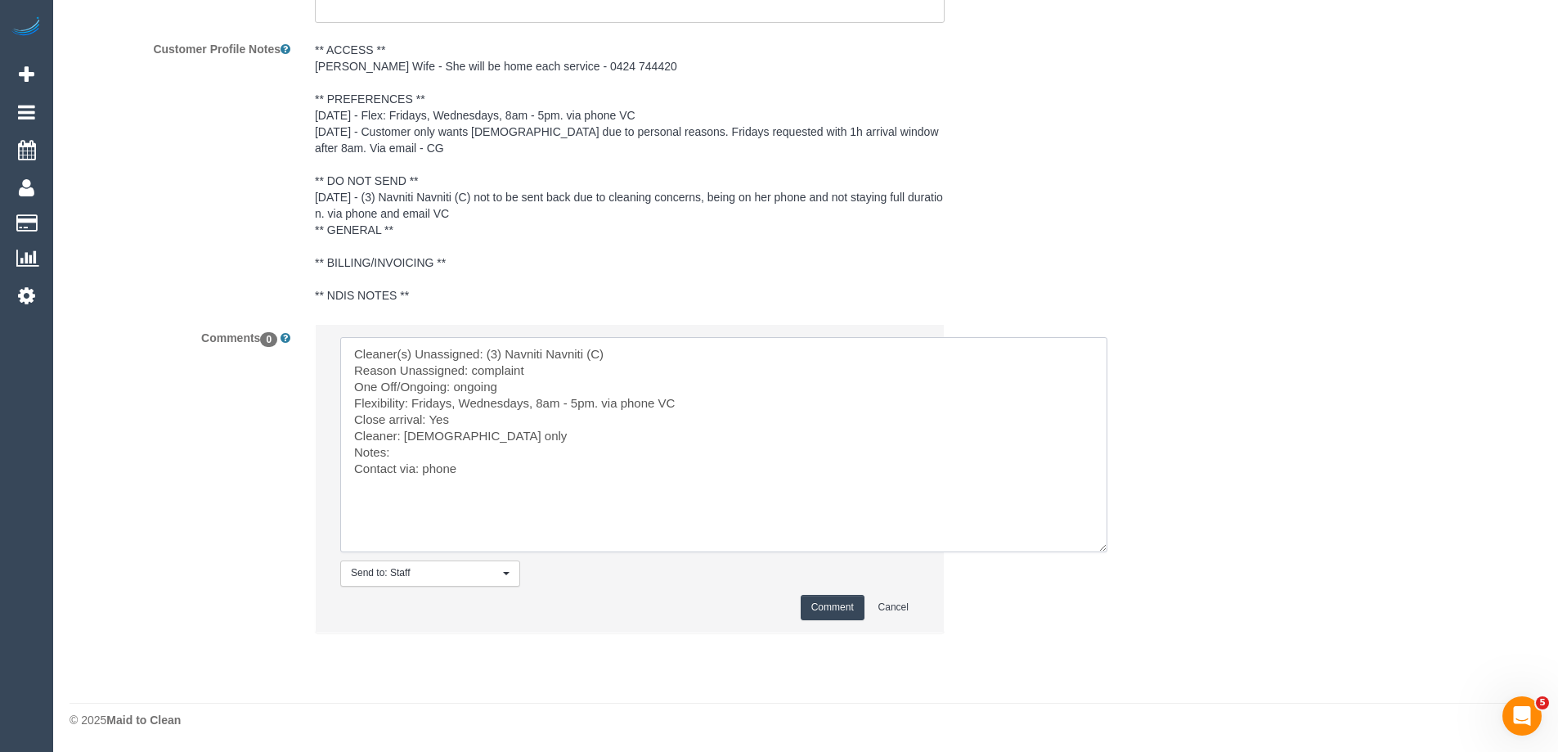
scroll to position [0, 0]
click at [449, 452] on textarea at bounding box center [723, 444] width 767 height 215
type textarea "Cleaner(s) Unassigned: (3) Navniti Navniti (C) Reason Unassigned: complaint One…"
click at [833, 604] on button "Comment" at bounding box center [833, 607] width 64 height 25
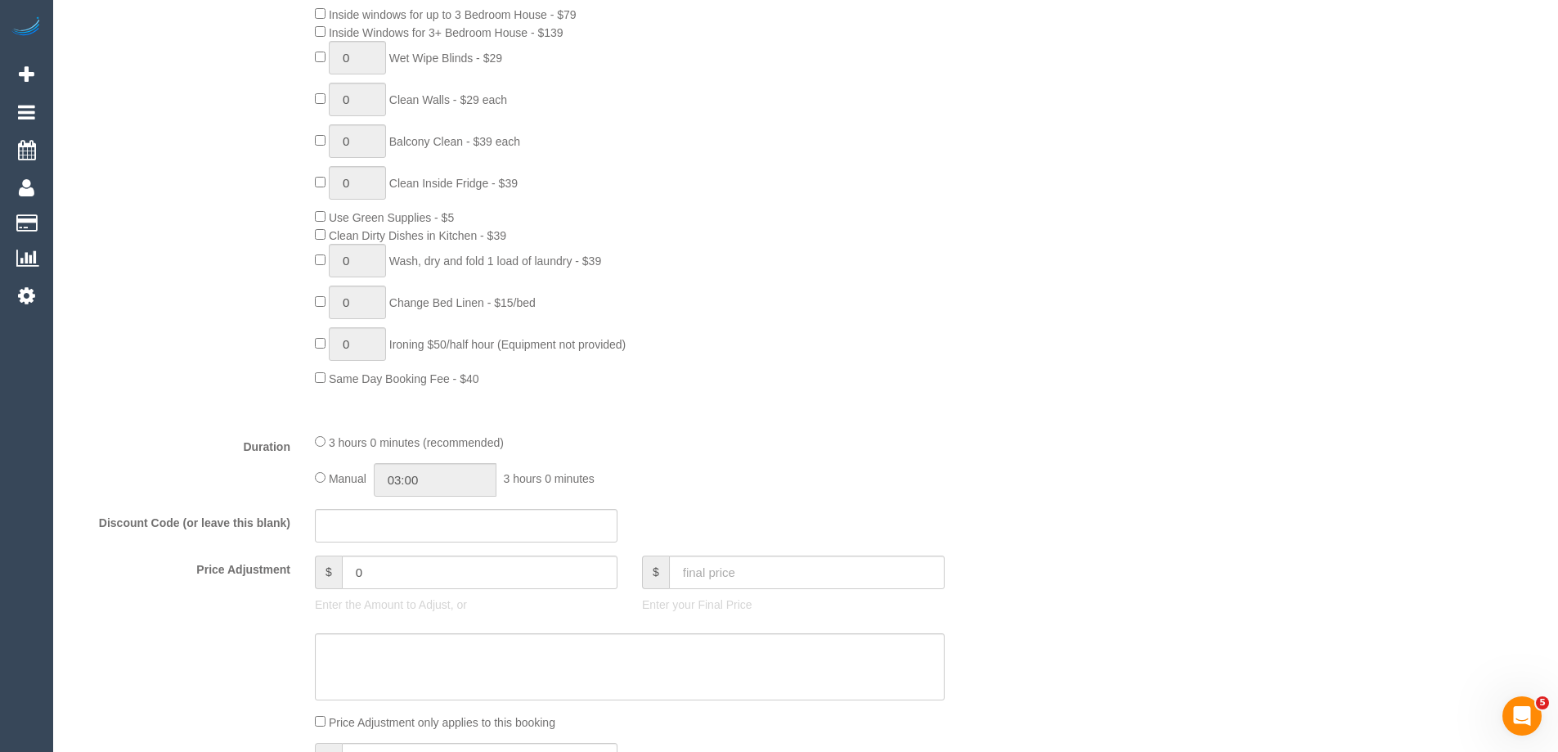
scroll to position [904, 0]
click at [718, 581] on input "text" at bounding box center [807, 572] width 276 height 34
type input "0"
click at [670, 668] on textarea at bounding box center [630, 665] width 630 height 67
type textarea "Serv"
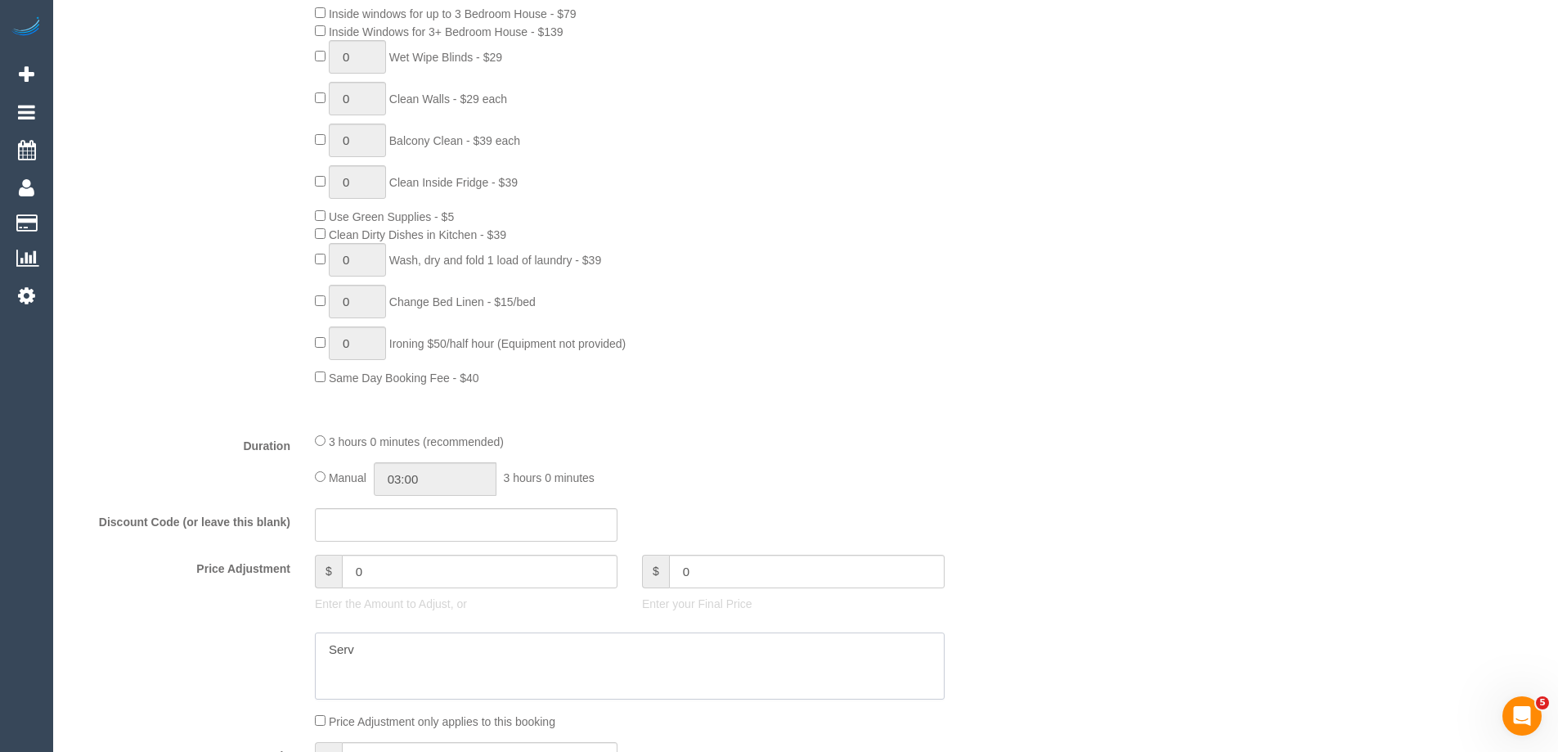
type input "-189"
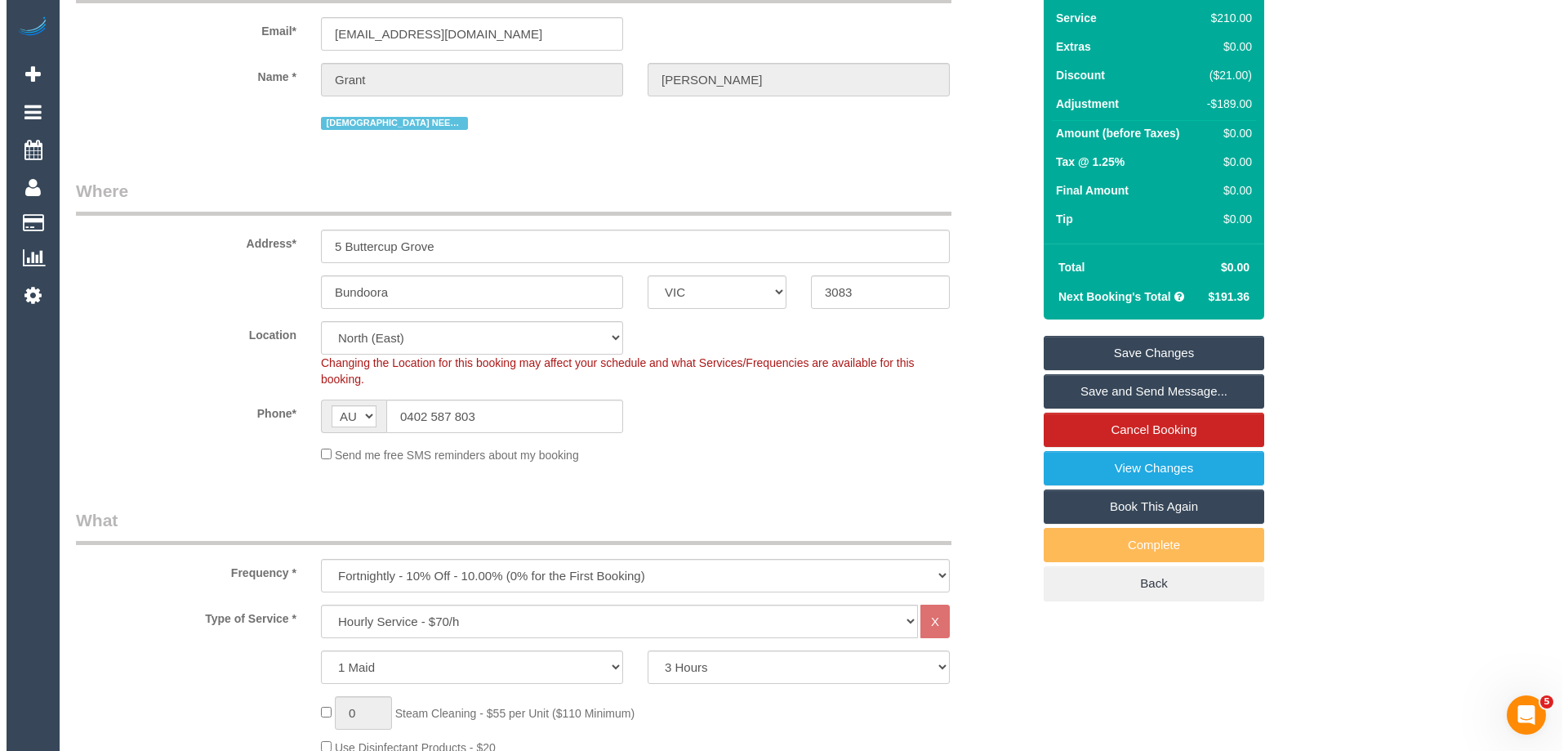
scroll to position [0, 0]
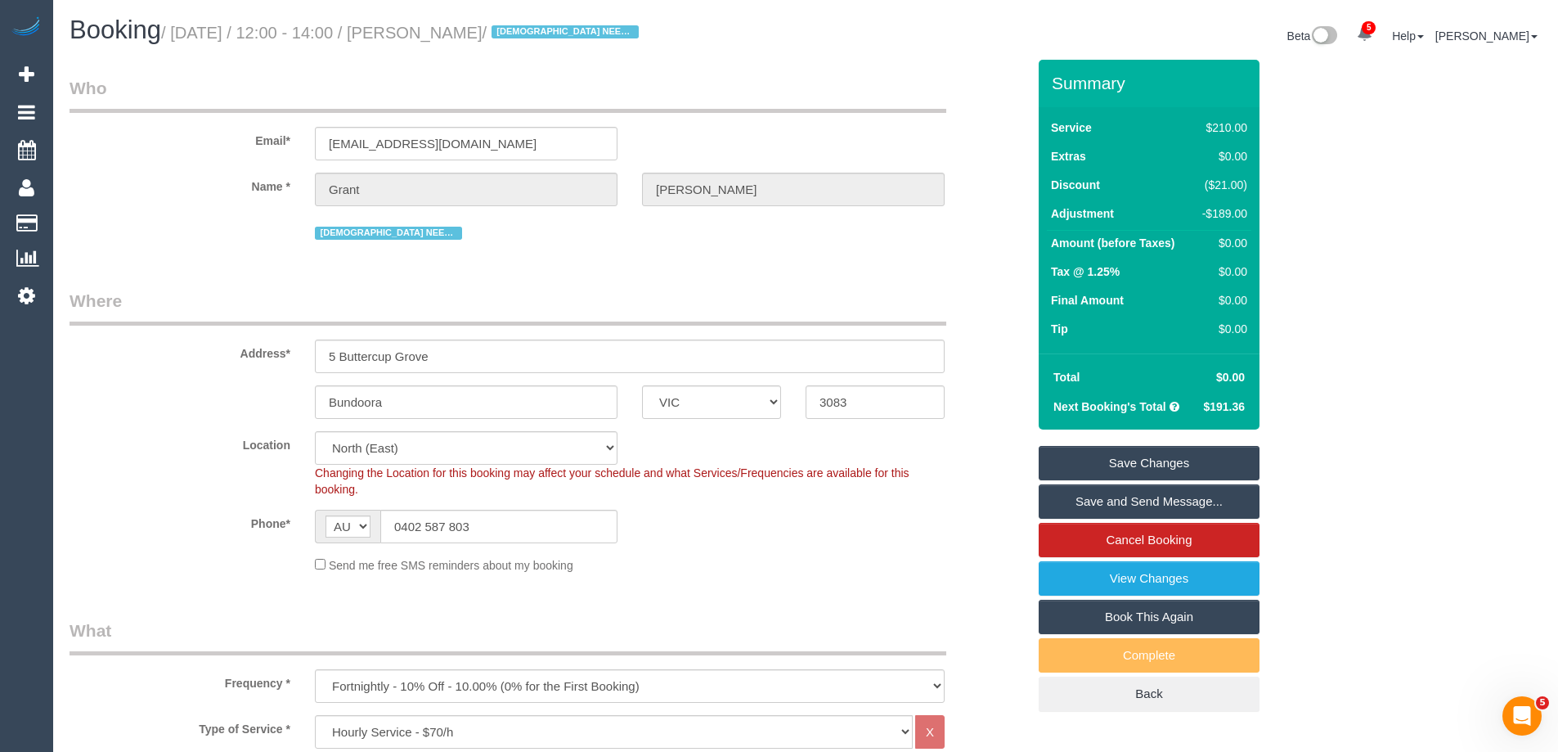
type textarea "Service fee waived due to complaint on first service via phone VC"
click at [1171, 468] on link "Save Changes" at bounding box center [1149, 463] width 221 height 34
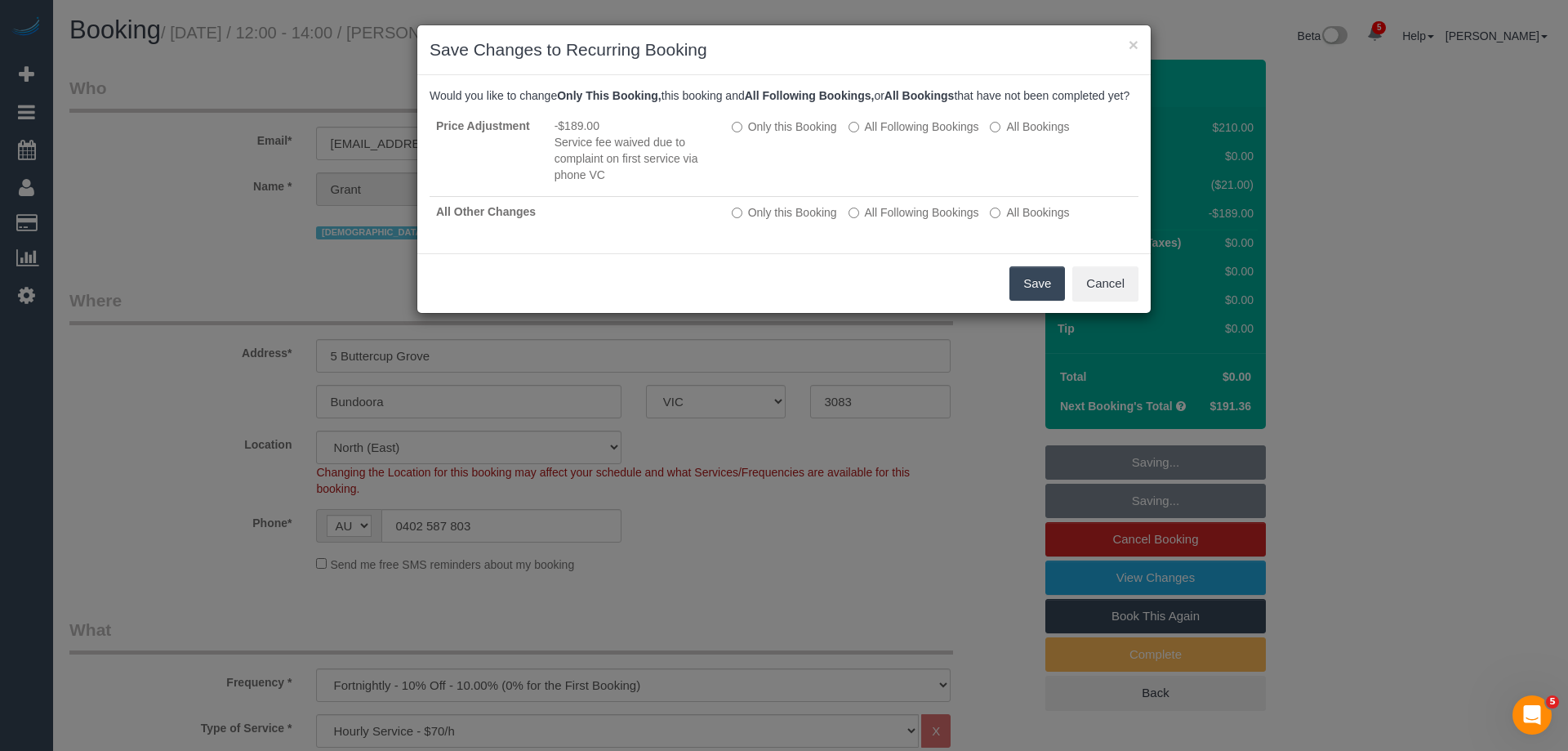
click at [1030, 300] on button "Save" at bounding box center [1037, 284] width 56 height 34
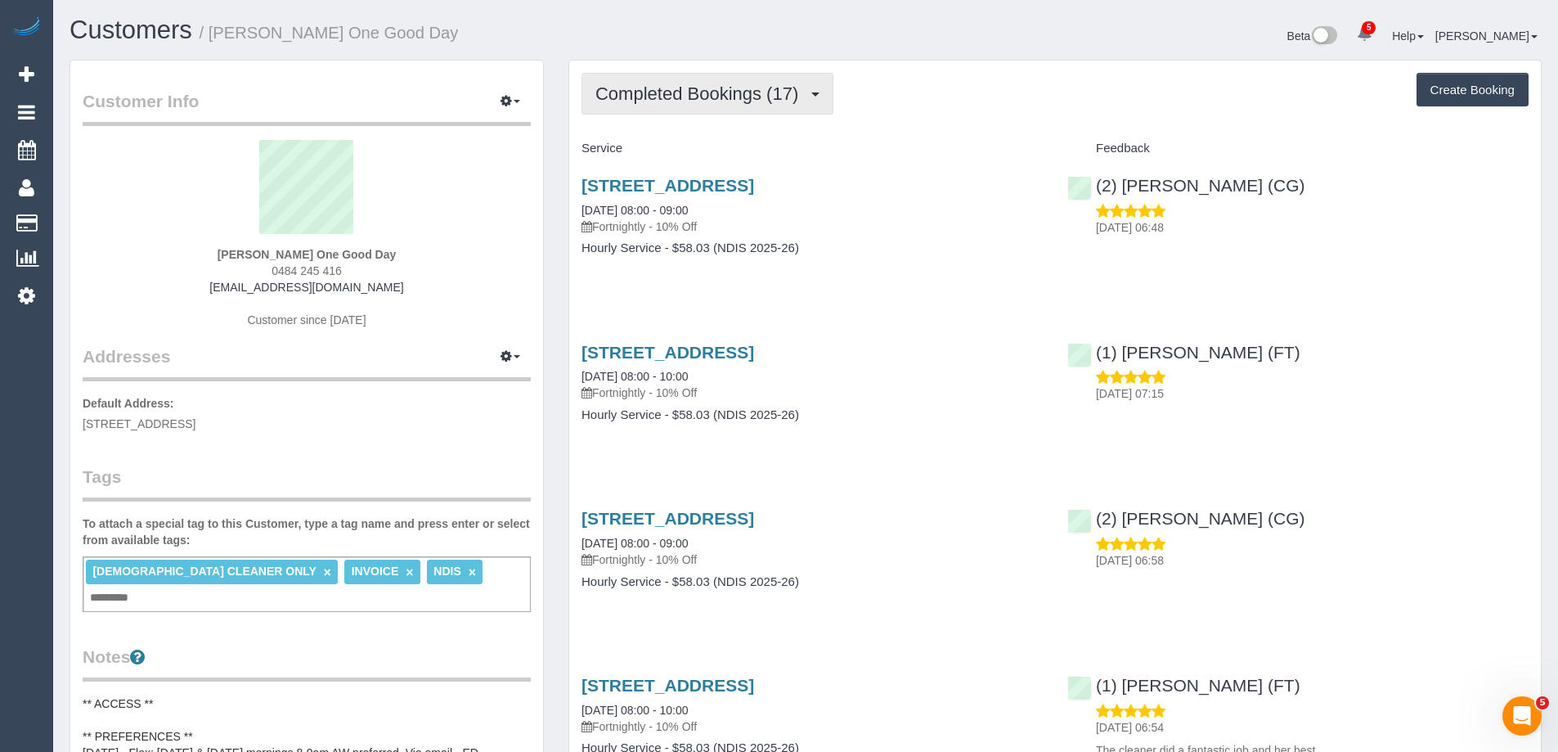
click at [668, 84] on span "Completed Bookings (17)" at bounding box center [701, 93] width 211 height 20
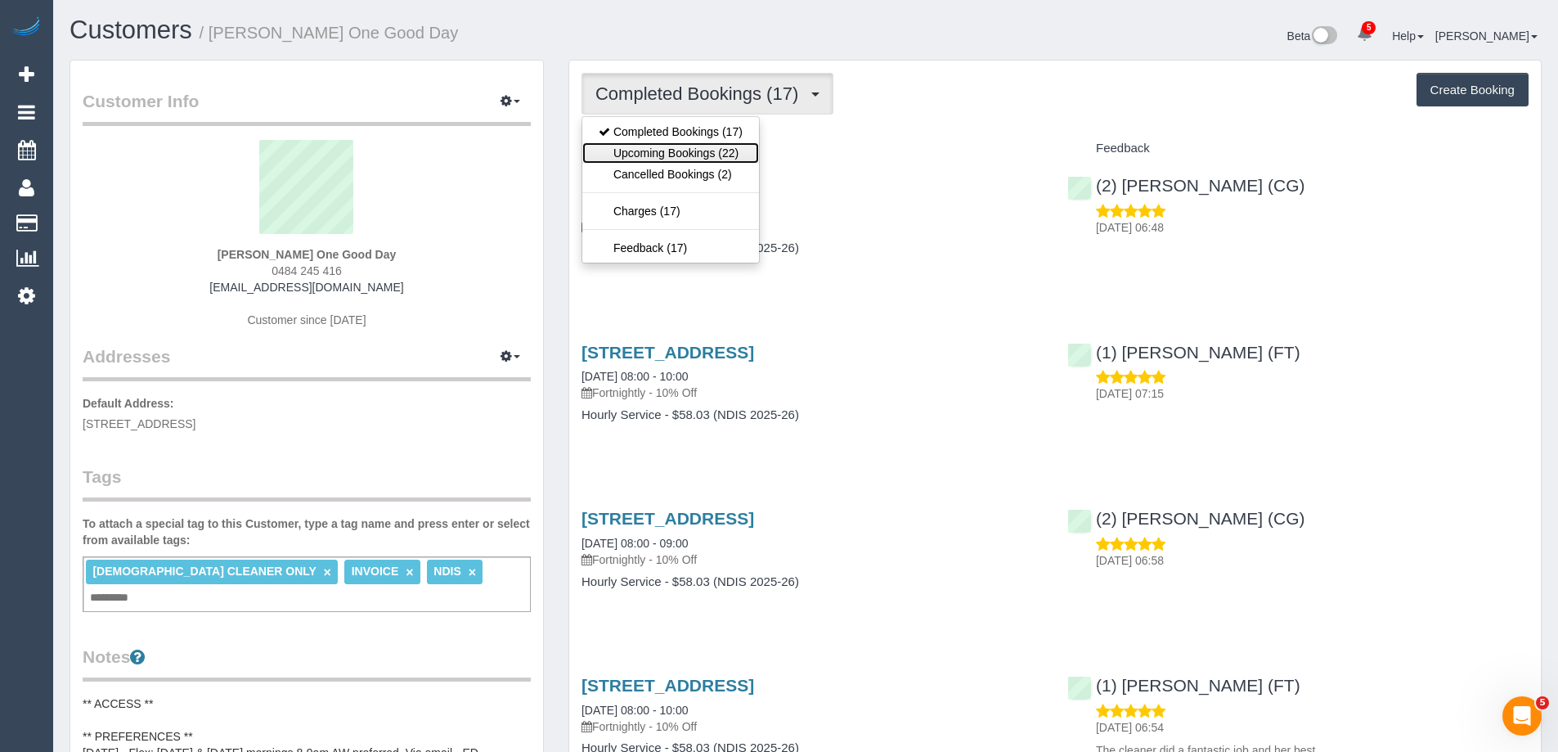
click at [671, 153] on link "Upcoming Bookings (22)" at bounding box center [670, 152] width 177 height 21
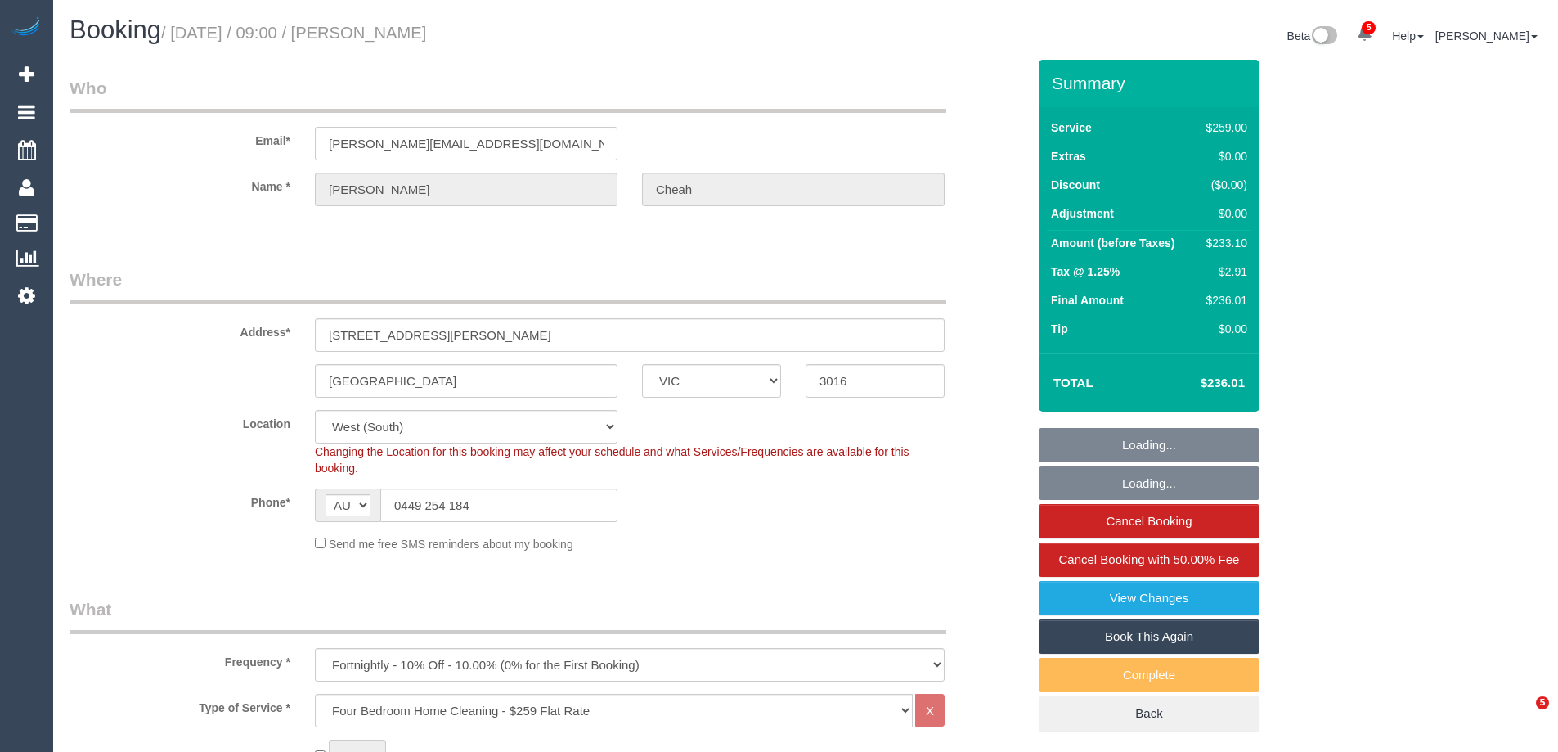
select select "VIC"
select select "string:stripe-pm_1NTHFF2GScqysDRVUCMIxcJL"
select select "number:28"
select select "number:14"
select select "number:19"
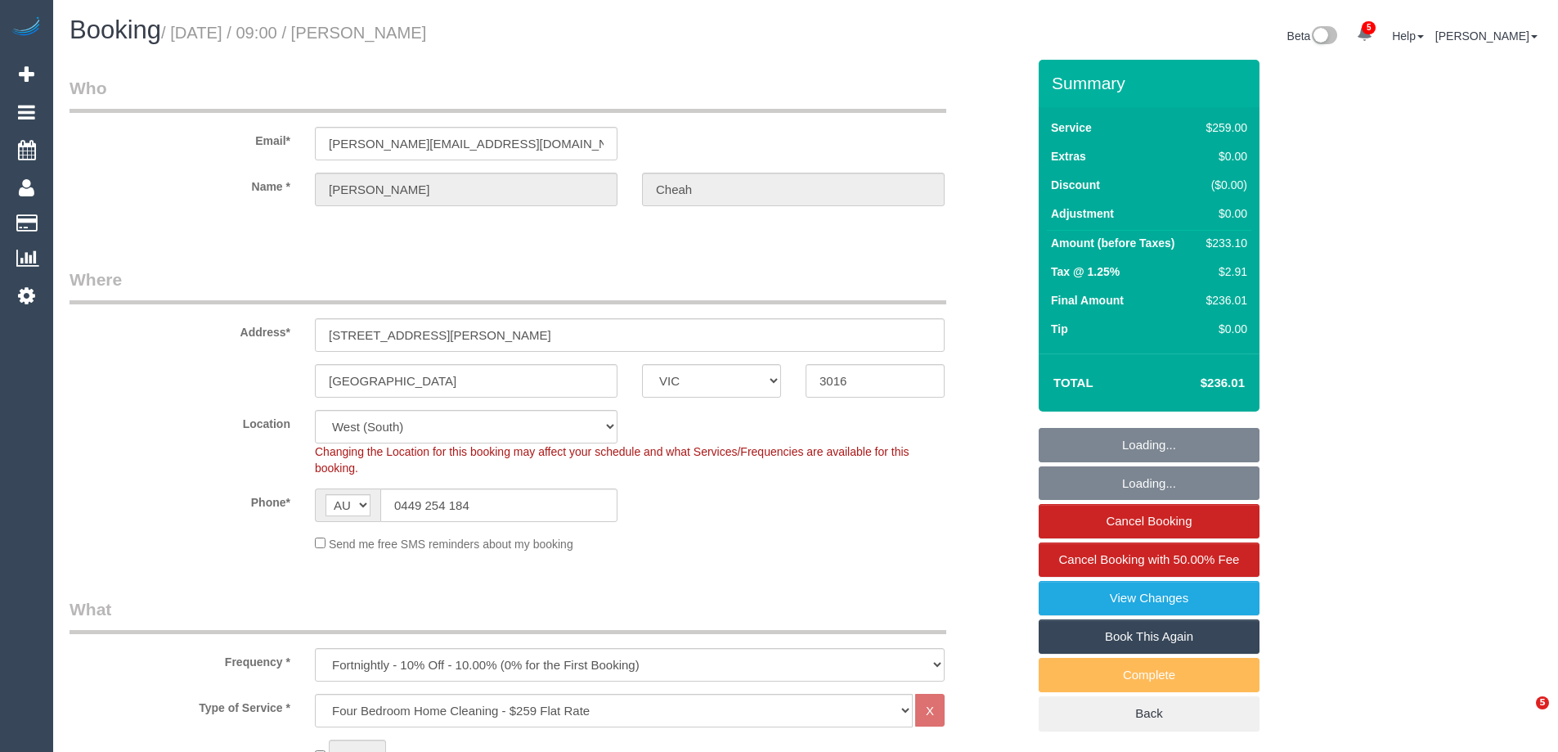
select select "number:36"
select select "number:34"
select select "number:11"
select select "object:834"
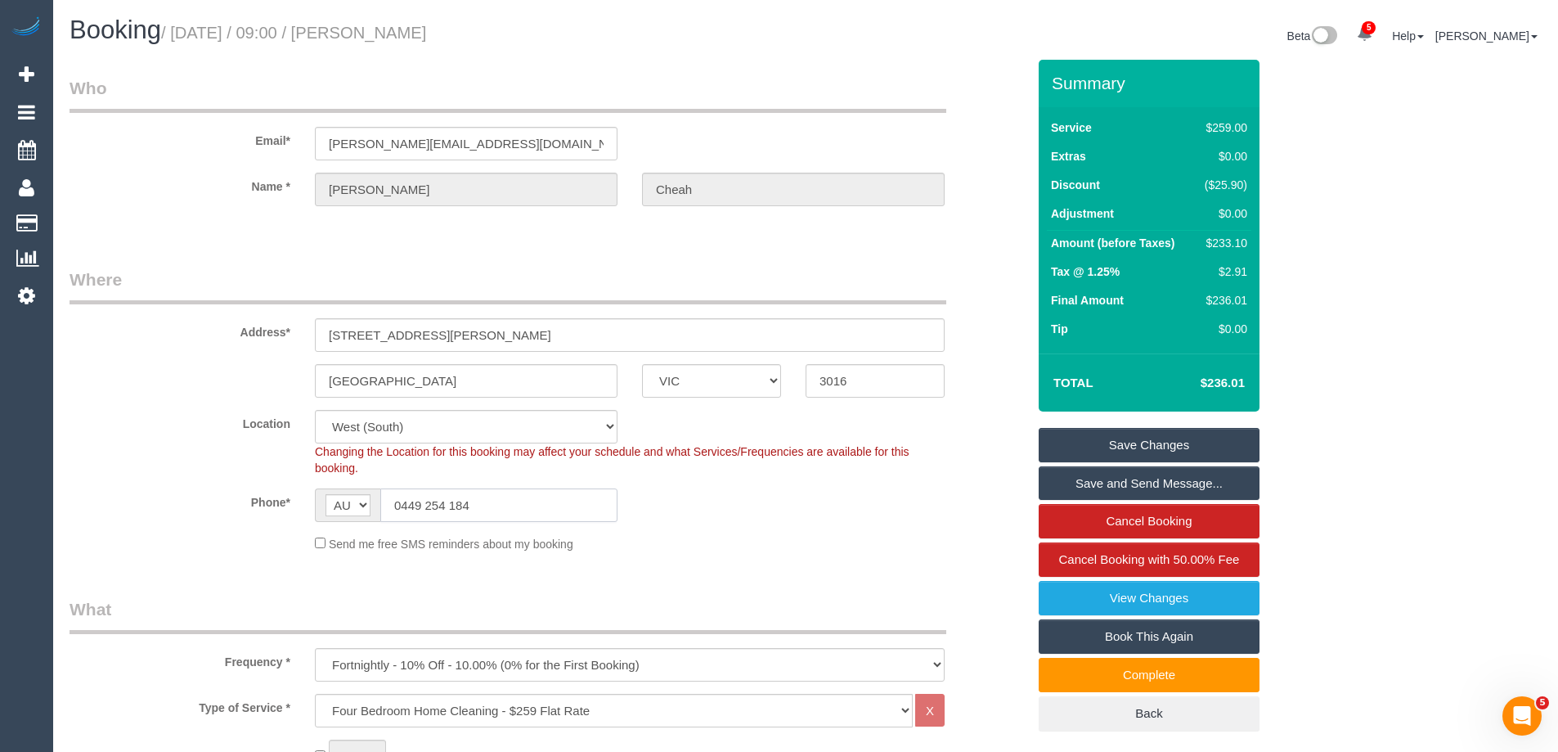
drag, startPoint x: 509, startPoint y: 513, endPoint x: 352, endPoint y: 523, distance: 157.4
click at [353, 523] on sui-booking-location "Location [GEOGRAPHIC_DATA] (North) East (South) [GEOGRAPHIC_DATA] (East) [GEOGR…" at bounding box center [548, 481] width 957 height 142
